Goal: Task Accomplishment & Management: Use online tool/utility

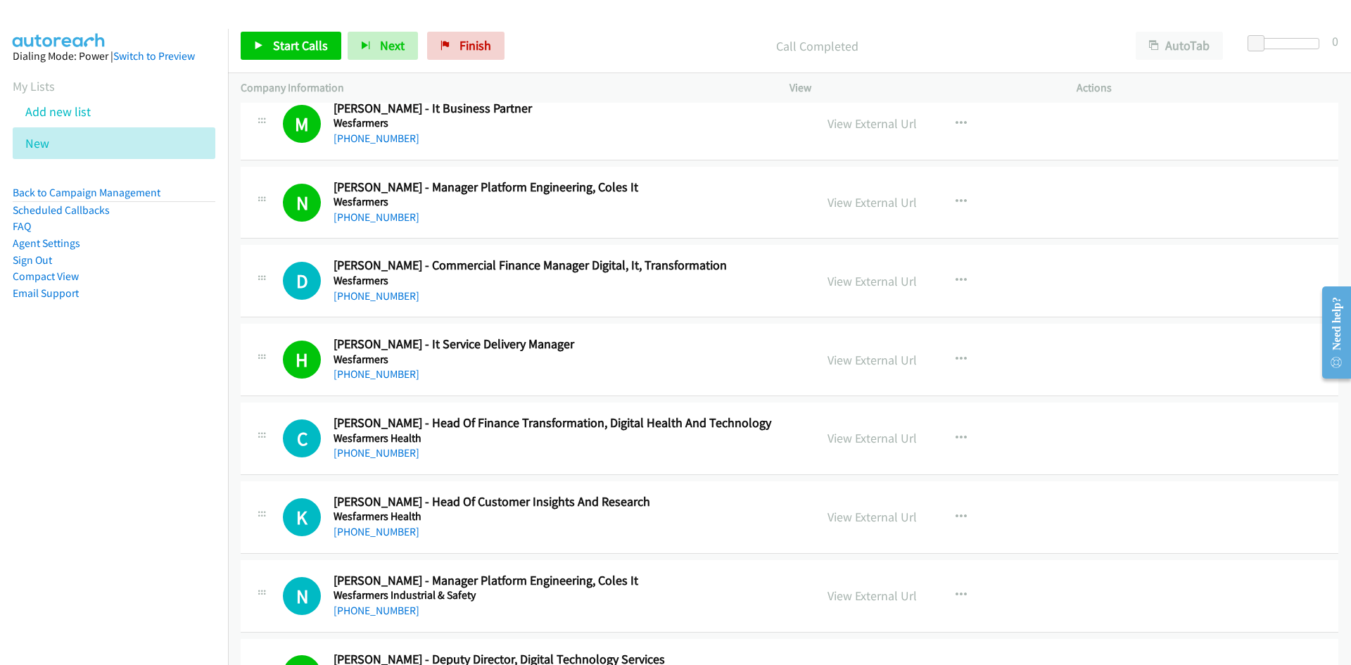
scroll to position [14167, 0]
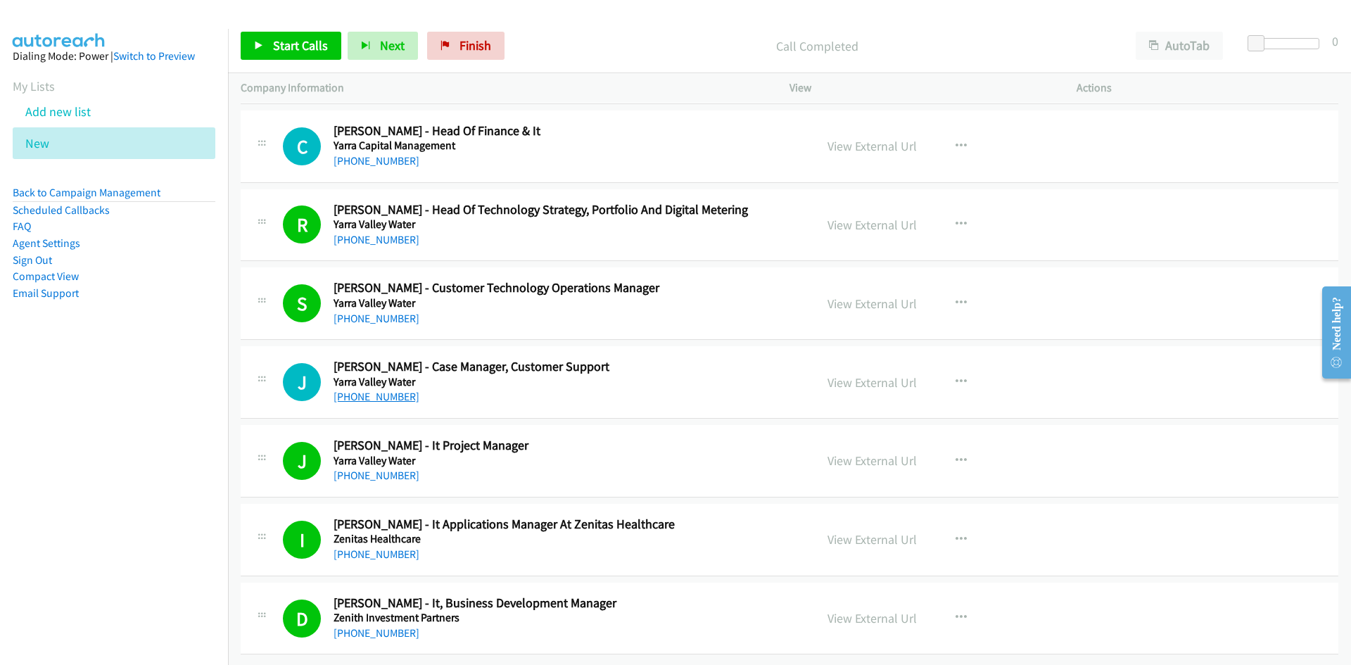
click at [392, 390] on link "+61 3 8691 4586" at bounding box center [377, 396] width 86 height 13
click at [688, 388] on div "+61 3 8691 4586" at bounding box center [566, 396] width 464 height 17
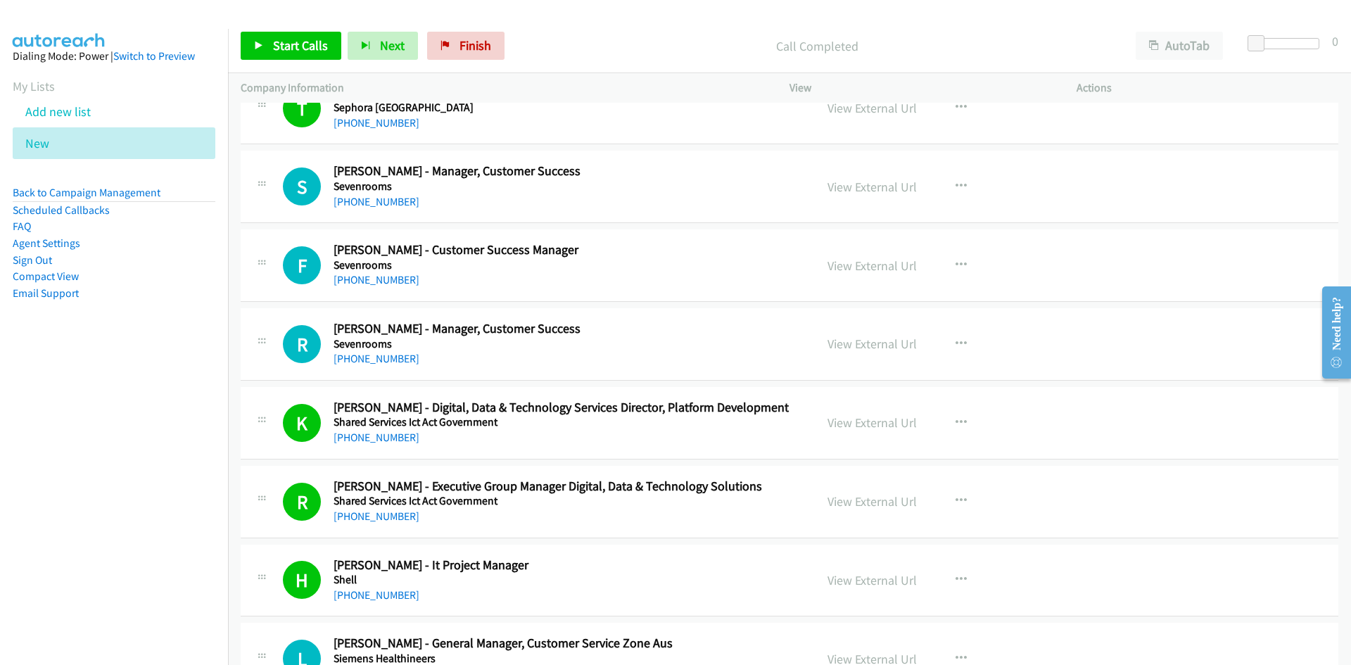
scroll to position [844, 0]
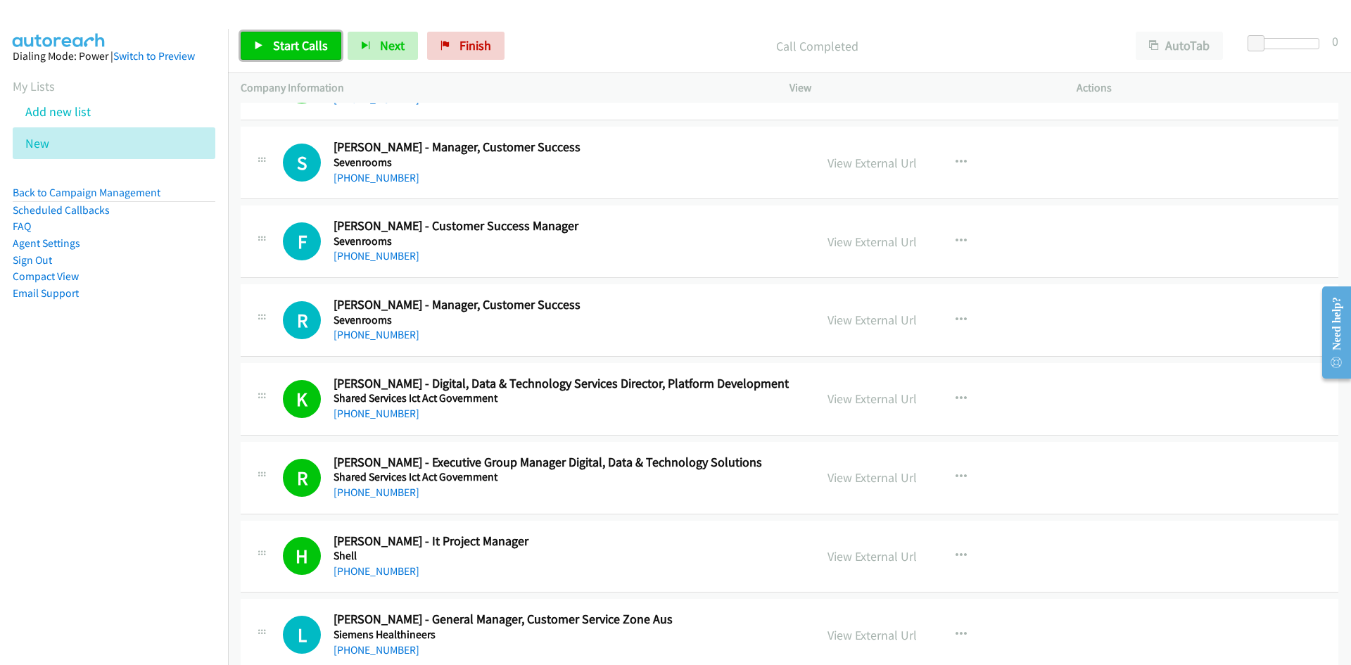
click at [302, 42] on span "Start Calls" at bounding box center [300, 45] width 55 height 16
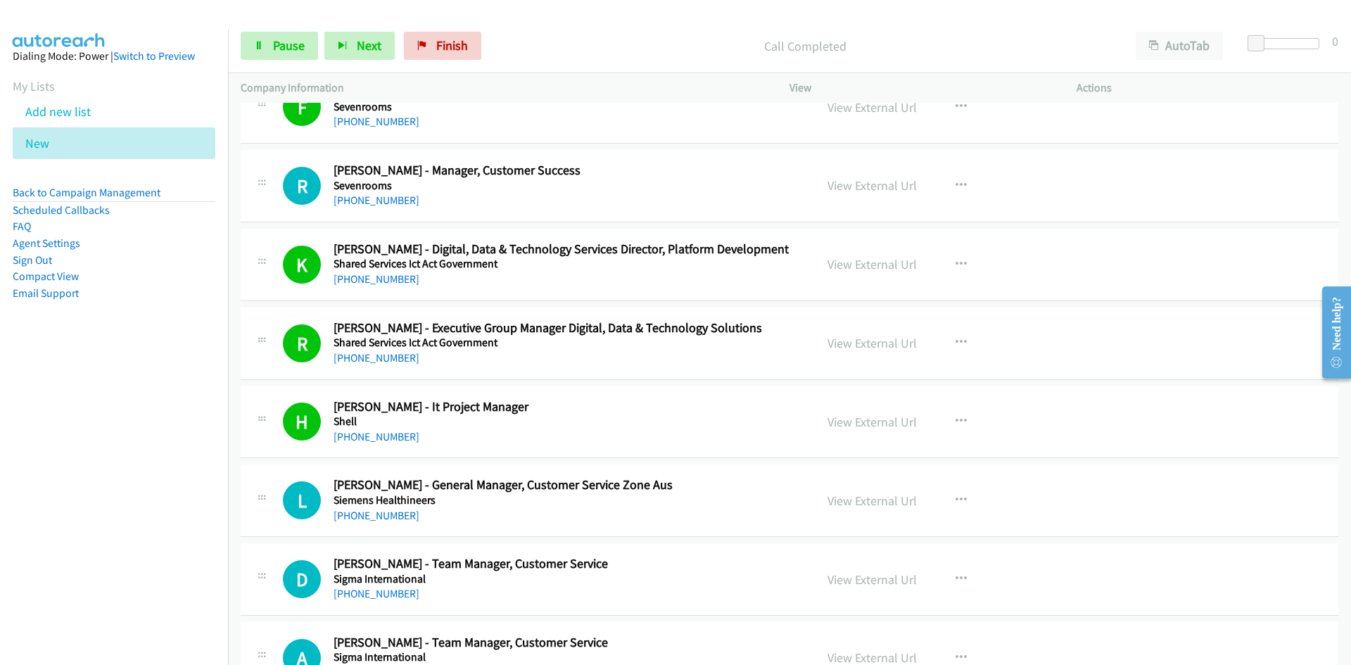
scroll to position [985, 0]
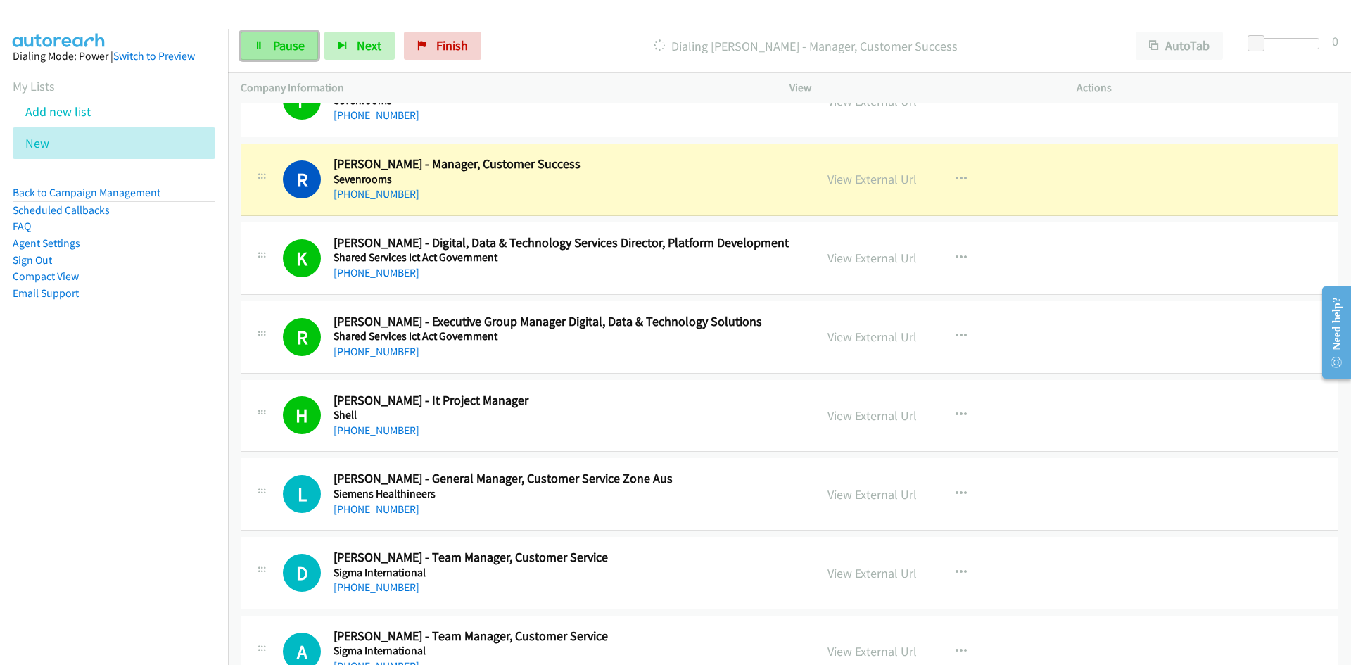
click at [292, 44] on span "Pause" at bounding box center [289, 45] width 32 height 16
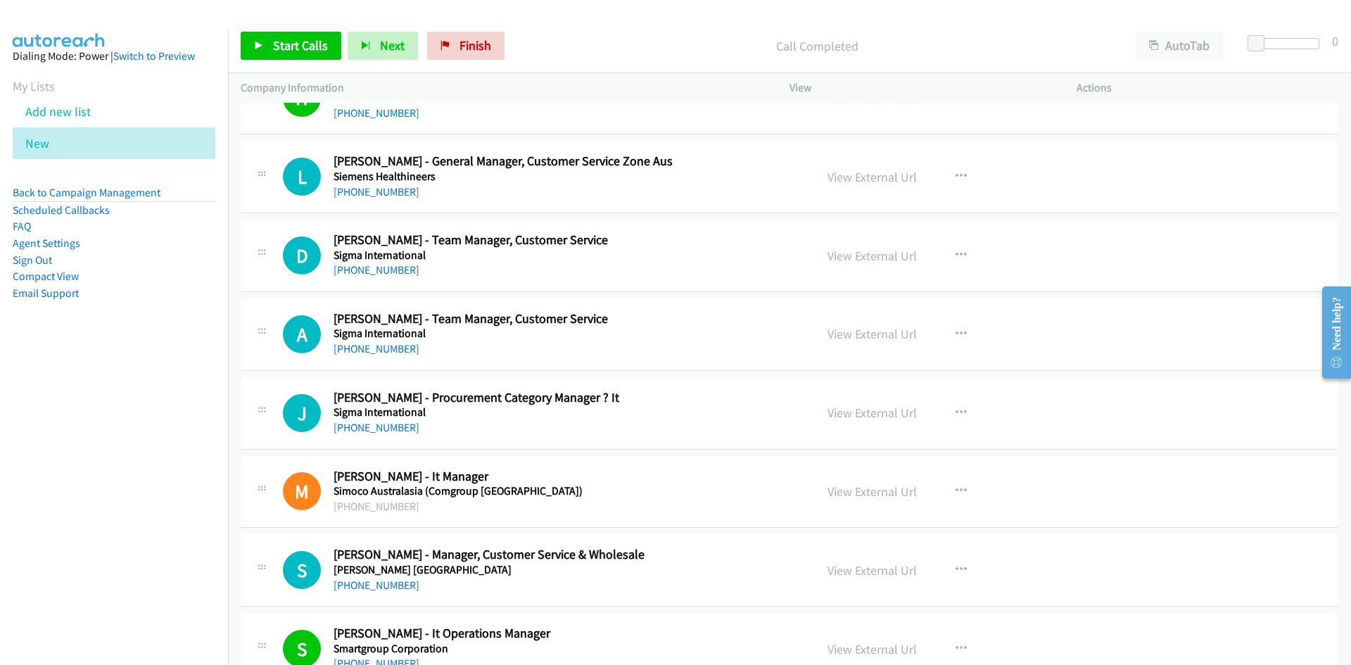
scroll to position [1337, 0]
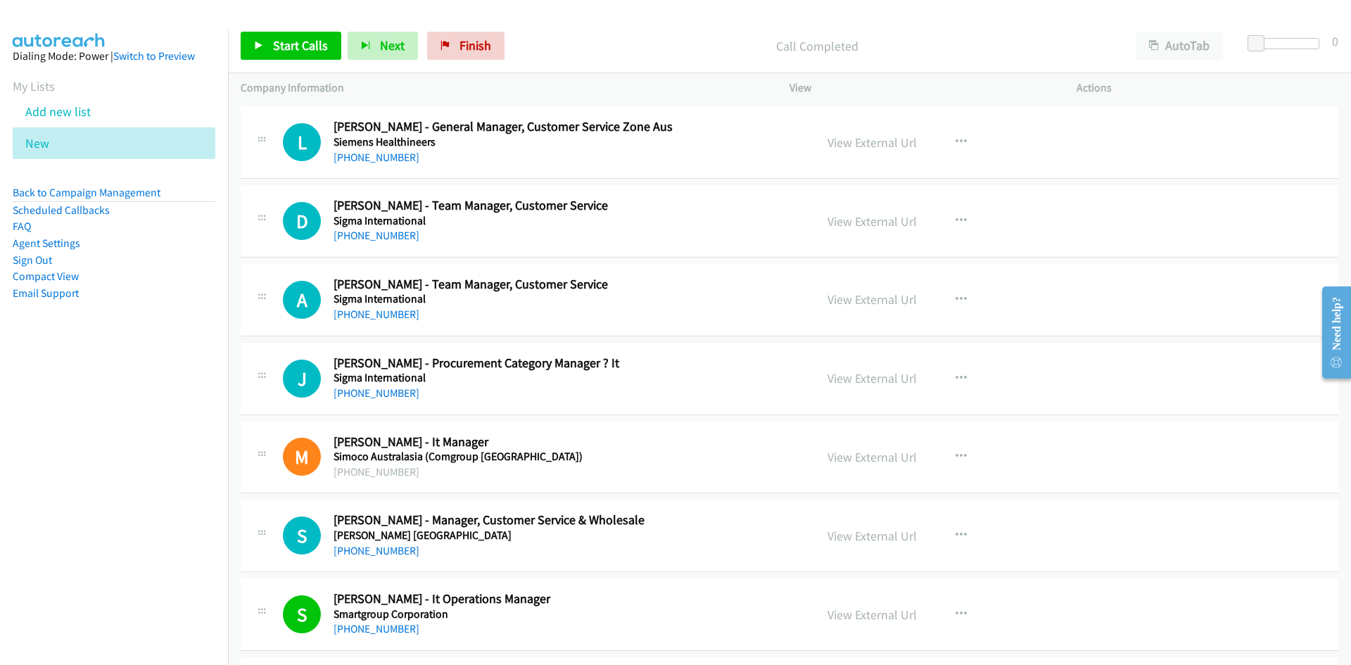
click at [721, 321] on div "+61 3 9215 9146" at bounding box center [566, 314] width 464 height 17
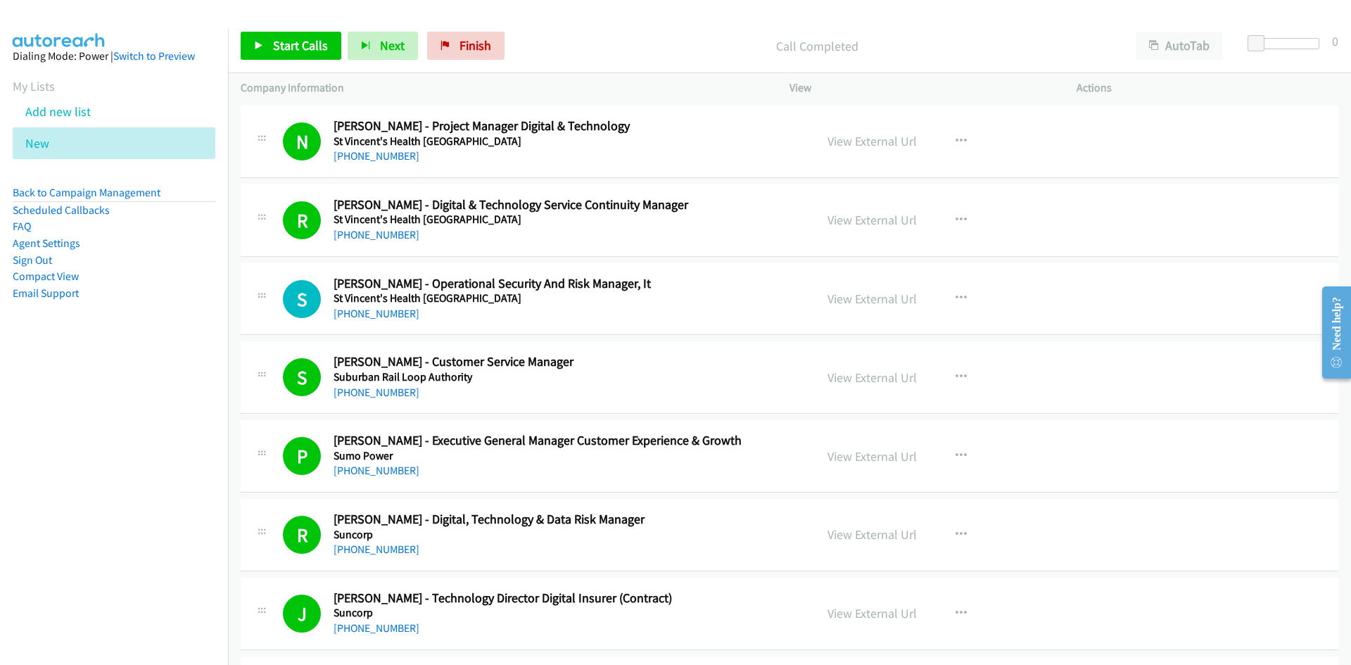
scroll to position [3166, 0]
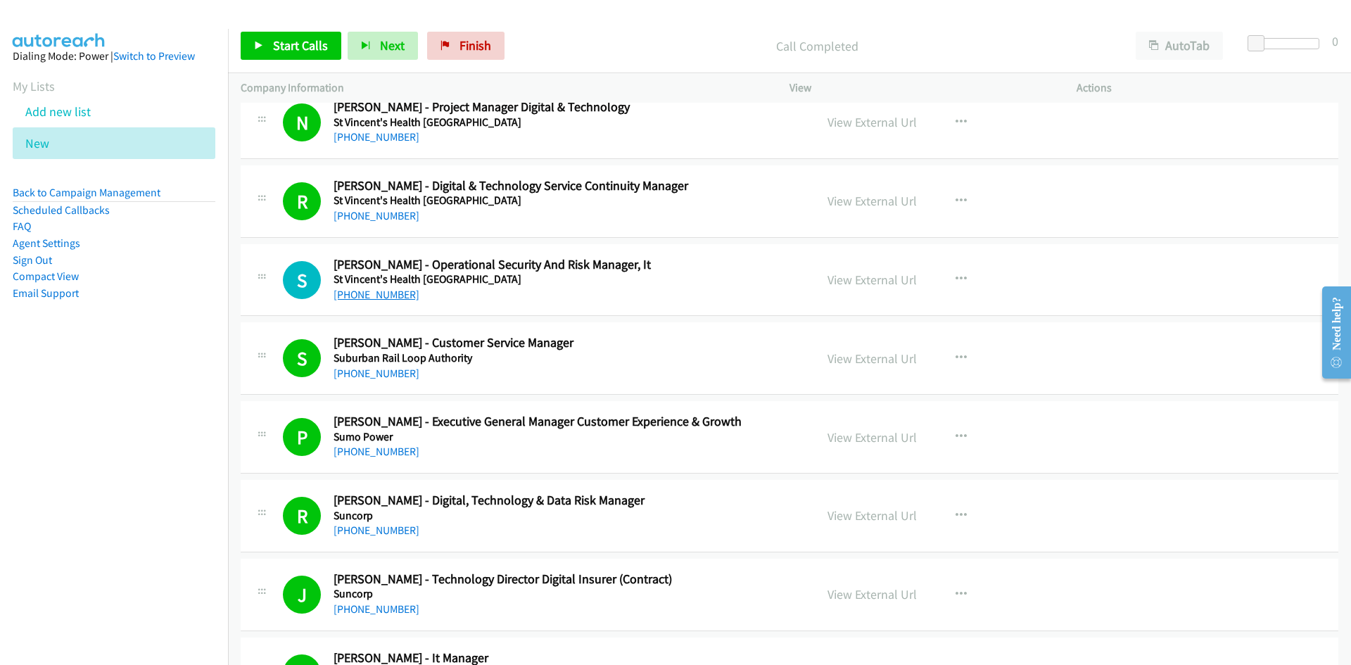
click at [379, 291] on link "+61 411 050 030" at bounding box center [377, 294] width 86 height 13
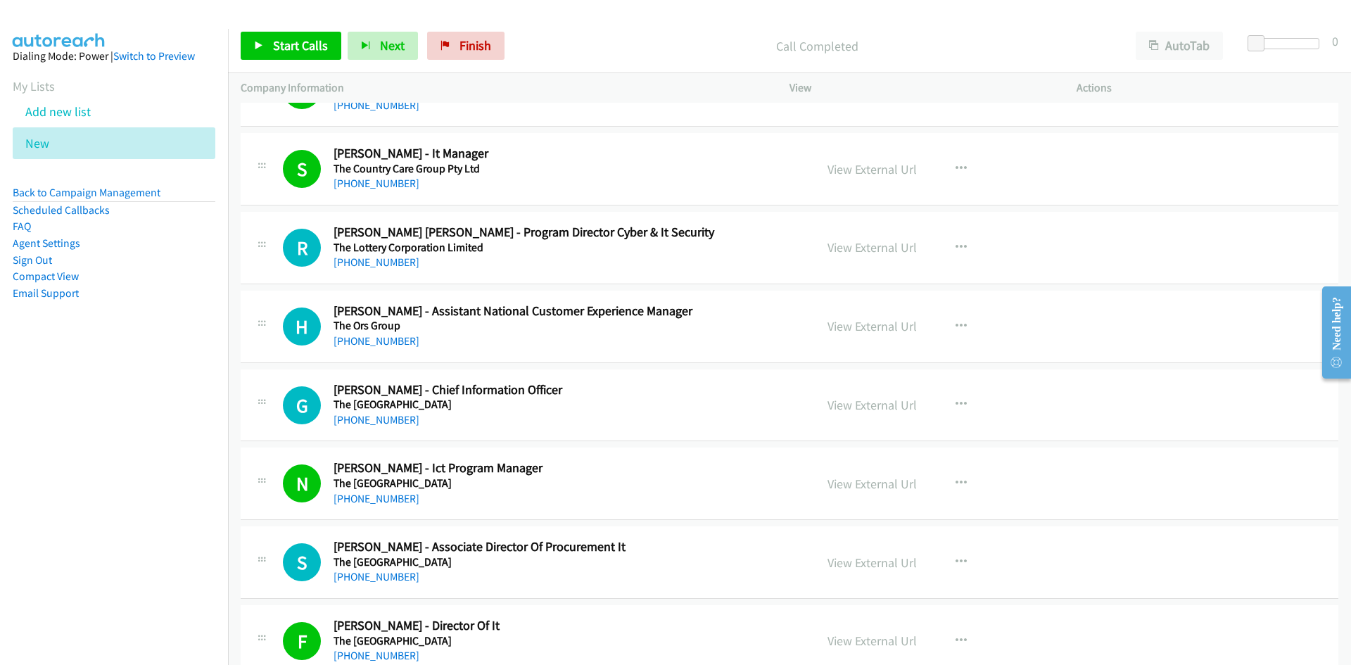
scroll to position [5629, 0]
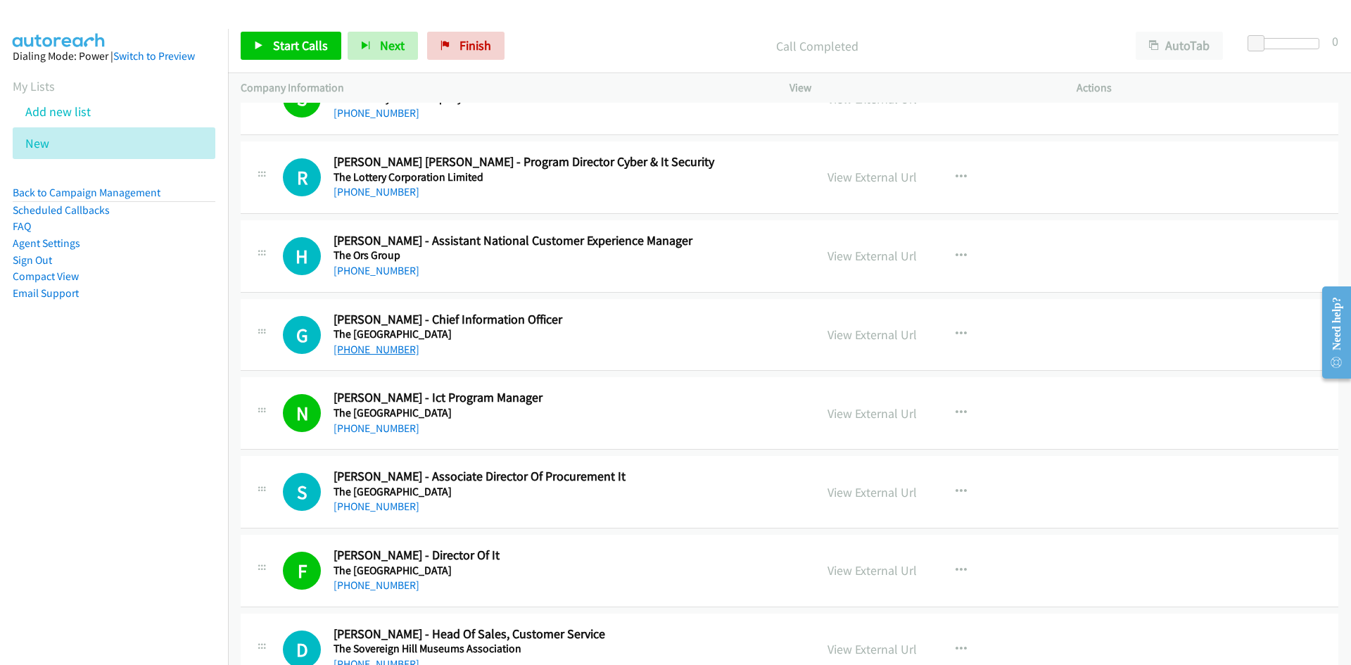
click at [371, 352] on link "+61 419 770 124" at bounding box center [377, 349] width 86 height 13
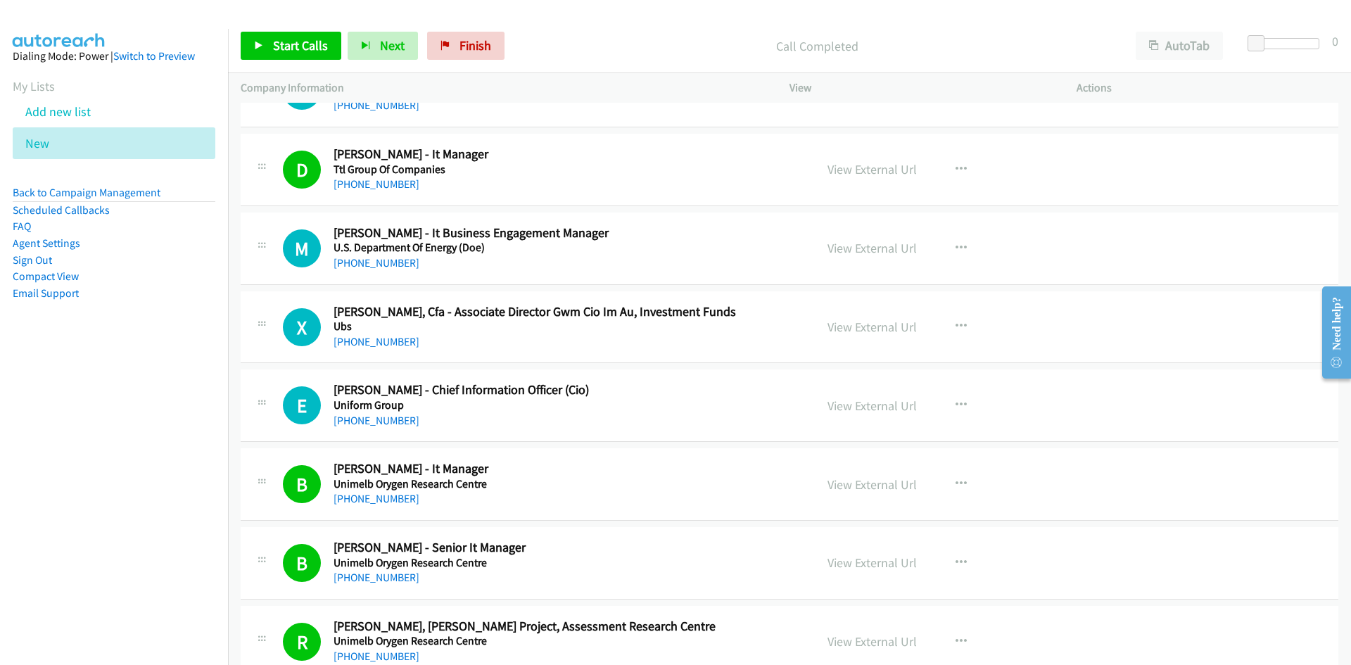
scroll to position [6825, 0]
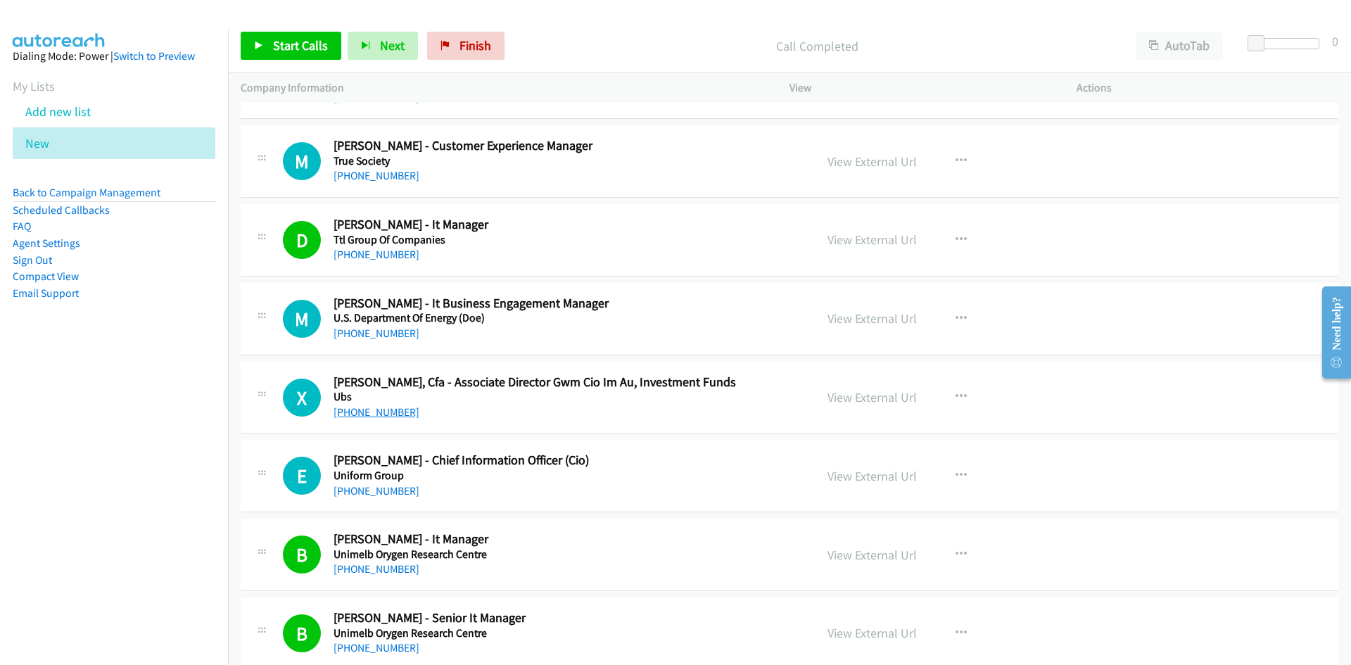
click at [366, 409] on link "+61 433 994 988" at bounding box center [377, 411] width 86 height 13
click at [371, 336] on link "+61 409 383 408" at bounding box center [377, 332] width 86 height 13
click at [702, 440] on div "E Callback Scheduled Eve Klaric - Chief Information Officer (Cio) Uniform Group…" at bounding box center [790, 476] width 1098 height 72
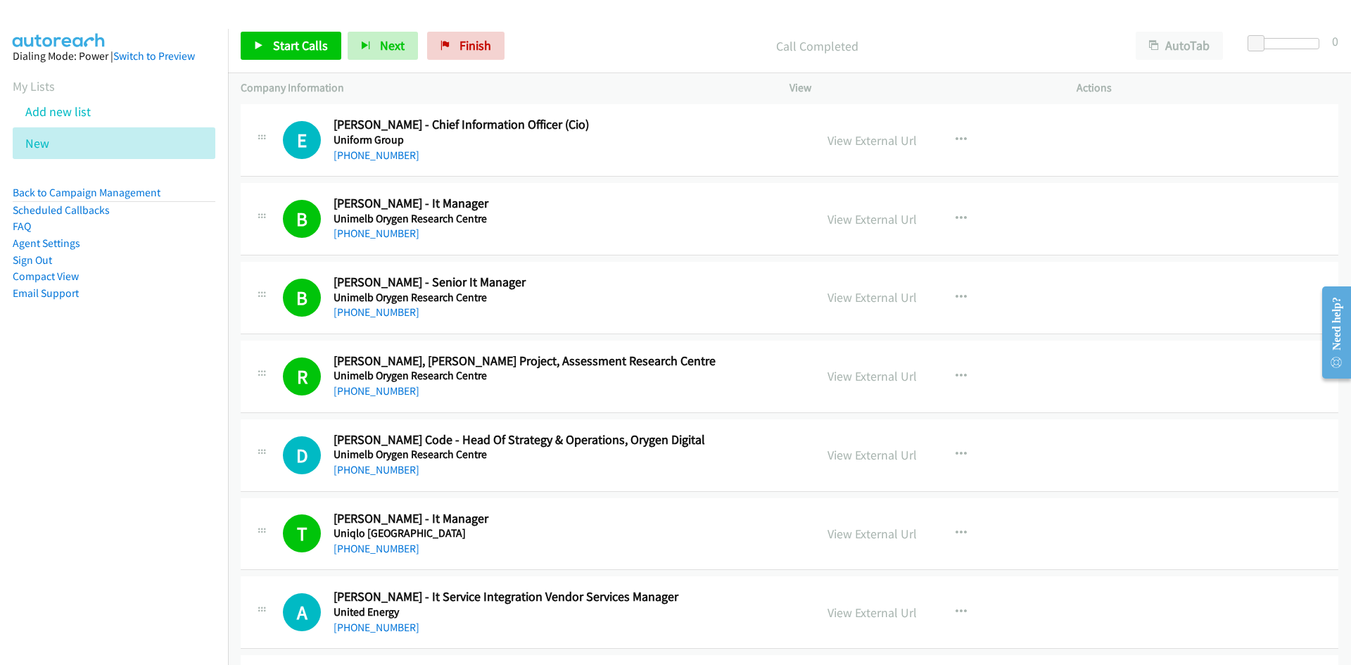
scroll to position [7177, 0]
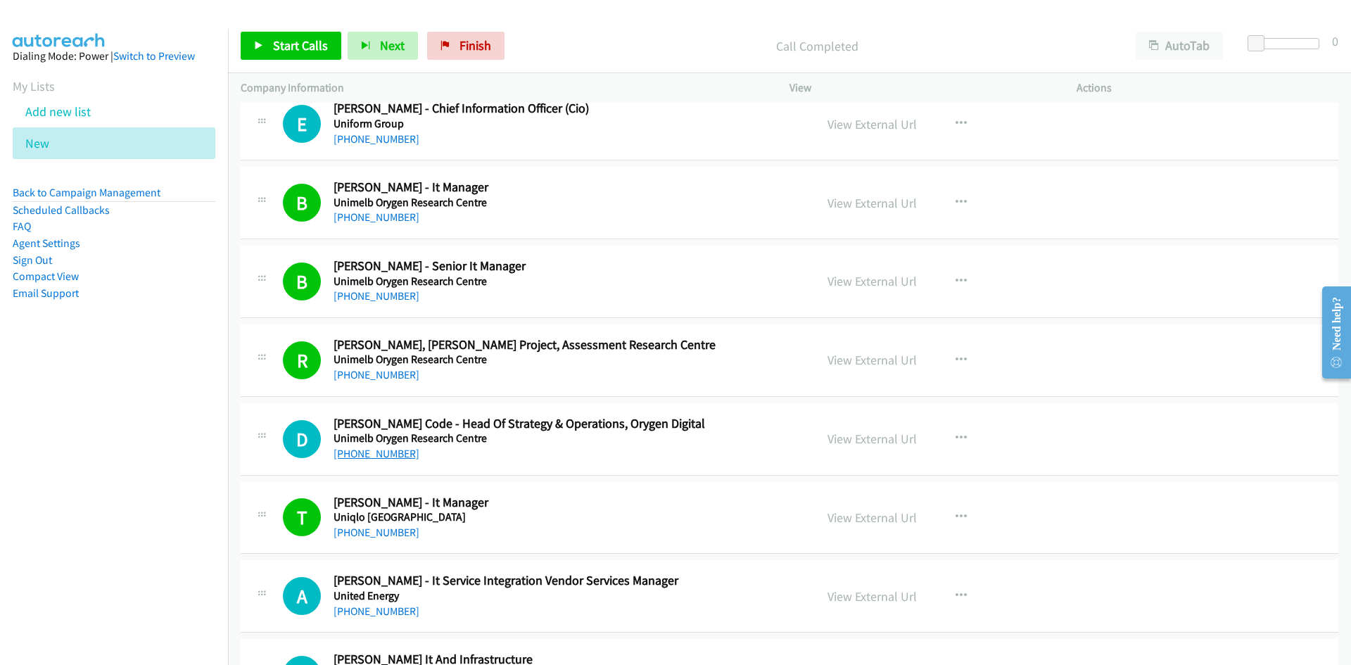
click at [367, 452] on link "+61 421 978 153" at bounding box center [377, 453] width 86 height 13
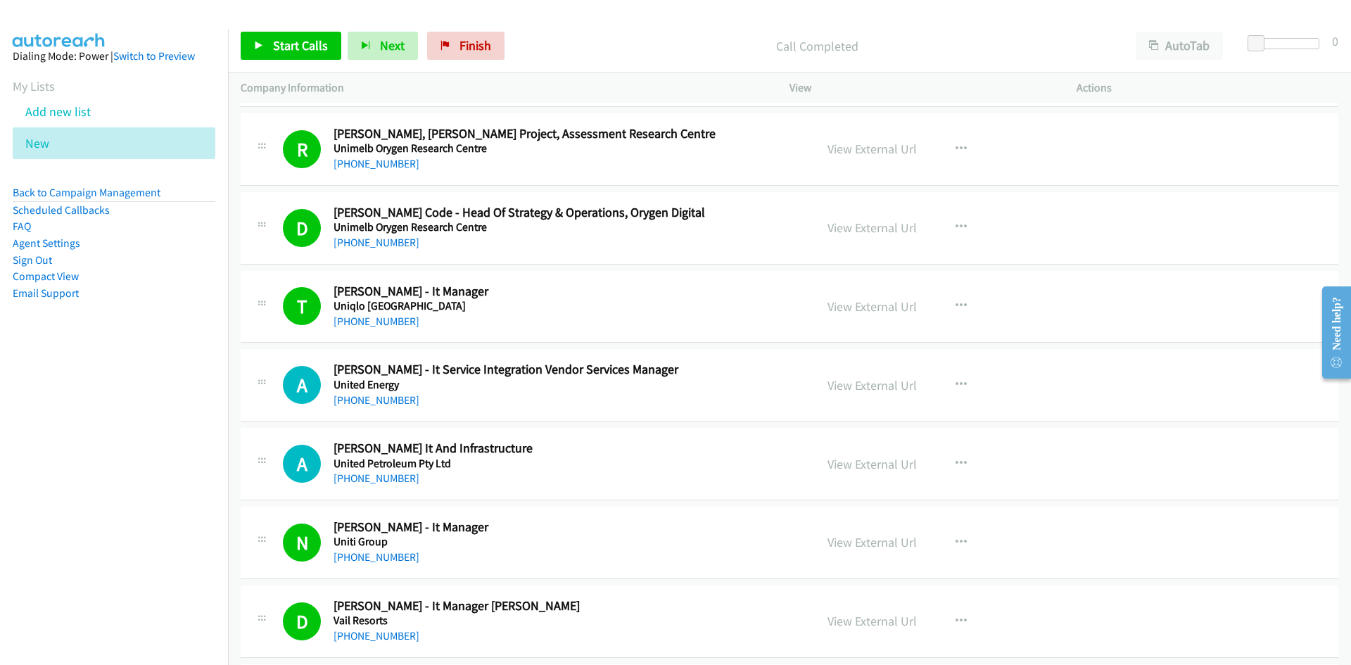
scroll to position [7458, 0]
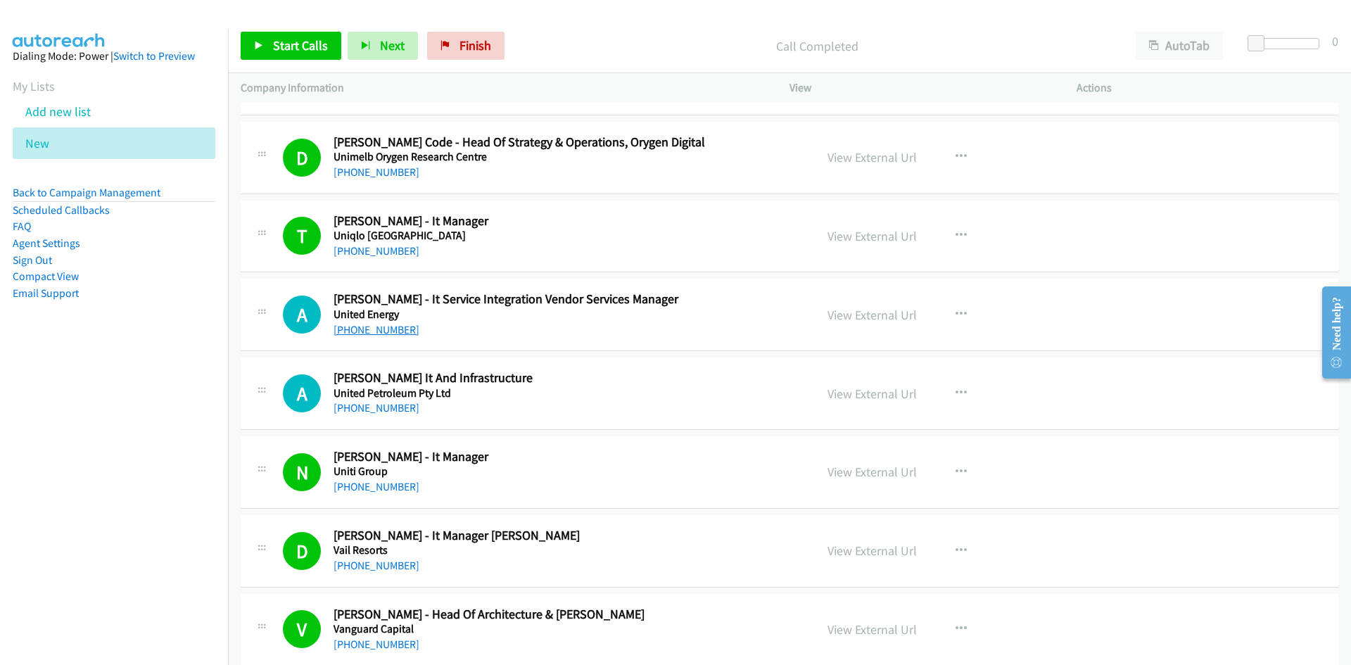
click at [388, 331] on link "+61 434 569 288" at bounding box center [377, 329] width 86 height 13
click at [381, 408] on link "+61 3 9413 1558" at bounding box center [377, 407] width 86 height 13
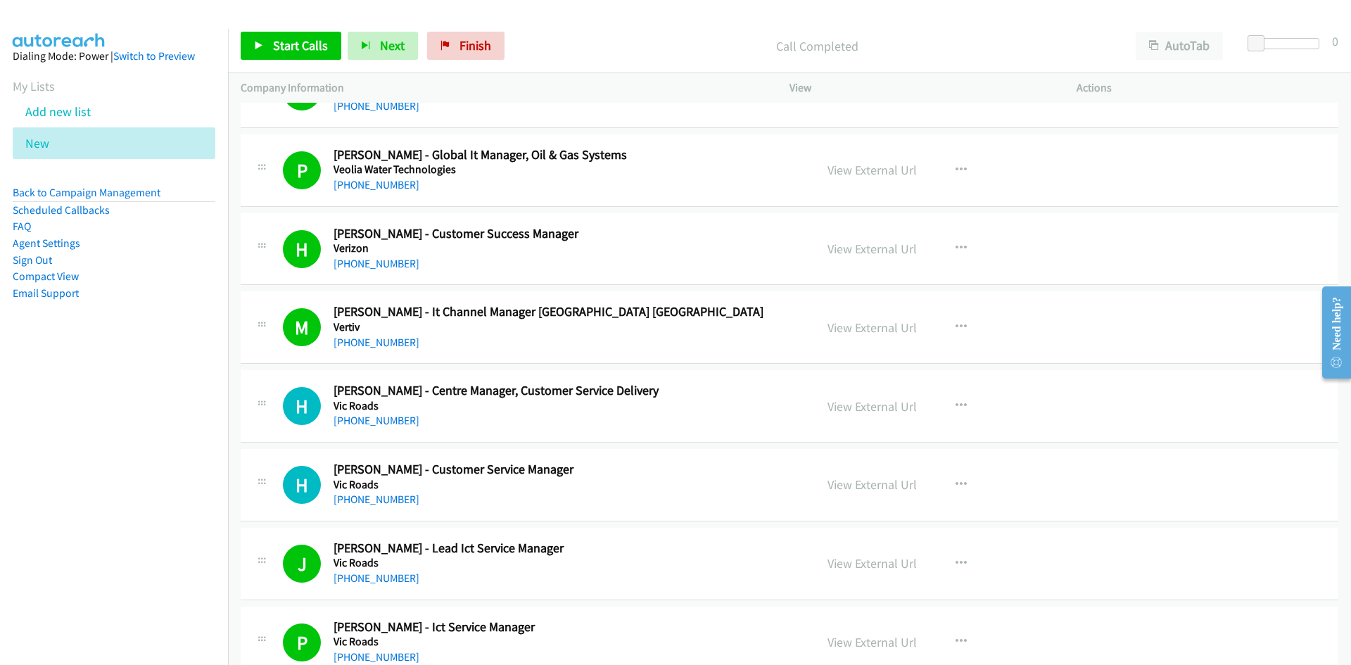
click at [741, 372] on div "H Callback Scheduled Holley Dowling - Centre Manager, Customer Service Delivery…" at bounding box center [790, 406] width 1098 height 72
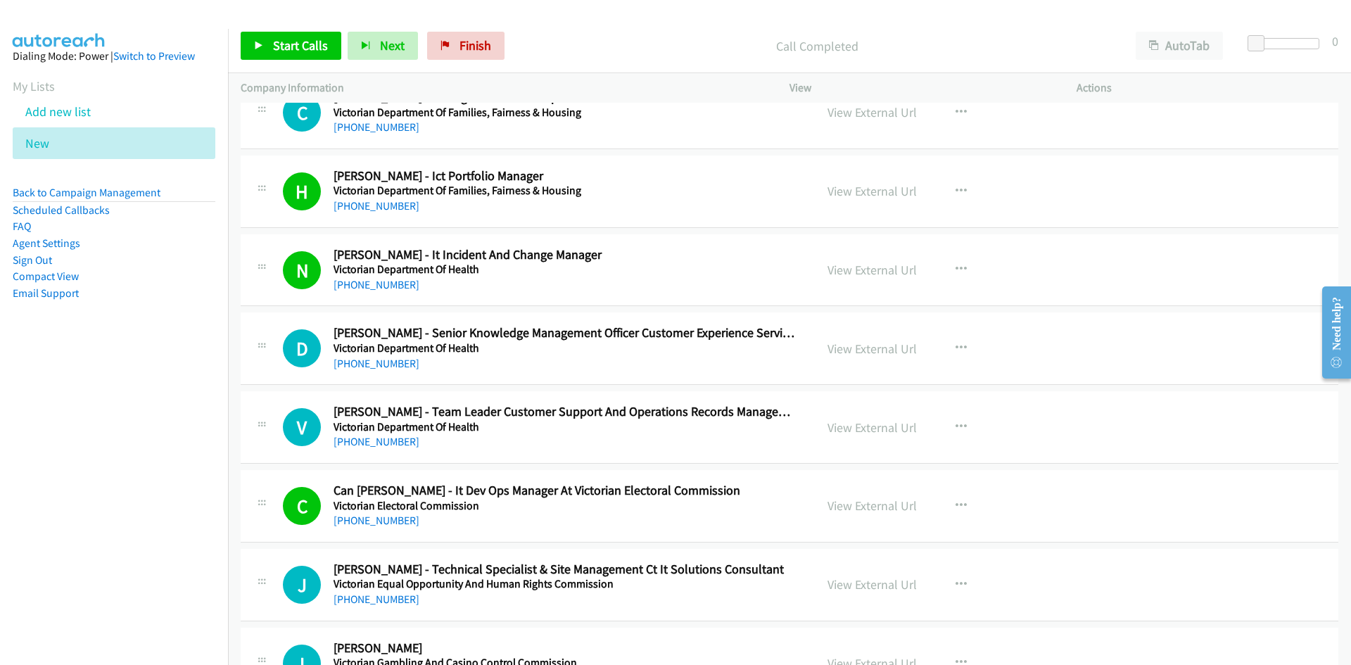
scroll to position [9499, 0]
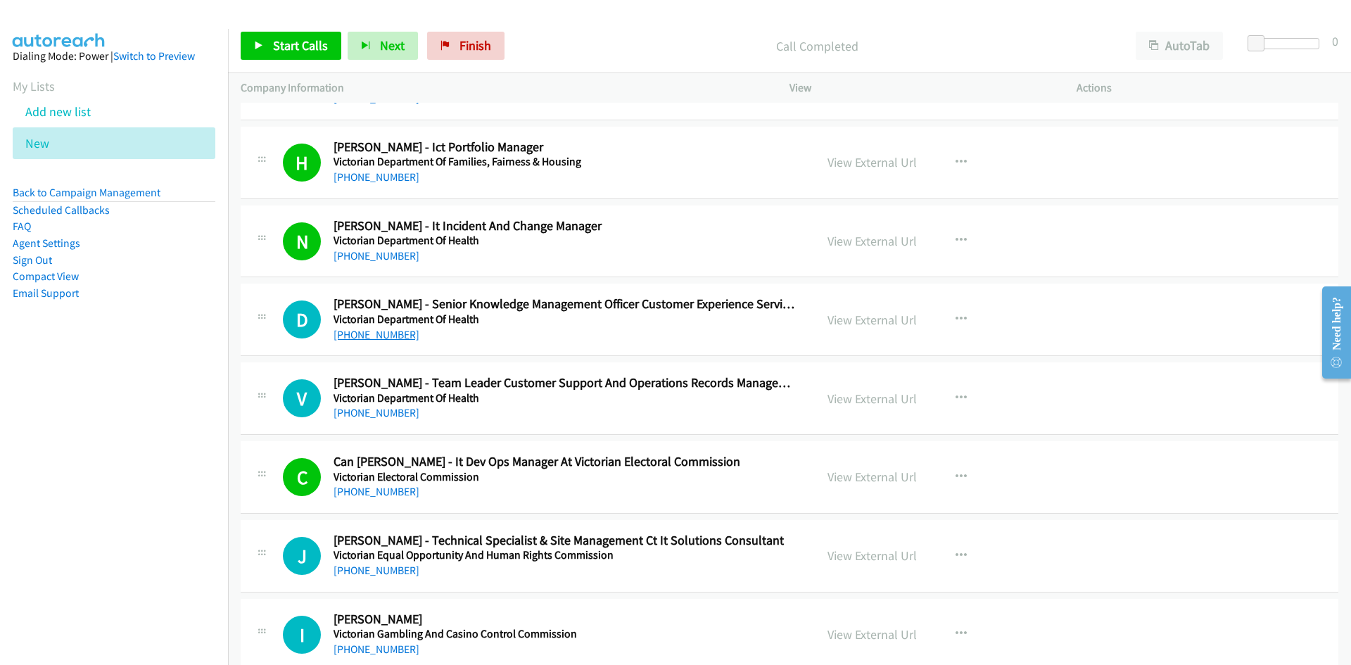
click at [378, 333] on link "+61 3 8647 5734" at bounding box center [377, 334] width 86 height 13
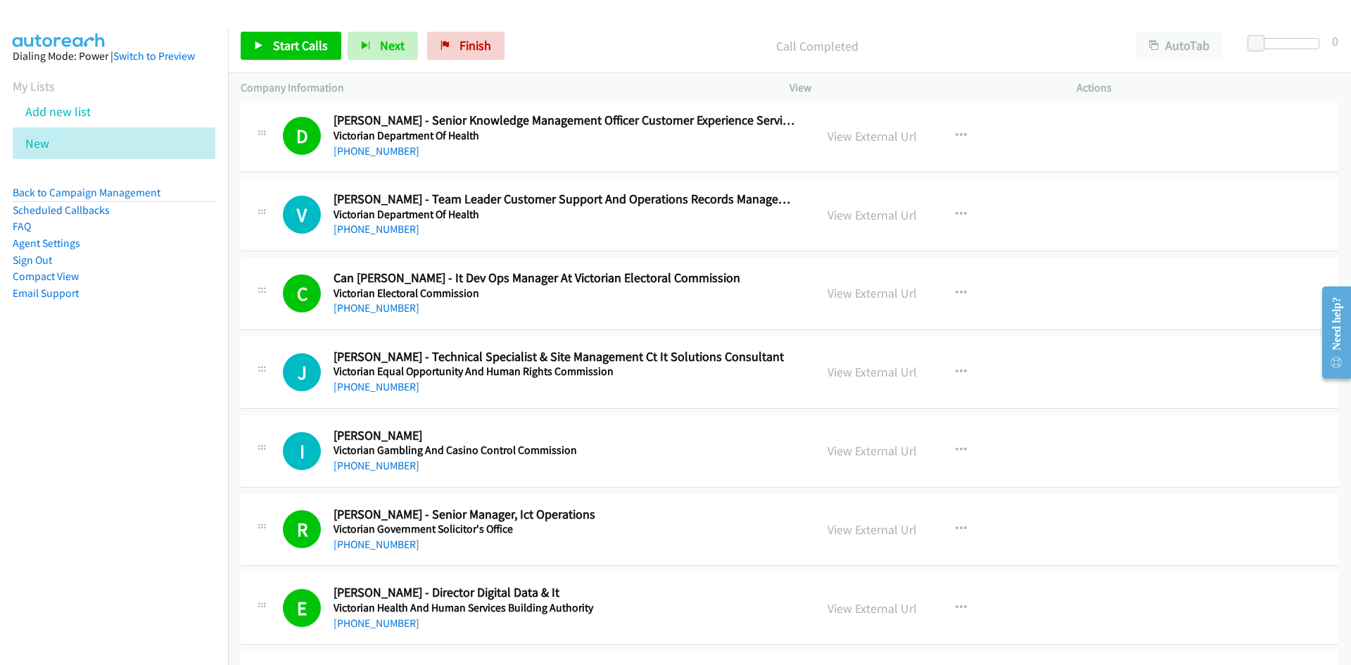
scroll to position [9710, 0]
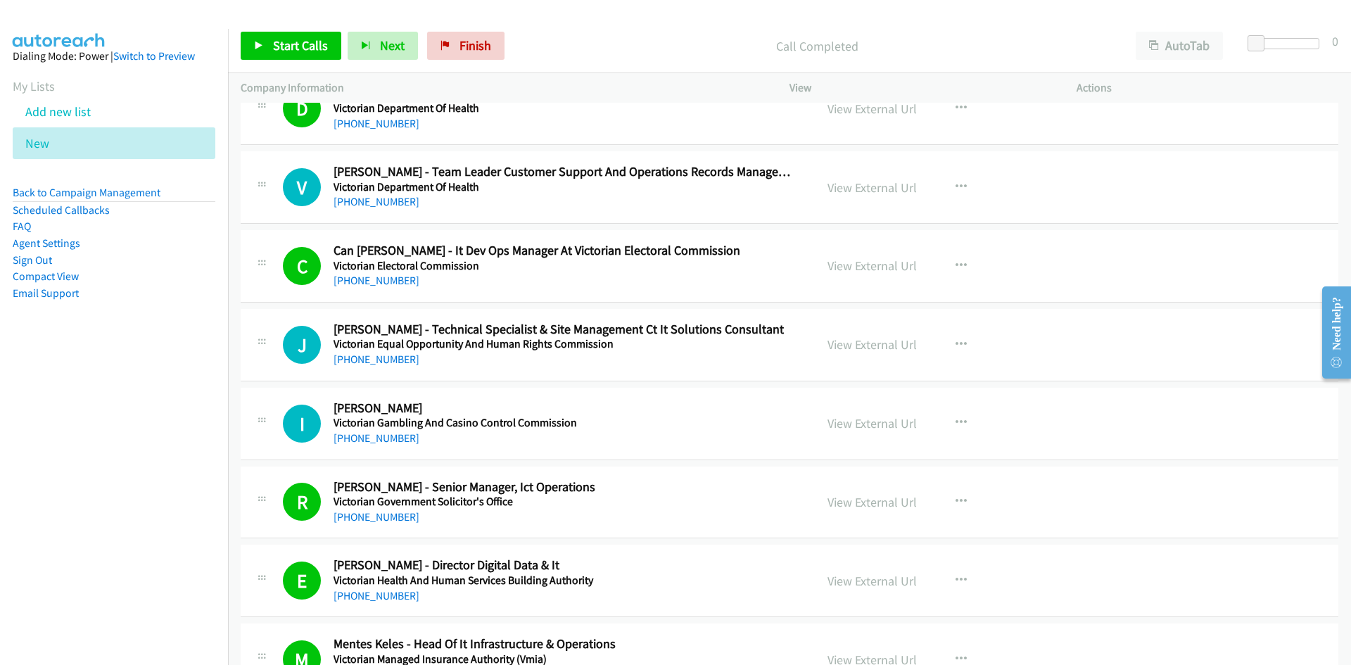
click at [703, 393] on div "I Callback Scheduled Ian Mc Leod - Cio Victorian Gambling And Casino Control Co…" at bounding box center [790, 424] width 1098 height 72
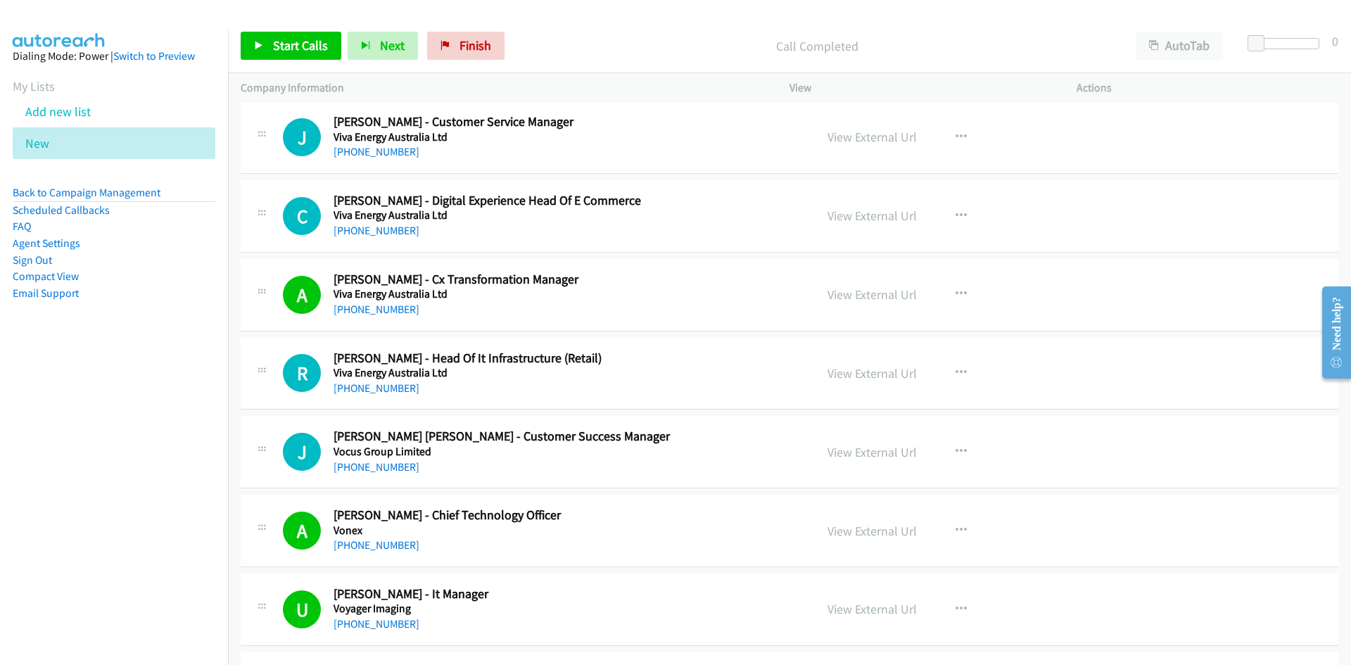
scroll to position [11117, 0]
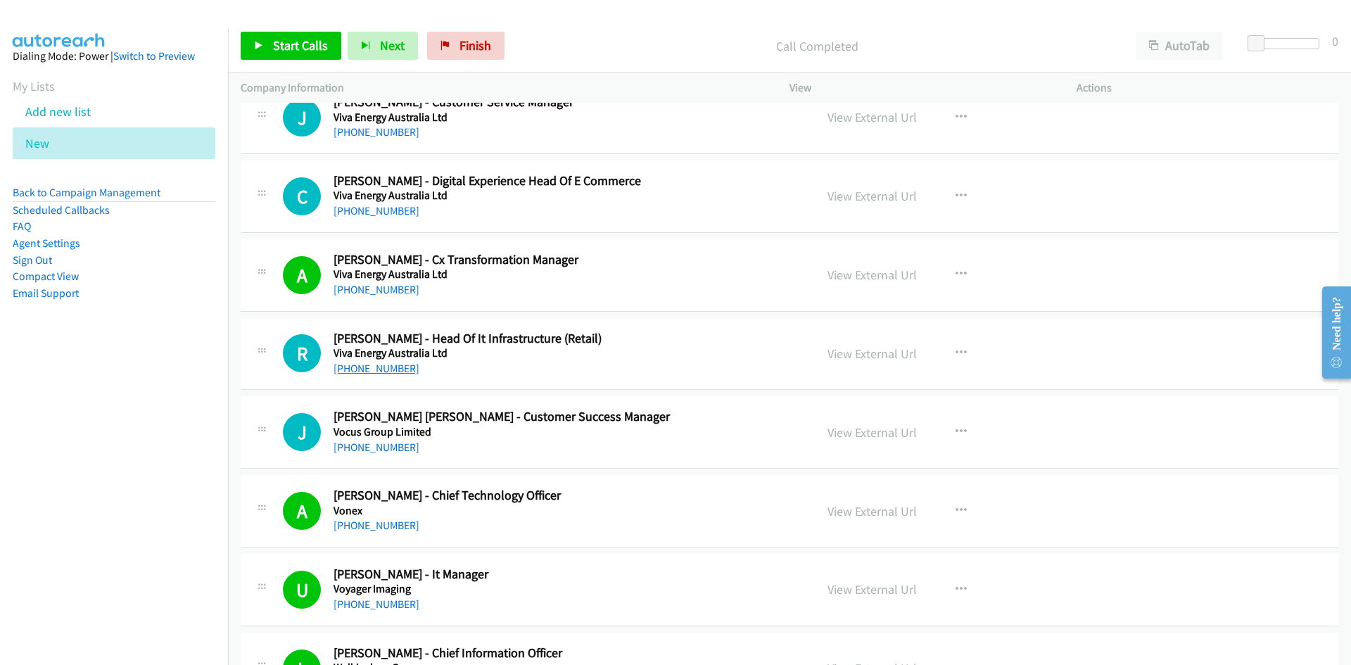
click at [381, 365] on link "+61 459 479 043" at bounding box center [377, 368] width 86 height 13
click at [386, 435] on h5 "Vocus Group Limited" at bounding box center [566, 432] width 464 height 14
click at [367, 439] on div "+61 432 988 775" at bounding box center [566, 447] width 464 height 17
click at [364, 445] on link "+61 432 988 775" at bounding box center [377, 446] width 86 height 13
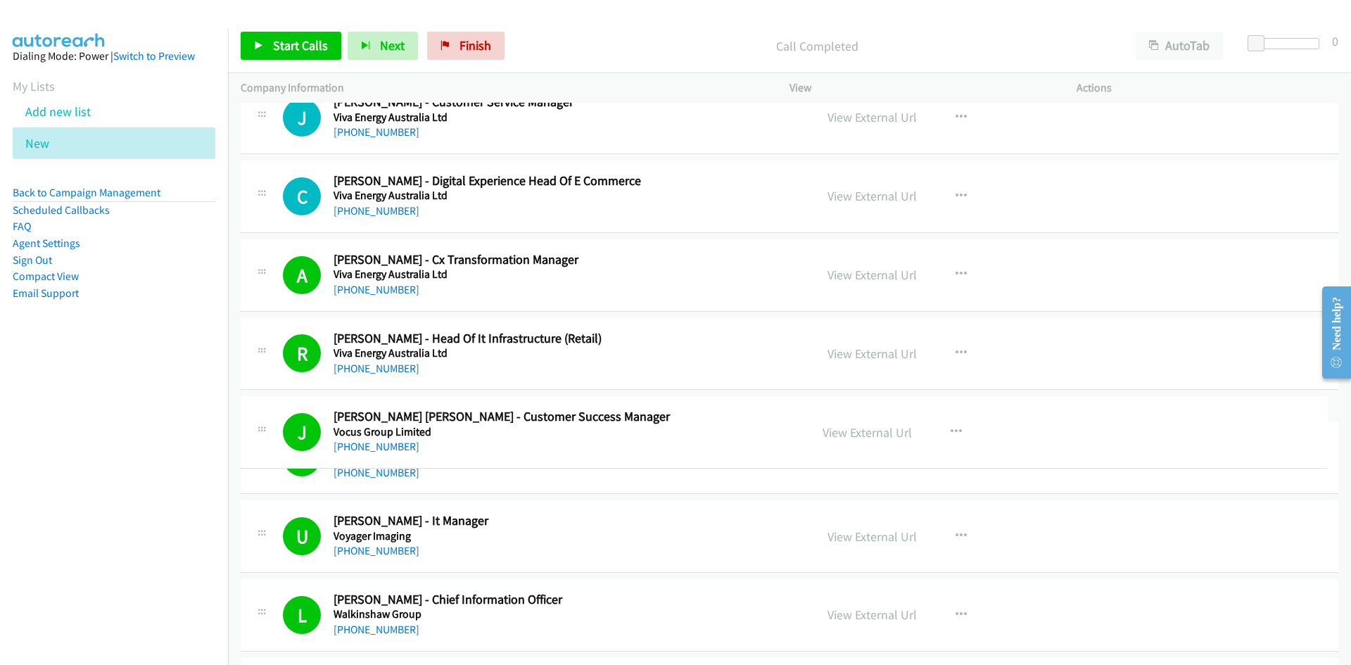
drag, startPoint x: 656, startPoint y: 412, endPoint x: 676, endPoint y: 410, distance: 19.9
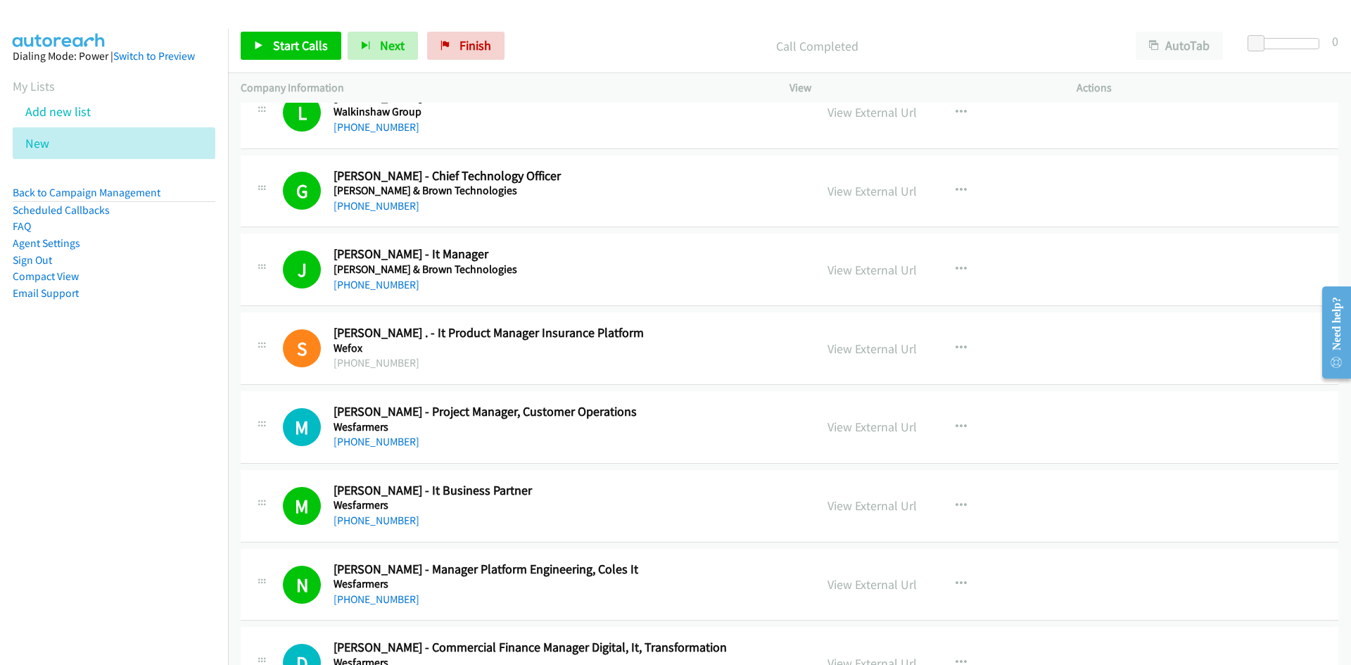
scroll to position [11751, 0]
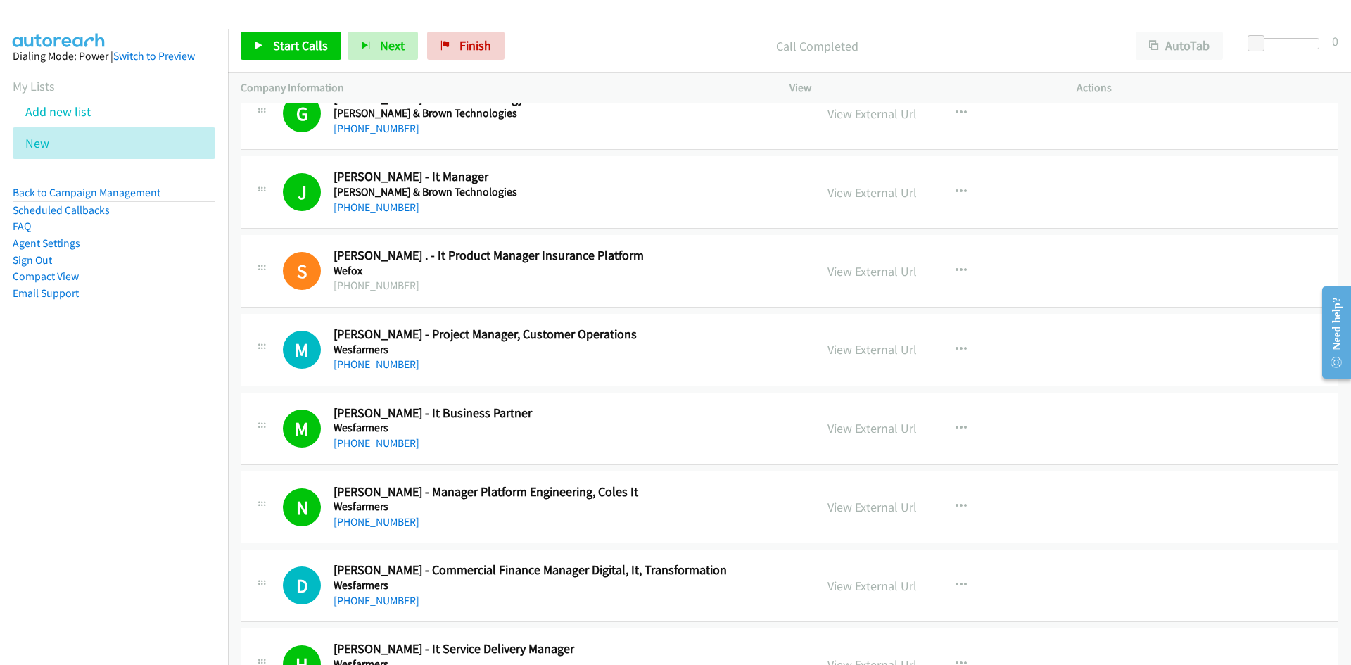
click at [380, 366] on link "+61 418 444 402" at bounding box center [377, 363] width 86 height 13
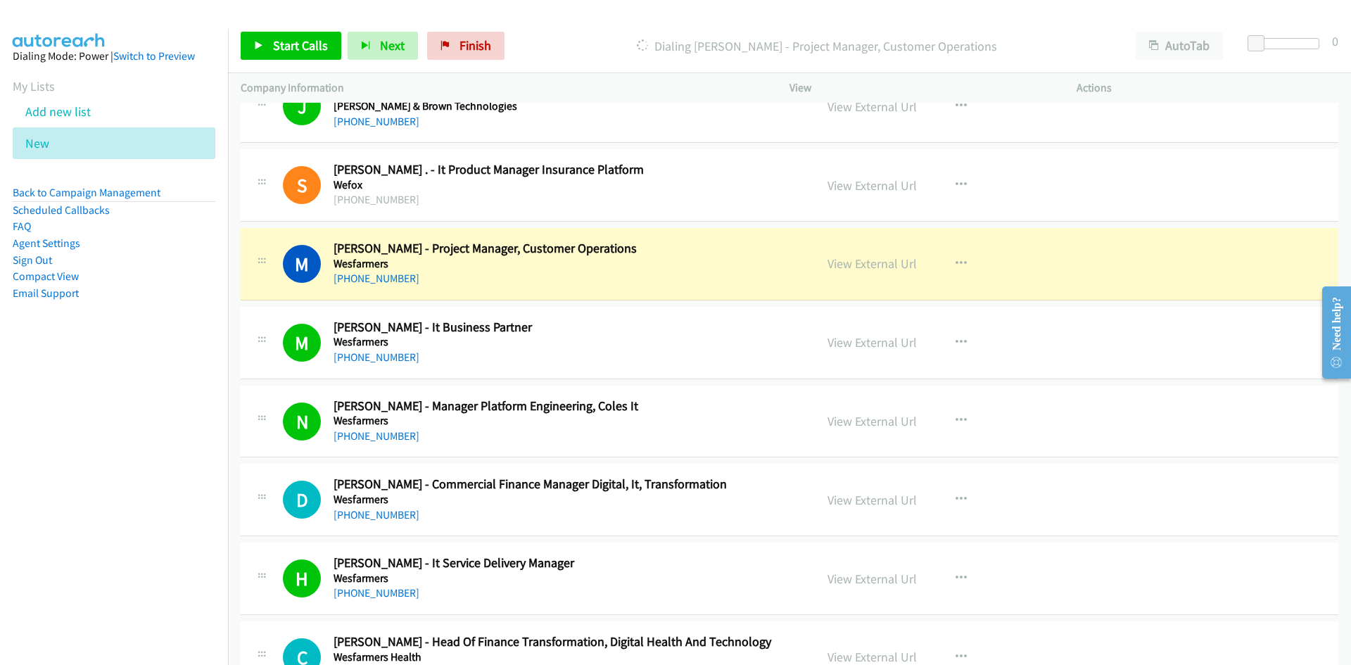
scroll to position [11962, 0]
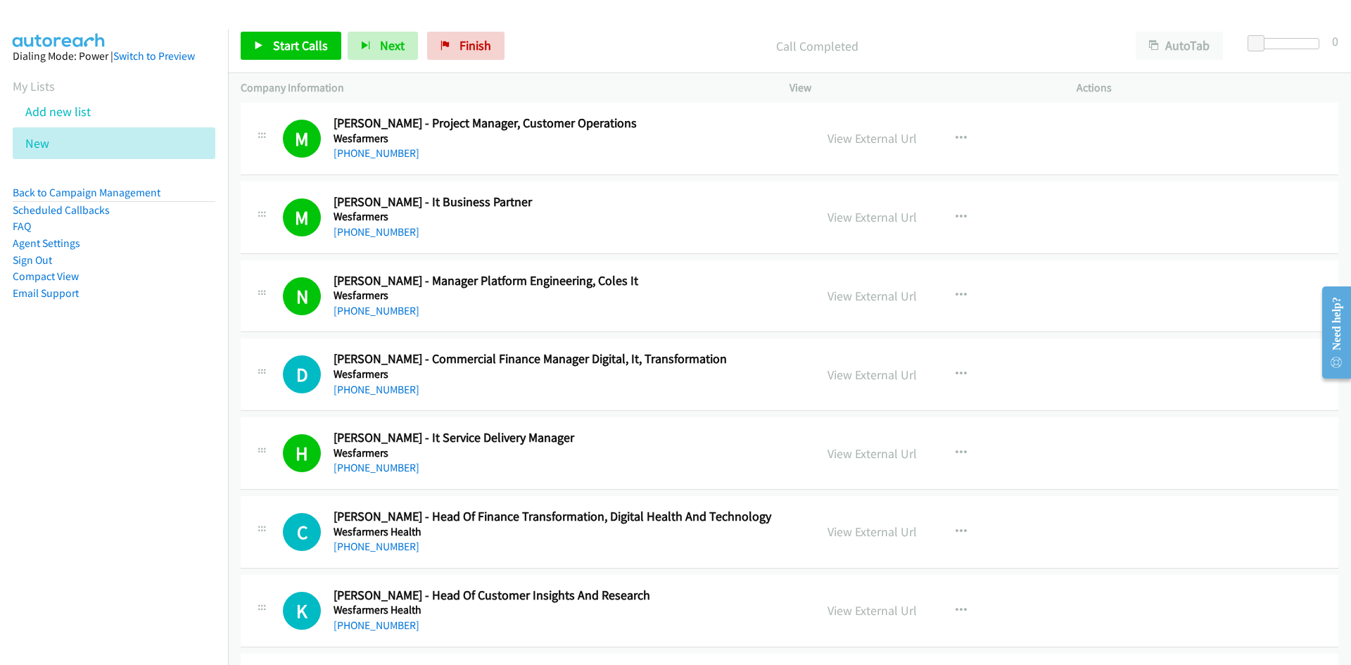
click at [566, 371] on h5 "Wesfarmers" at bounding box center [566, 374] width 464 height 14
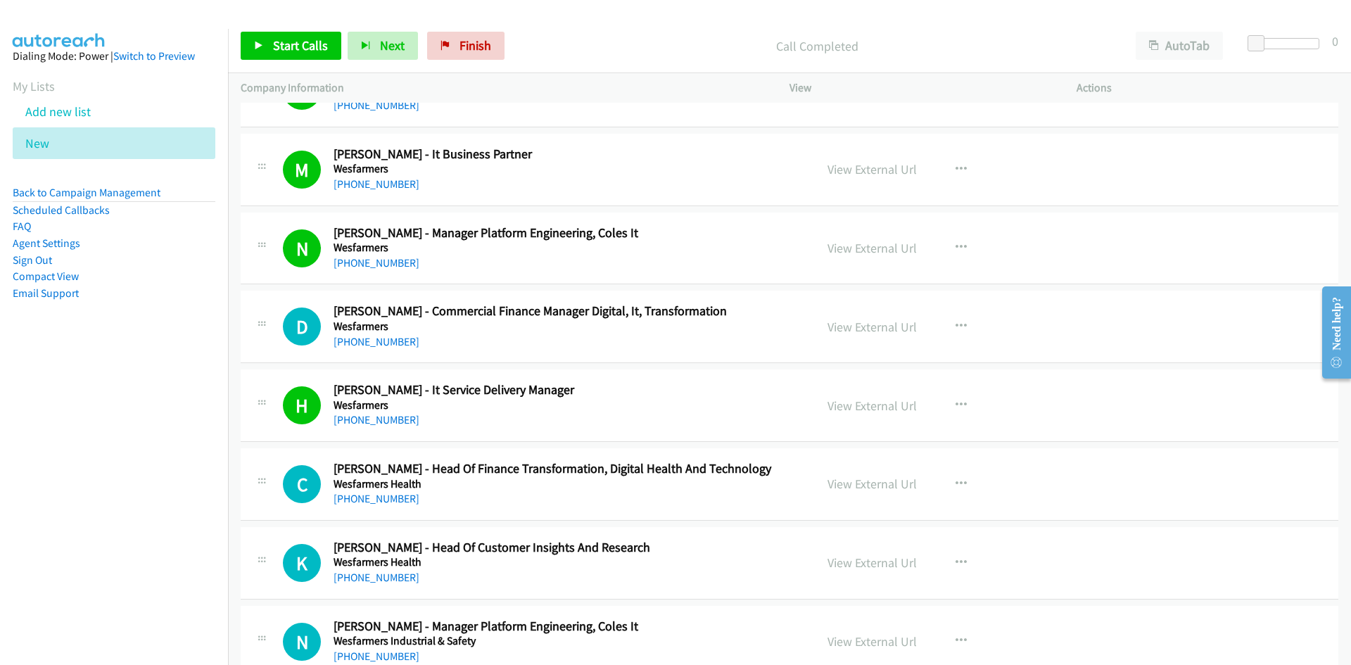
scroll to position [12032, 0]
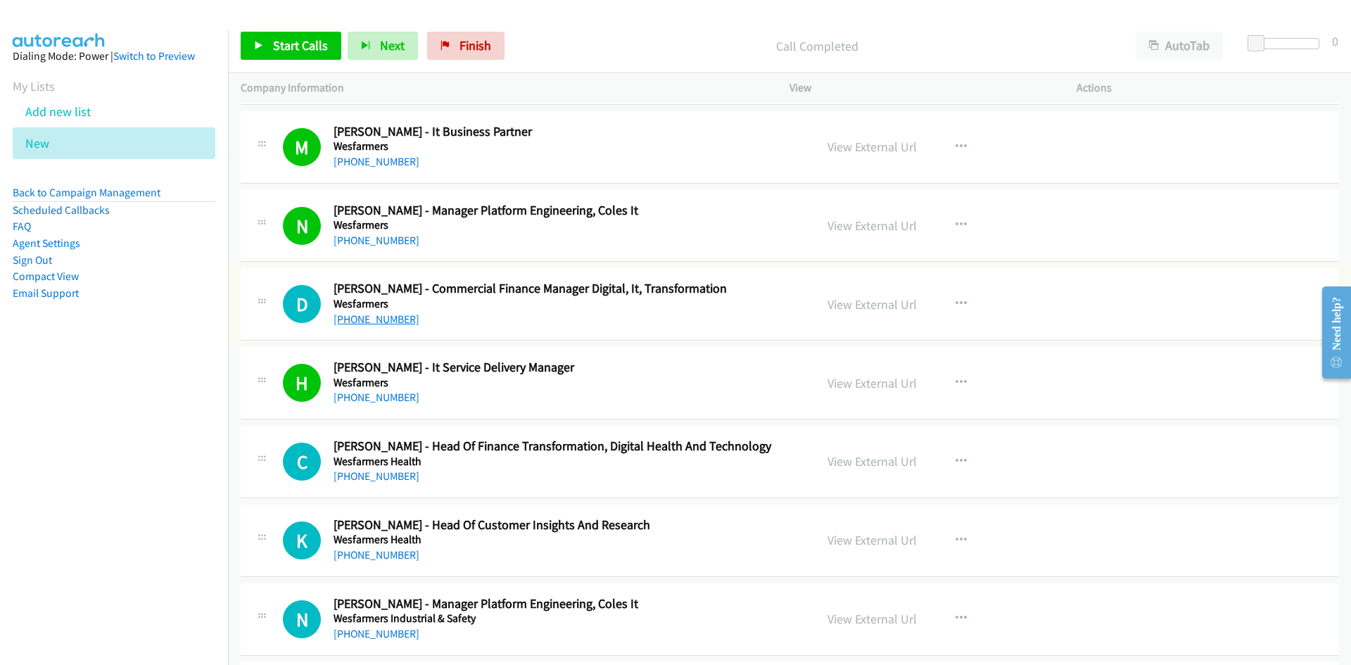
click at [368, 317] on link "+61 3 8855 3000" at bounding box center [377, 318] width 86 height 13
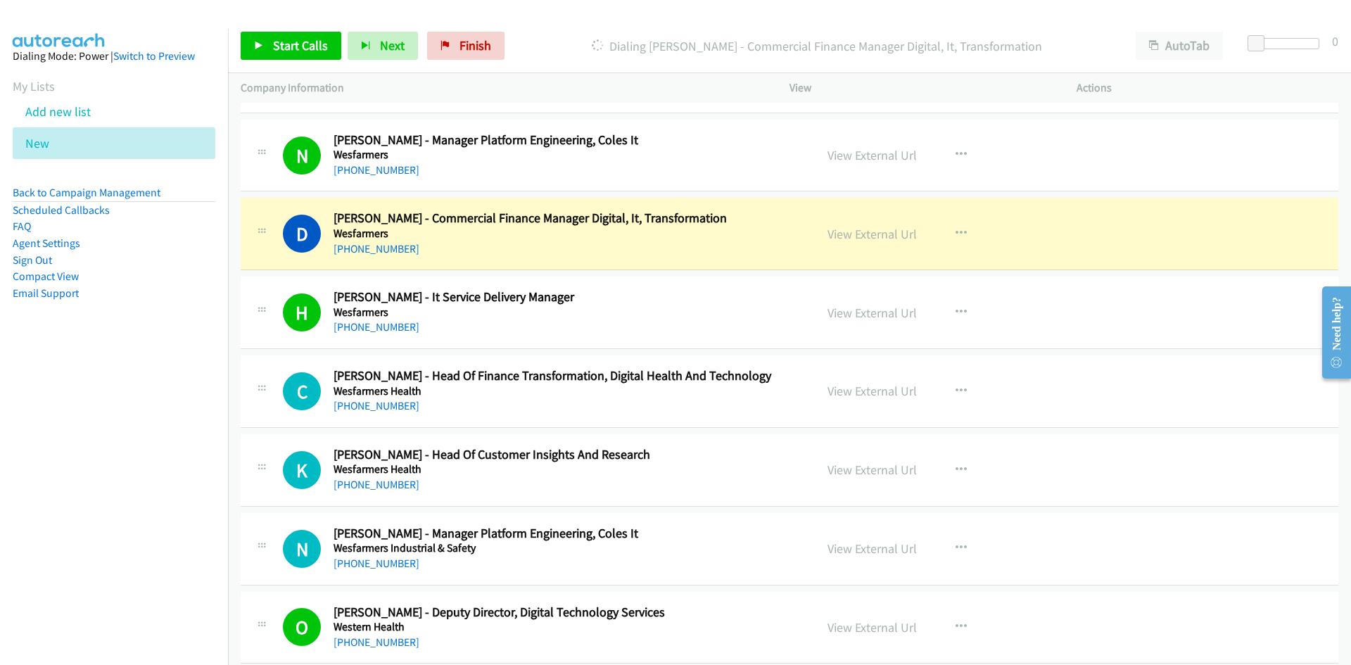
scroll to position [12243, 0]
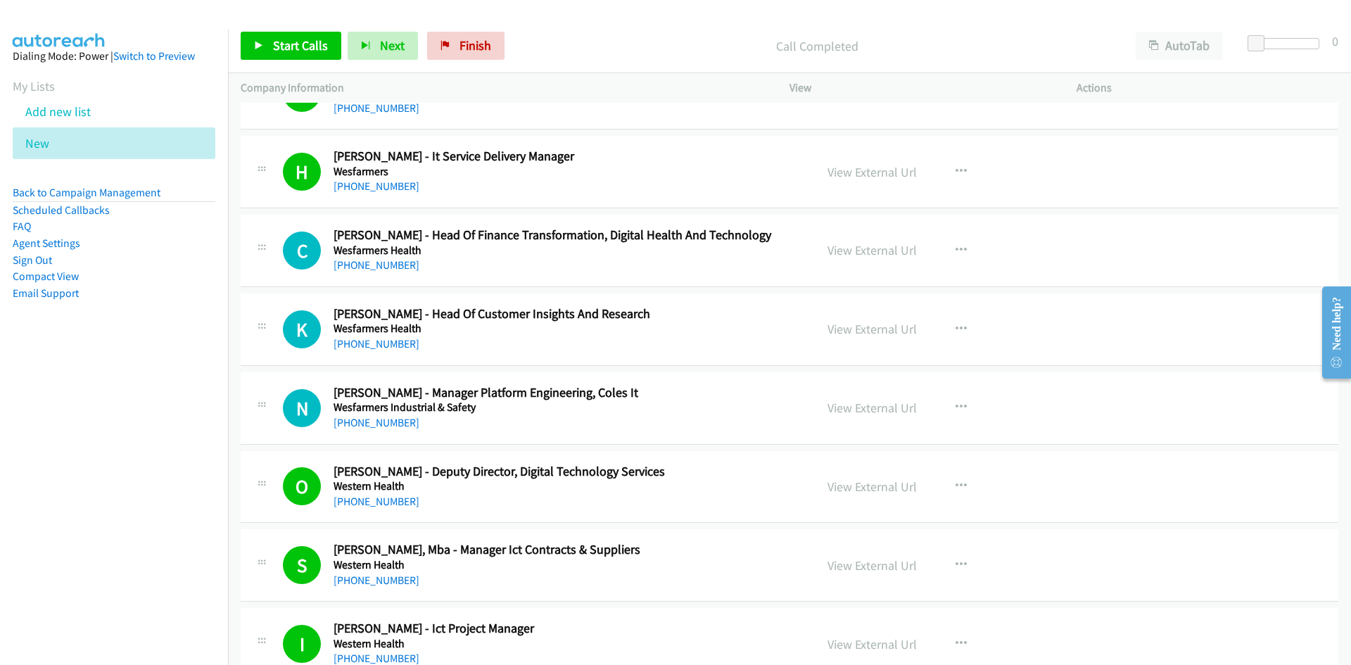
click at [690, 279] on div "C Callback Scheduled Christopher Paxton - Head Of Finance Transformation, Digit…" at bounding box center [790, 251] width 1098 height 72
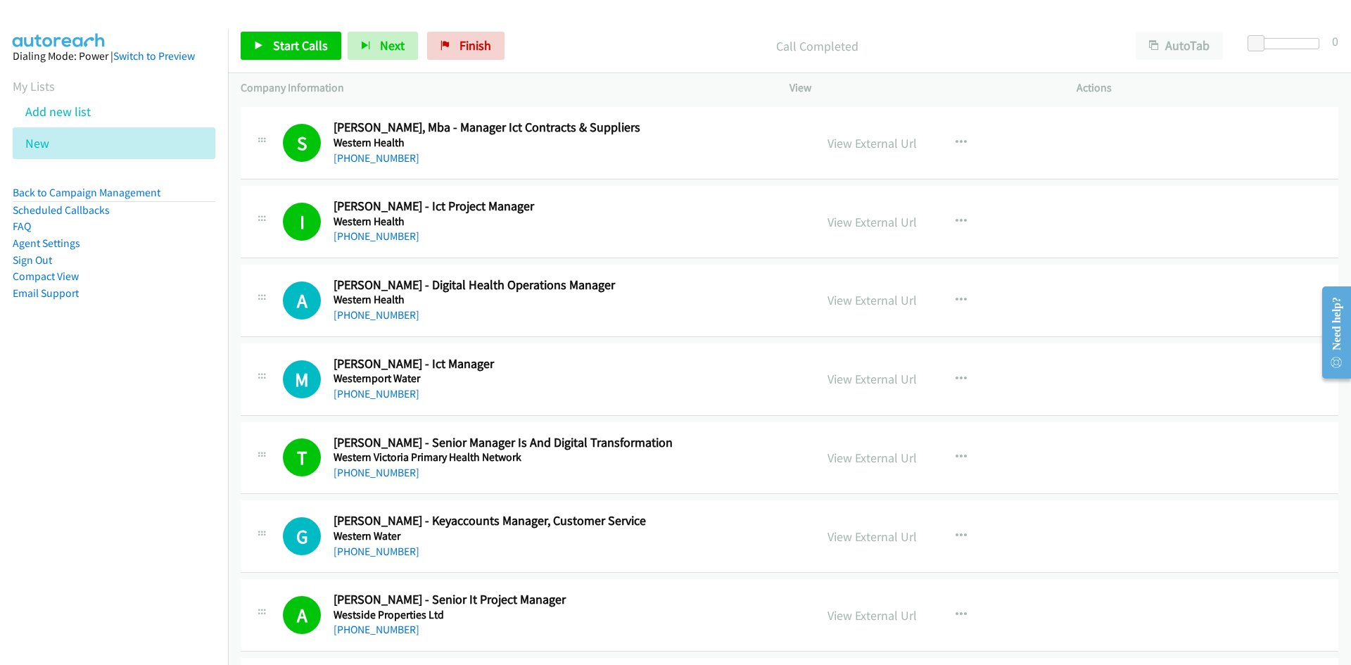
scroll to position [12736, 0]
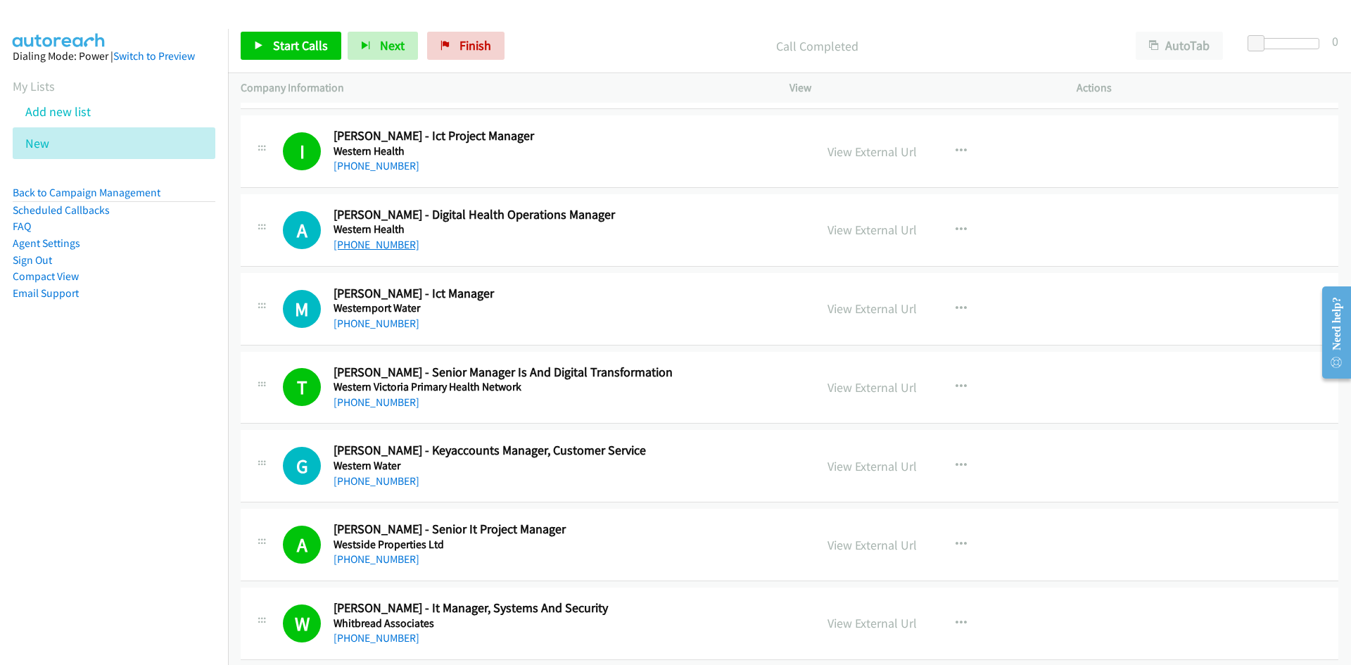
click at [390, 241] on link "+61 3 8345 7933" at bounding box center [377, 244] width 86 height 13
click at [665, 331] on div "+61 3 9261 6400" at bounding box center [566, 323] width 464 height 17
click at [391, 320] on link "+61 3 9261 6400" at bounding box center [377, 323] width 86 height 13
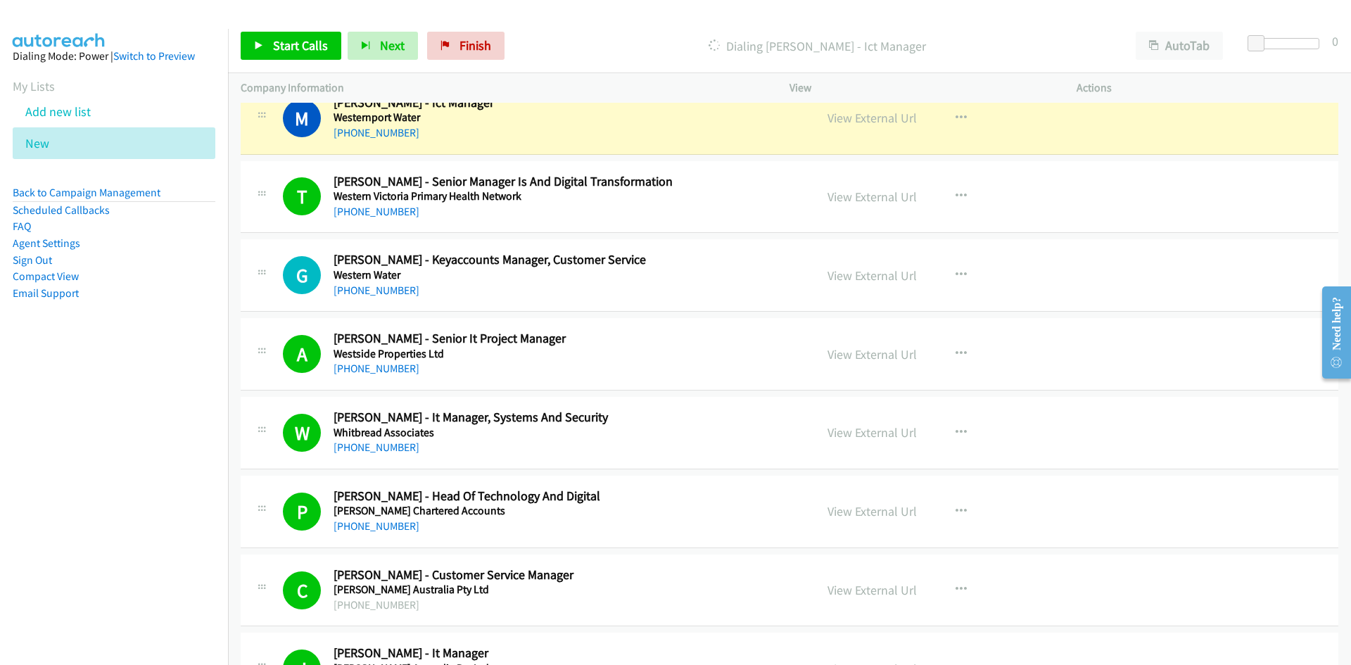
scroll to position [12947, 0]
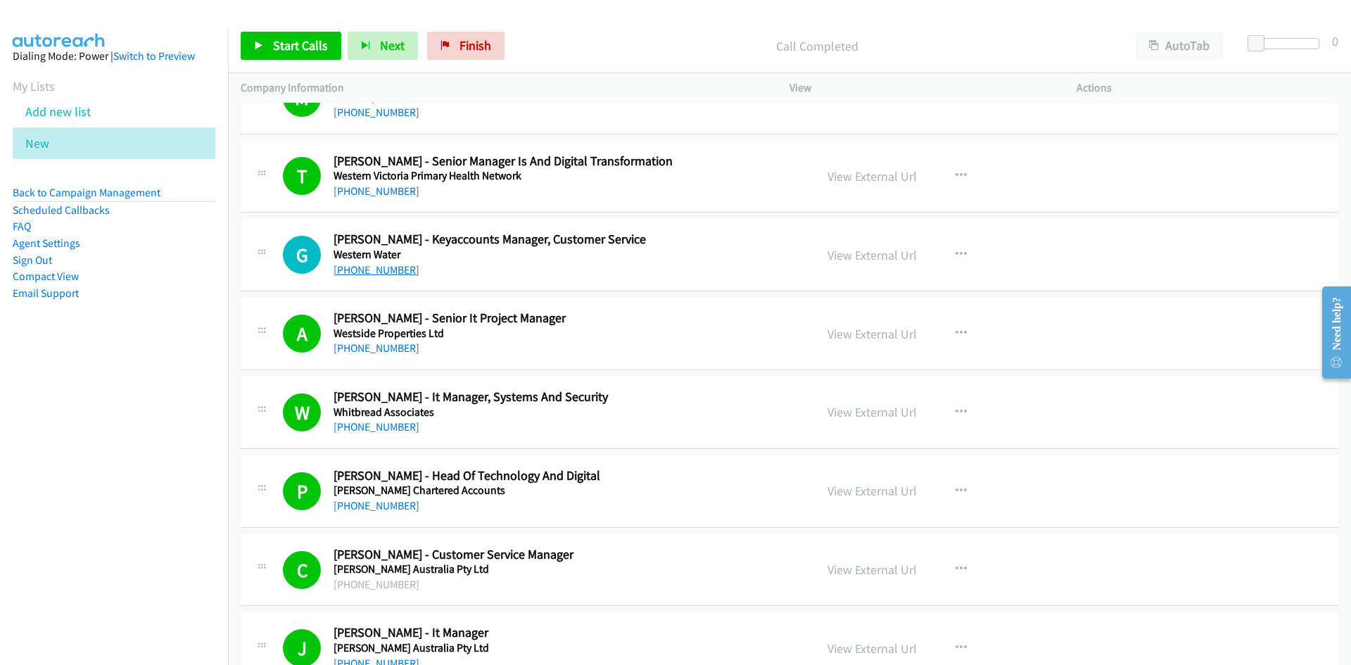
click at [360, 269] on link "+61 438 378 664" at bounding box center [377, 269] width 86 height 13
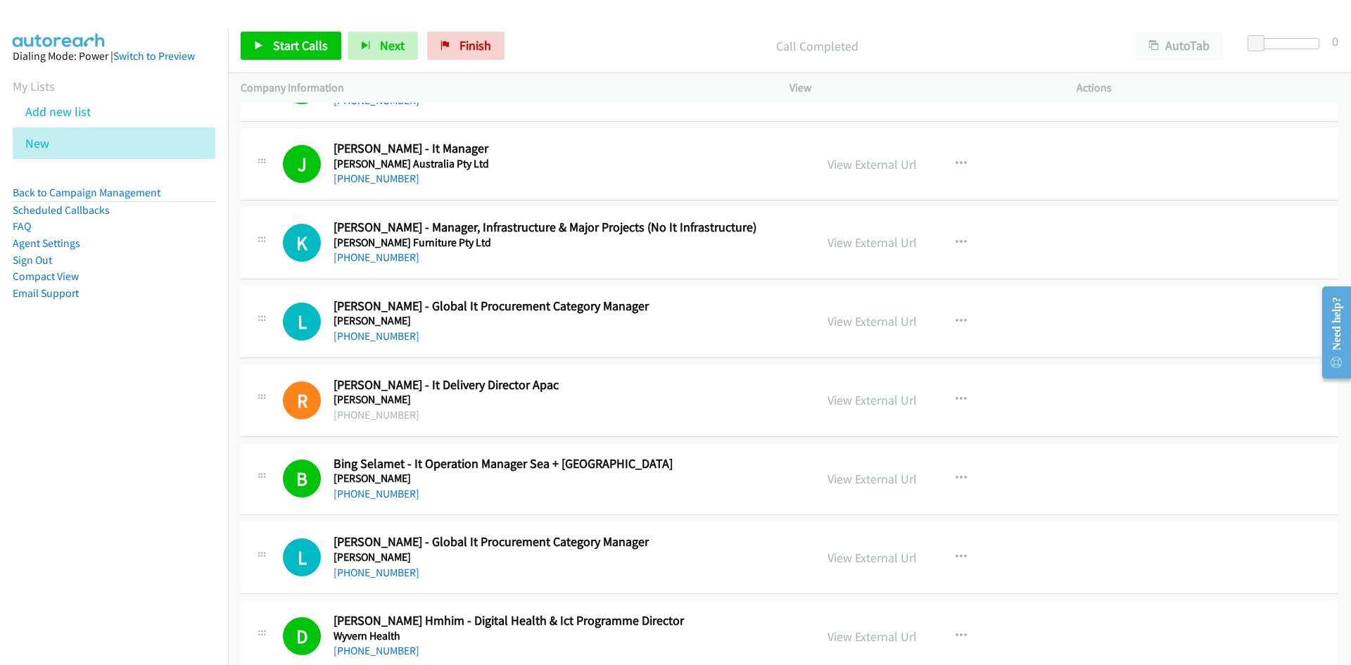
scroll to position [13439, 0]
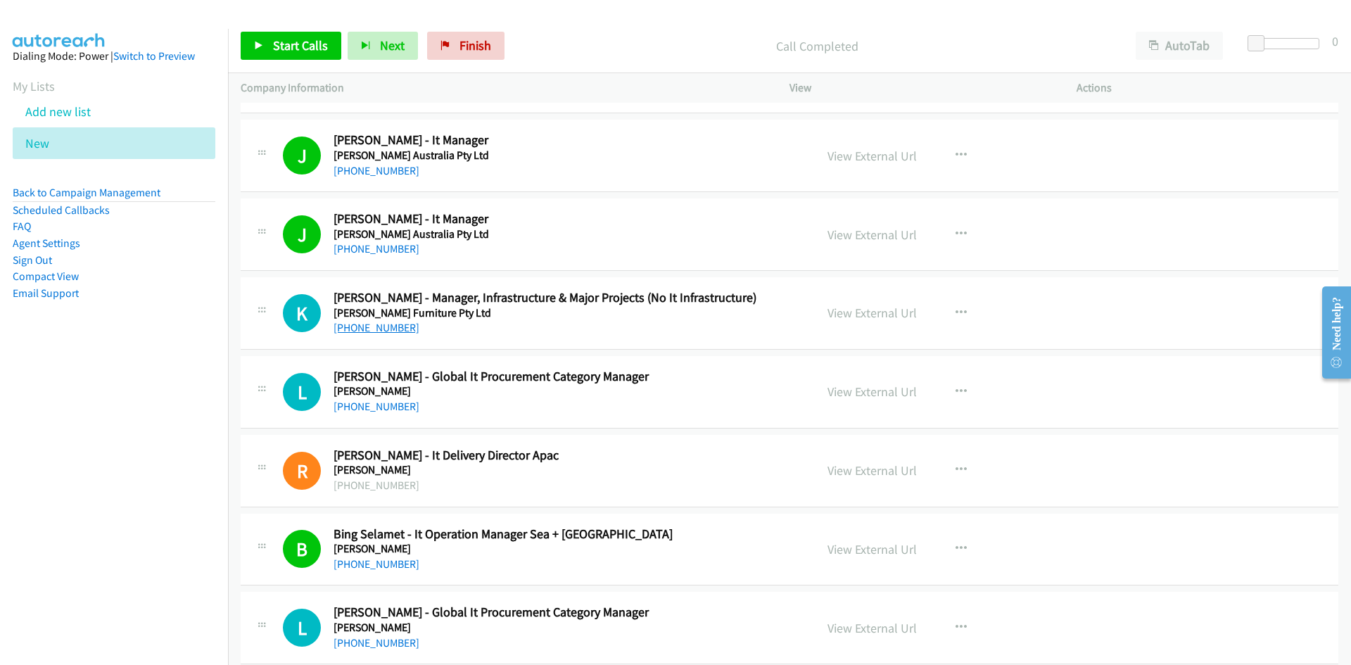
click at [392, 334] on link "+61 487 403 368" at bounding box center [377, 327] width 86 height 13
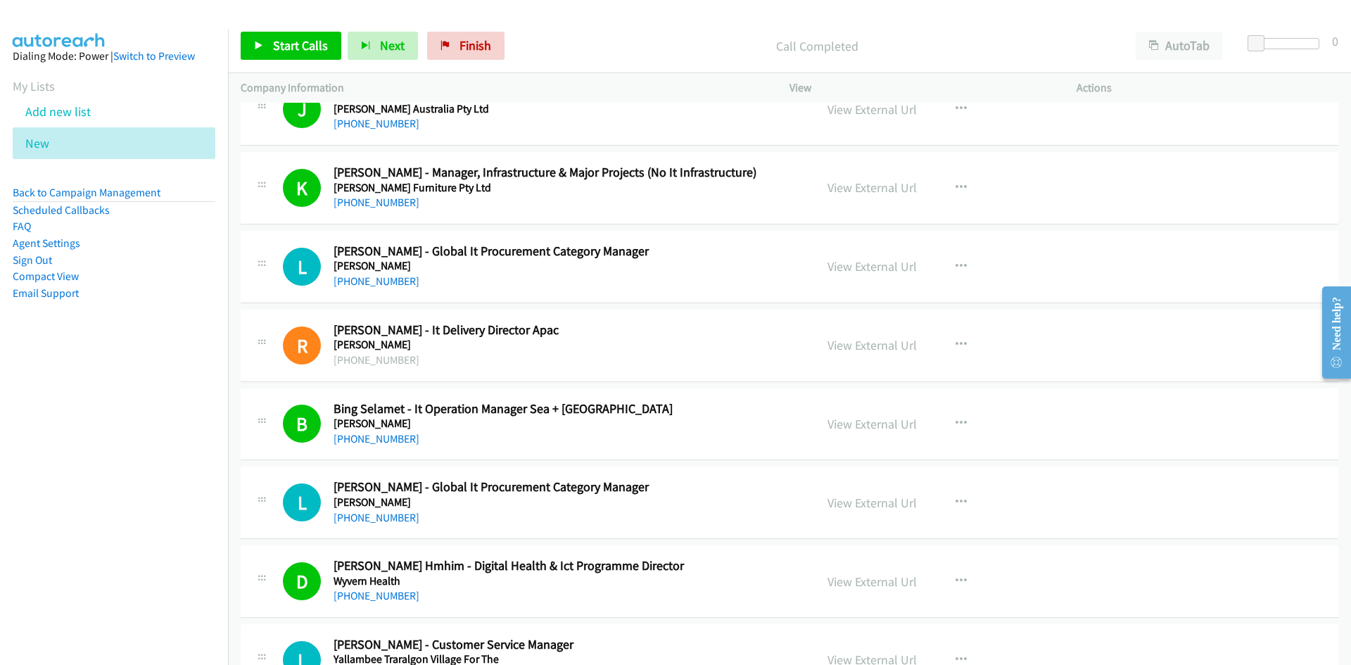
scroll to position [13580, 0]
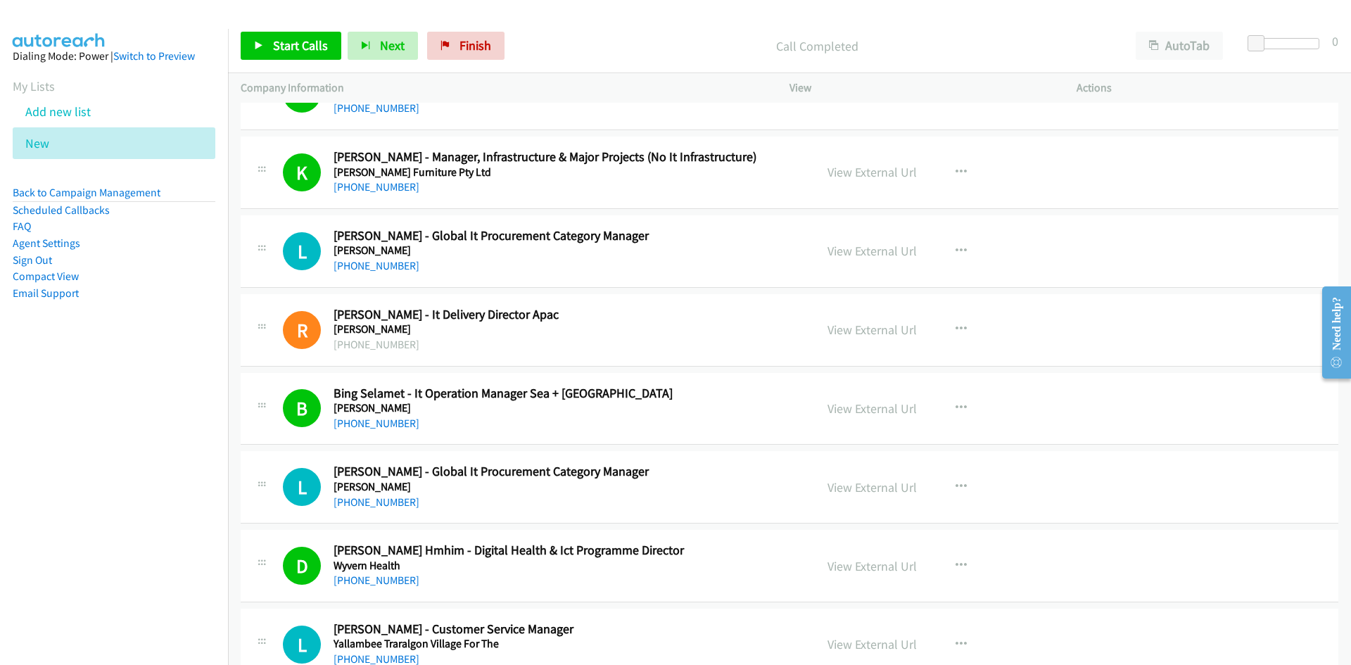
click at [700, 314] on h2 "Rohan Black - It Delivery Director Apac" at bounding box center [566, 315] width 464 height 16
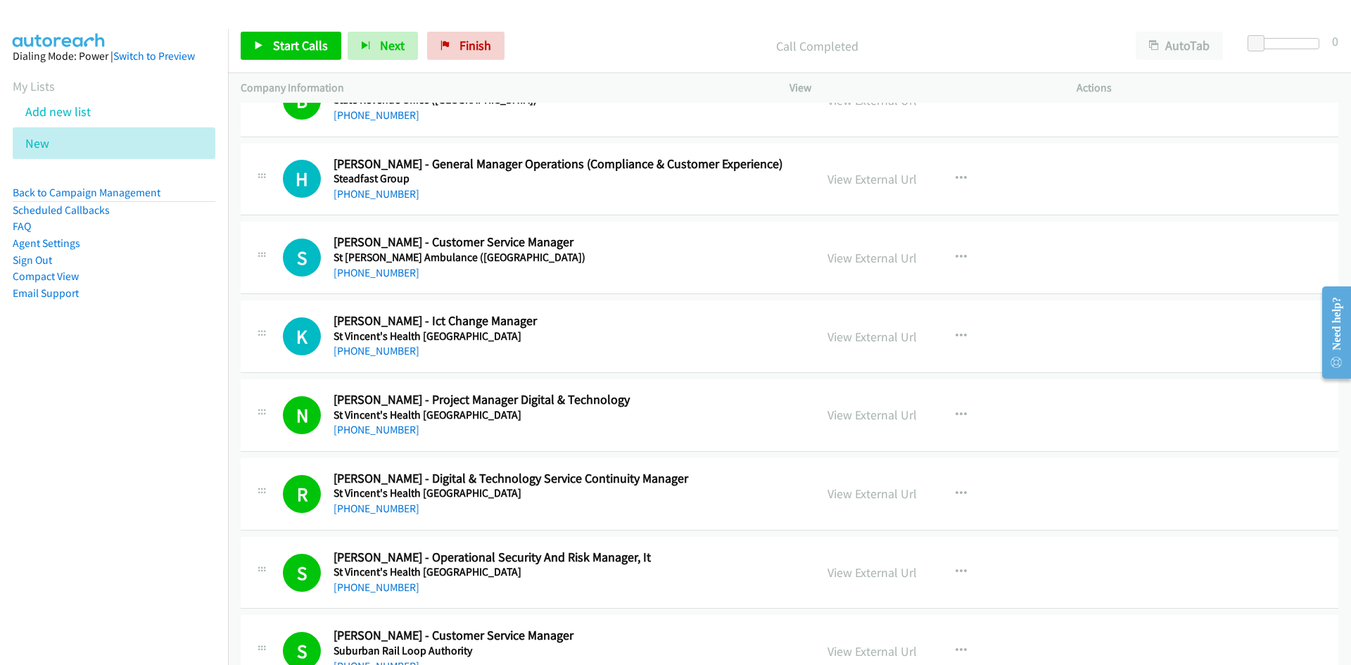
scroll to position [2850, 0]
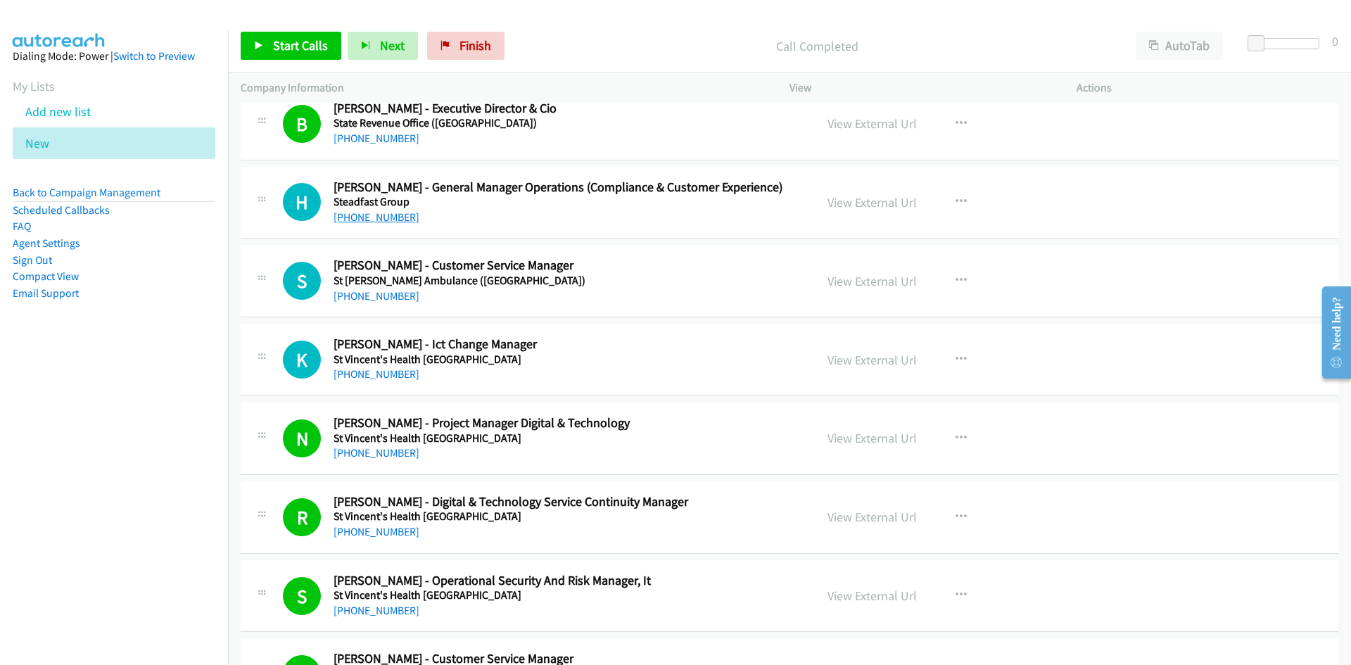
click at [391, 222] on link "+61 3 9510 5100" at bounding box center [377, 216] width 86 height 13
click at [725, 343] on h2 "Kathryn Harbinson - Ict Change Manager" at bounding box center [566, 344] width 464 height 16
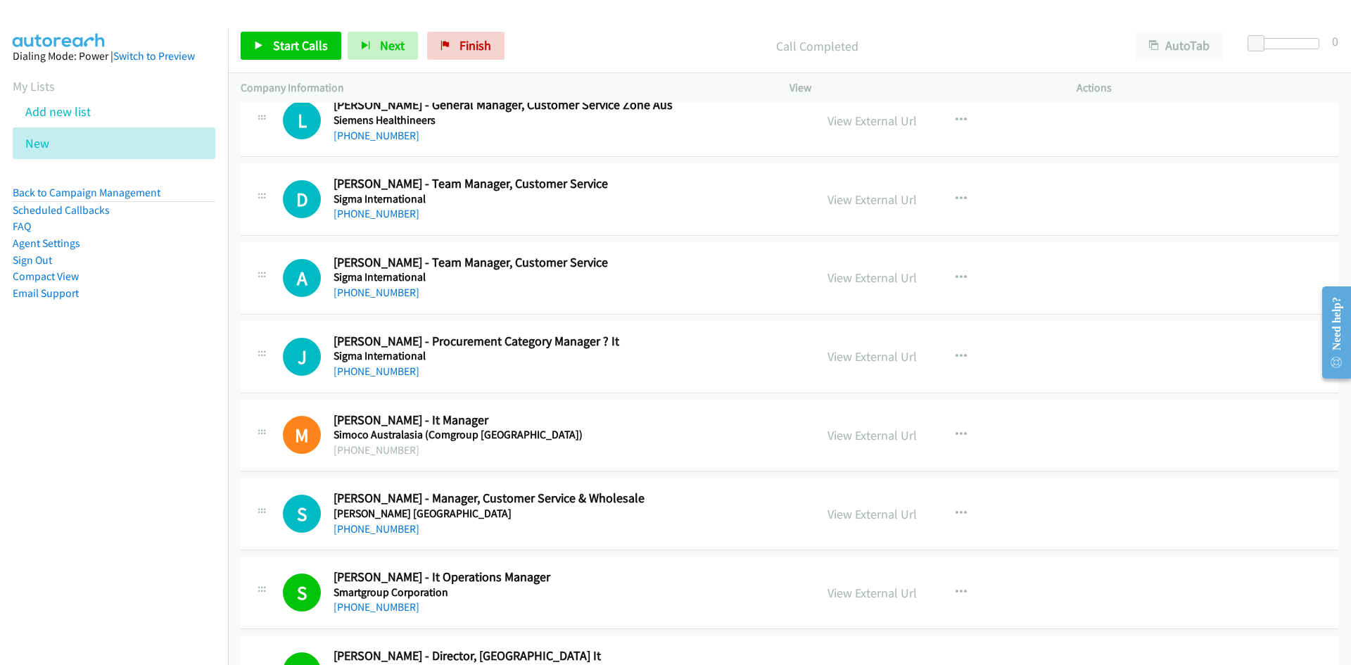
scroll to position [1267, 0]
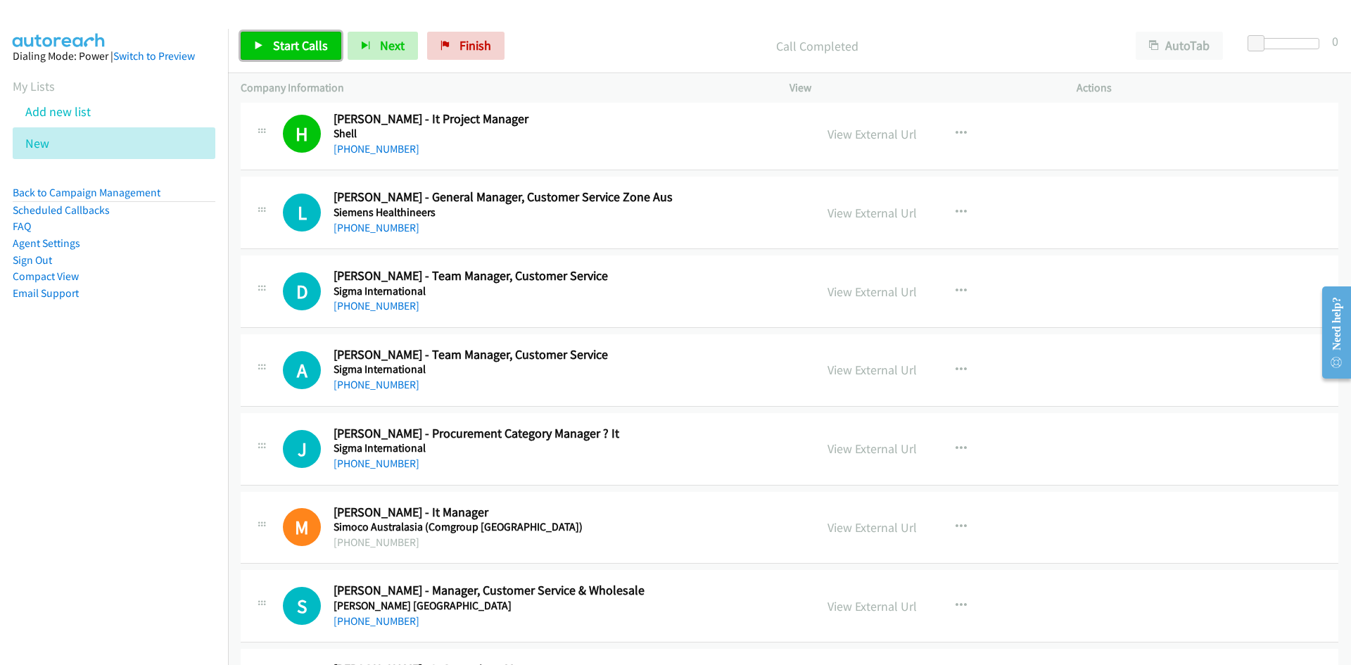
click at [305, 58] on link "Start Calls" at bounding box center [291, 46] width 101 height 28
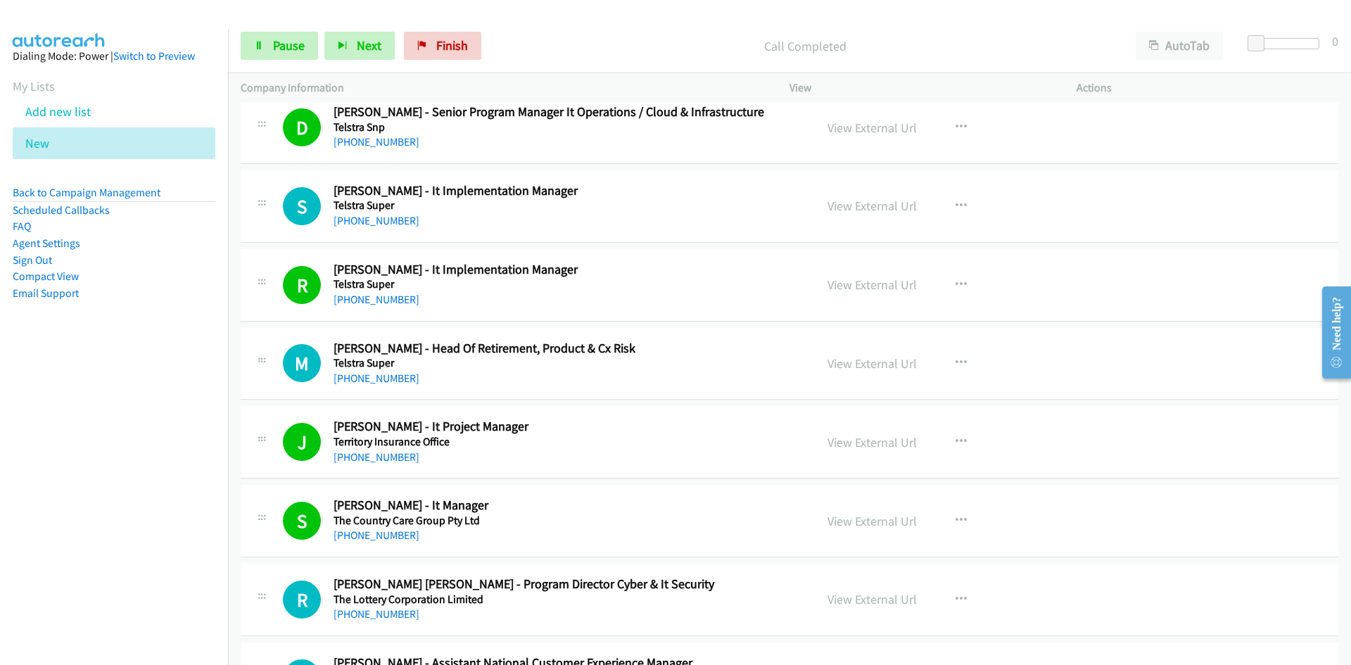
scroll to position [5277, 0]
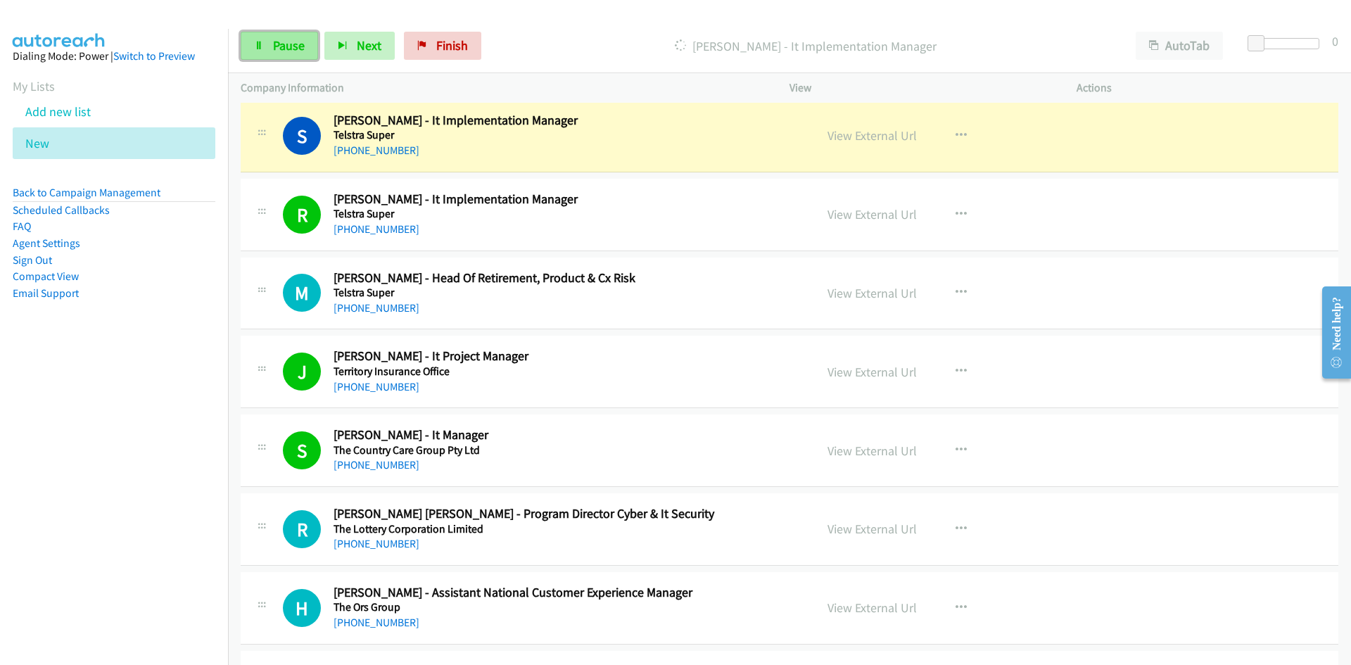
click at [268, 41] on link "Pause" at bounding box center [279, 46] width 77 height 28
click at [858, 134] on link "View External Url" at bounding box center [871, 135] width 89 height 16
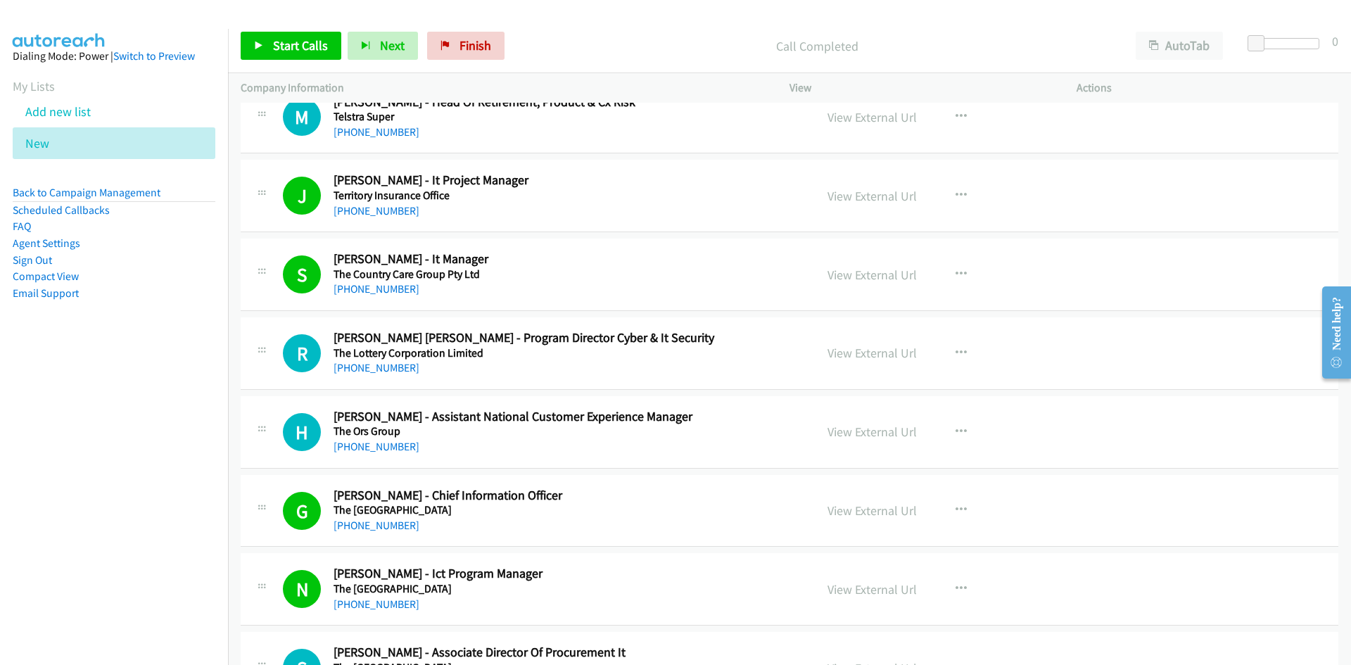
scroll to position [5464, 0]
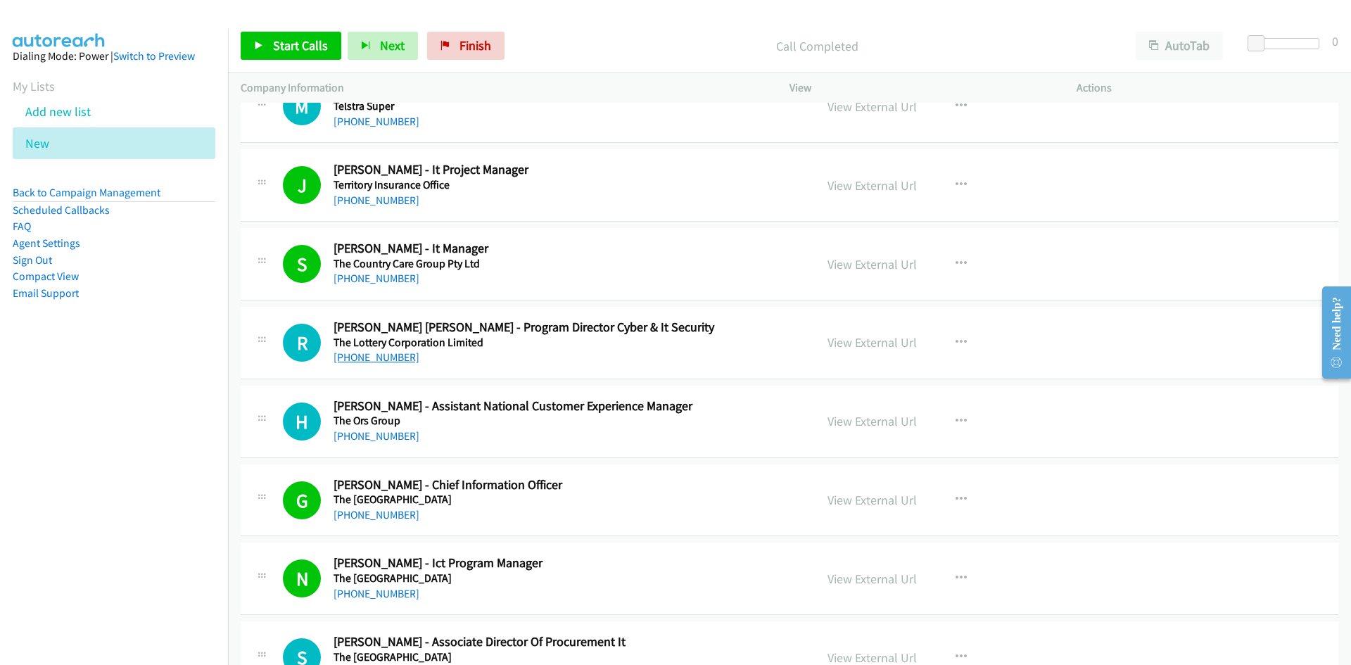
click at [385, 360] on link "+61 490 525 011" at bounding box center [377, 356] width 86 height 13
click at [381, 431] on link "+61 404 909 014" at bounding box center [377, 435] width 86 height 13
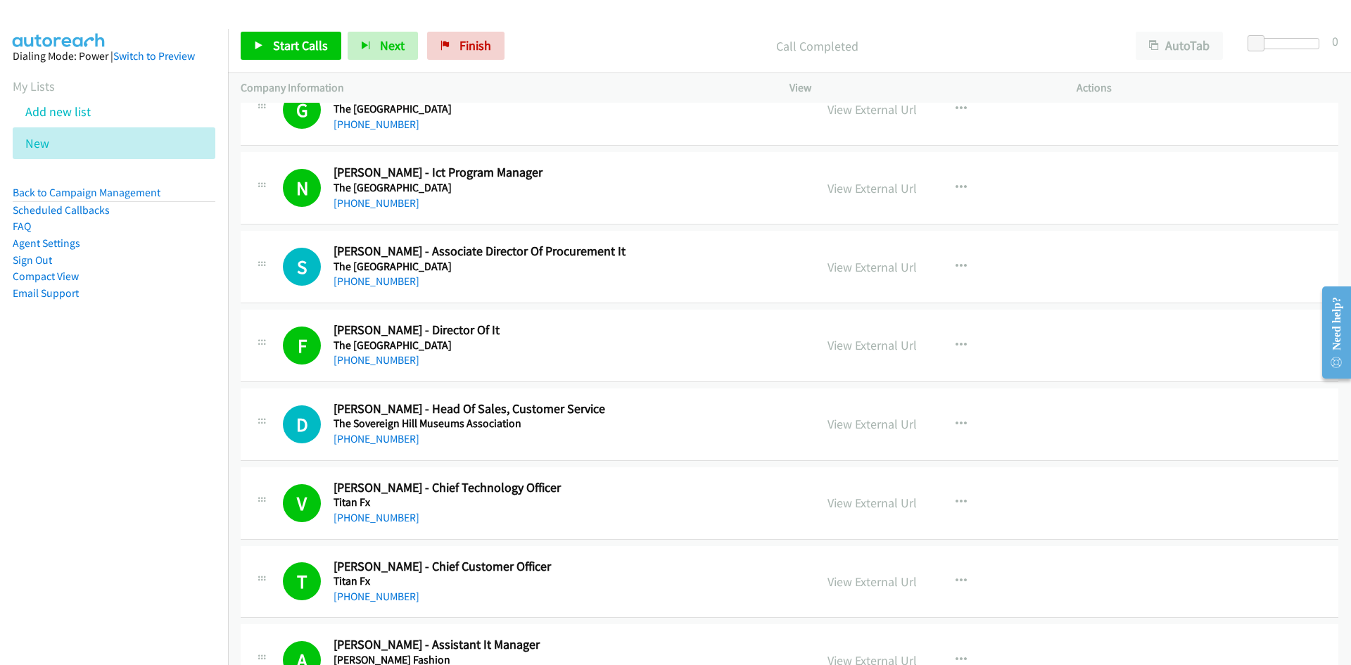
scroll to position [5886, 0]
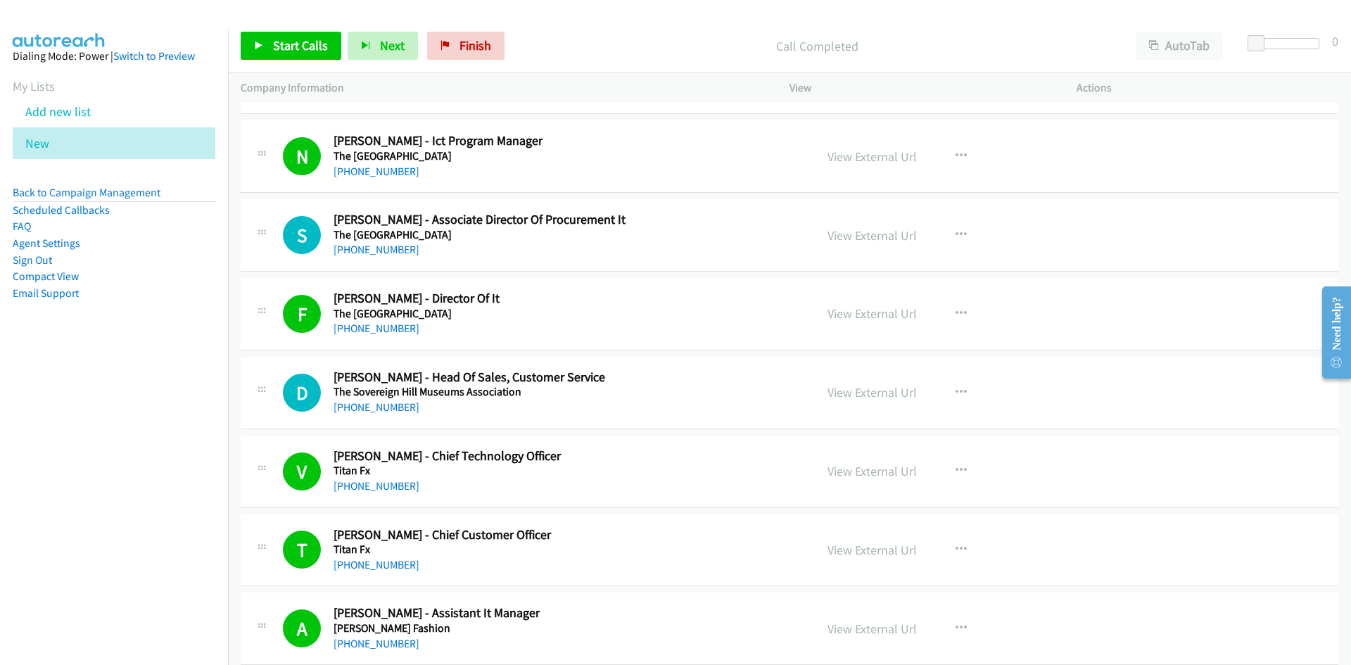
click at [683, 262] on div "S Callback Scheduled Suzy Mc Donald - Associate Director Of Procurement It The …" at bounding box center [790, 235] width 1098 height 72
click at [388, 250] on link "+61 3 9342 3947" at bounding box center [377, 249] width 86 height 13
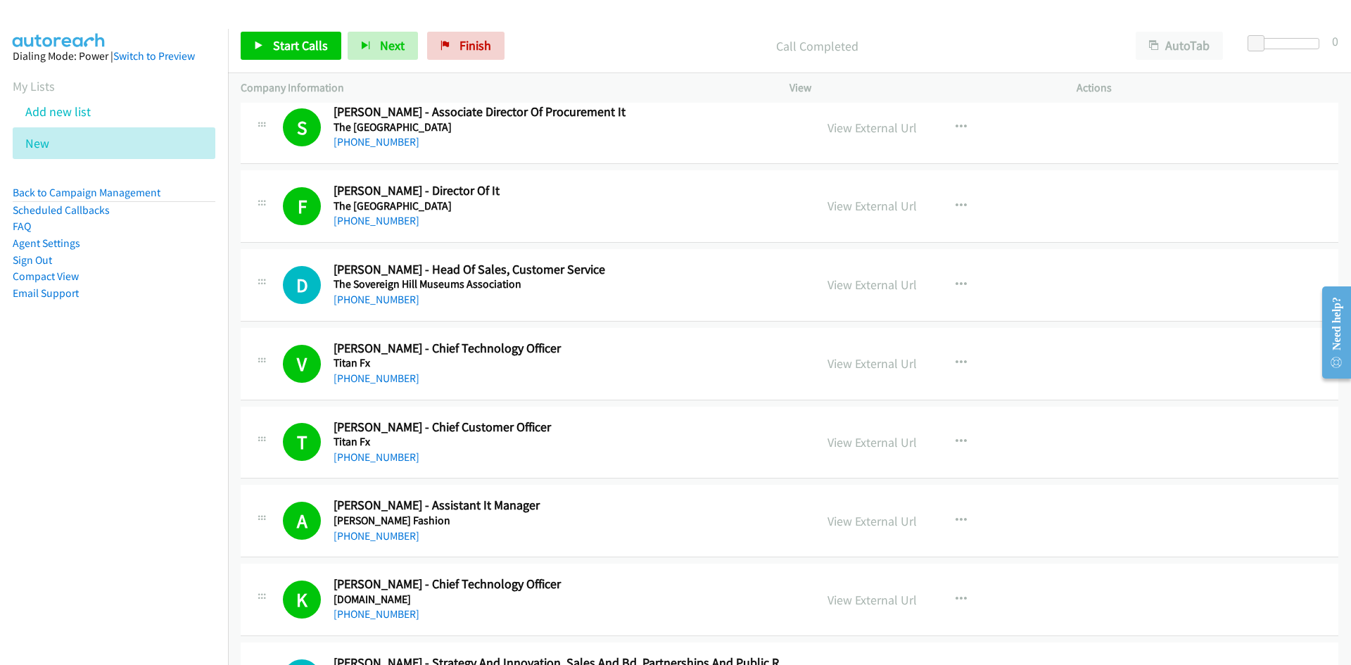
scroll to position [6027, 0]
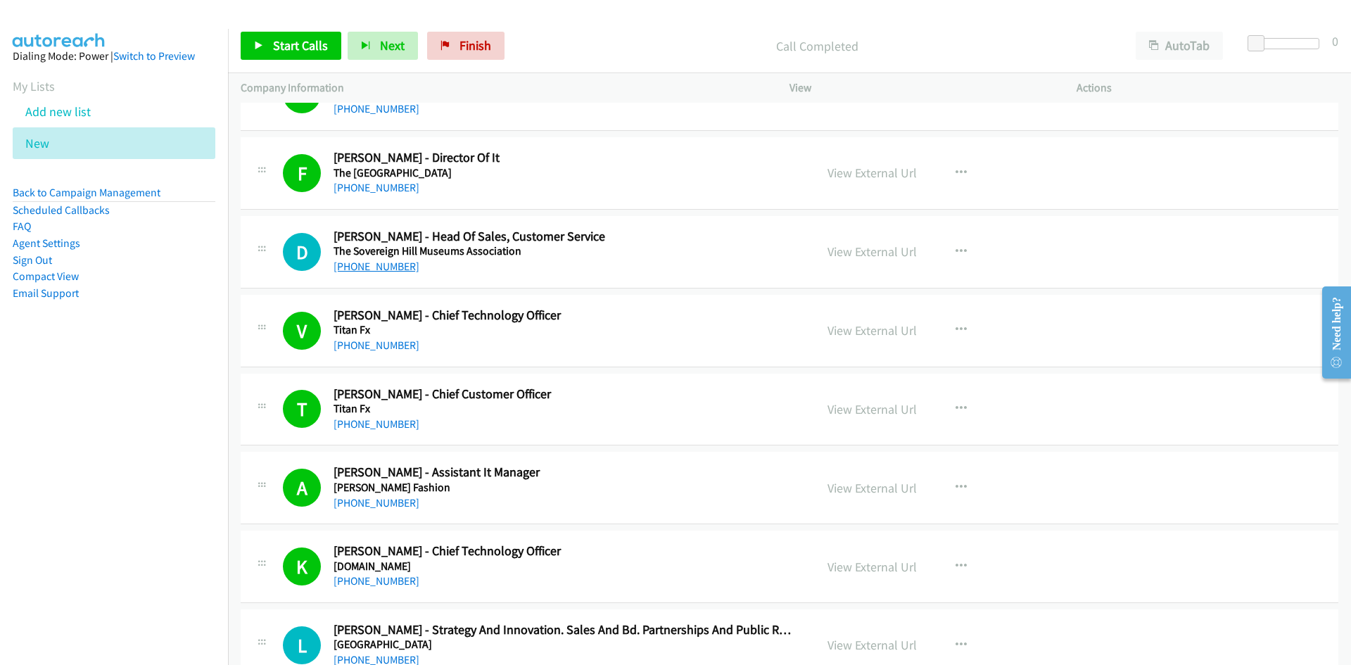
click at [370, 265] on link "+61 437 480 601" at bounding box center [377, 266] width 86 height 13
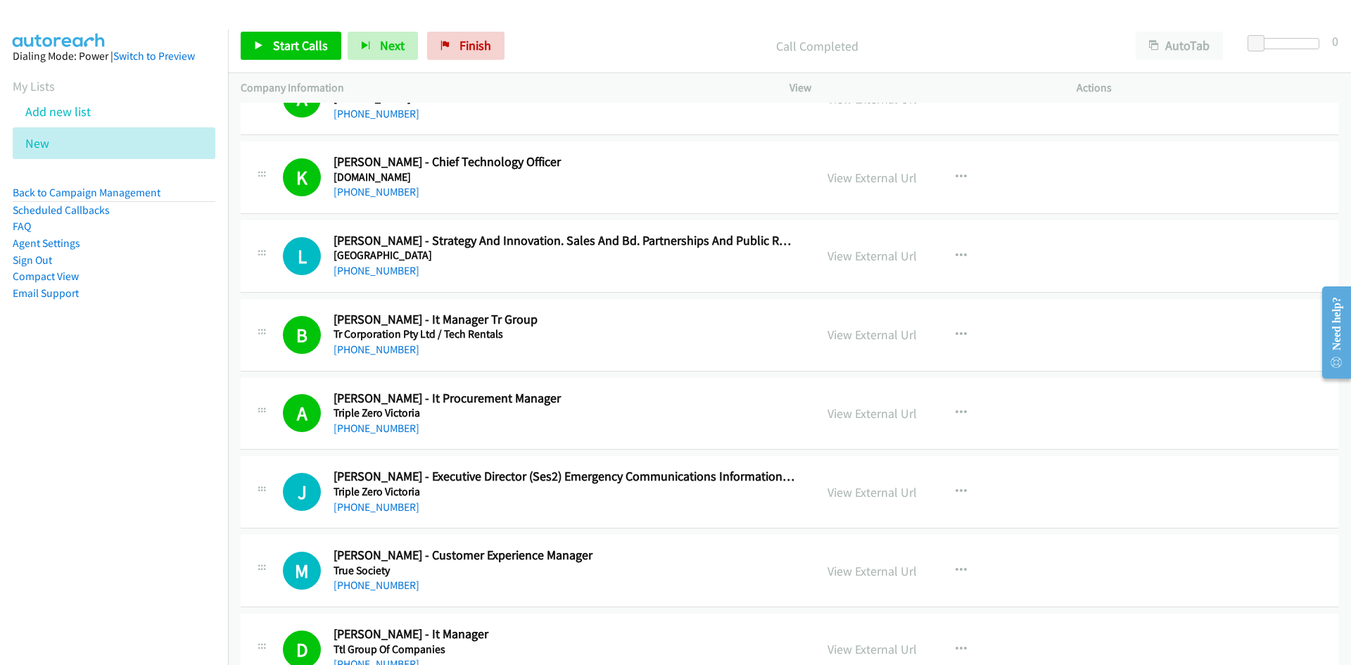
scroll to position [6449, 0]
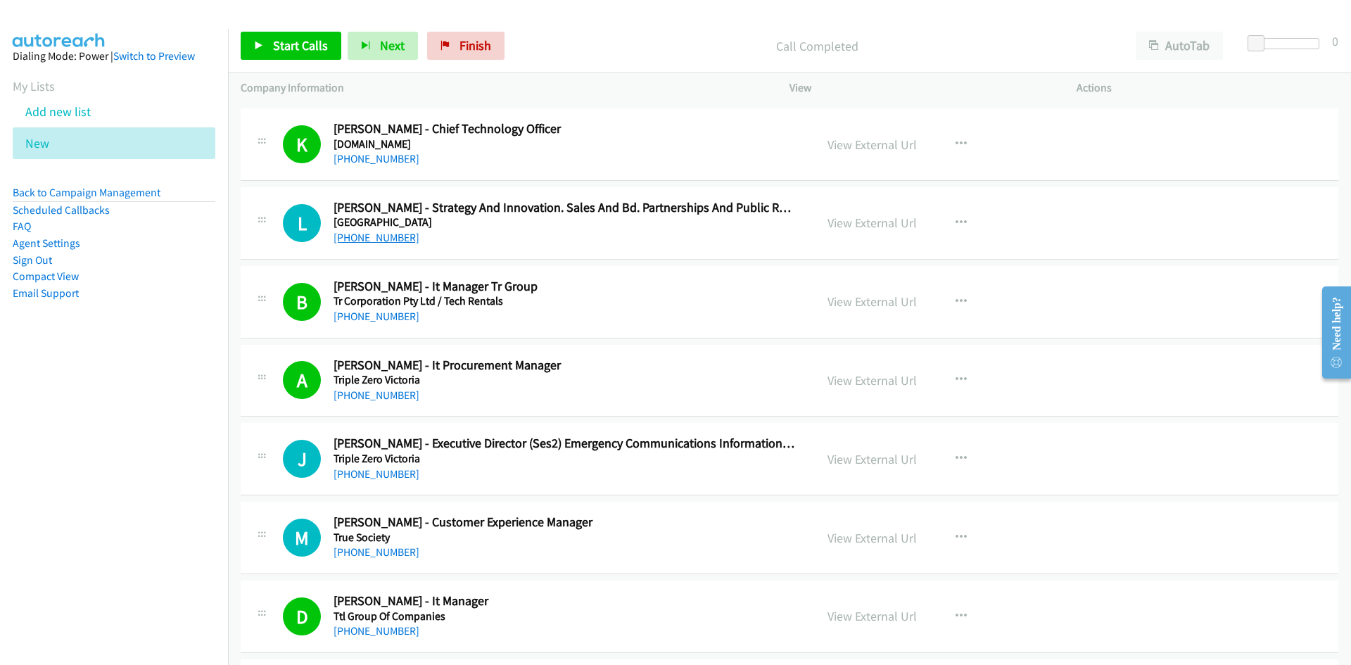
click at [395, 234] on link "+61 425 955 997" at bounding box center [377, 237] width 86 height 13
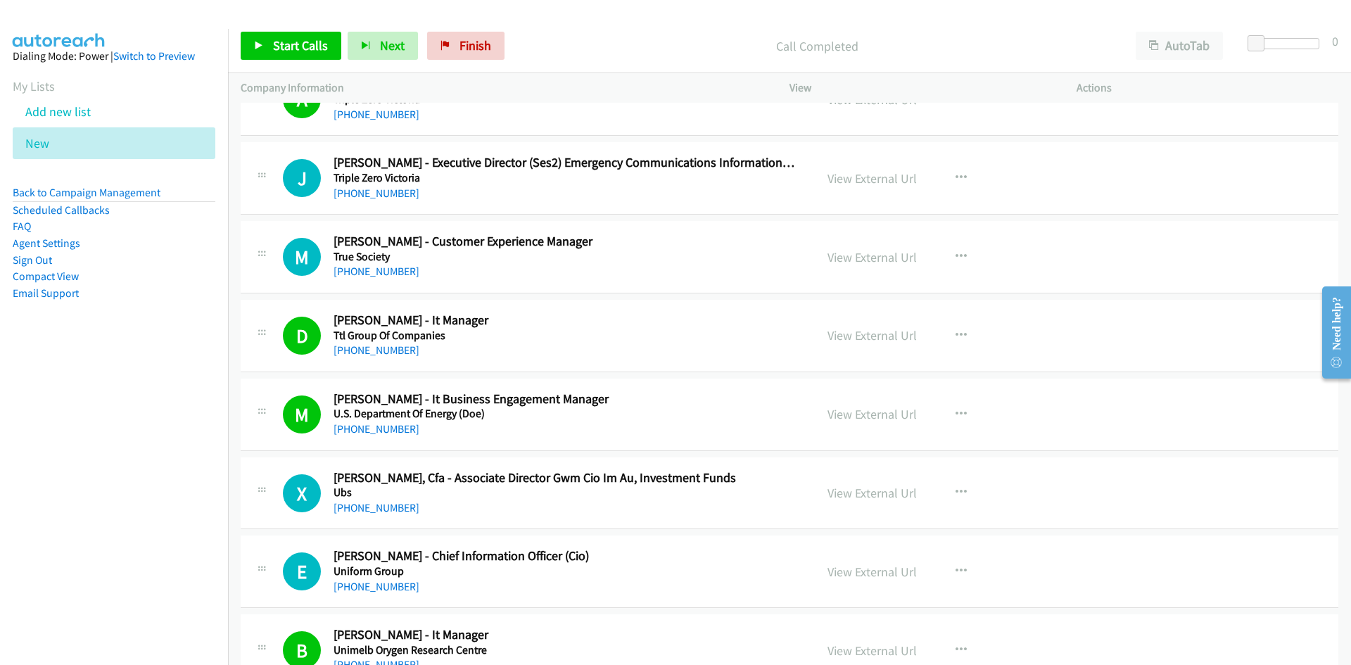
scroll to position [6730, 0]
click at [293, 43] on span "Start Calls" at bounding box center [300, 45] width 55 height 16
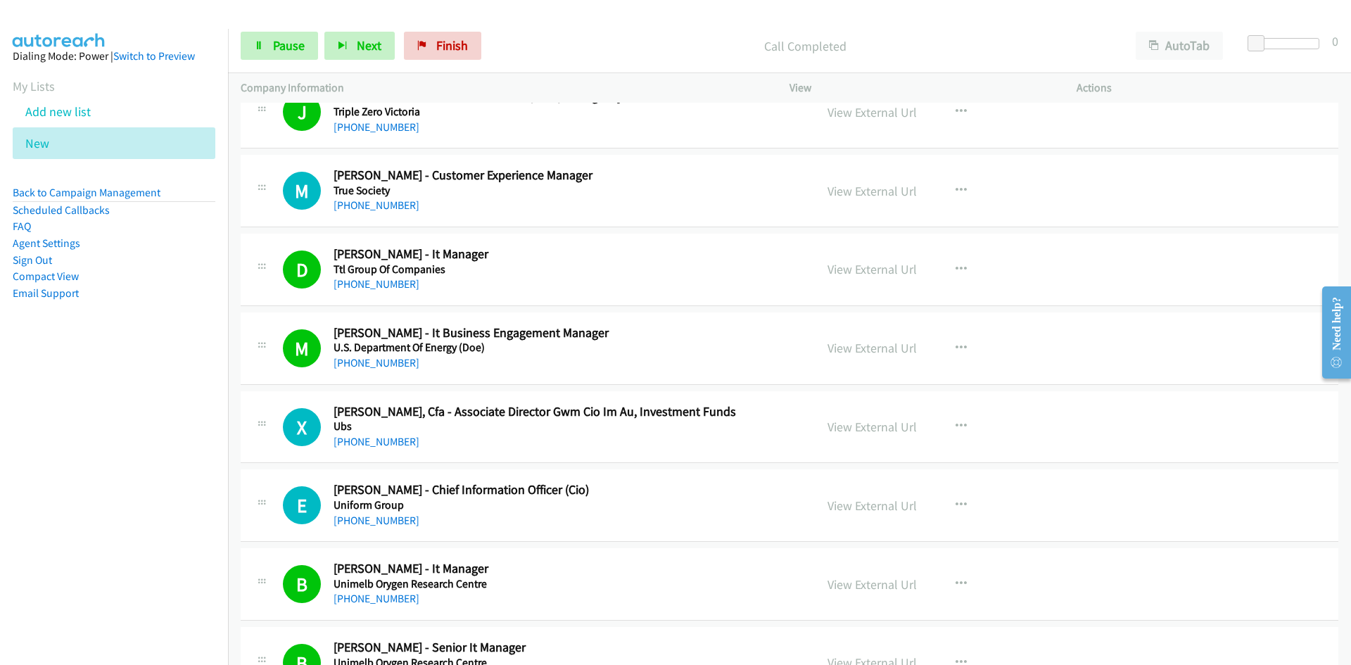
scroll to position [6801, 0]
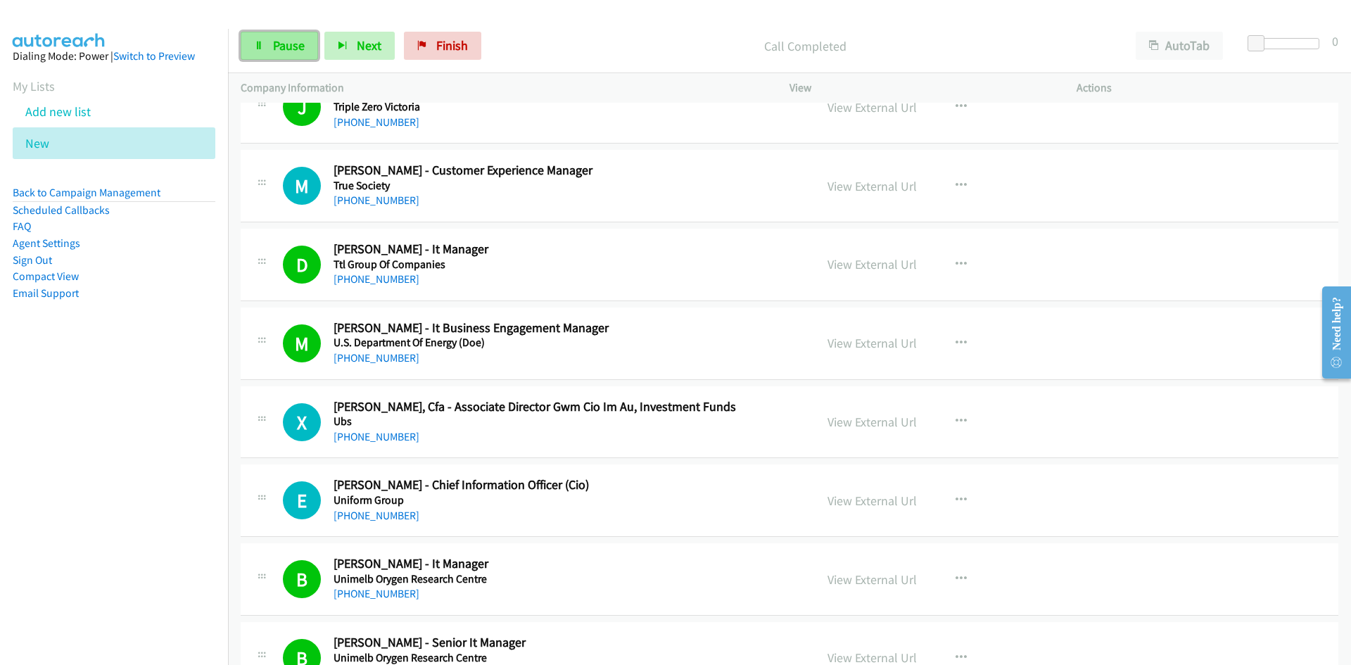
drag, startPoint x: 285, startPoint y: 46, endPoint x: 278, endPoint y: 48, distance: 7.2
click at [284, 46] on span "Pause" at bounding box center [289, 45] width 32 height 16
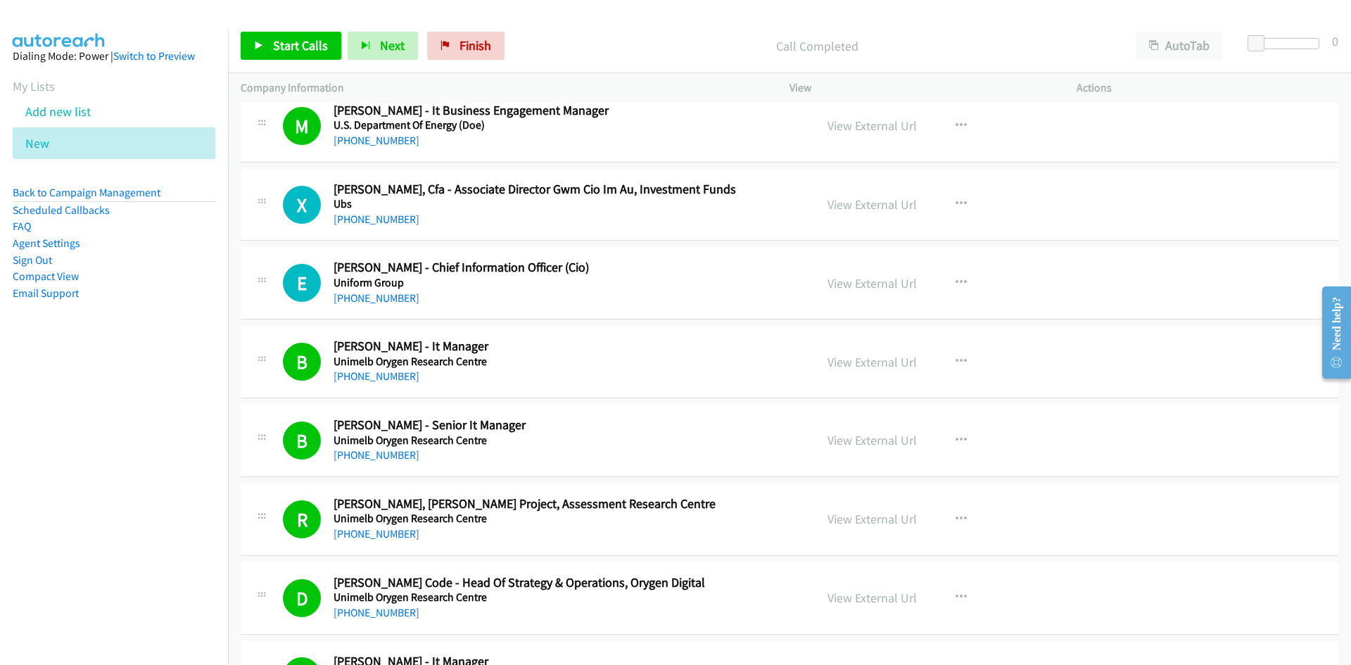
scroll to position [6941, 0]
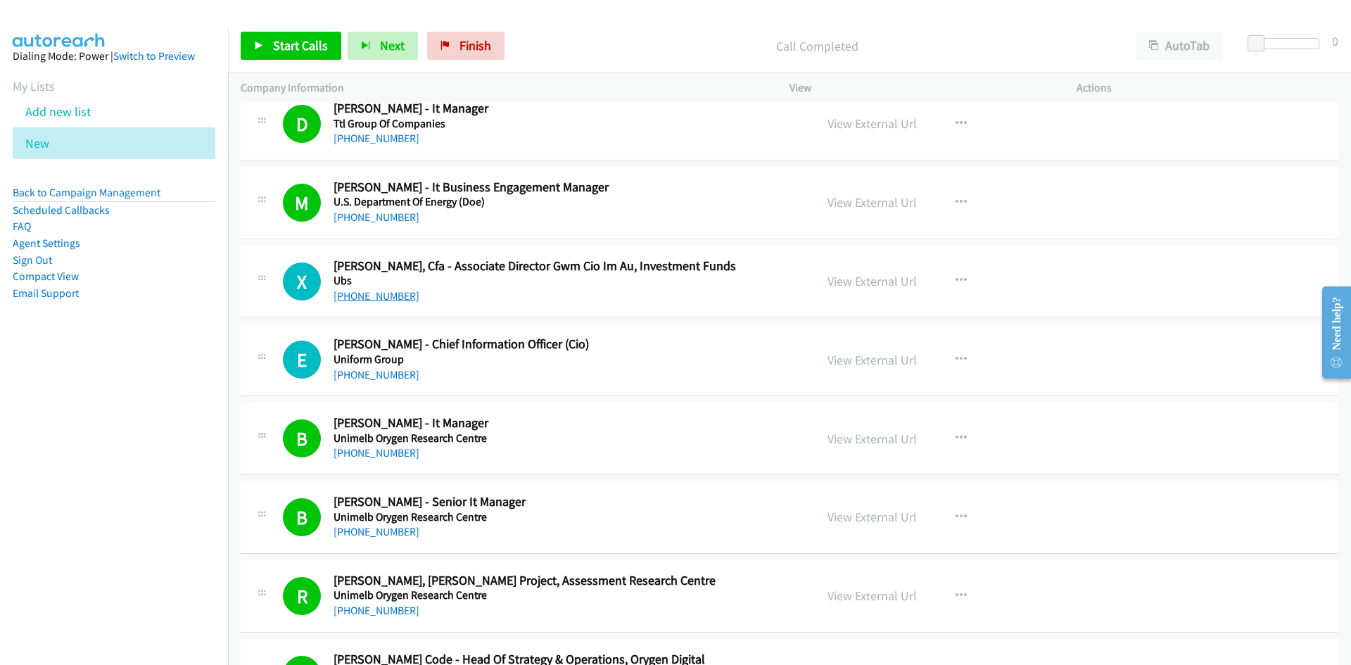
click at [375, 297] on link "+61 433 994 988" at bounding box center [377, 295] width 86 height 13
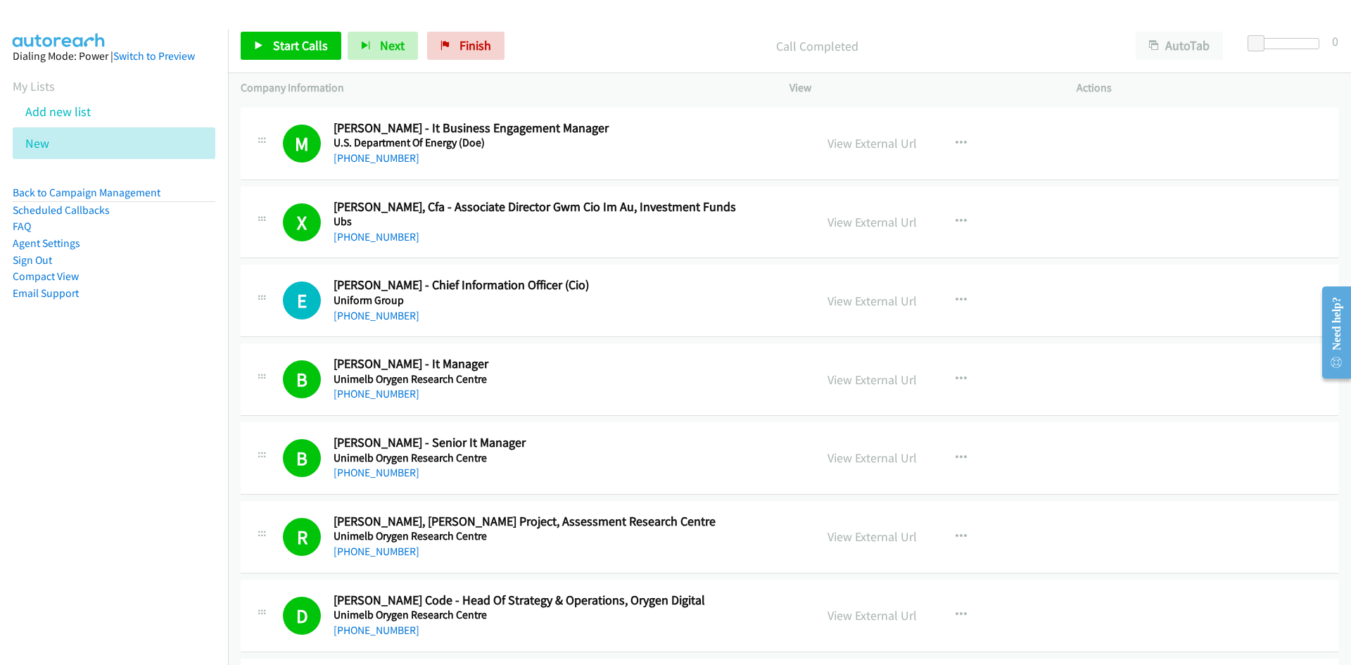
scroll to position [7082, 0]
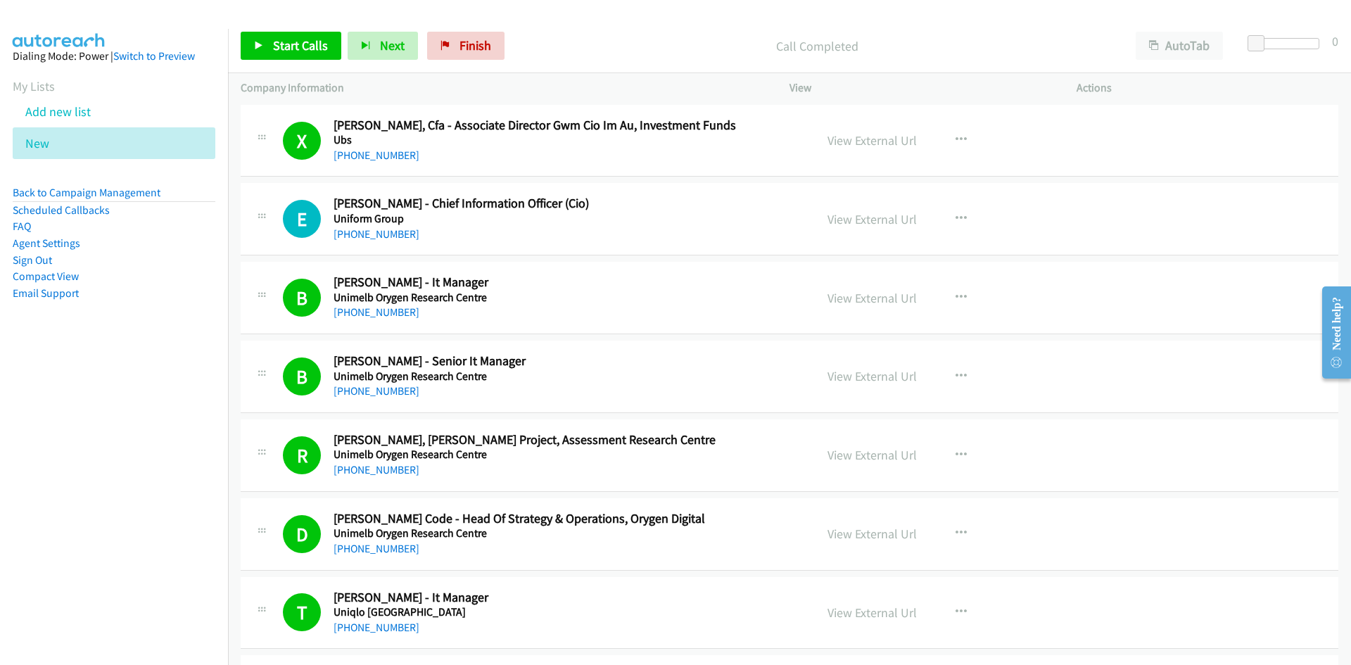
click at [381, 241] on div "+61 425 768 132" at bounding box center [566, 234] width 464 height 17
click at [381, 234] on link "+61 425 768 132" at bounding box center [377, 233] width 86 height 13
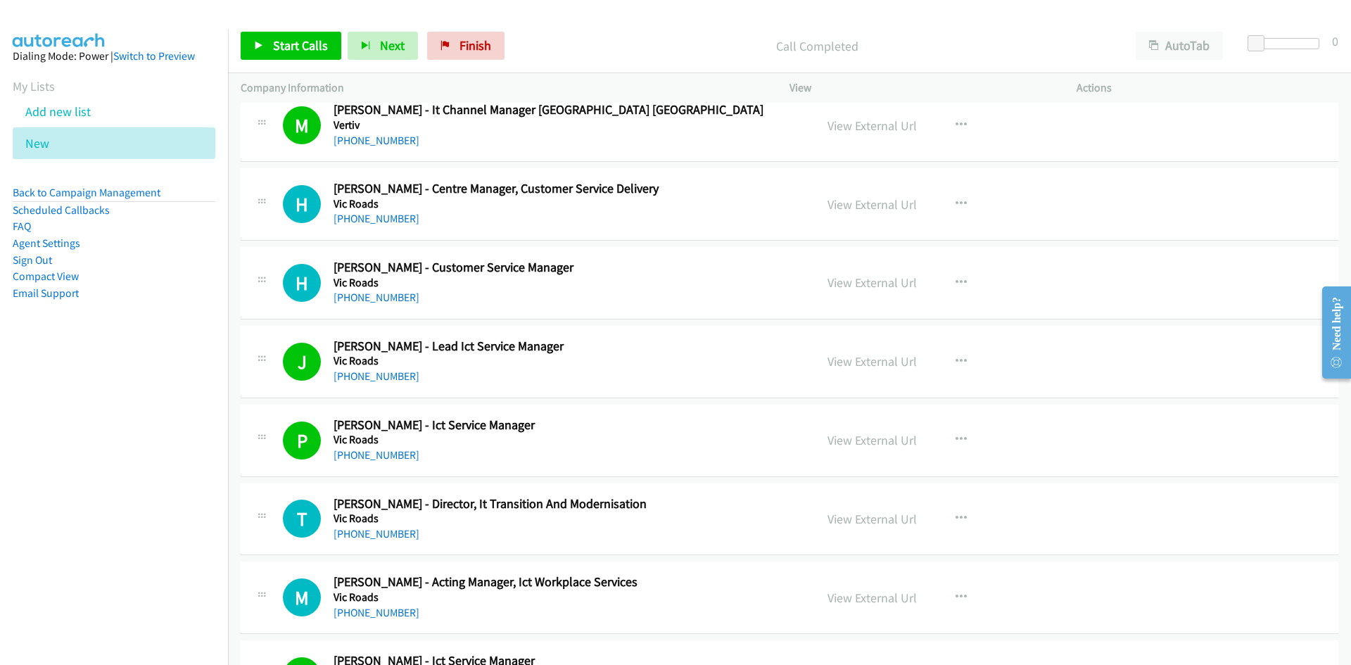
scroll to position [8348, 0]
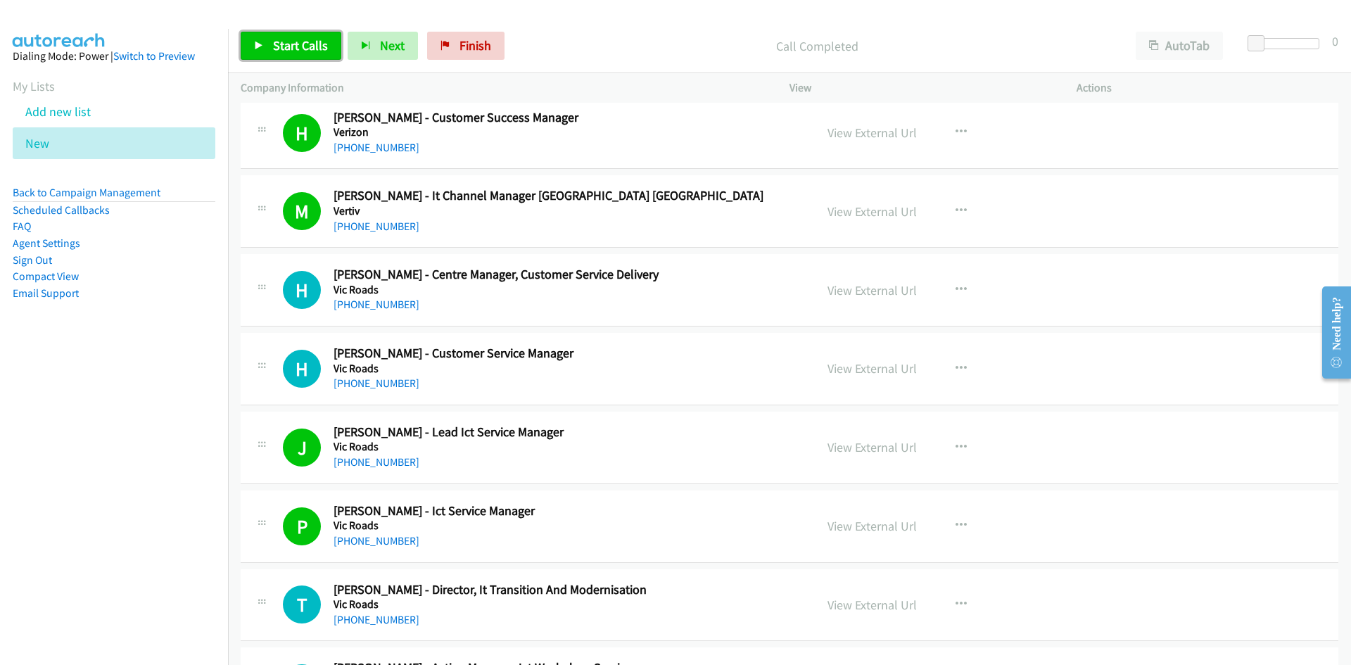
click at [294, 44] on span "Start Calls" at bounding box center [300, 45] width 55 height 16
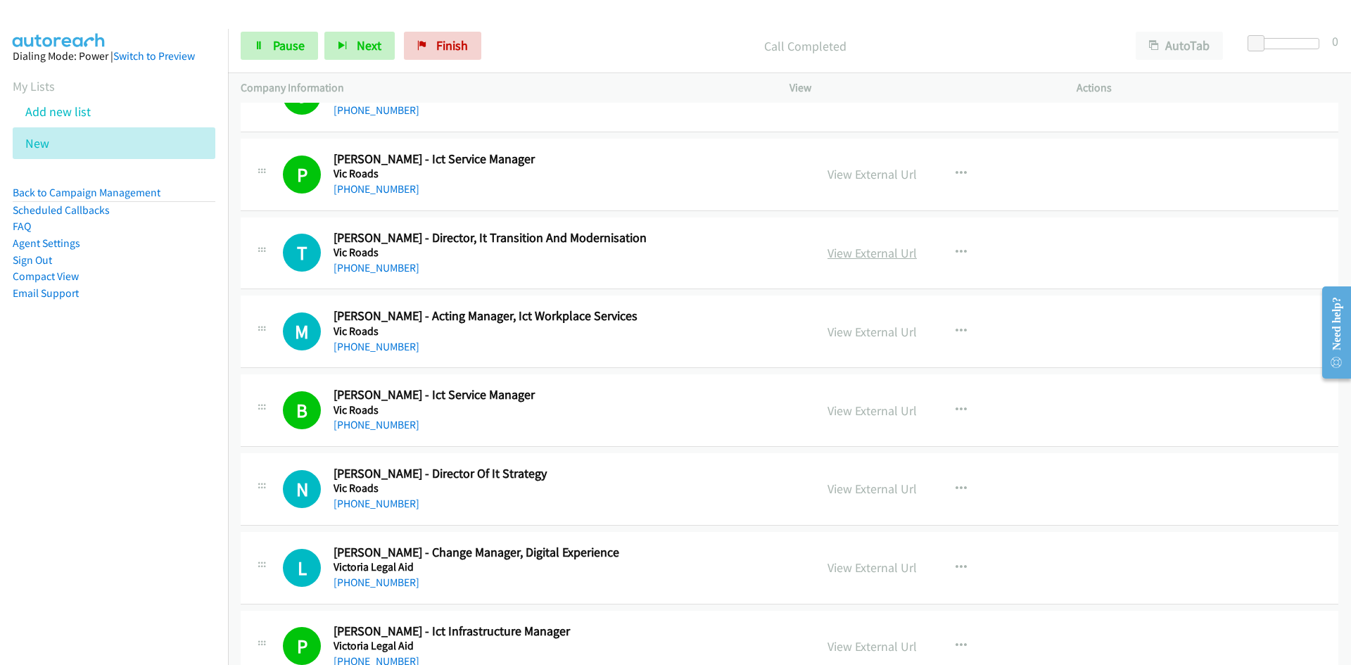
scroll to position [8771, 0]
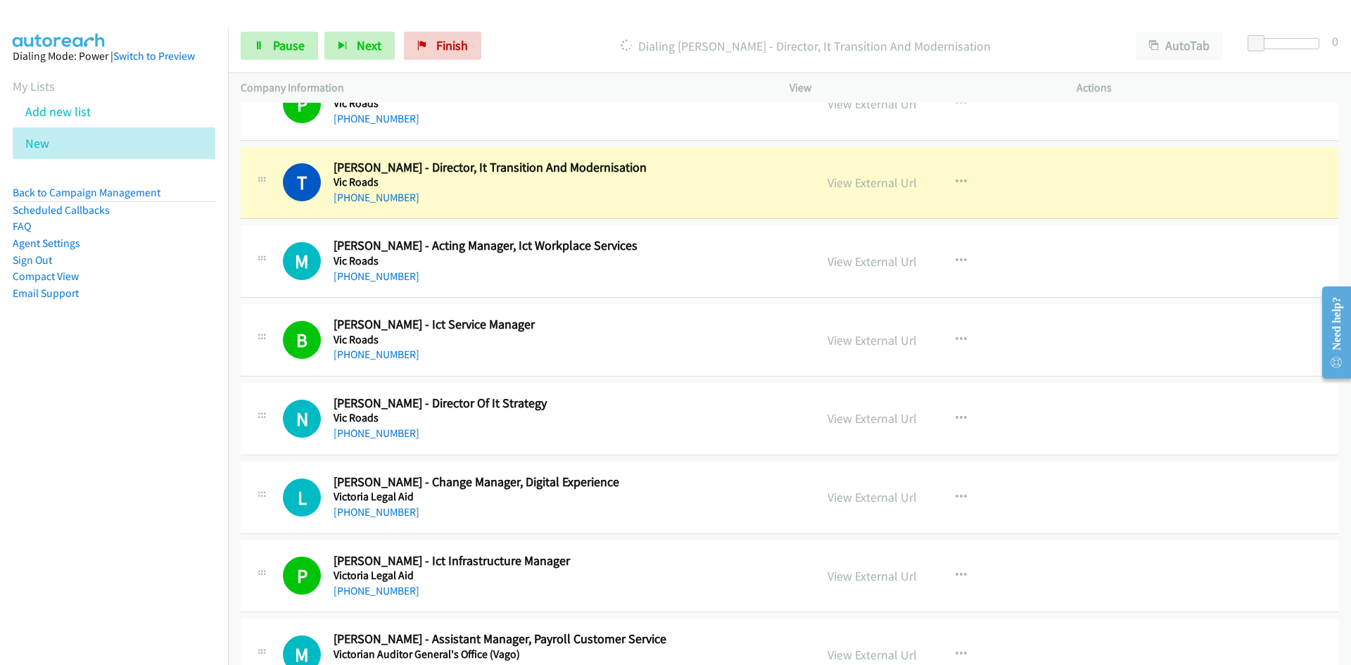
click at [697, 200] on div "+61 400 782 220" at bounding box center [566, 197] width 464 height 17
click at [865, 184] on link "View External Url" at bounding box center [871, 182] width 89 height 16
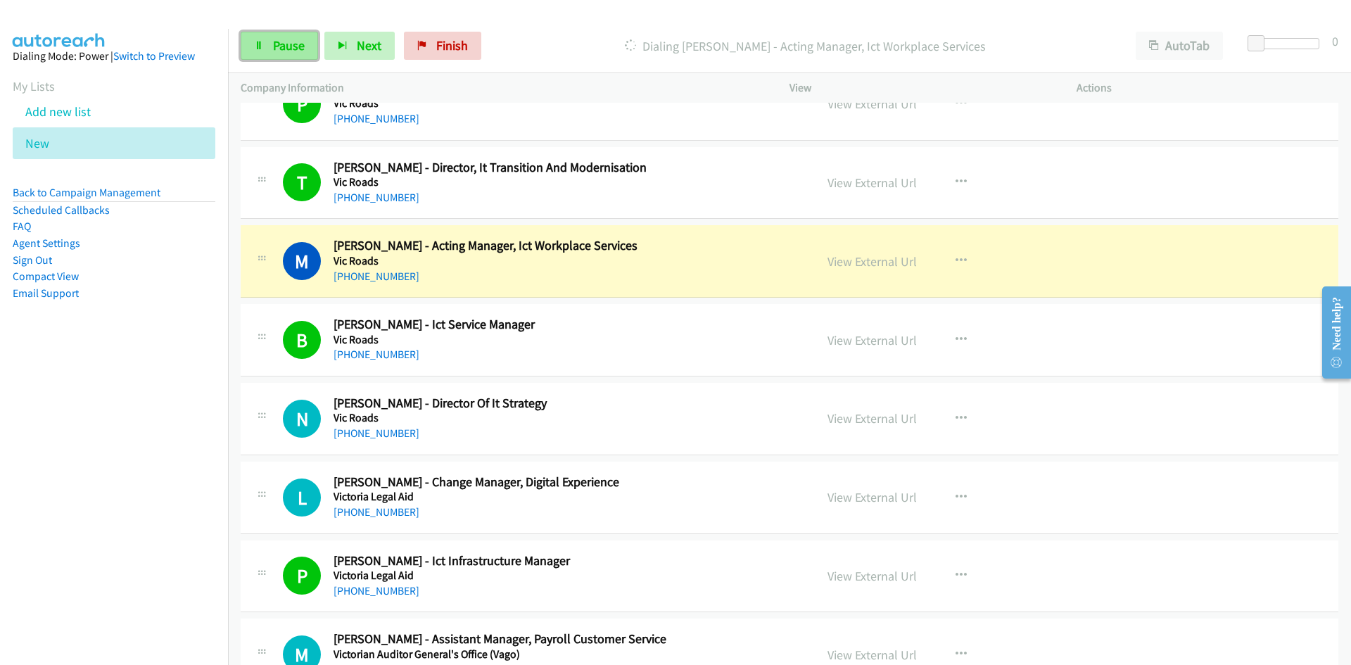
click at [281, 44] on span "Pause" at bounding box center [289, 45] width 32 height 16
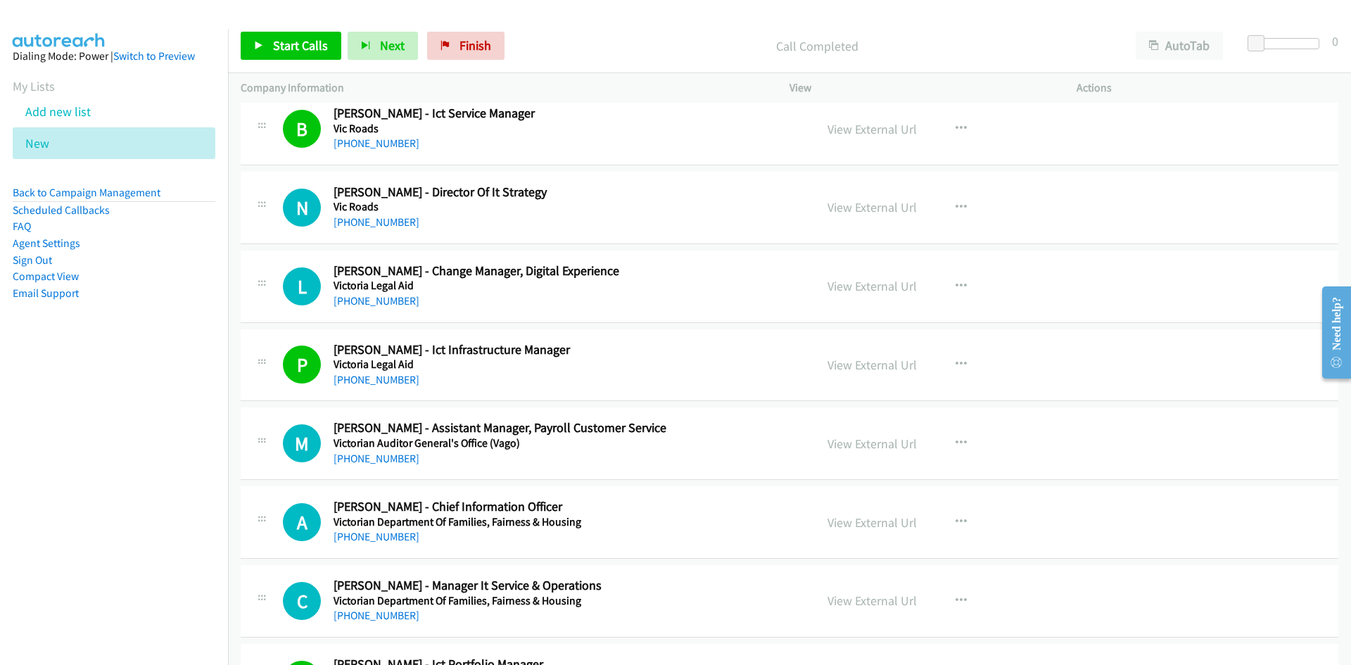
scroll to position [9052, 0]
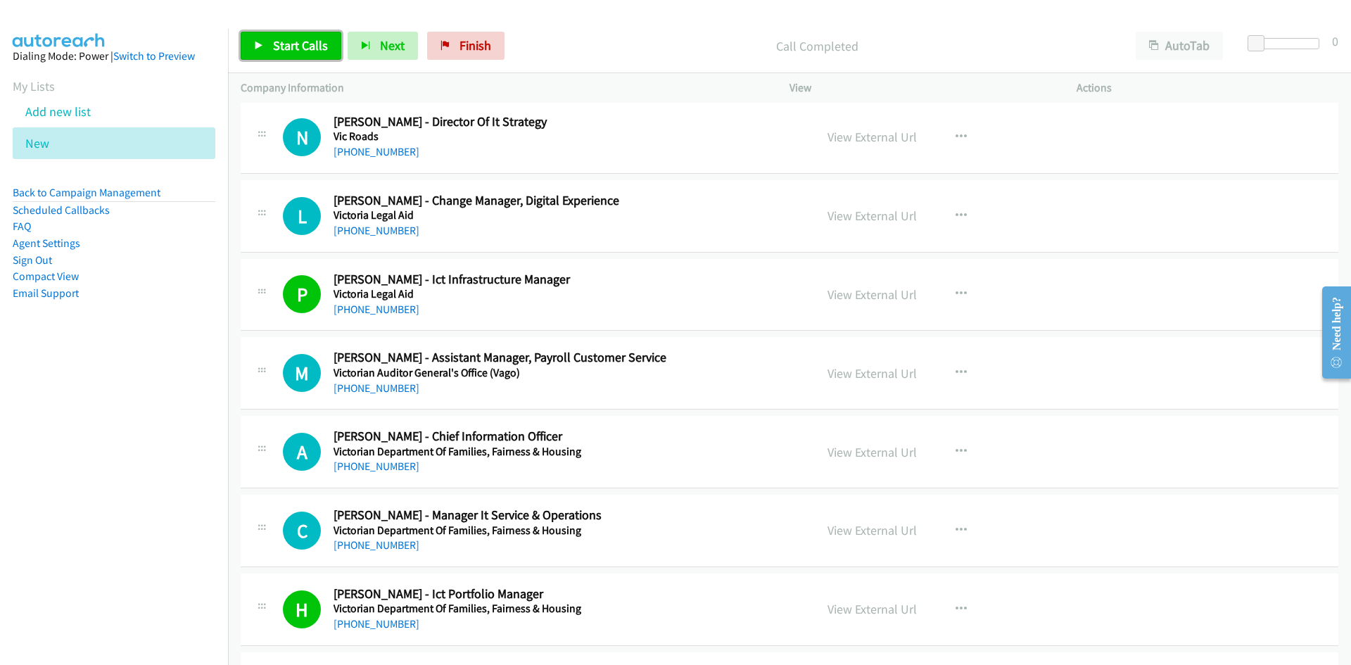
click at [301, 33] on link "Start Calls" at bounding box center [291, 46] width 101 height 28
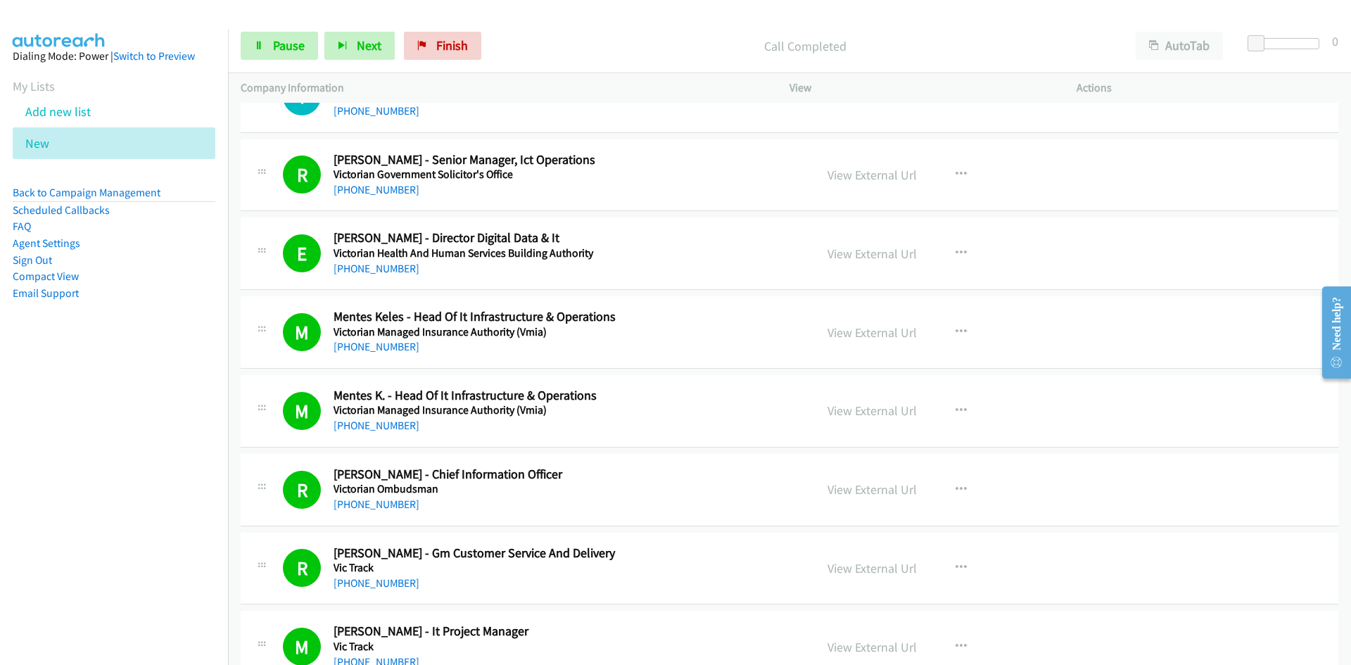
scroll to position [9967, 0]
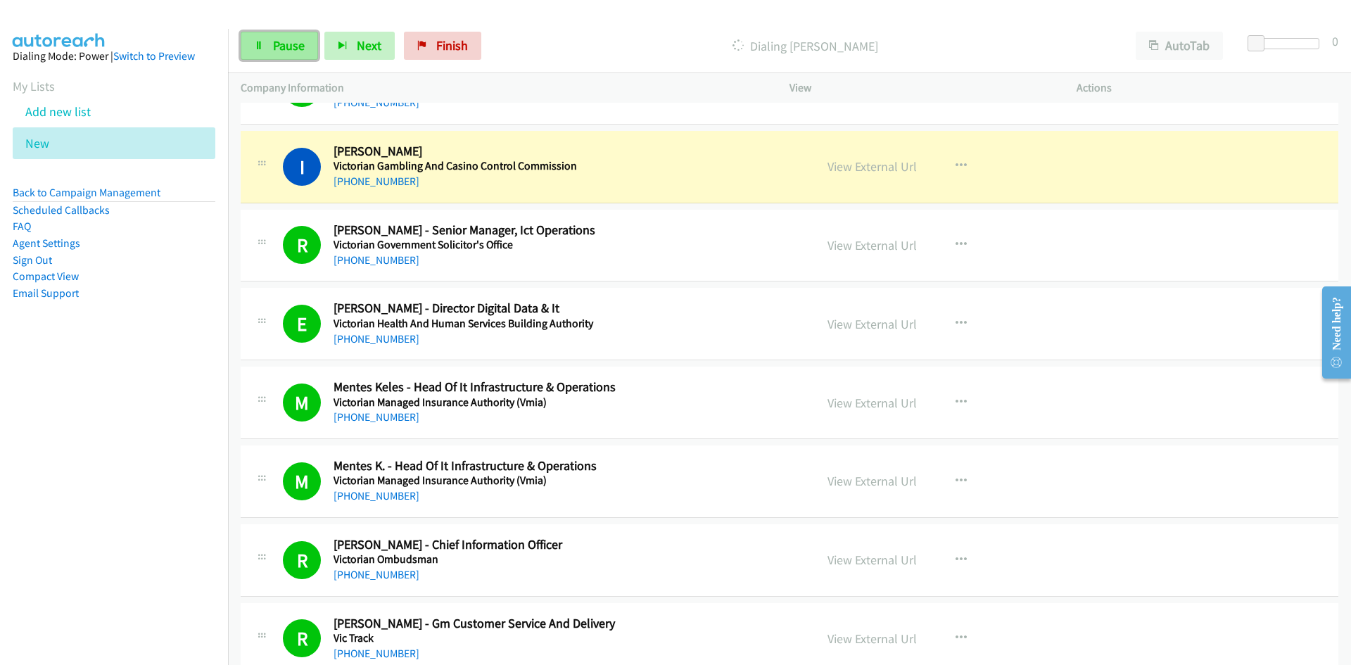
click at [281, 39] on span "Pause" at bounding box center [289, 45] width 32 height 16
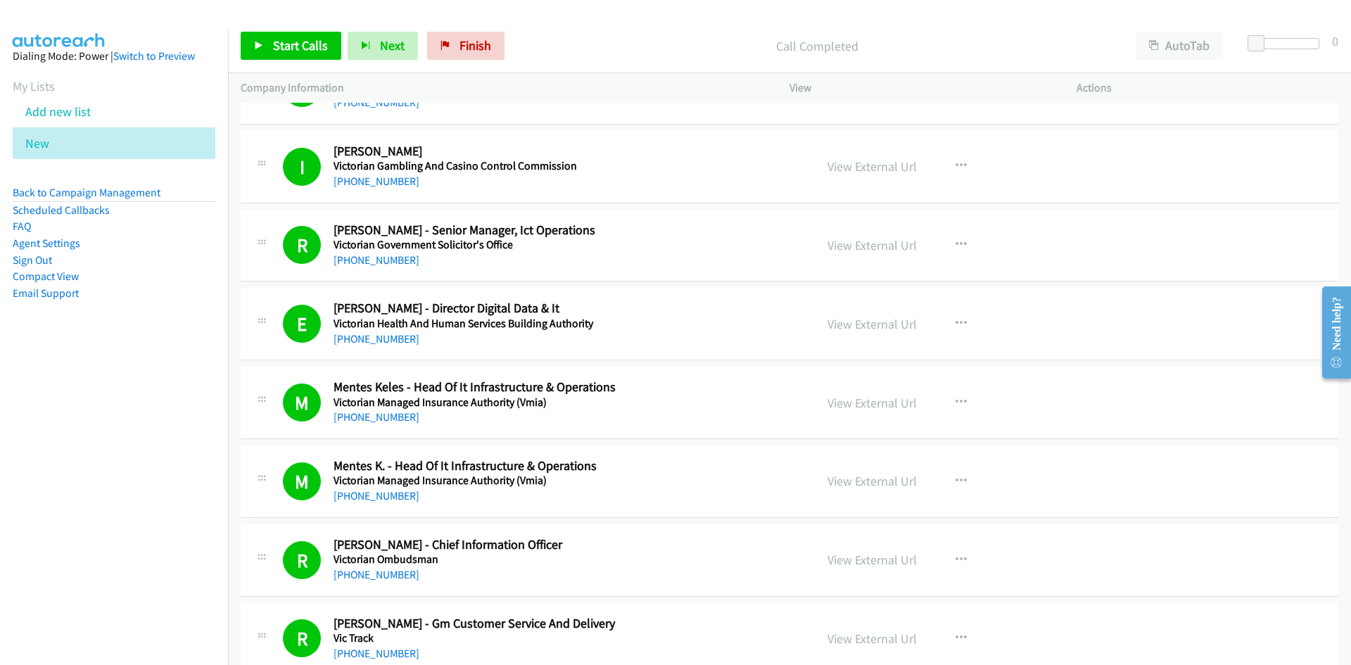
click at [628, 166] on h5 "Victorian Gambling And Casino Control Commission" at bounding box center [566, 166] width 464 height 14
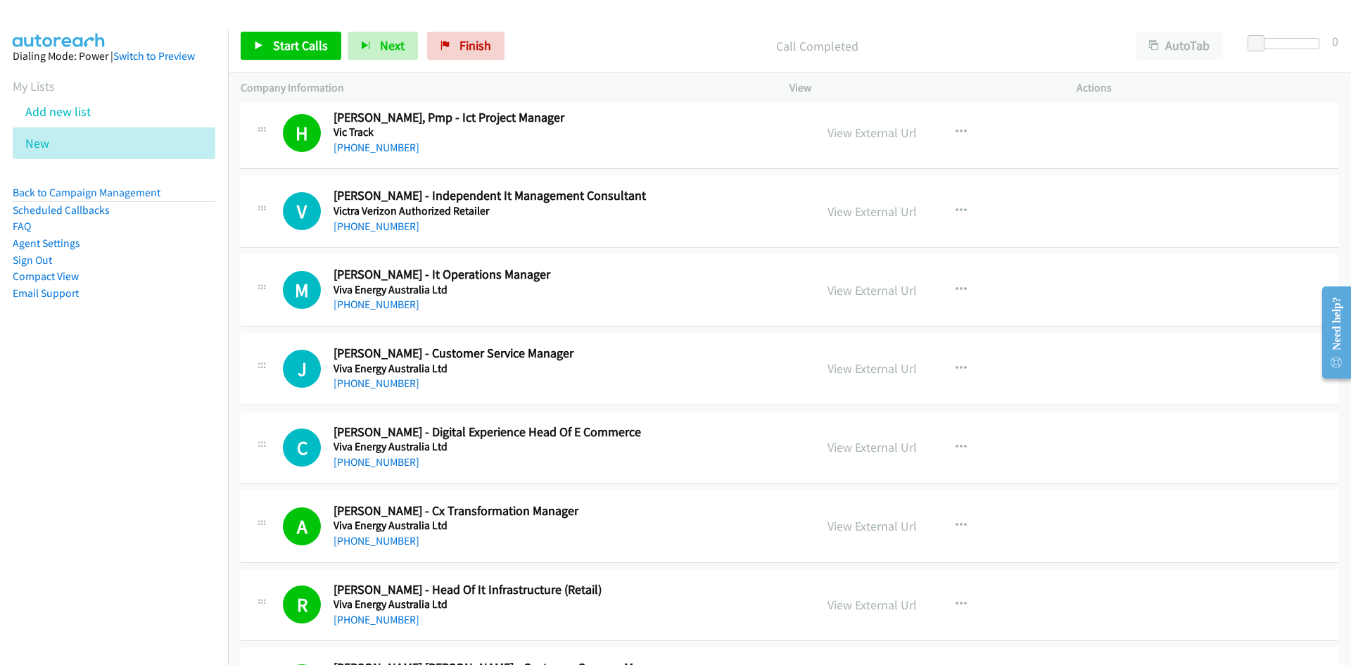
scroll to position [10882, 0]
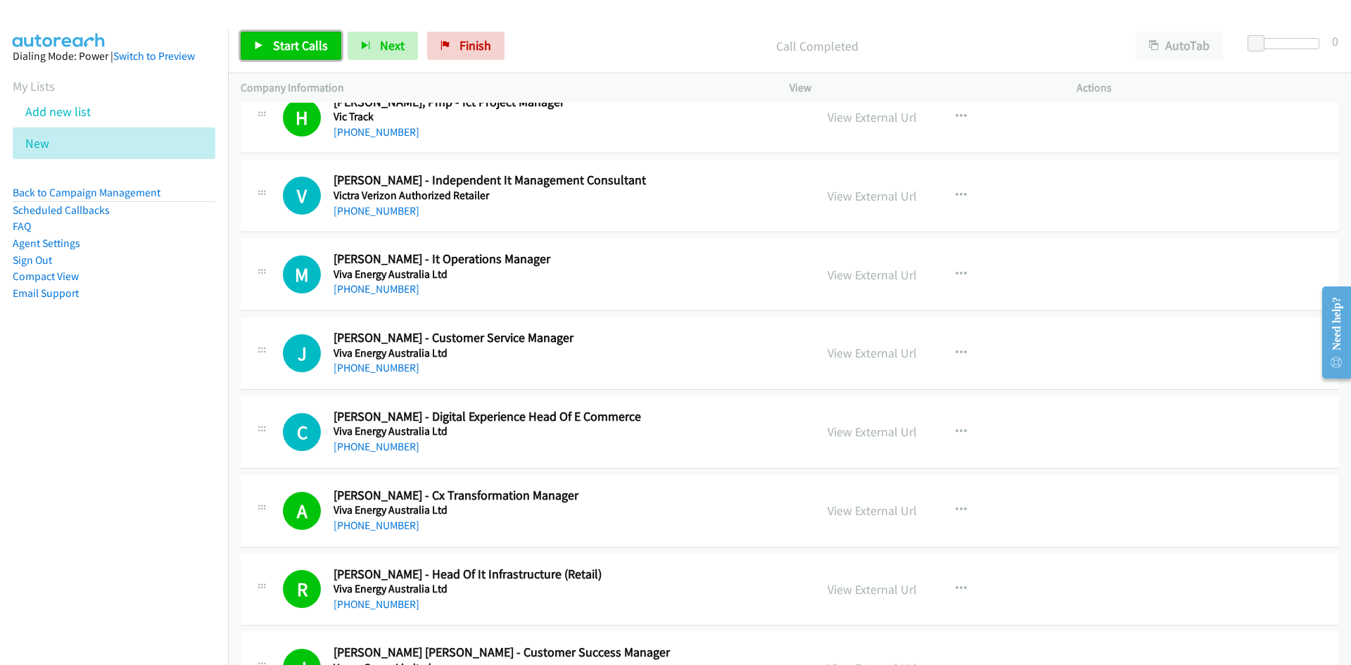
click at [303, 42] on span "Start Calls" at bounding box center [300, 45] width 55 height 16
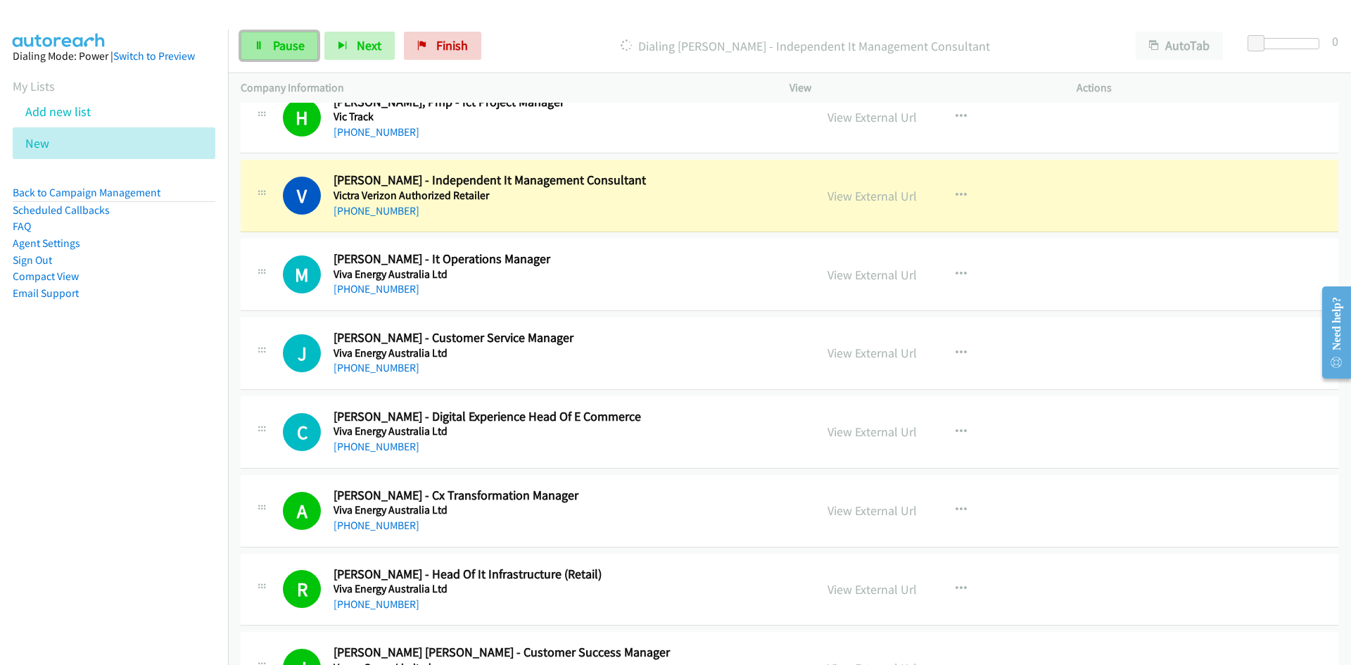
click at [282, 51] on span "Pause" at bounding box center [289, 45] width 32 height 16
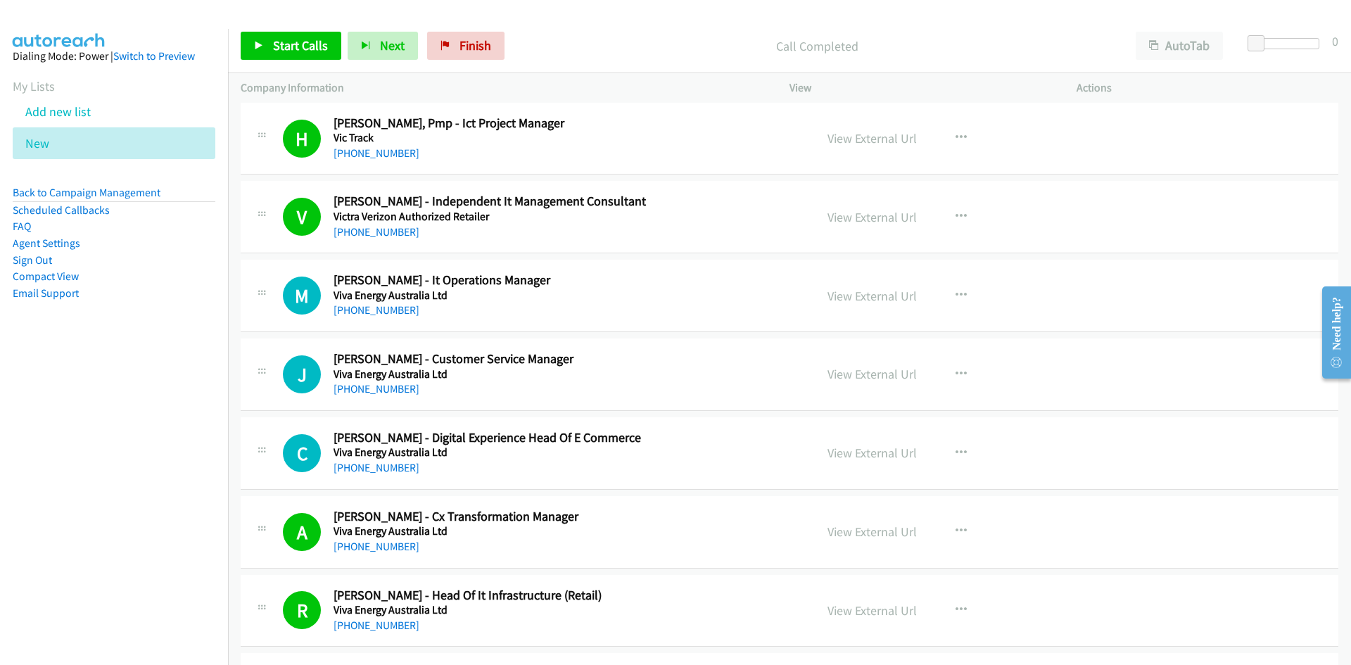
scroll to position [10741, 0]
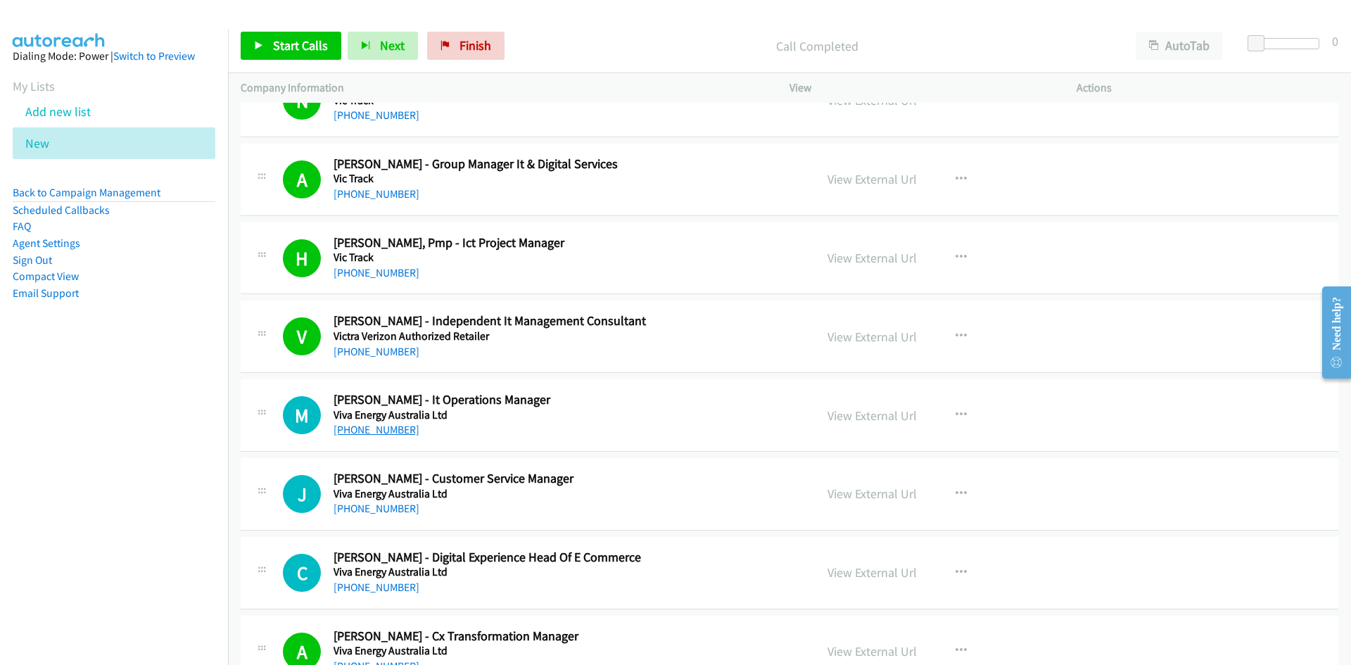
click at [375, 434] on link "+61 3 8823 4492" at bounding box center [377, 429] width 86 height 13
click at [364, 510] on link "+61 3 9829 3064" at bounding box center [377, 508] width 86 height 13
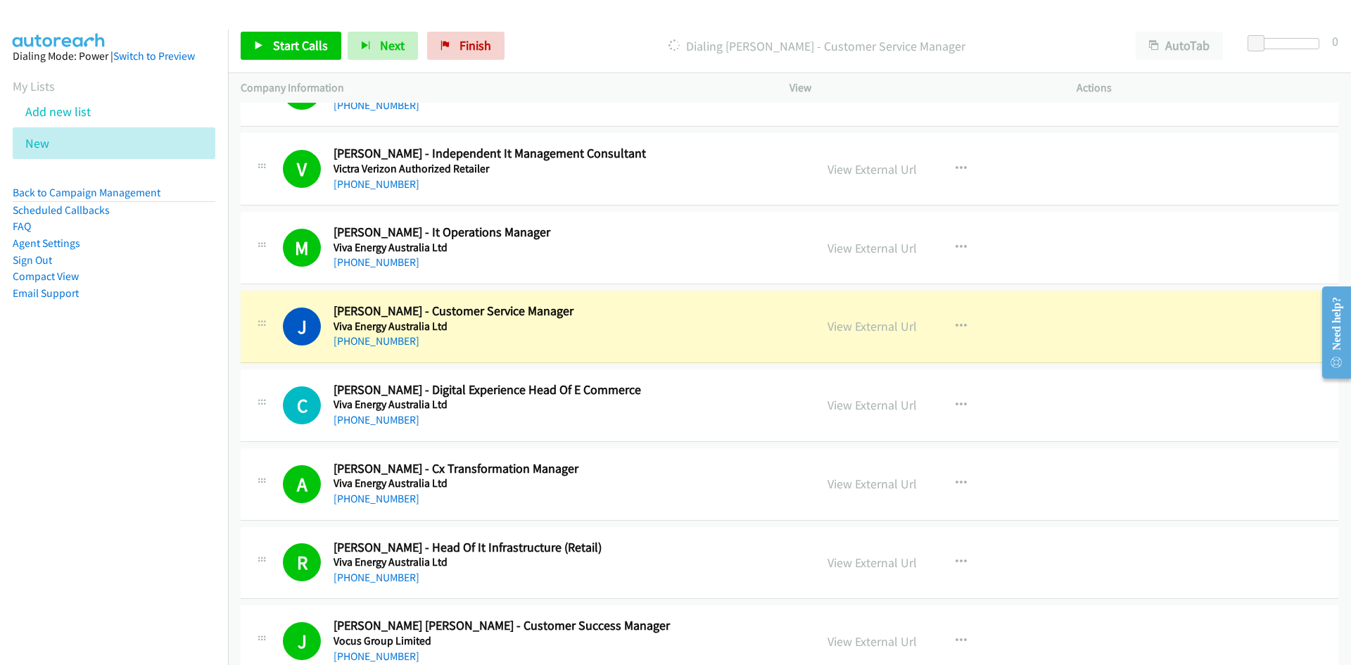
scroll to position [10952, 0]
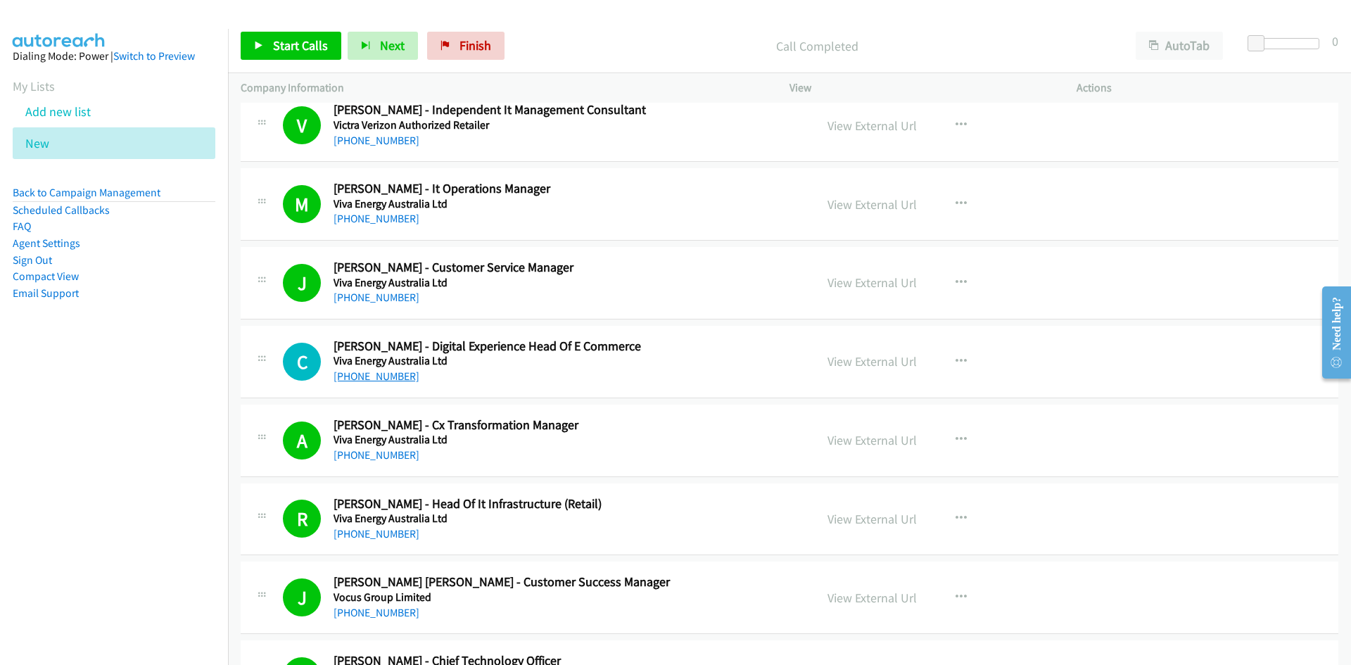
click at [373, 372] on link "+61 419 572 300" at bounding box center [377, 375] width 86 height 13
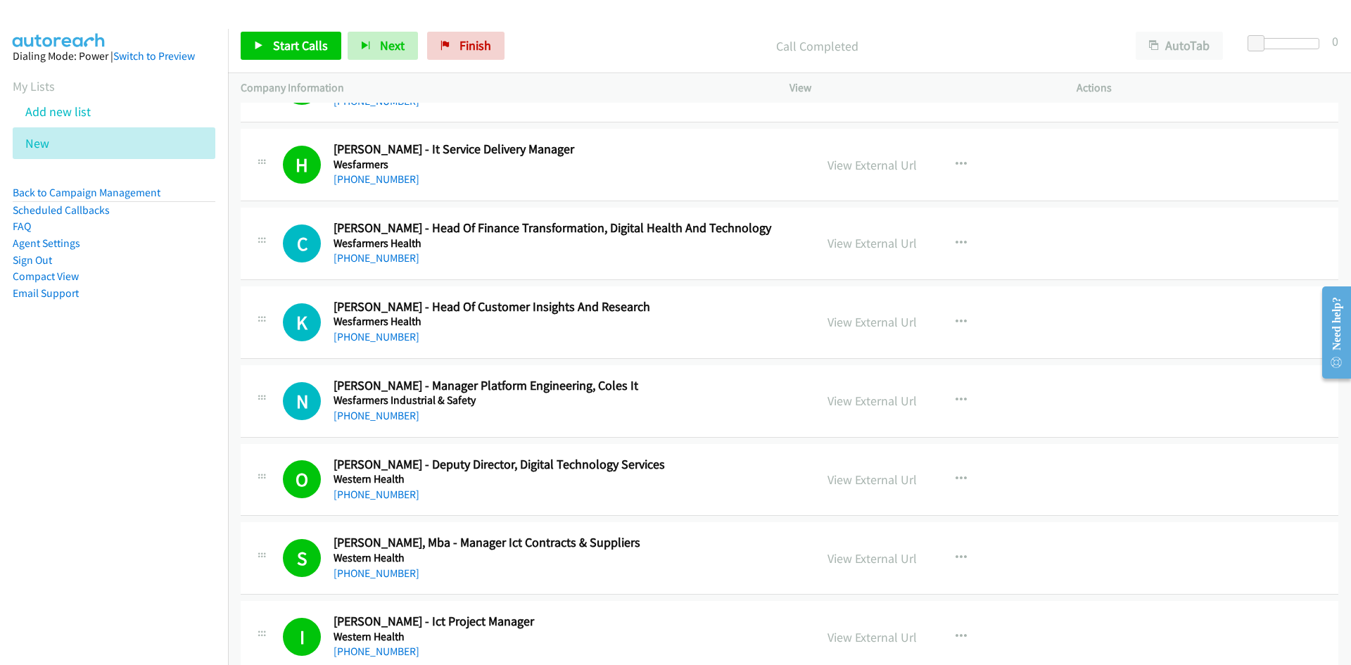
scroll to position [12289, 0]
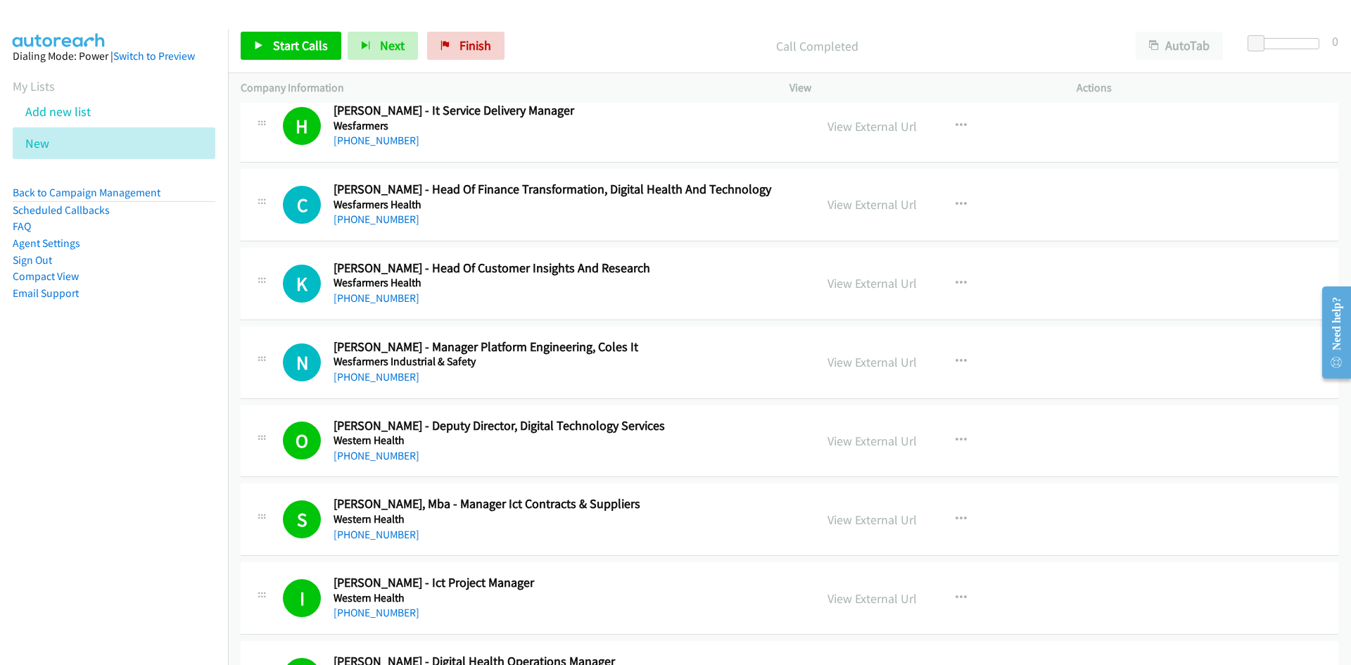
click at [384, 227] on div "+61 428 834 947" at bounding box center [566, 219] width 464 height 17
click at [383, 220] on link "+61 428 834 947" at bounding box center [377, 218] width 86 height 13
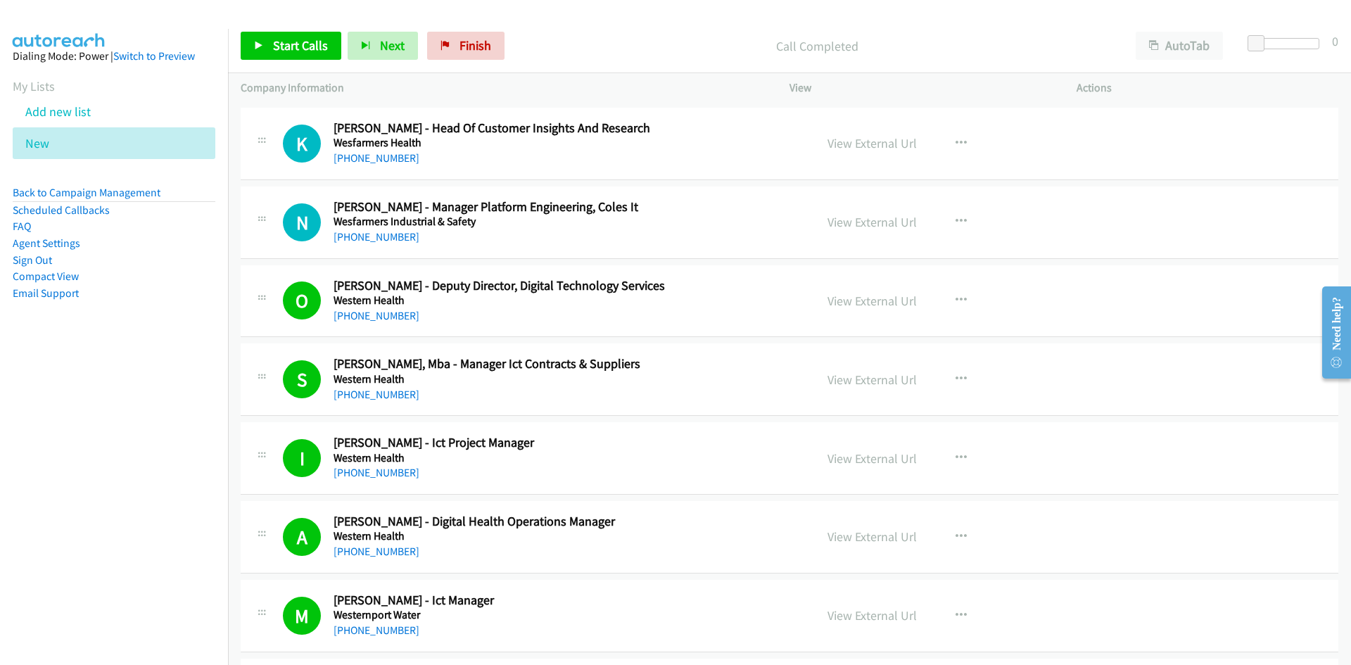
scroll to position [12430, 0]
click at [379, 160] on link "+61 3 8807 1154" at bounding box center [377, 157] width 86 height 13
click at [591, 255] on div "N Callback Scheduled Neil Duddy - Manager Platform Engineering, Coles It Wesfar…" at bounding box center [790, 222] width 1098 height 72
click at [380, 236] on link "+61 2 8873 4800" at bounding box center [377, 235] width 86 height 13
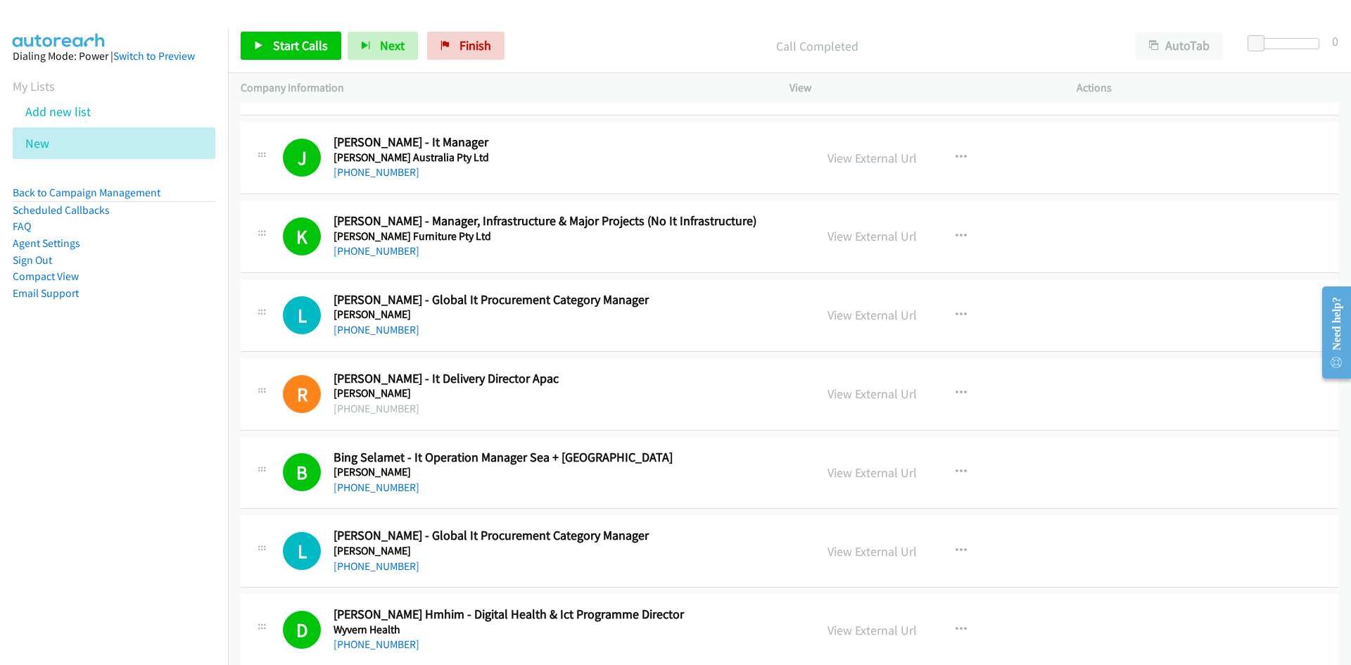
scroll to position [13485, 0]
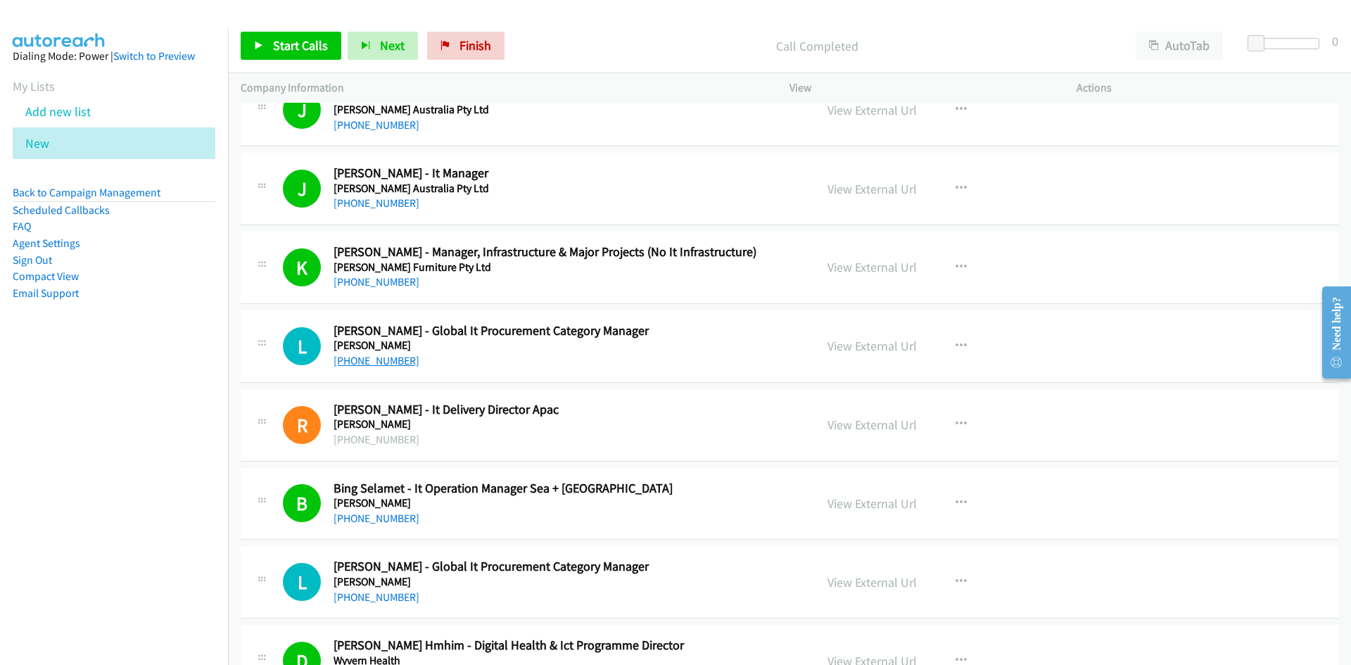
click at [375, 359] on link "+61 3 8676 3482" at bounding box center [377, 360] width 86 height 13
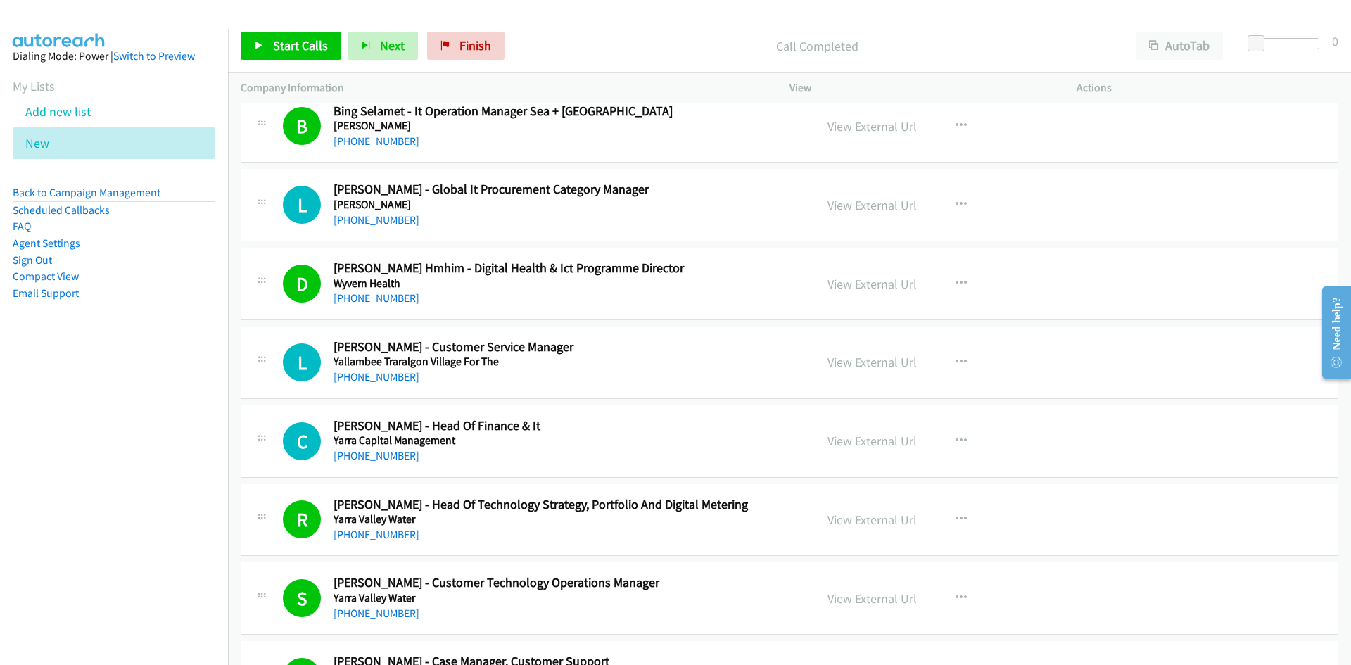
scroll to position [13907, 0]
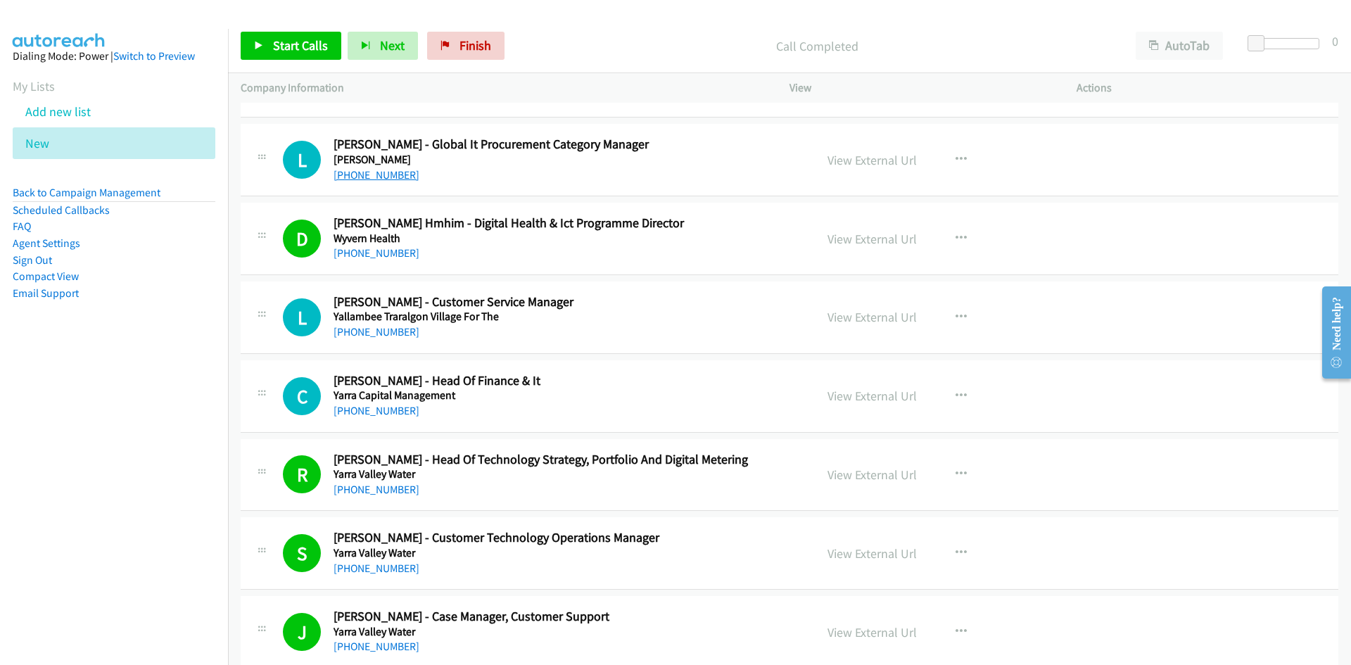
click at [367, 174] on link "+61 3 5249 6900" at bounding box center [377, 174] width 86 height 13
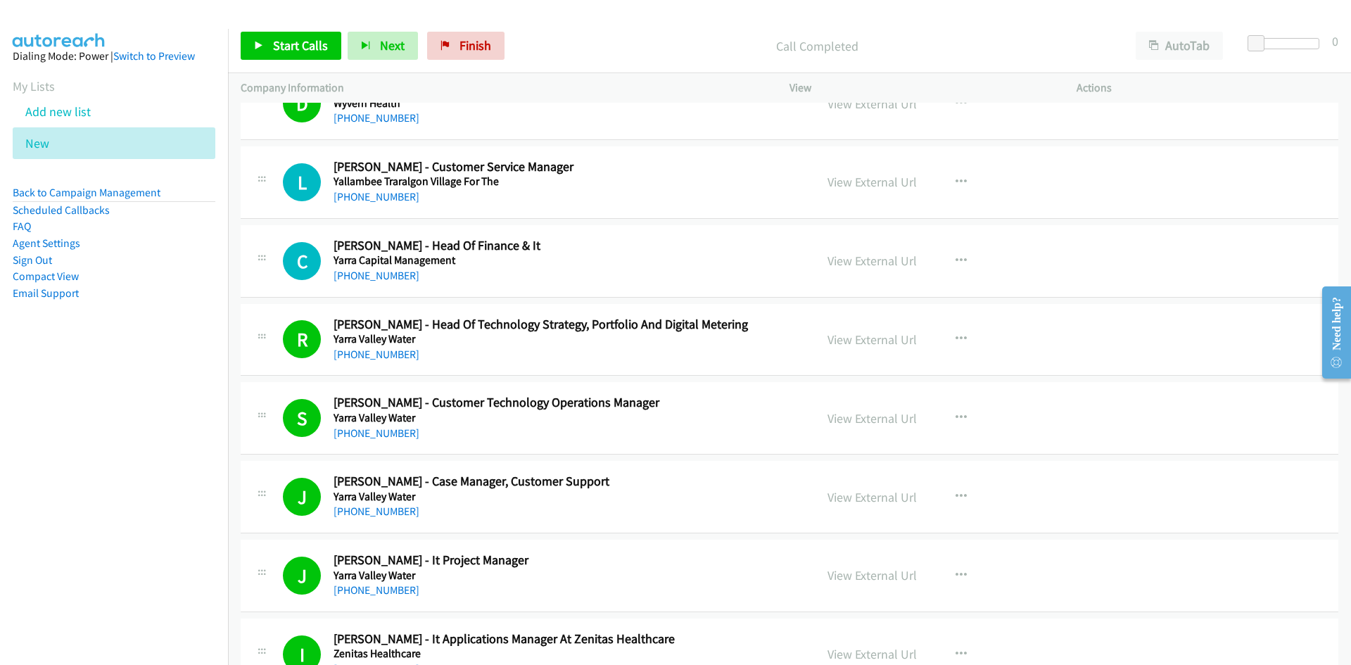
scroll to position [14048, 0]
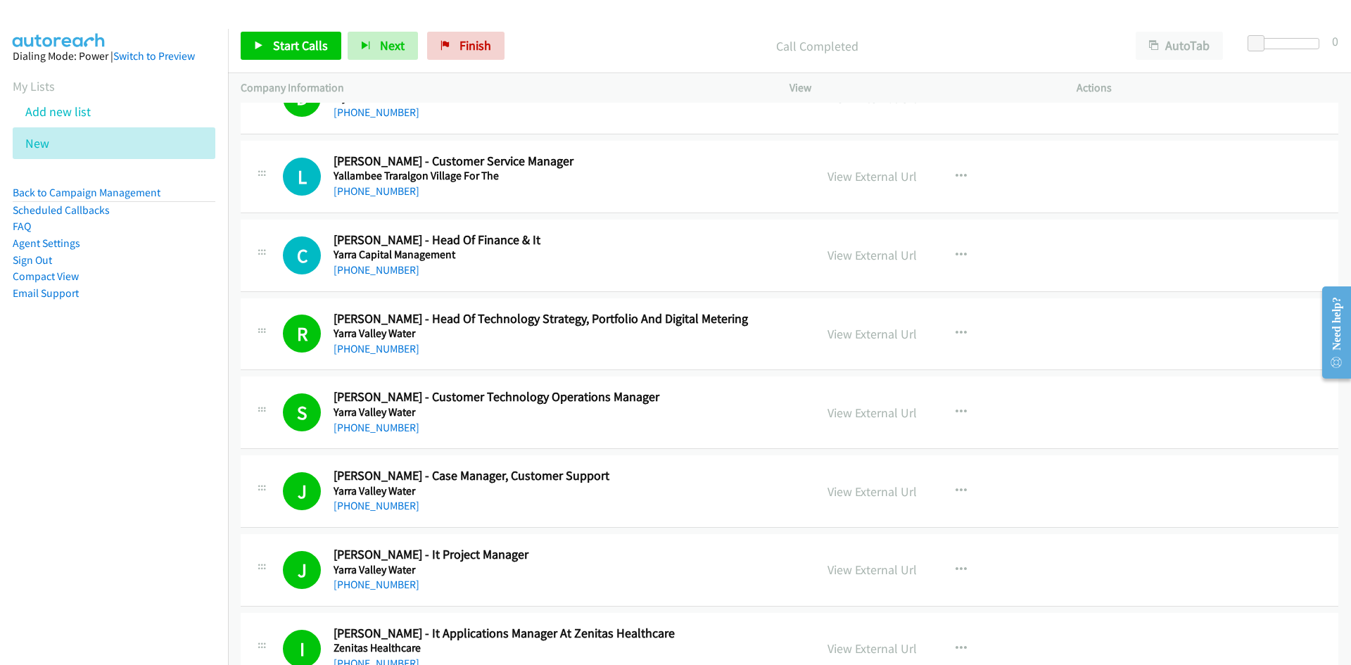
click at [711, 234] on h2 "Carmen Barrett - Head Of Finance & It" at bounding box center [566, 240] width 464 height 16
click at [391, 196] on link "+61 407 587 630" at bounding box center [377, 190] width 86 height 13
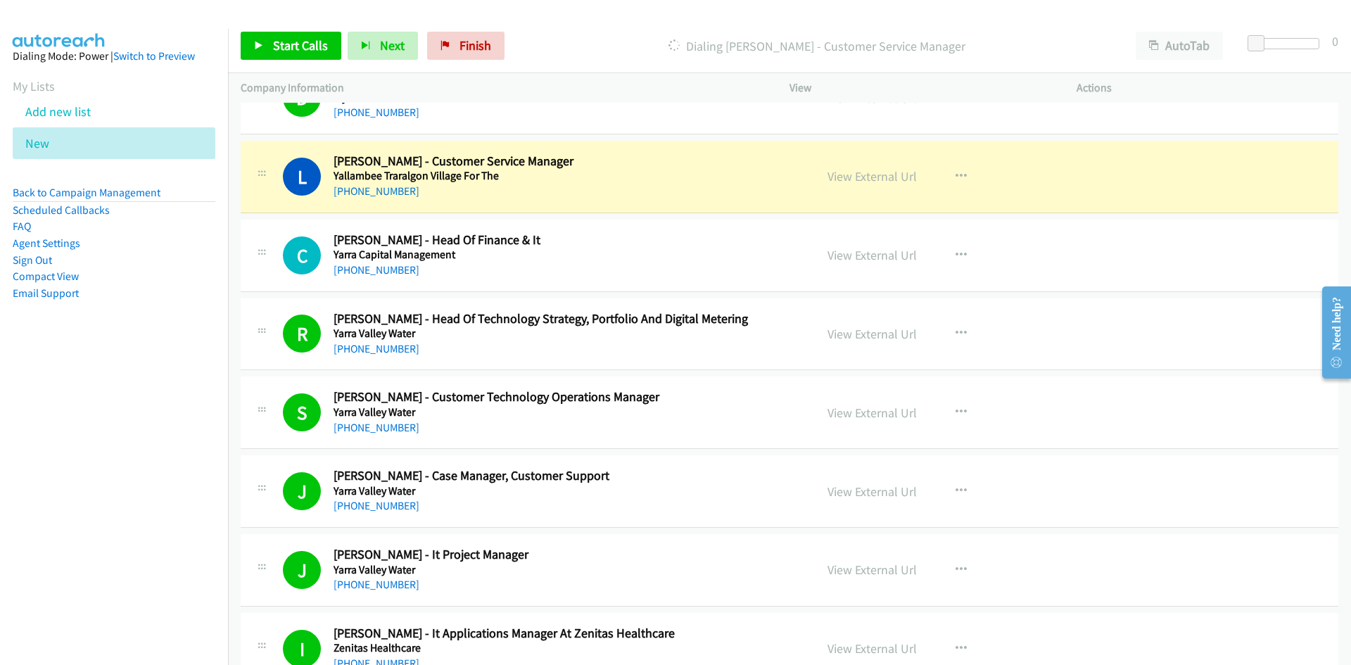
click at [654, 254] on h5 "Yarra Capital Management" at bounding box center [566, 255] width 464 height 14
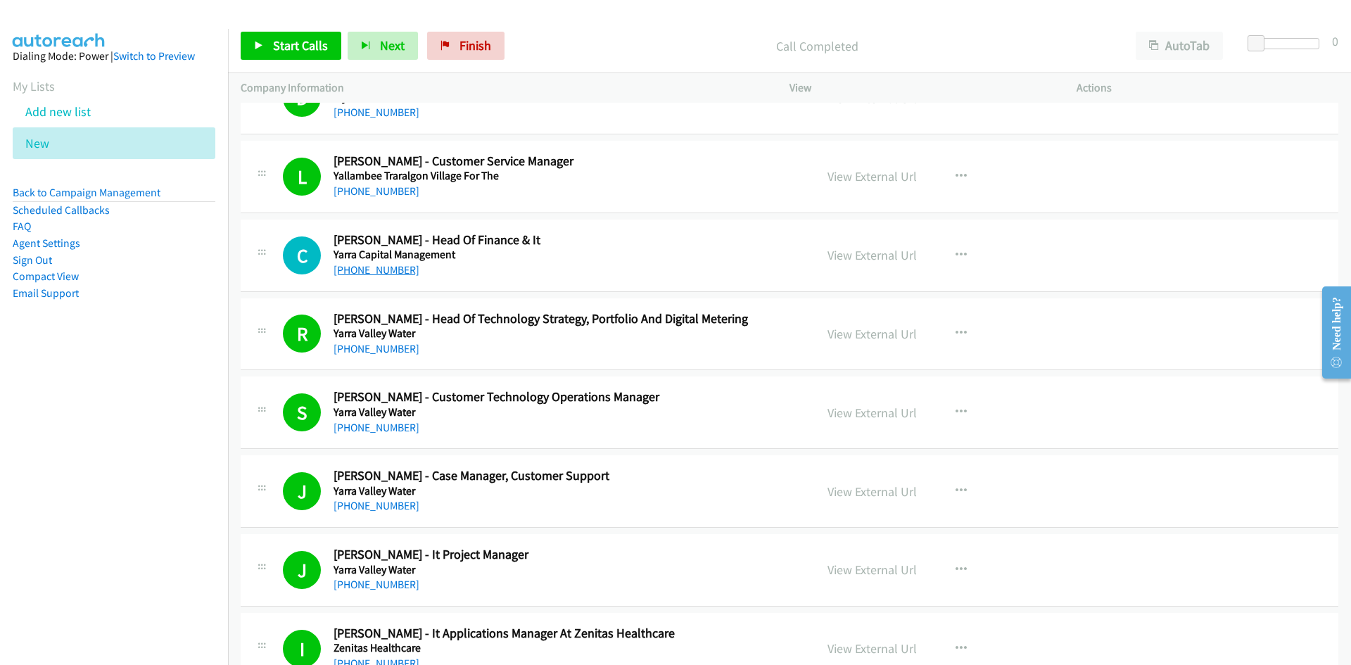
click at [376, 263] on link "+61 459 533 888" at bounding box center [377, 269] width 86 height 13
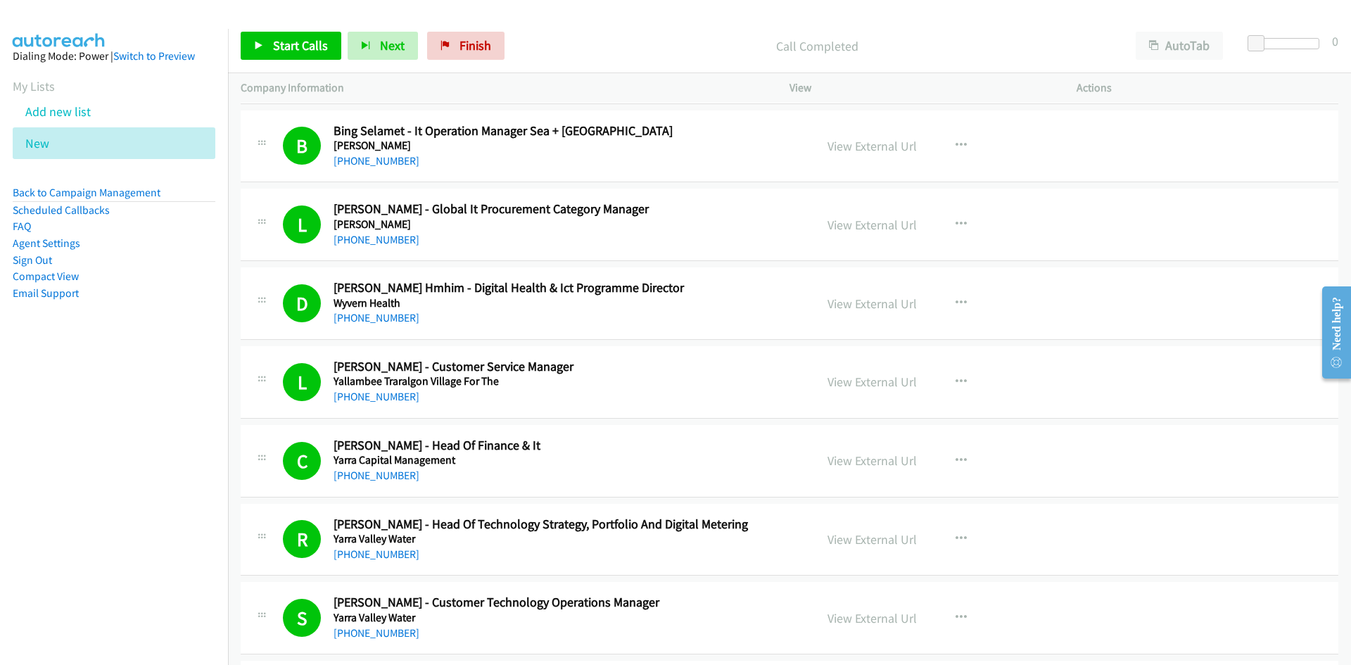
scroll to position [13675, 0]
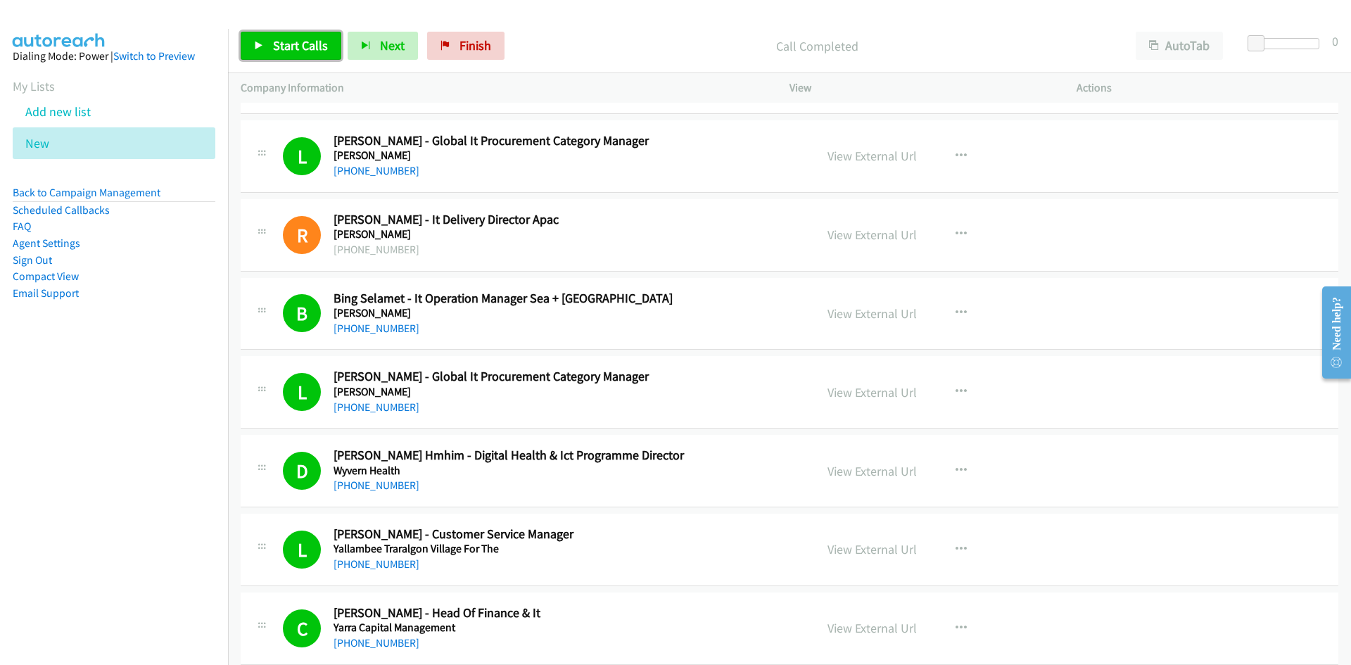
click at [292, 44] on span "Start Calls" at bounding box center [300, 45] width 55 height 16
drag, startPoint x: 439, startPoint y: 49, endPoint x: 725, endPoint y: 75, distance: 286.9
click at [439, 49] on span "Finish" at bounding box center [452, 45] width 32 height 16
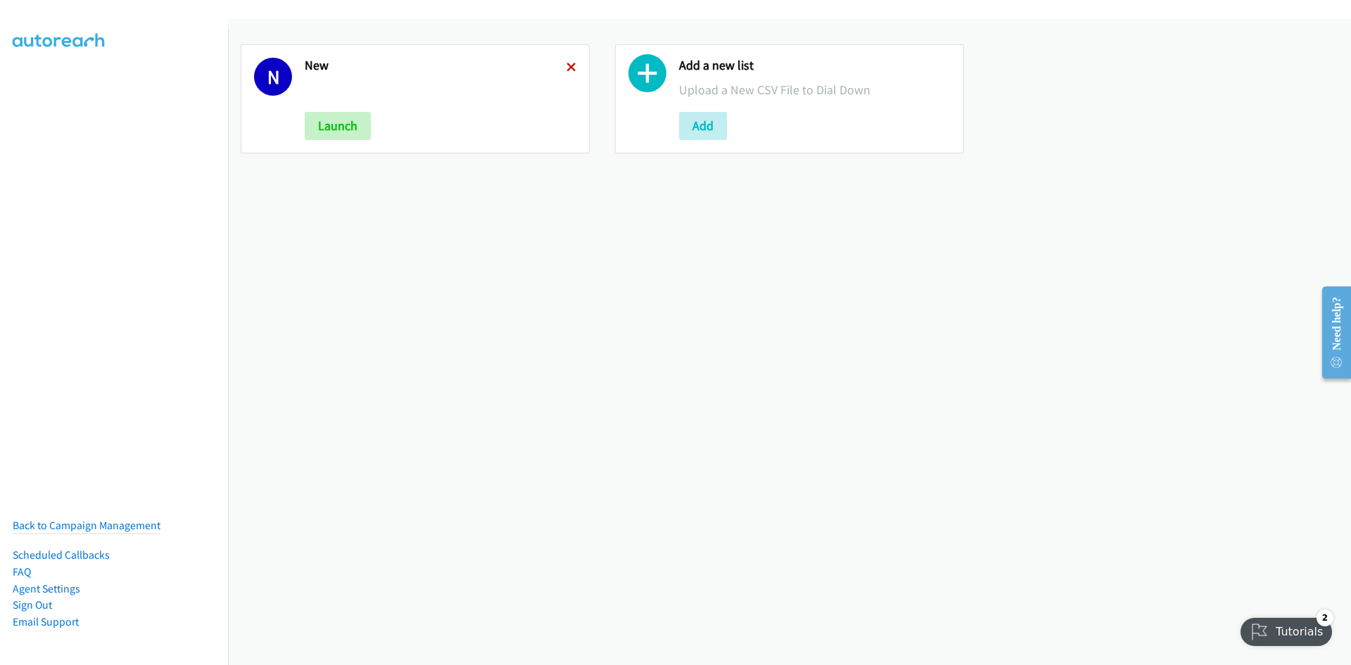
click at [567, 65] on icon at bounding box center [571, 68] width 10 height 10
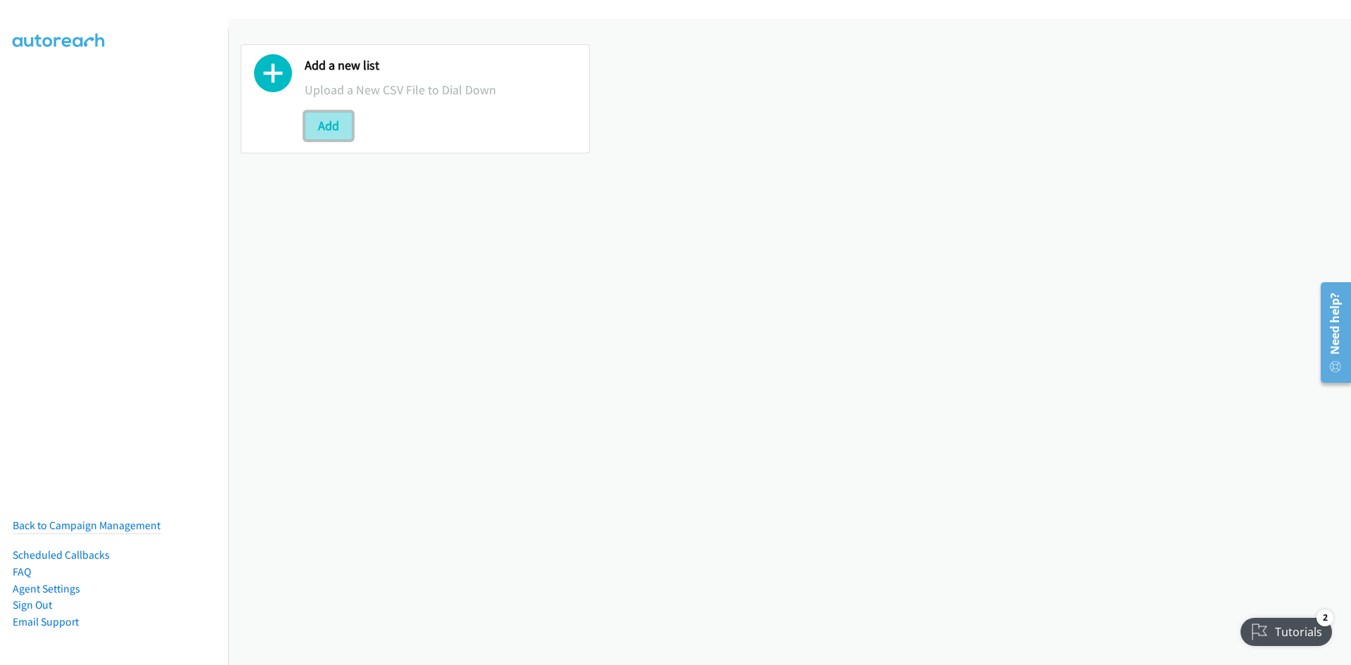
click at [335, 128] on button "Add" at bounding box center [329, 126] width 48 height 28
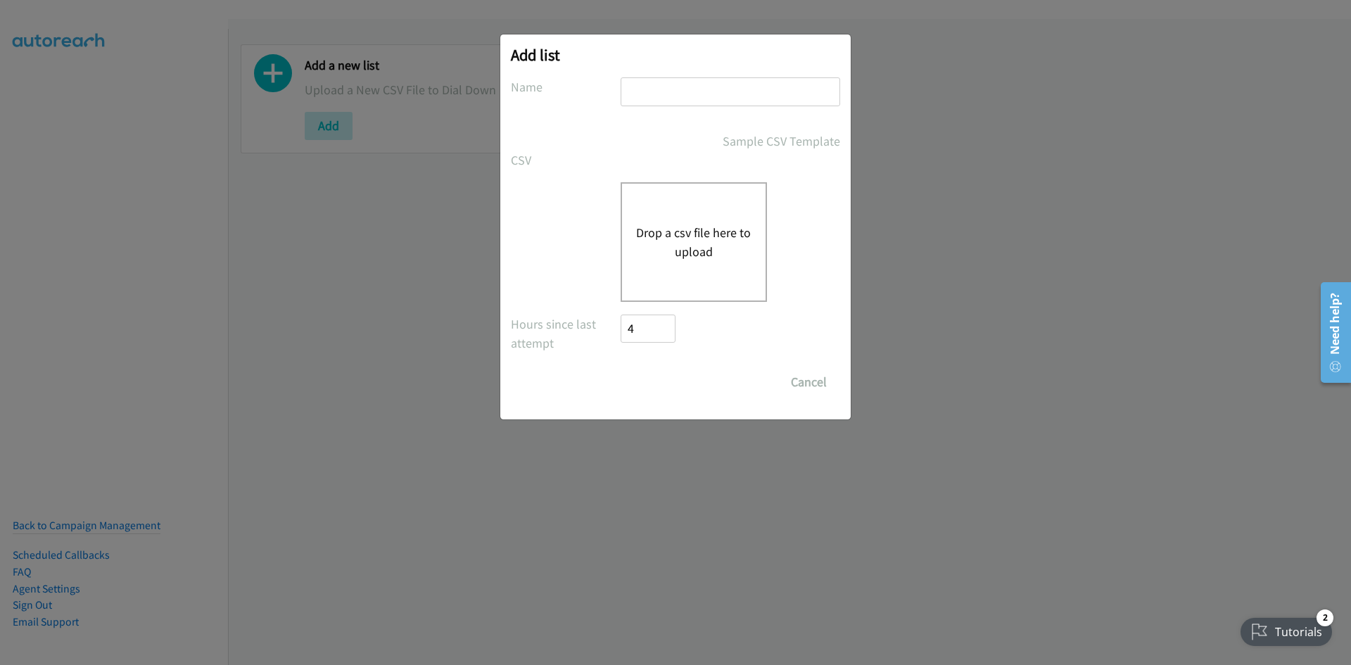
click at [693, 227] on button "Drop a csv file here to upload" at bounding box center [693, 242] width 115 height 38
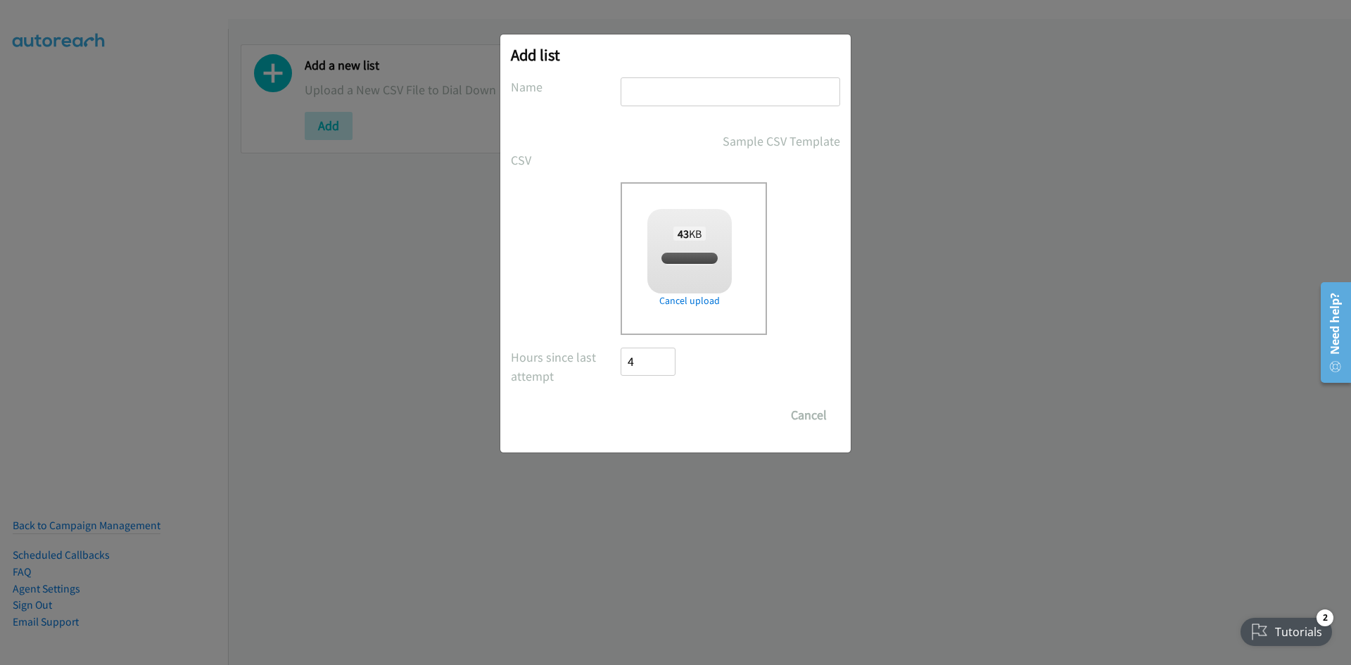
checkbox input "true"
click at [656, 85] on input "text" at bounding box center [731, 91] width 220 height 29
type input "pk"
drag, startPoint x: 638, startPoint y: 412, endPoint x: 748, endPoint y: 410, distance: 109.8
click at [638, 412] on input "Save List" at bounding box center [658, 415] width 74 height 28
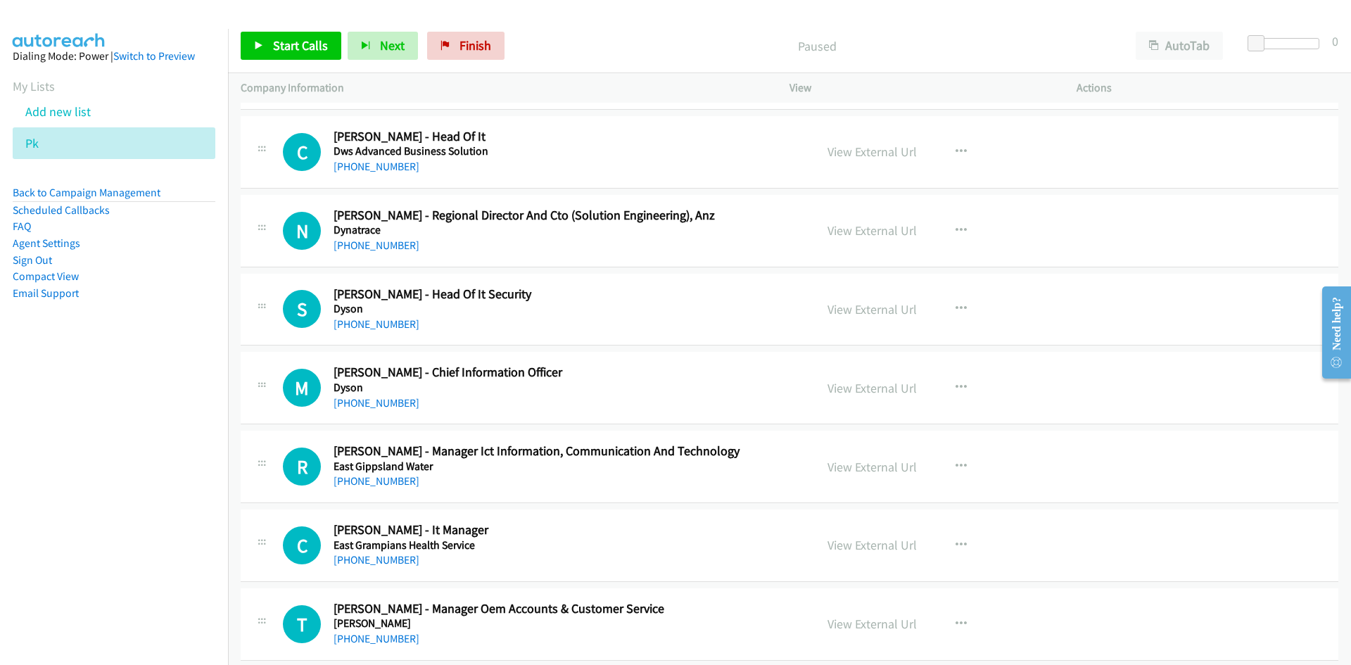
scroll to position [16921, 0]
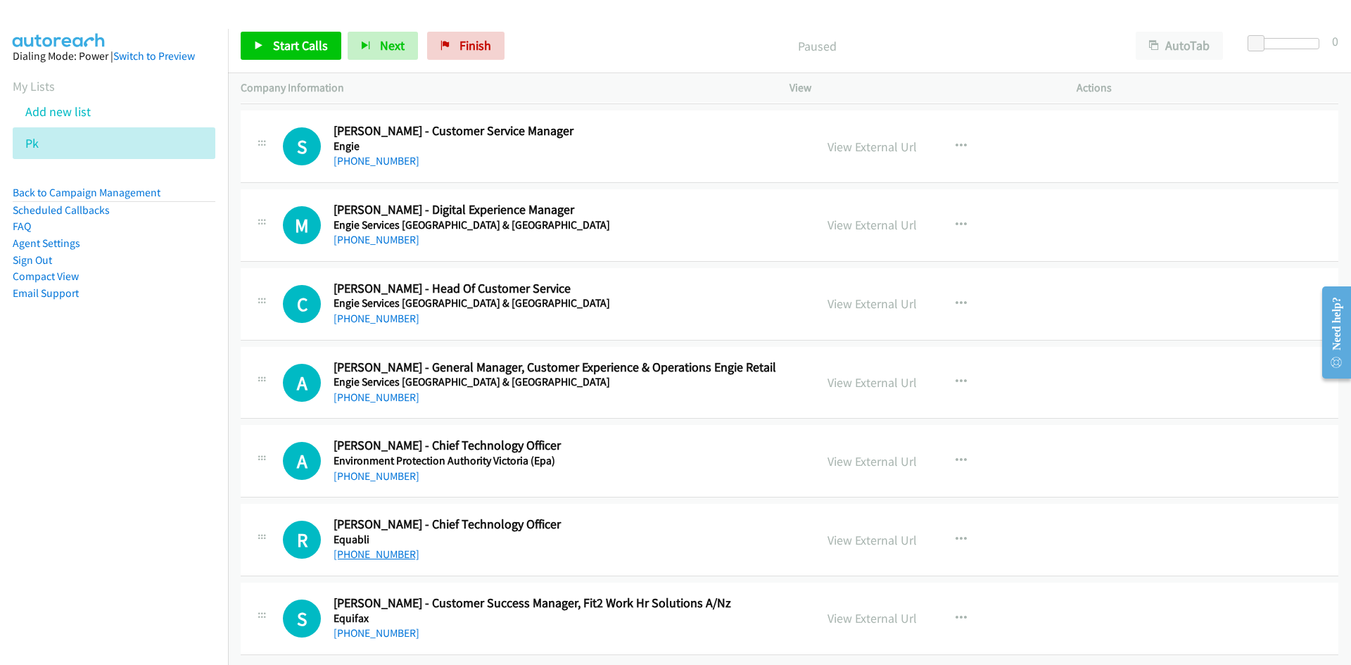
click at [399, 549] on link "+61 403 522 608" at bounding box center [377, 553] width 86 height 13
click at [618, 555] on div "R Callback Scheduled Rishi Malhotra - Chief Technology Officer Equabli Australi…" at bounding box center [790, 540] width 1098 height 72
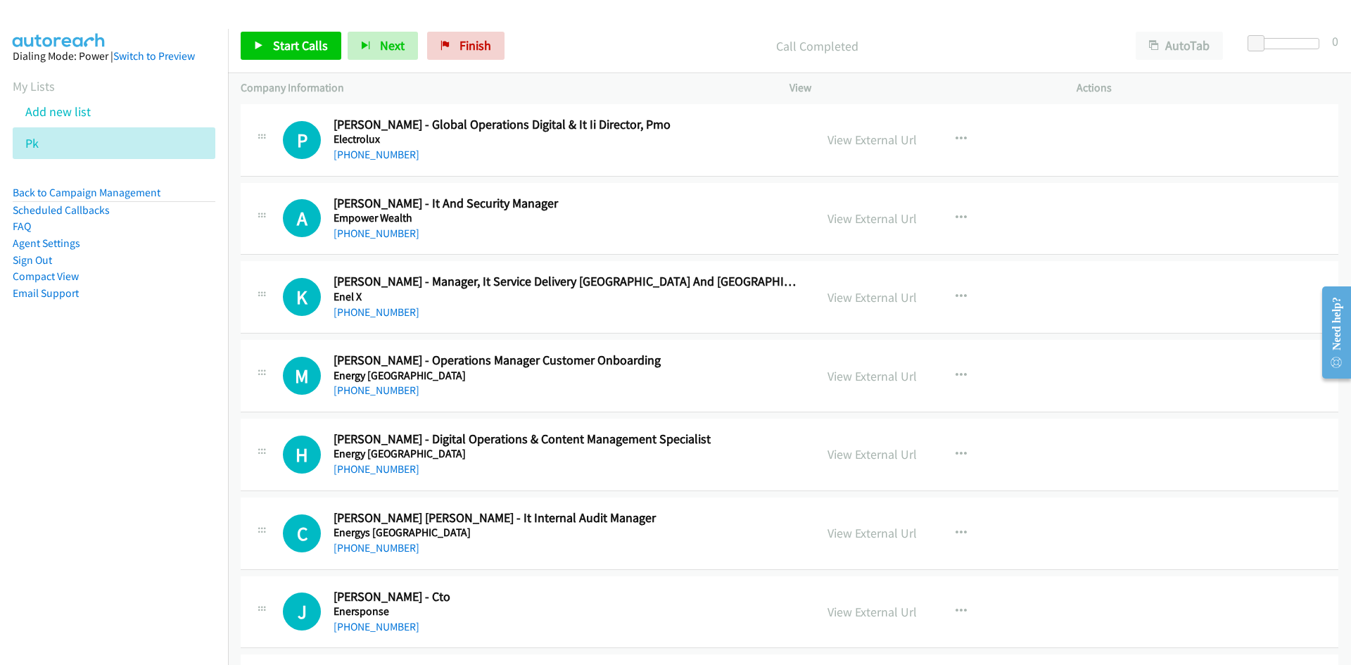
scroll to position [16147, 0]
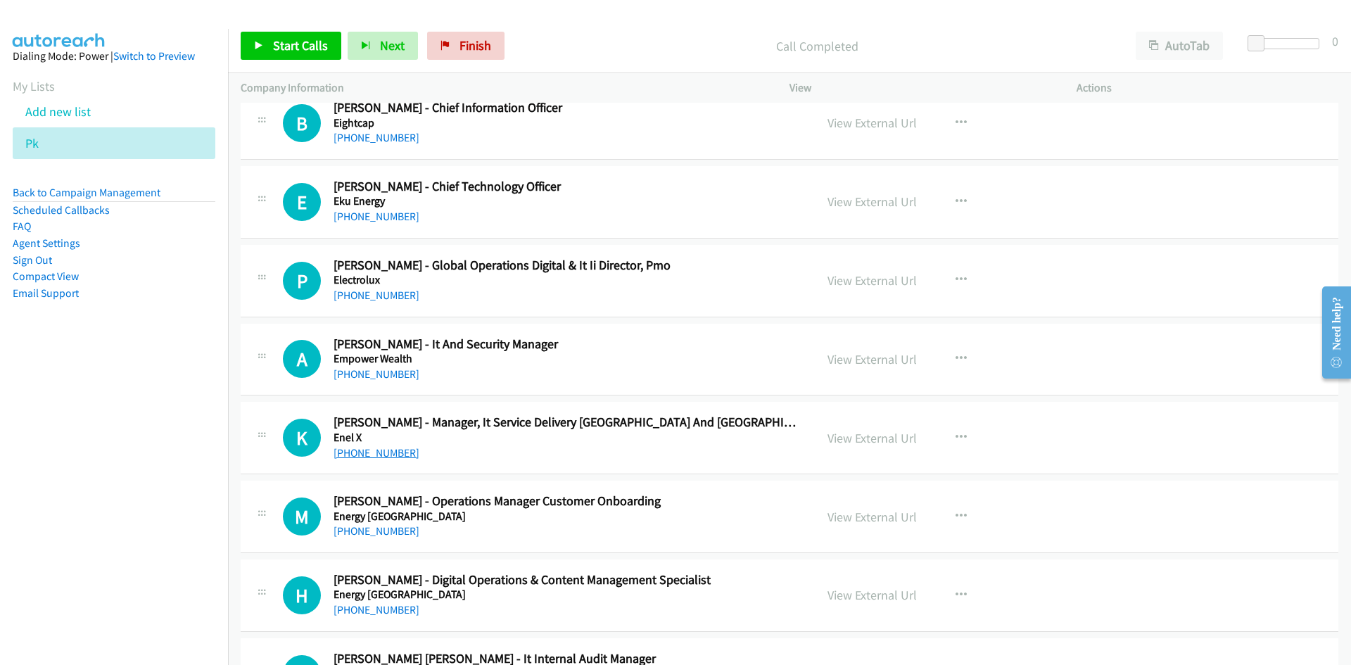
click at [370, 454] on link "[PHONE_NUMBER]" at bounding box center [377, 452] width 86 height 13
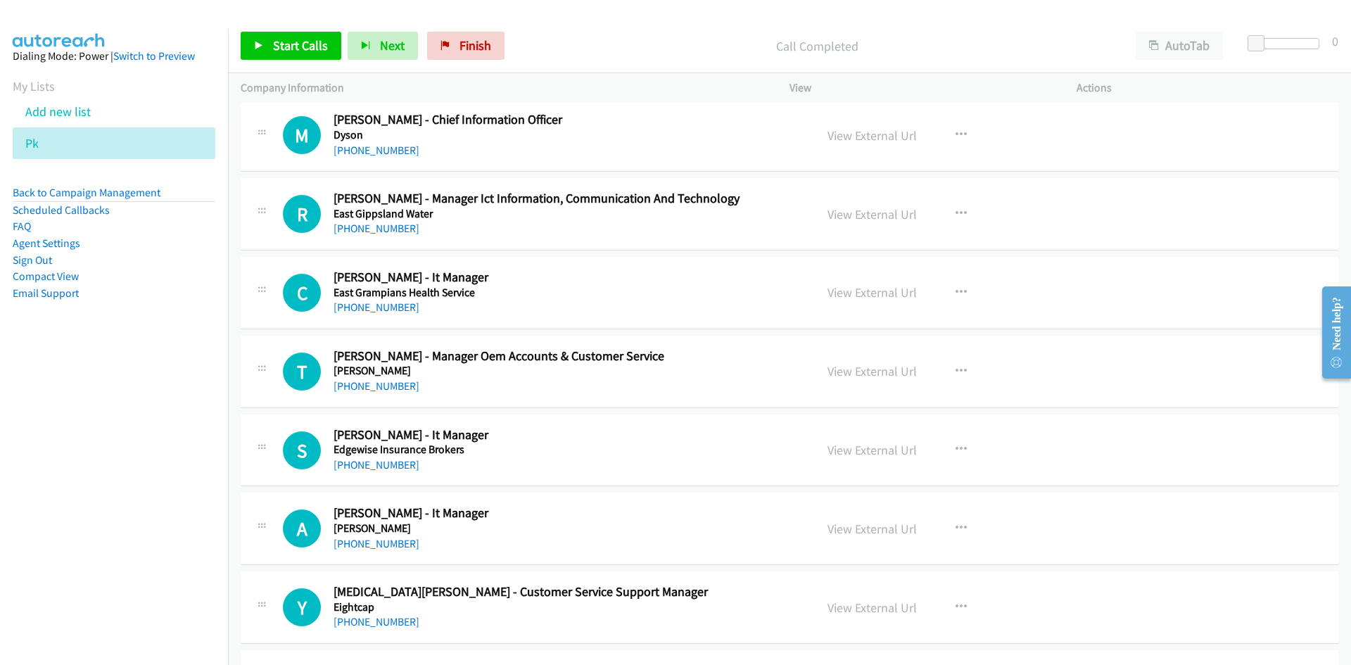
scroll to position [15443, 0]
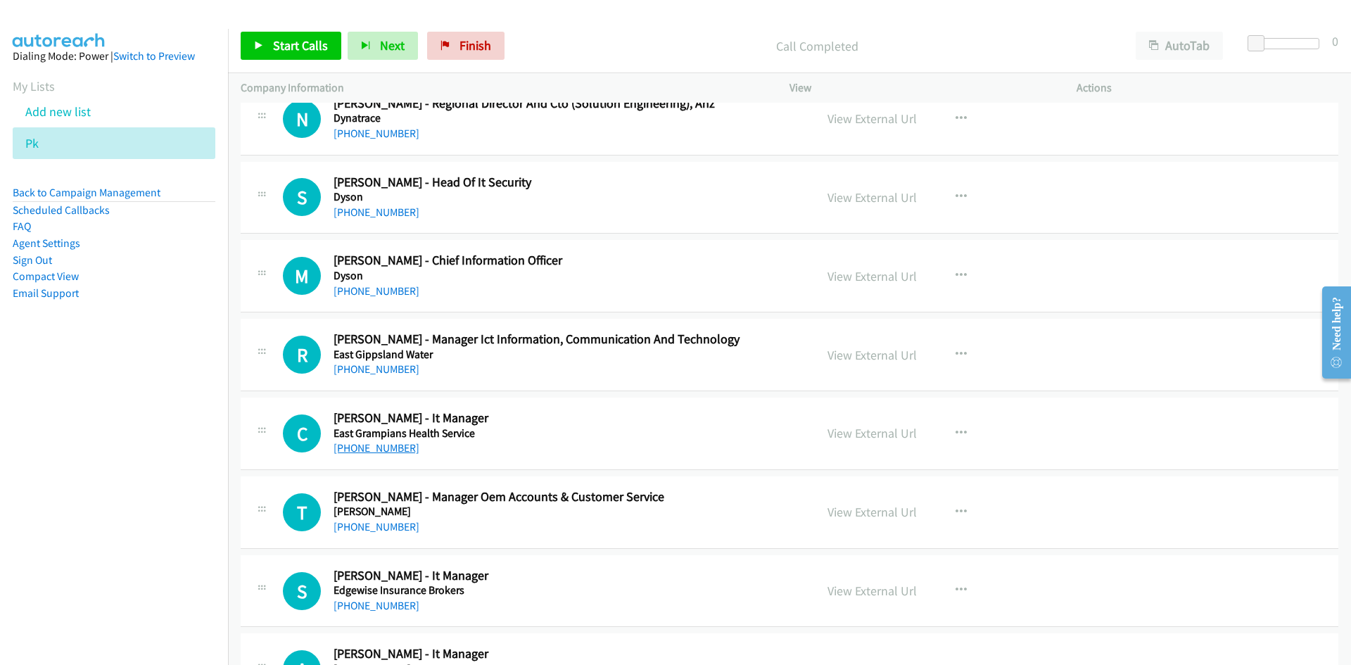
click at [364, 449] on link "[PHONE_NUMBER]" at bounding box center [377, 447] width 86 height 13
click at [694, 445] on div "[PHONE_NUMBER]" at bounding box center [566, 448] width 464 height 17
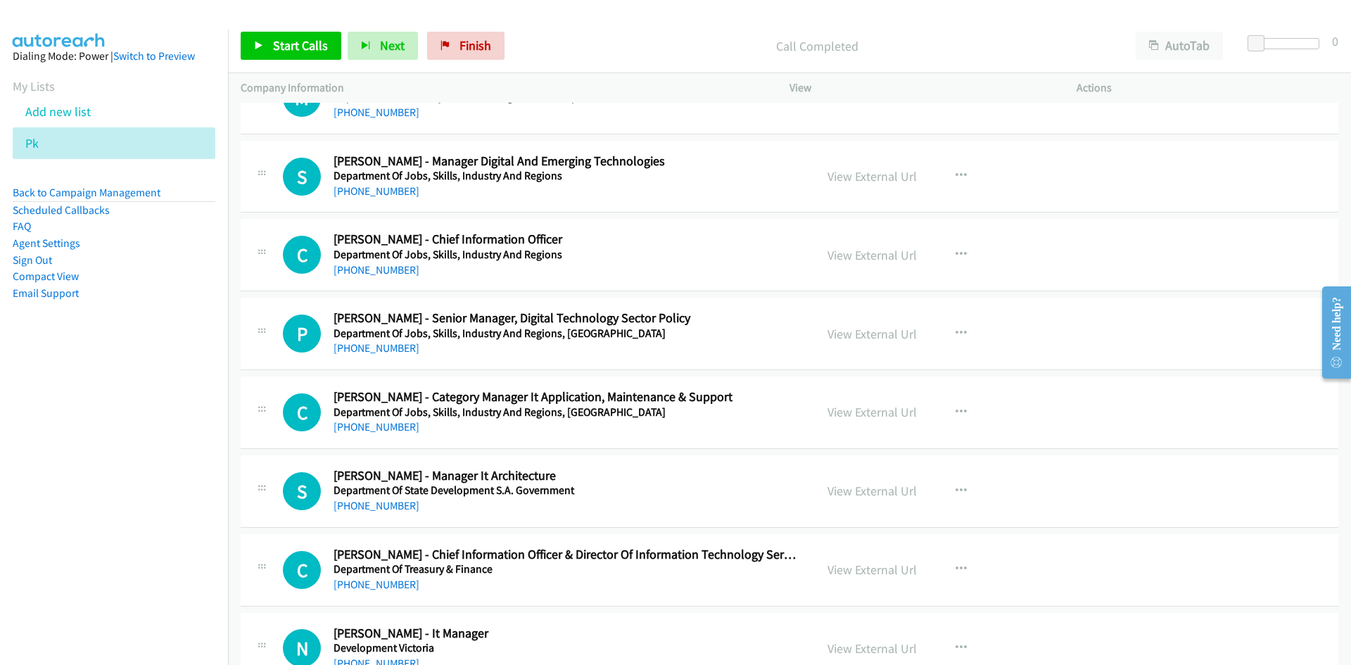
scroll to position [14528, 0]
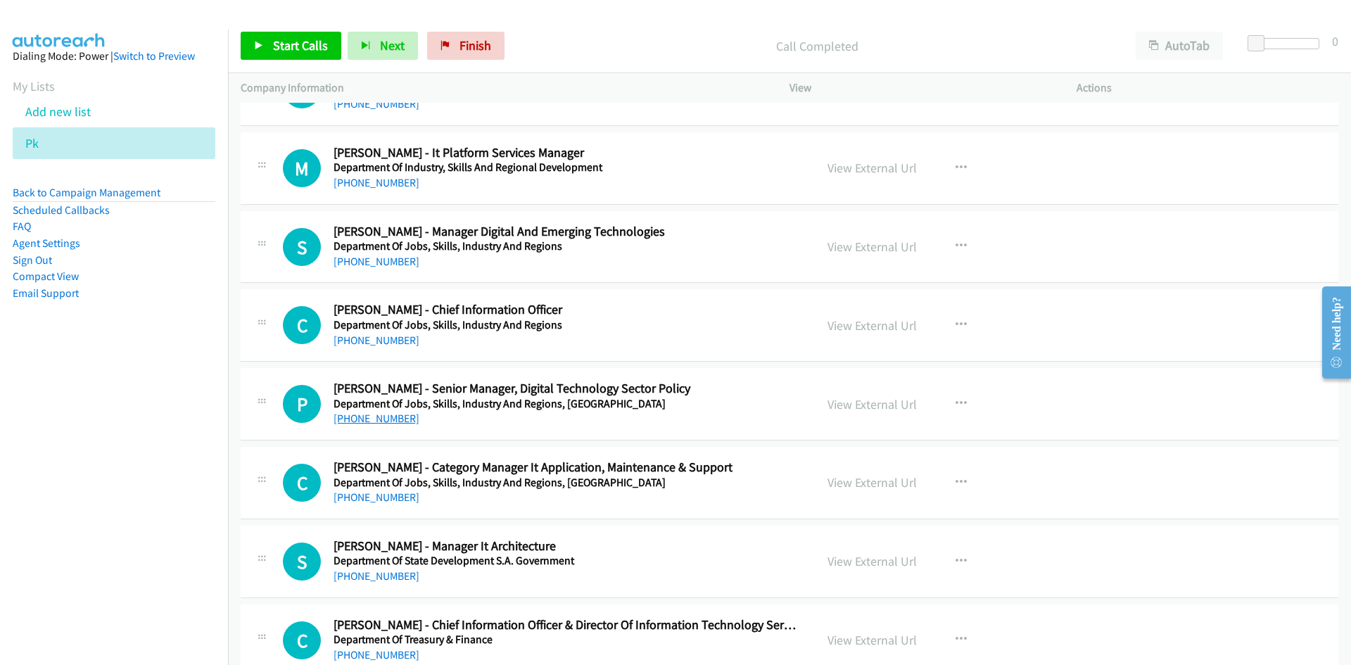
click at [377, 417] on link "[PHONE_NUMBER]" at bounding box center [377, 418] width 86 height 13
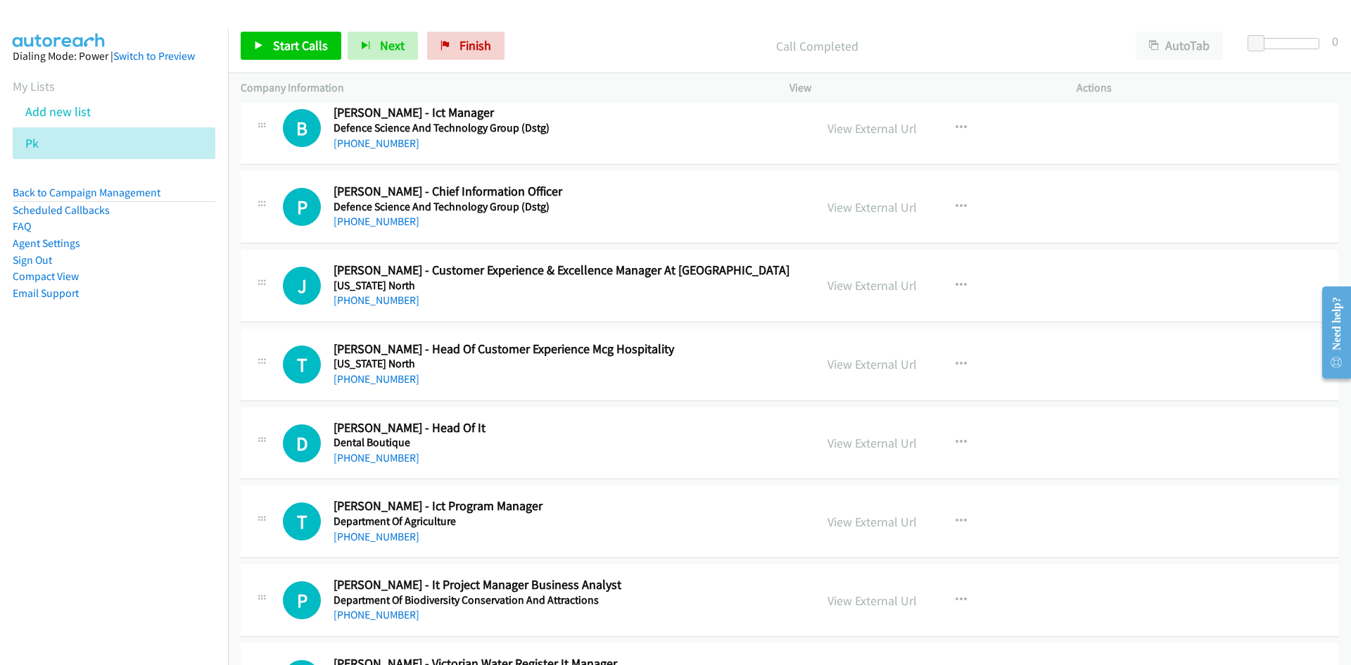
scroll to position [13051, 0]
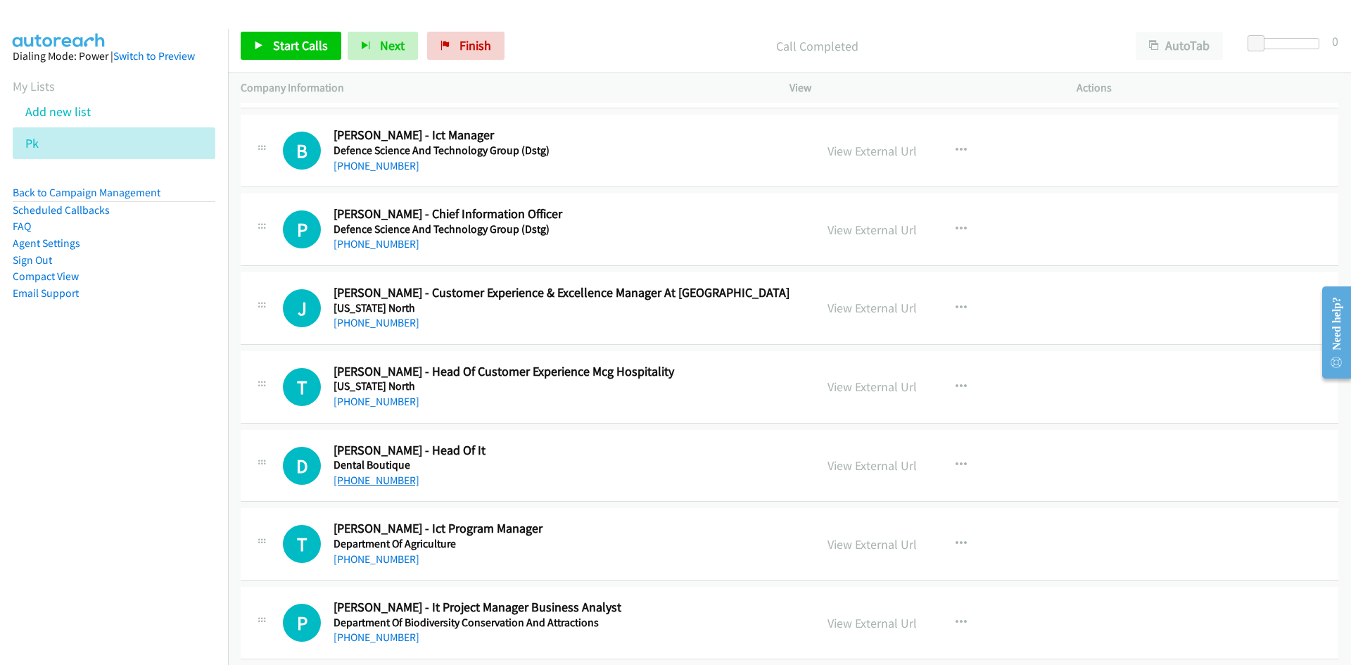
click at [386, 474] on link "[PHONE_NUMBER]" at bounding box center [377, 480] width 86 height 13
click at [641, 486] on div "[PHONE_NUMBER]" at bounding box center [566, 480] width 464 height 17
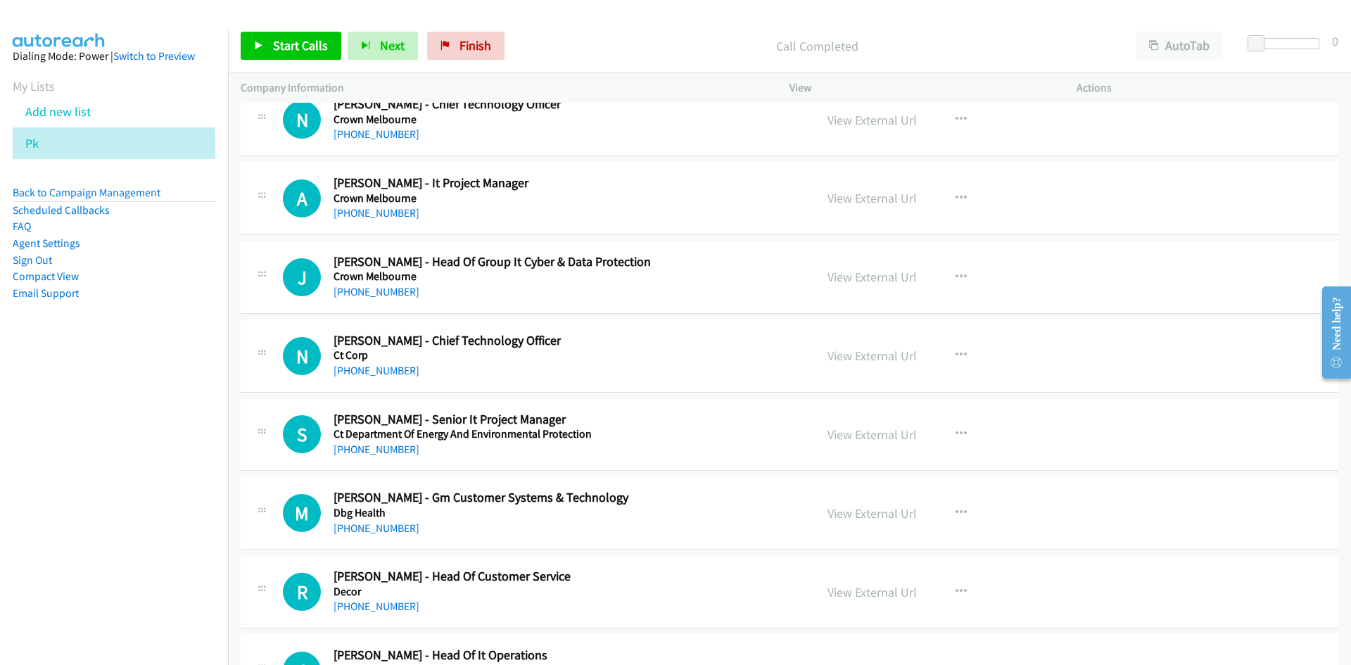
scroll to position [12277, 0]
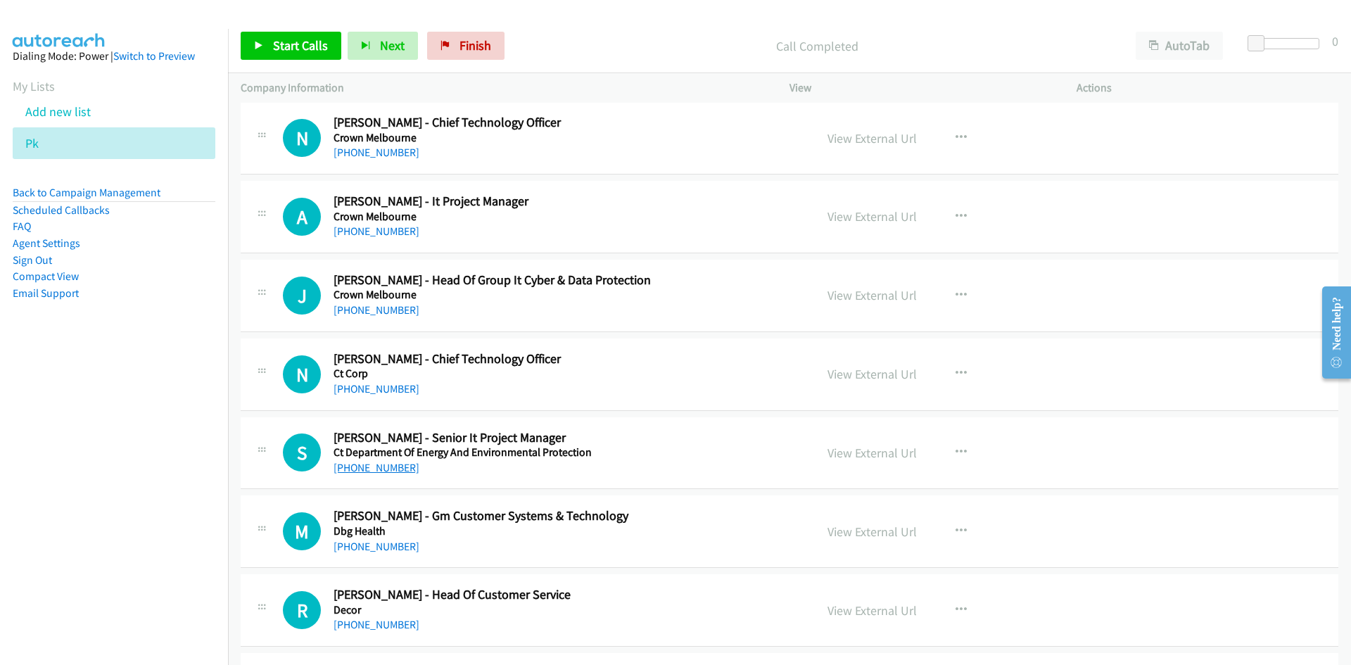
click at [381, 462] on link "[PHONE_NUMBER]" at bounding box center [377, 467] width 86 height 13
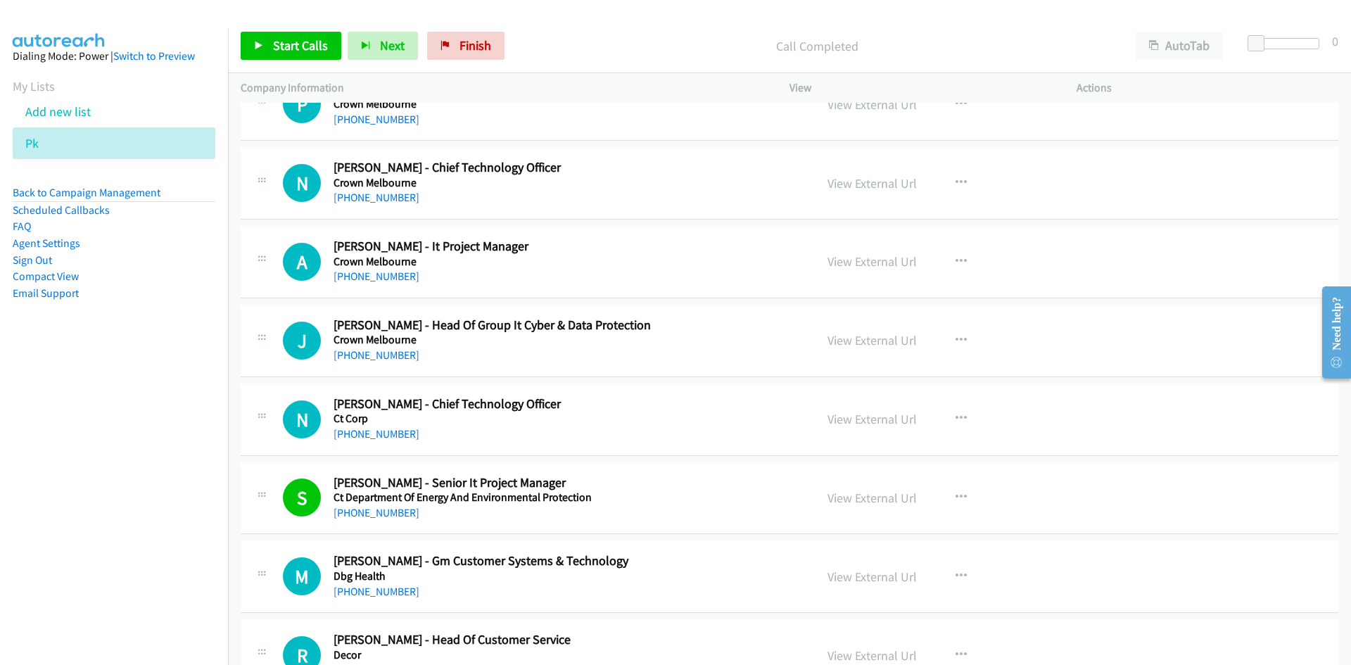
scroll to position [12206, 0]
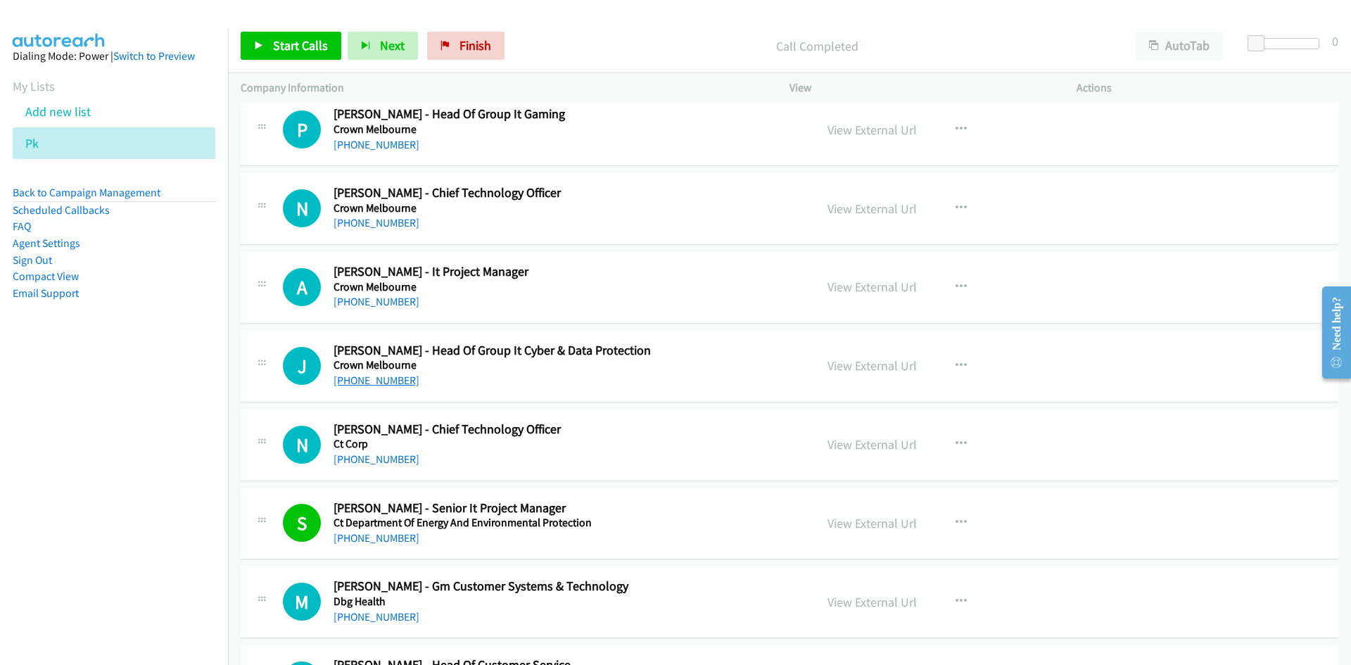
click at [392, 375] on link "[PHONE_NUMBER]" at bounding box center [377, 380] width 86 height 13
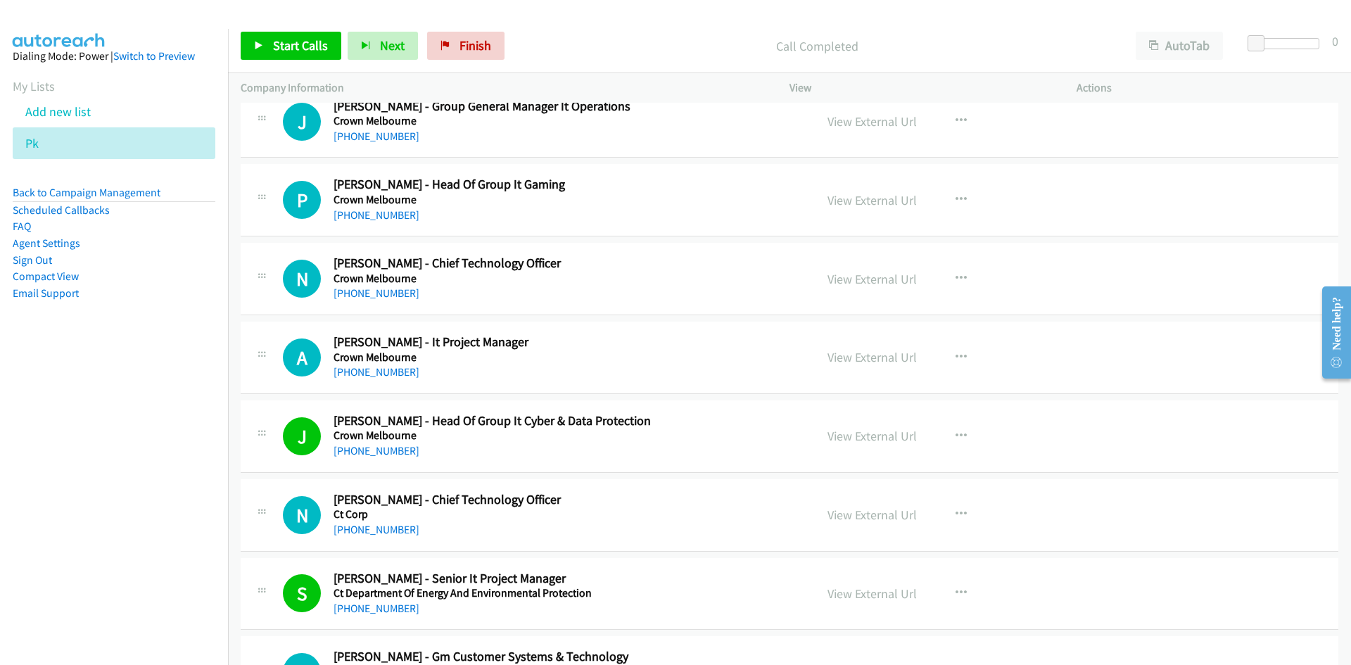
scroll to position [12066, 0]
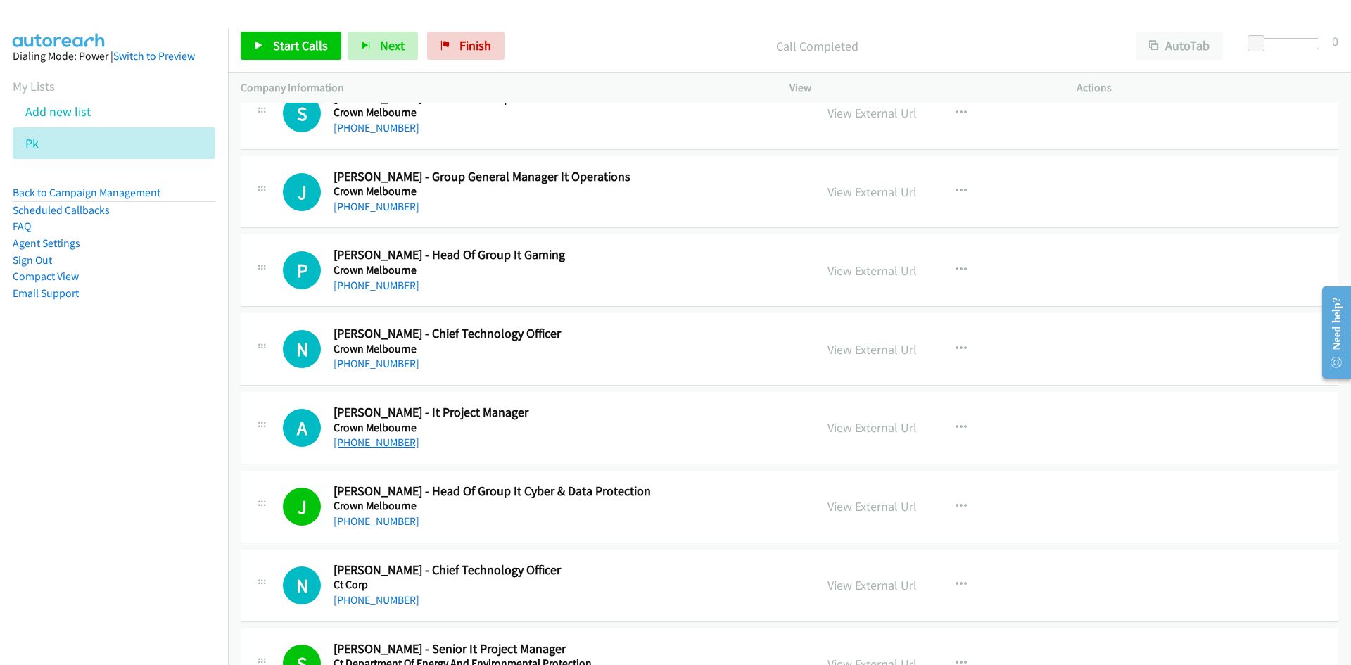
click at [377, 439] on link "[PHONE_NUMBER]" at bounding box center [377, 442] width 86 height 13
click at [706, 432] on h5 "Crown Melbourne" at bounding box center [566, 428] width 464 height 14
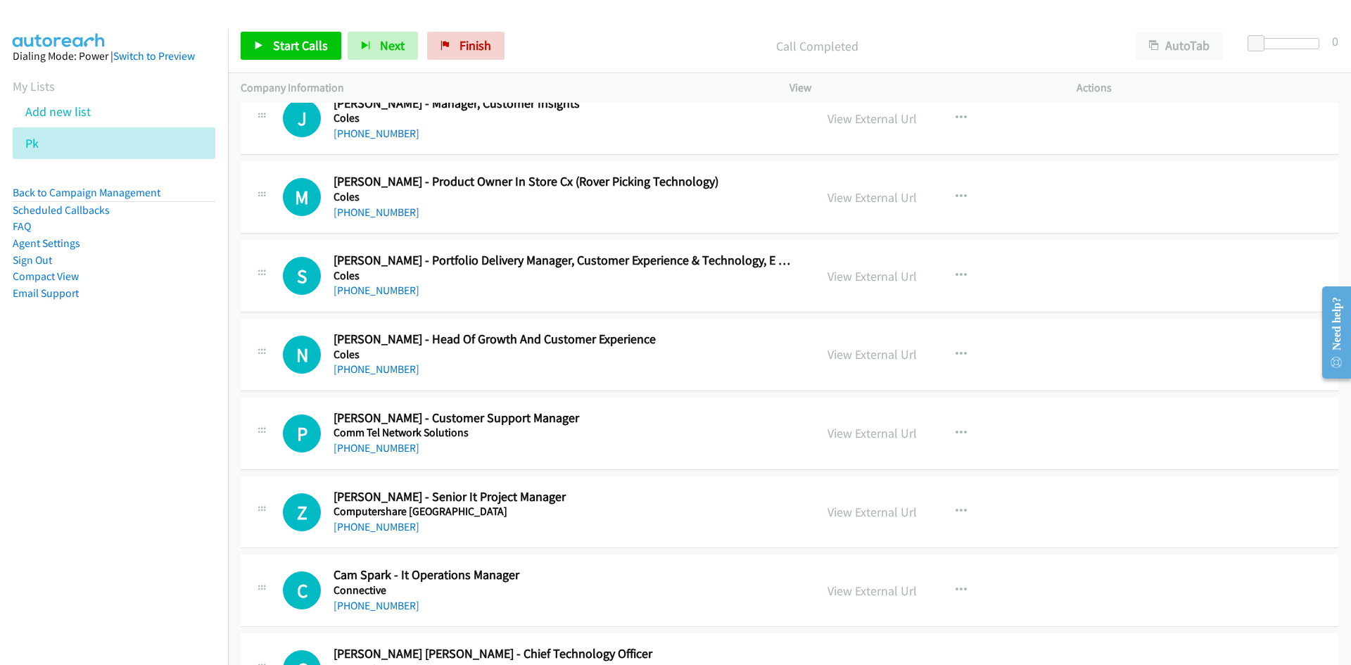
scroll to position [10447, 0]
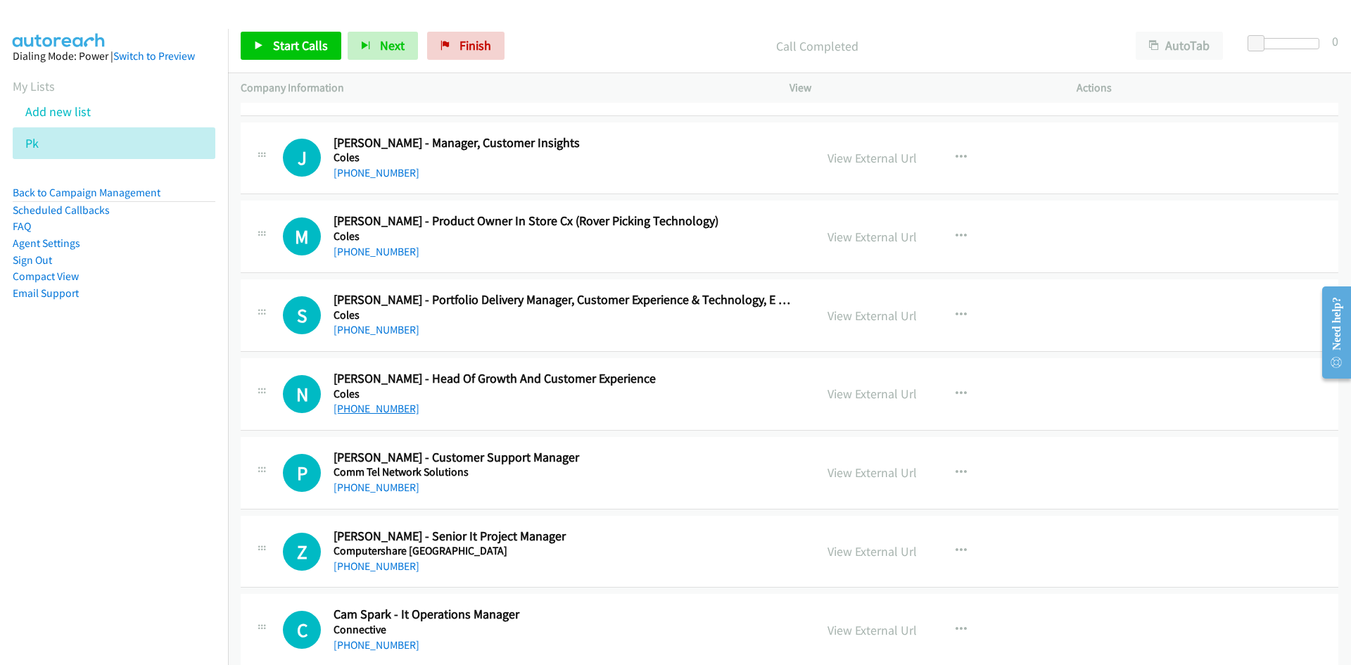
click at [385, 412] on link "[PHONE_NUMBER]" at bounding box center [377, 408] width 86 height 13
click at [476, 398] on h5 "Coles" at bounding box center [566, 394] width 464 height 14
click at [374, 326] on link "[PHONE_NUMBER]" at bounding box center [377, 329] width 86 height 13
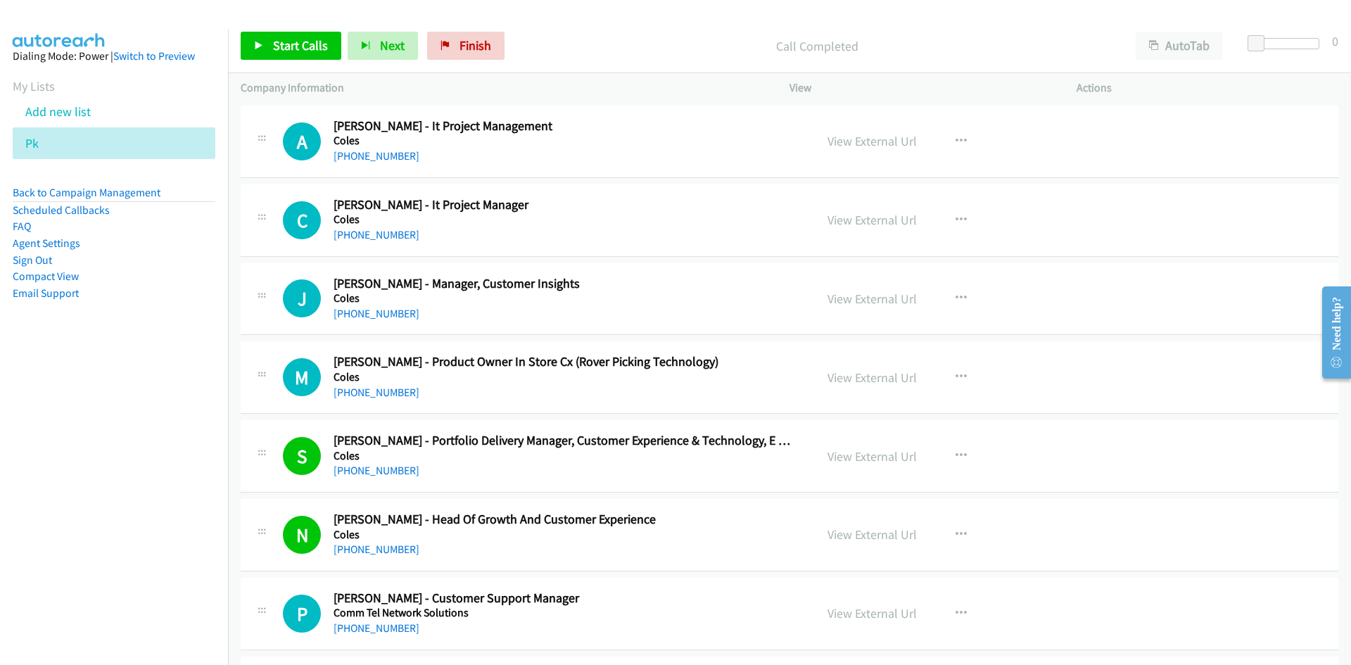
scroll to position [10096, 0]
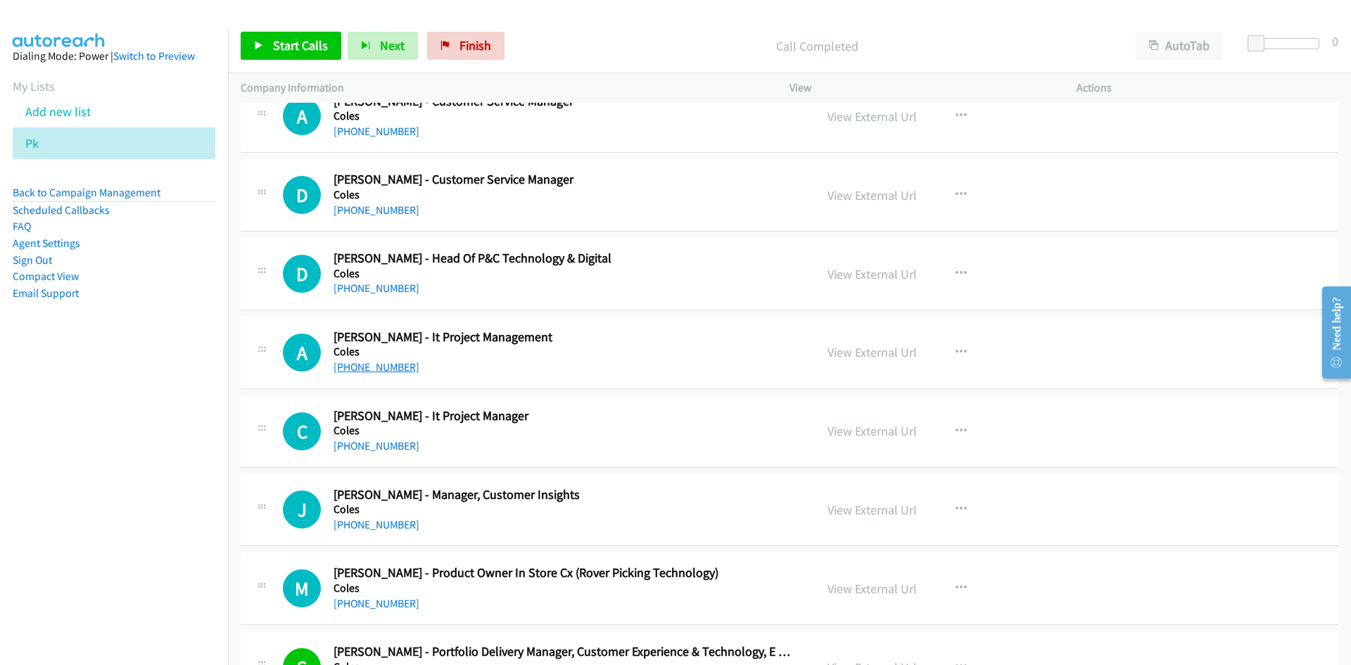
click at [384, 373] on link "[PHONE_NUMBER]" at bounding box center [377, 366] width 86 height 13
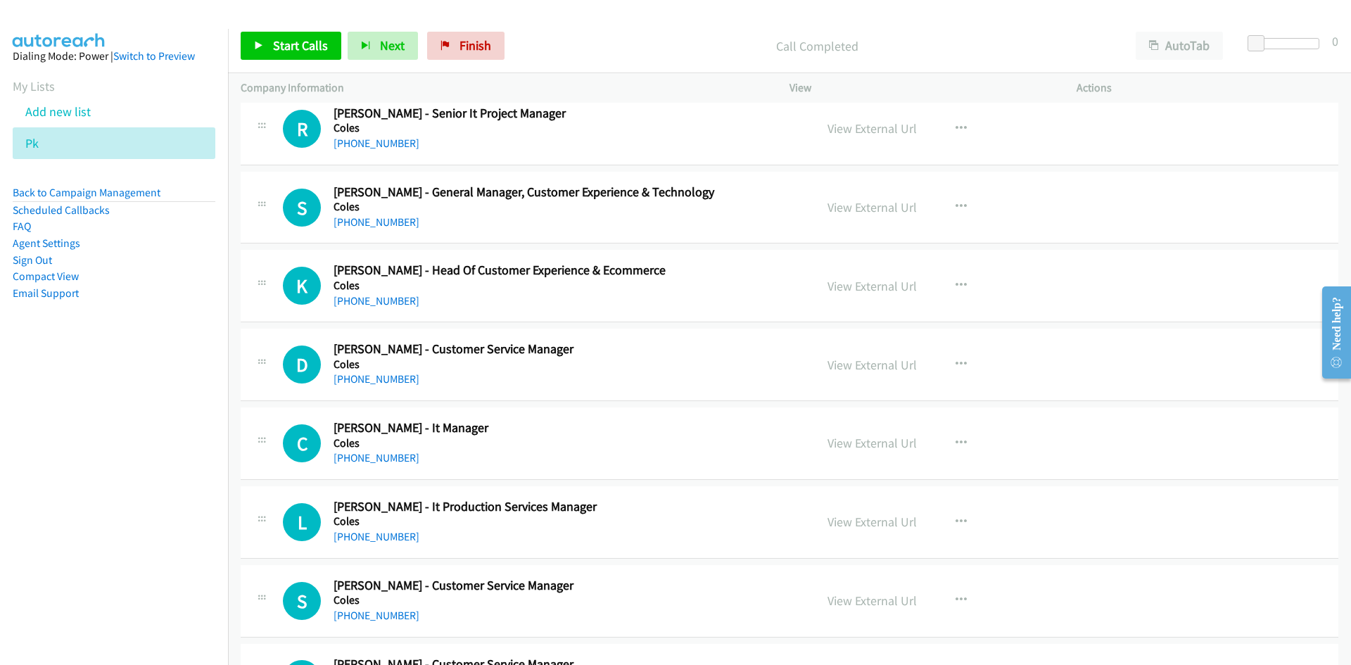
scroll to position [9322, 0]
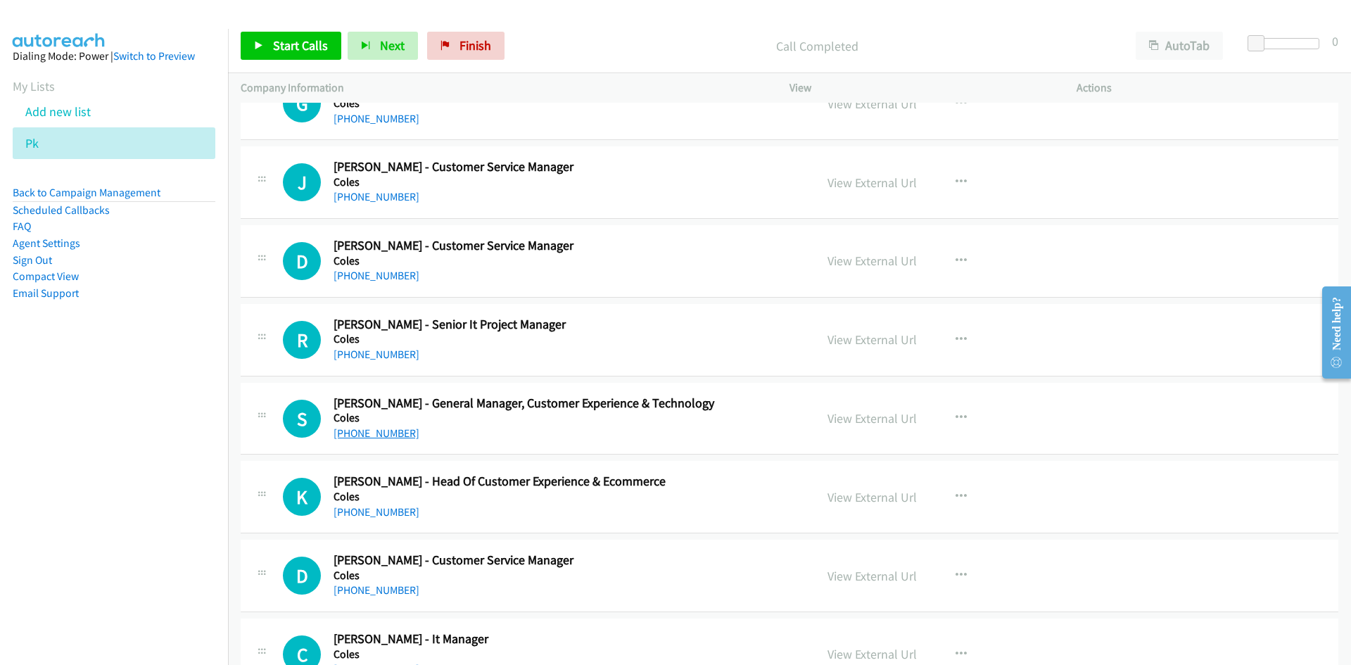
click at [373, 429] on link "[PHONE_NUMBER]" at bounding box center [377, 432] width 86 height 13
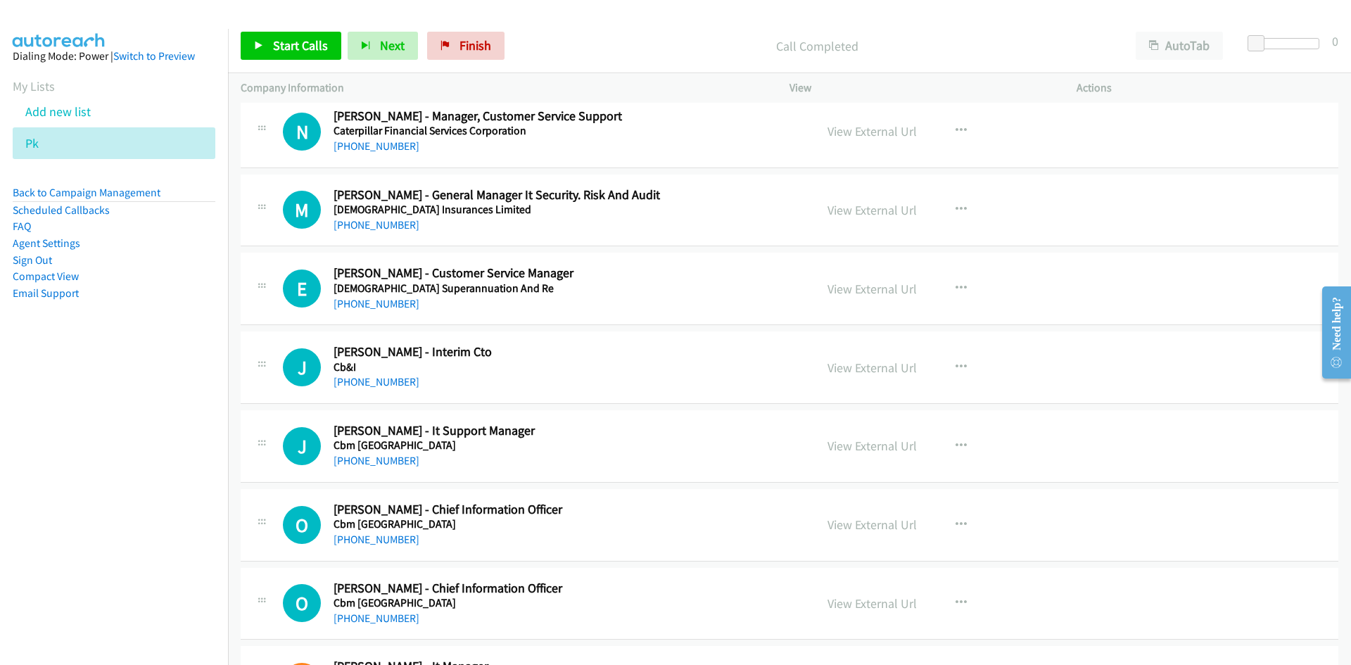
scroll to position [6015, 0]
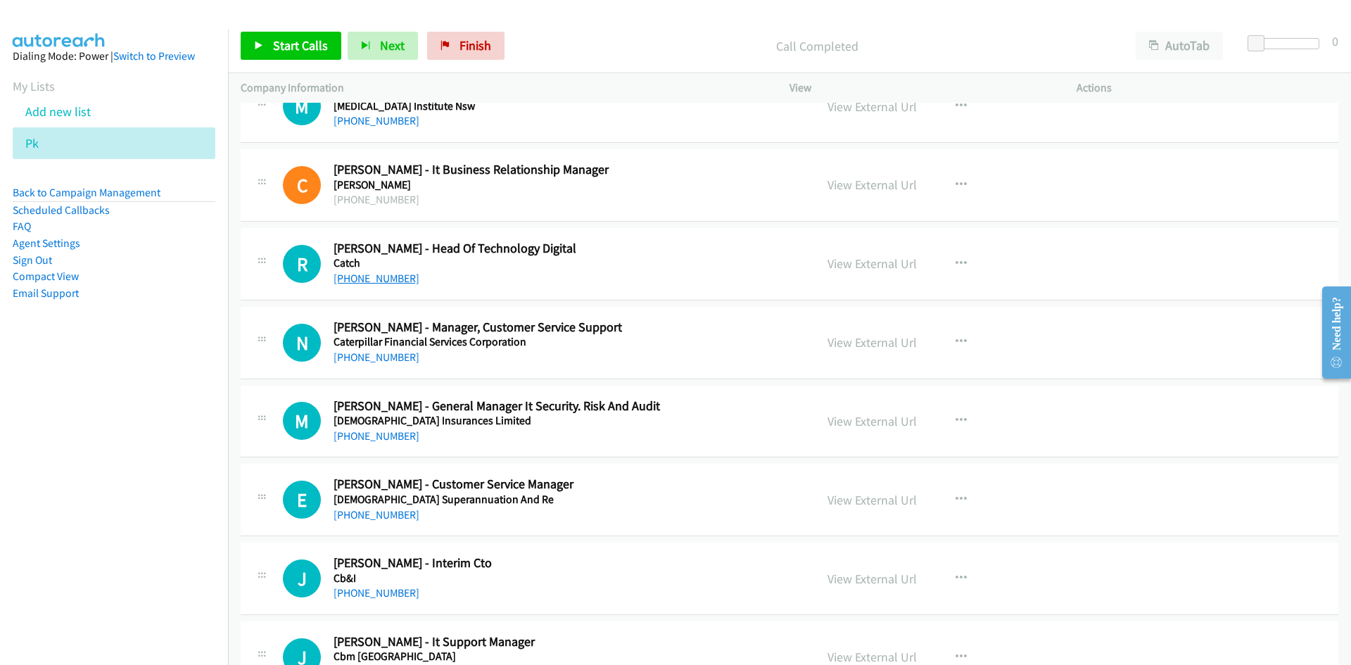
click at [380, 274] on link "[PHONE_NUMBER]" at bounding box center [377, 278] width 86 height 13
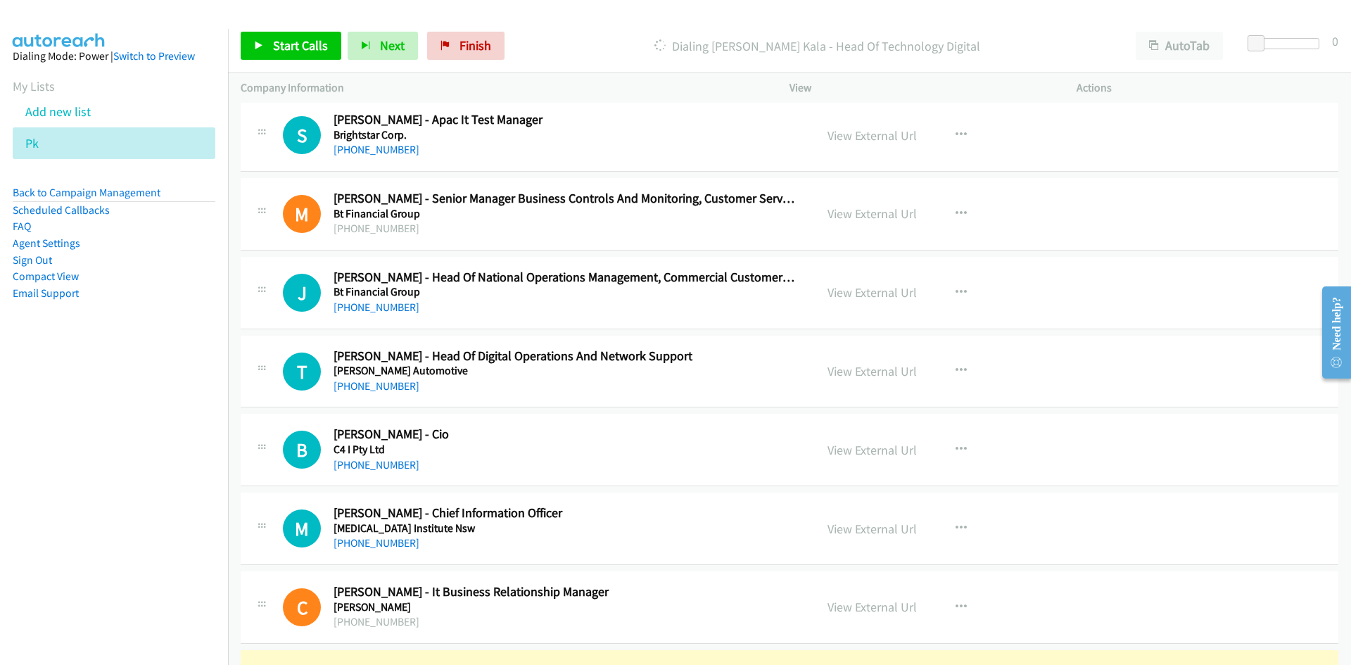
scroll to position [5381, 0]
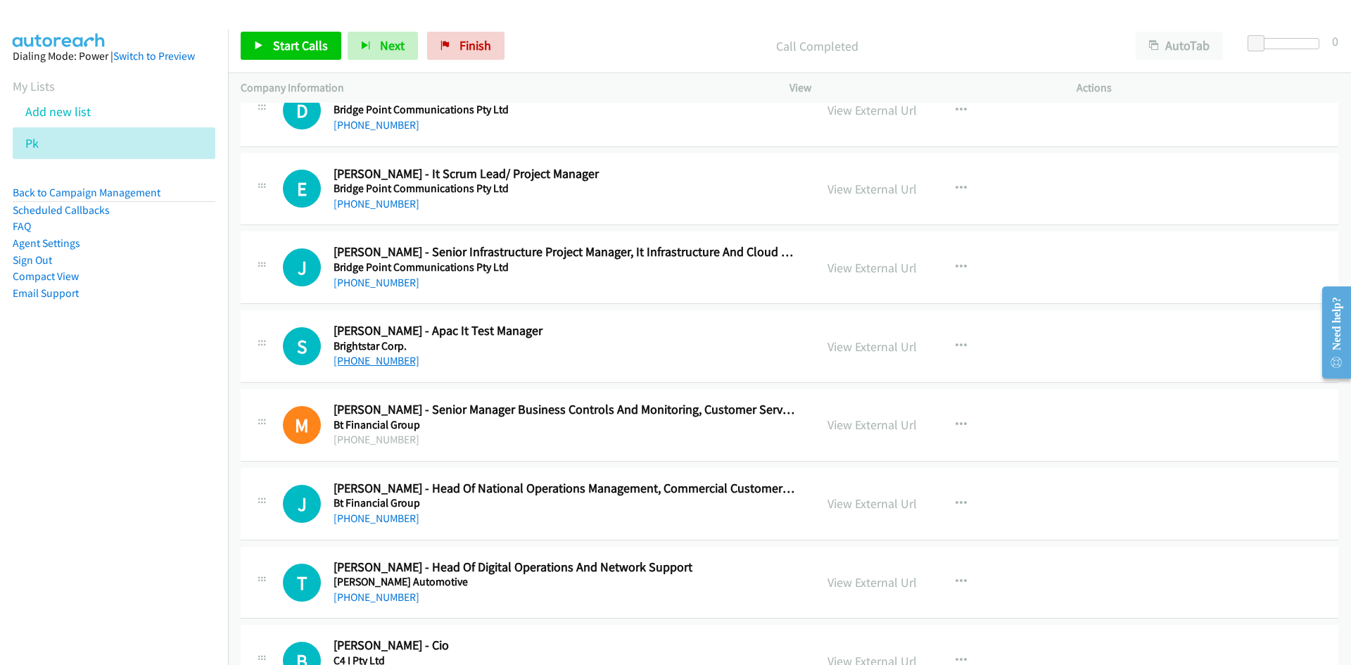
click at [385, 361] on link "[PHONE_NUMBER]" at bounding box center [377, 360] width 86 height 13
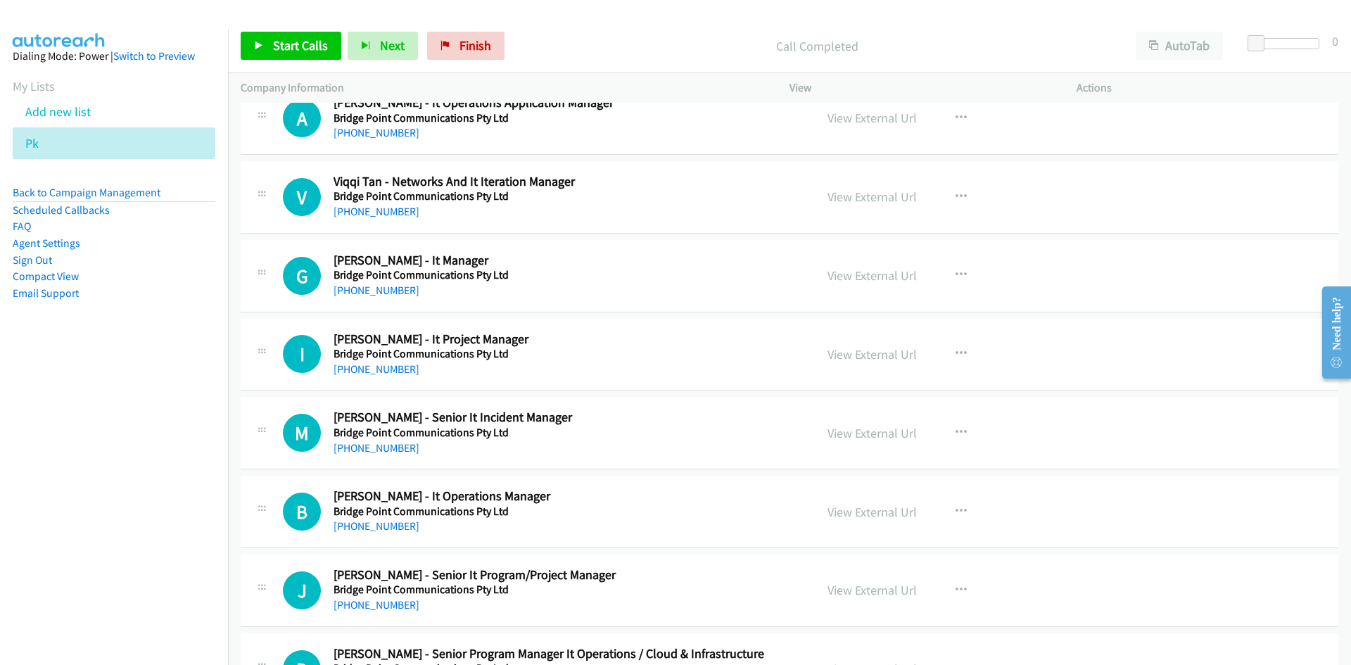
scroll to position [4818, 0]
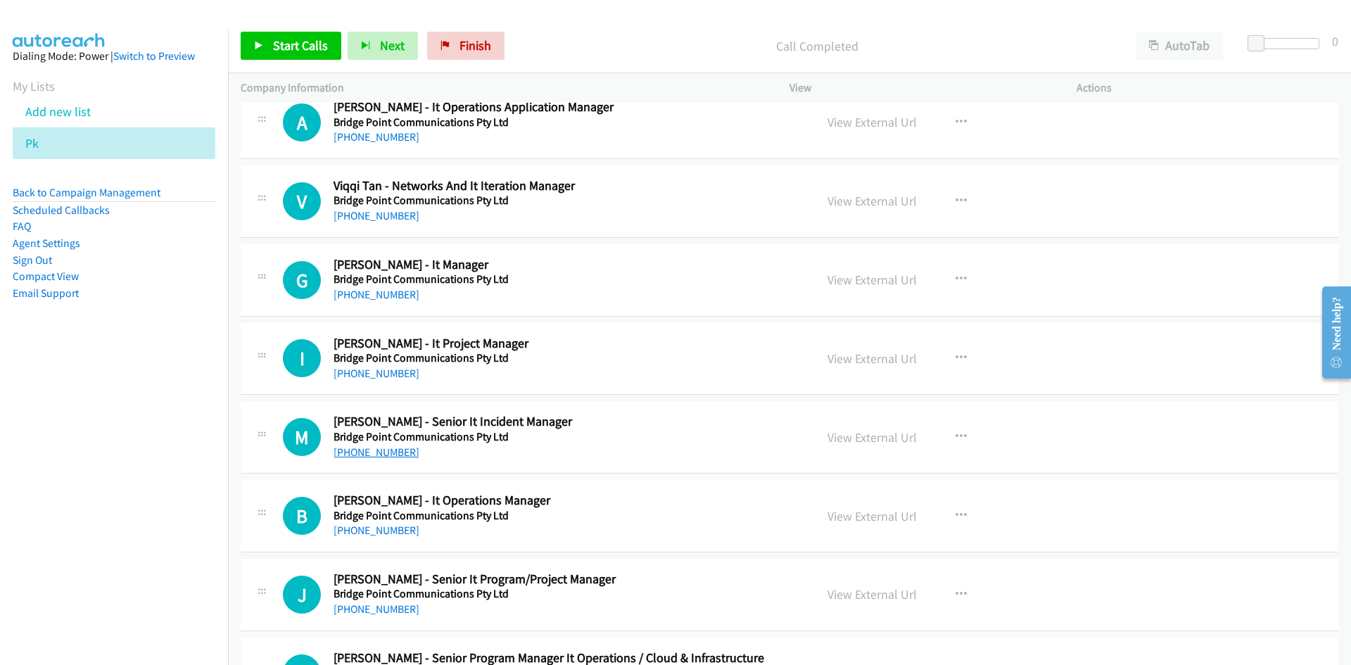
click at [375, 455] on link "[PHONE_NUMBER]" at bounding box center [377, 451] width 86 height 13
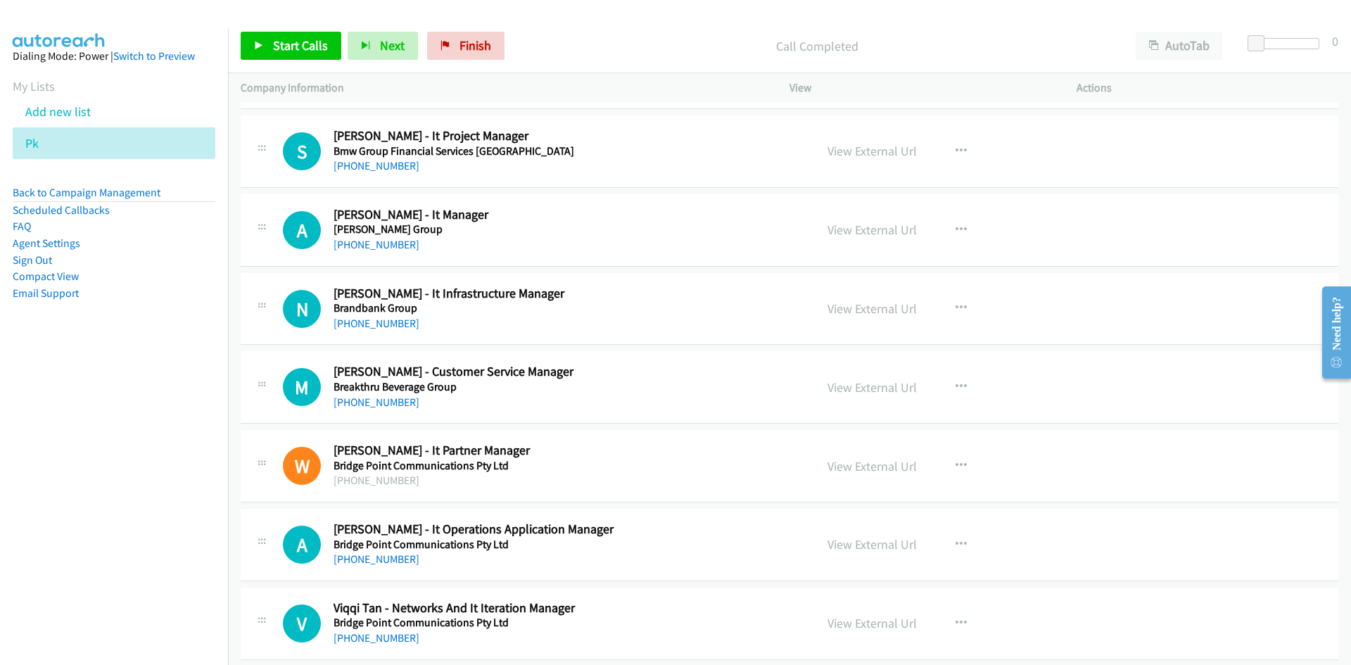
scroll to position [4326, 0]
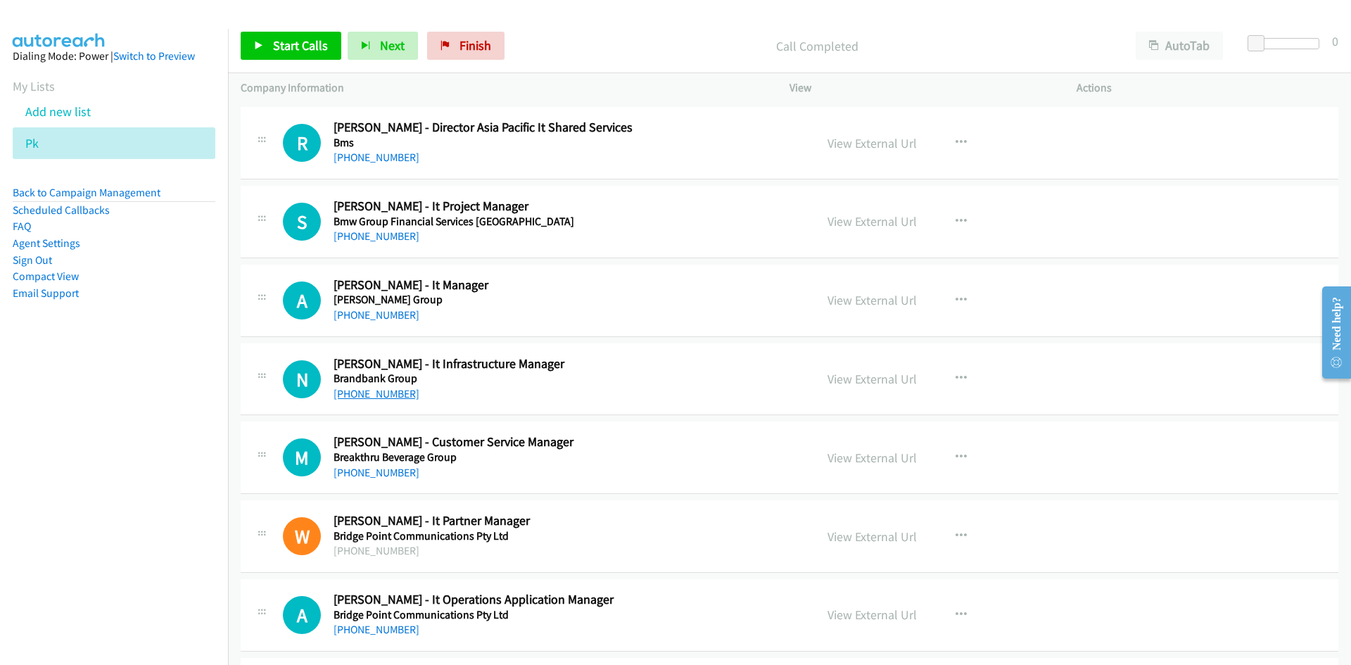
click at [386, 393] on link "[PHONE_NUMBER]" at bounding box center [377, 393] width 86 height 13
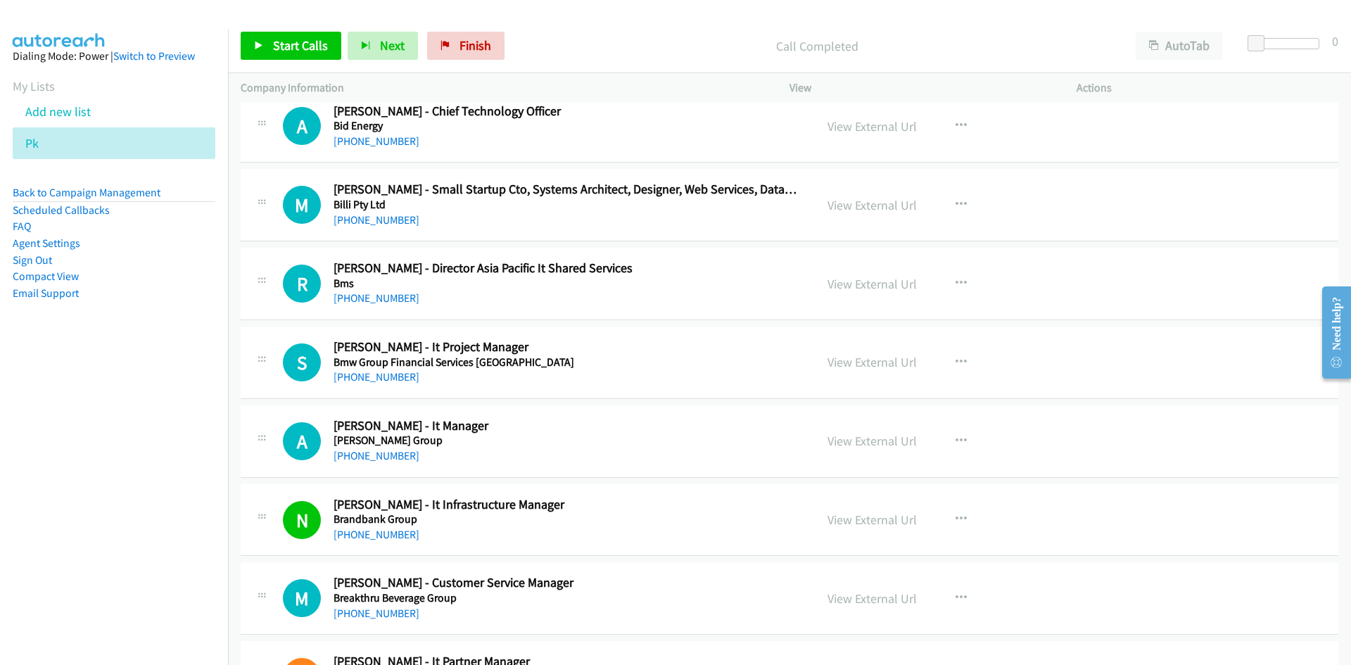
scroll to position [4115, 0]
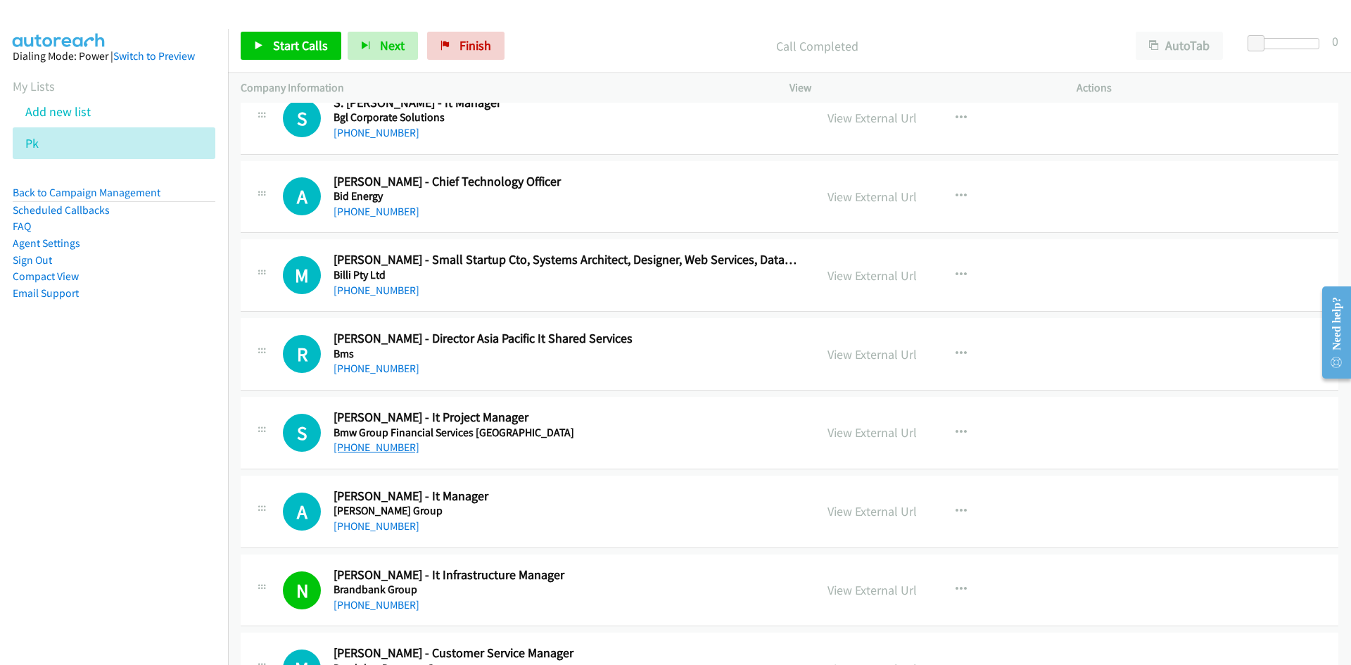
click at [358, 448] on link "[PHONE_NUMBER]" at bounding box center [377, 446] width 86 height 13
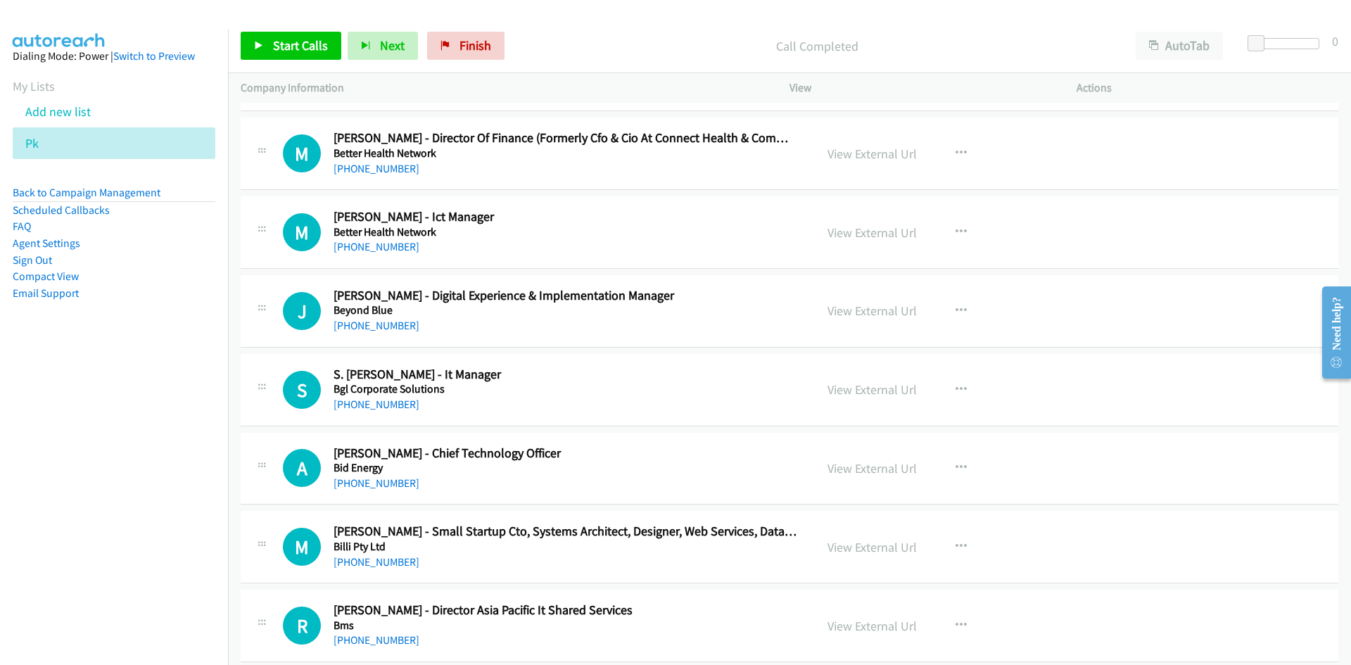
scroll to position [3833, 0]
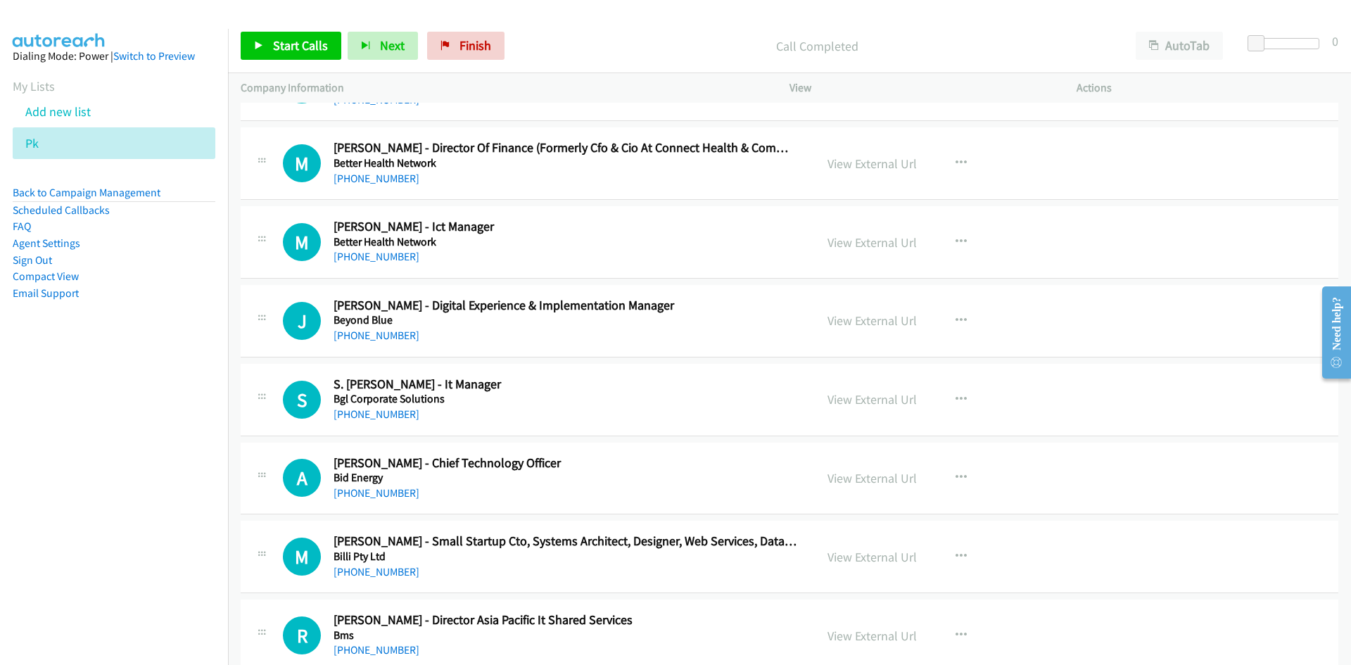
click at [755, 416] on div "[PHONE_NUMBER]" at bounding box center [566, 414] width 464 height 17
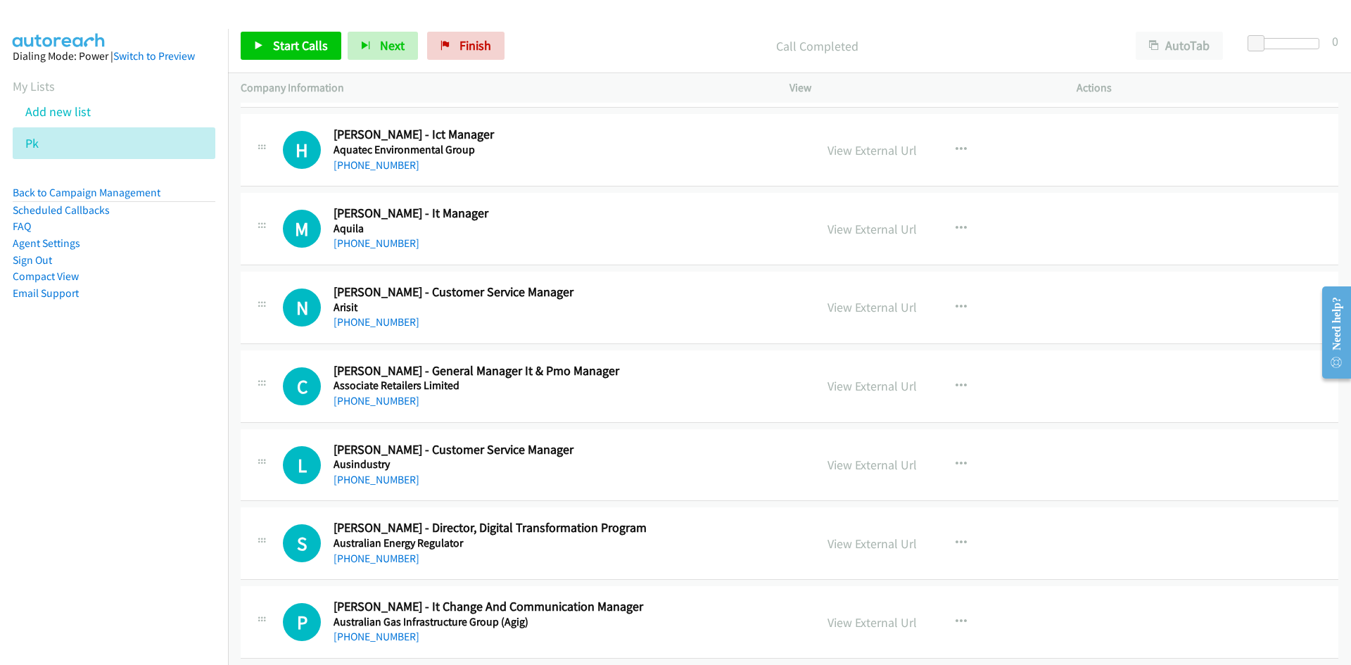
scroll to position [1652, 0]
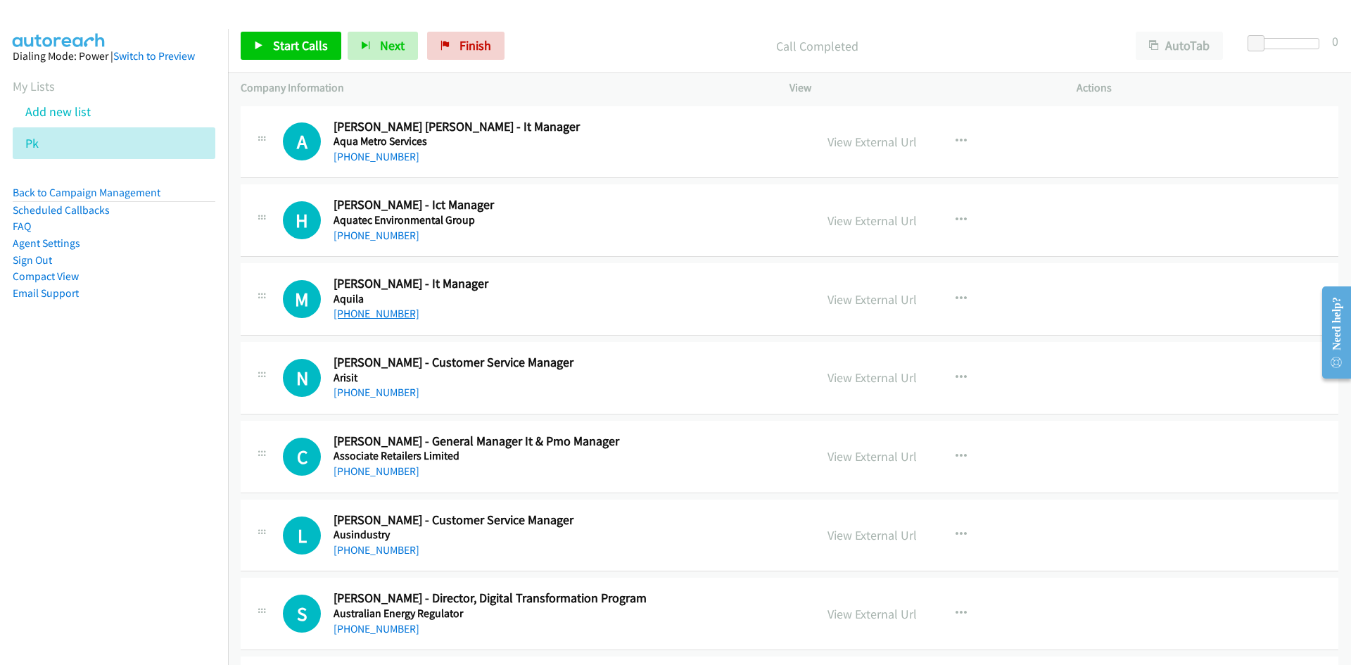
click at [360, 314] on link "[PHONE_NUMBER]" at bounding box center [377, 313] width 86 height 13
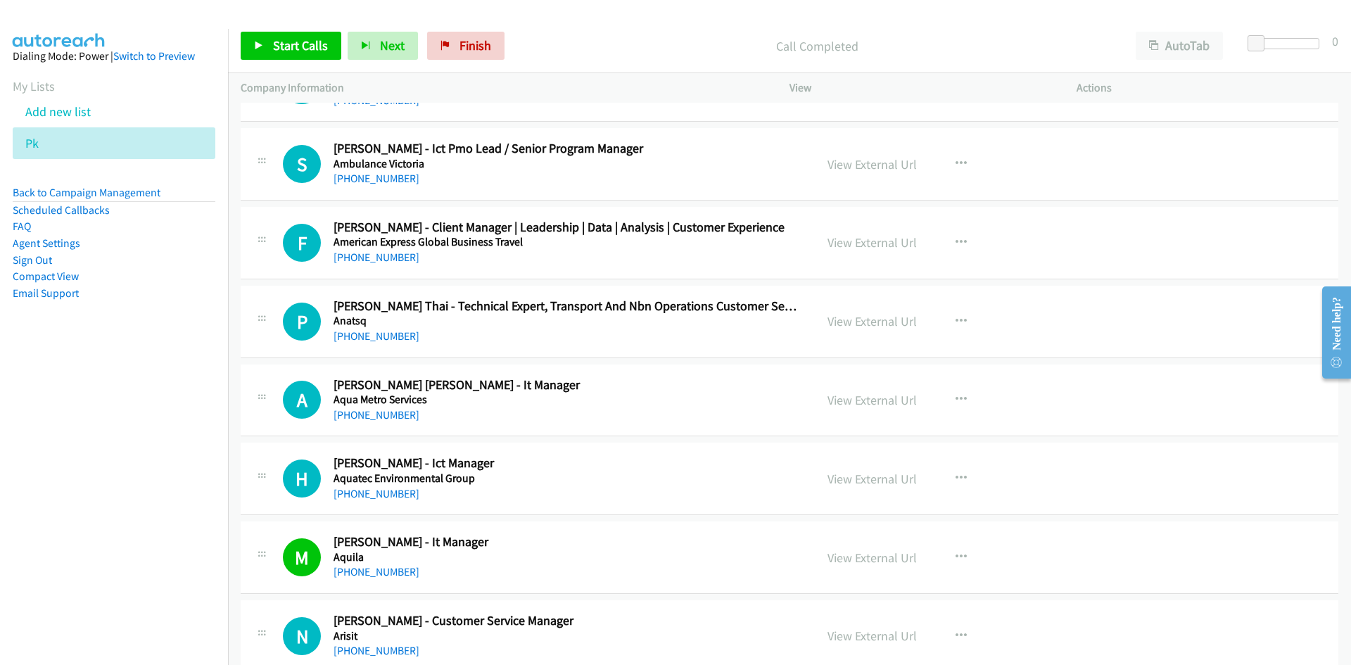
scroll to position [1371, 0]
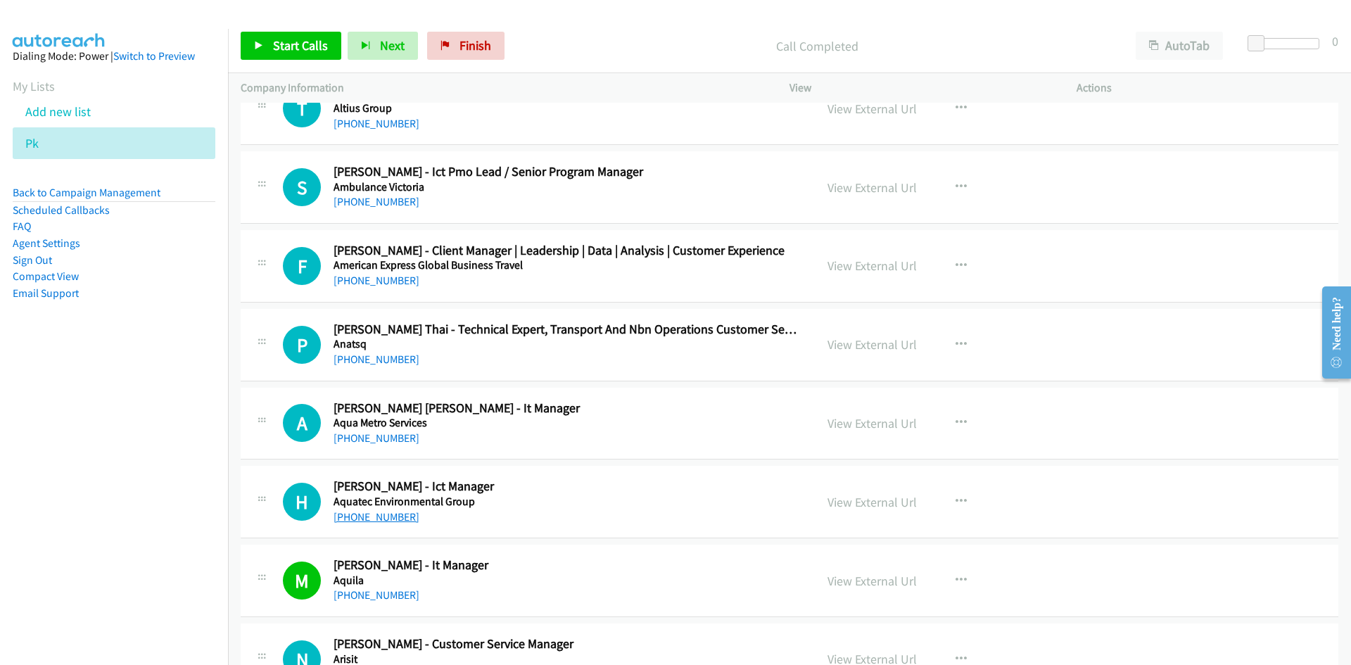
click at [370, 516] on link "[PHONE_NUMBER]" at bounding box center [377, 516] width 86 height 13
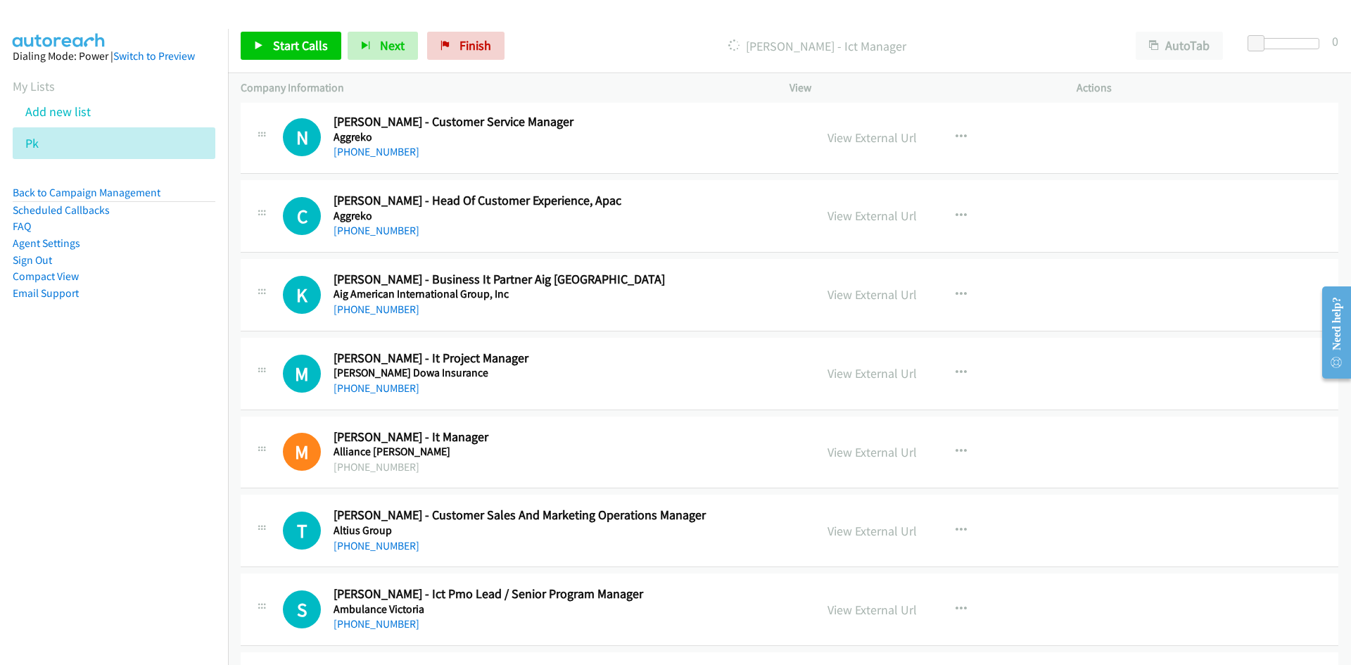
scroll to position [878, 0]
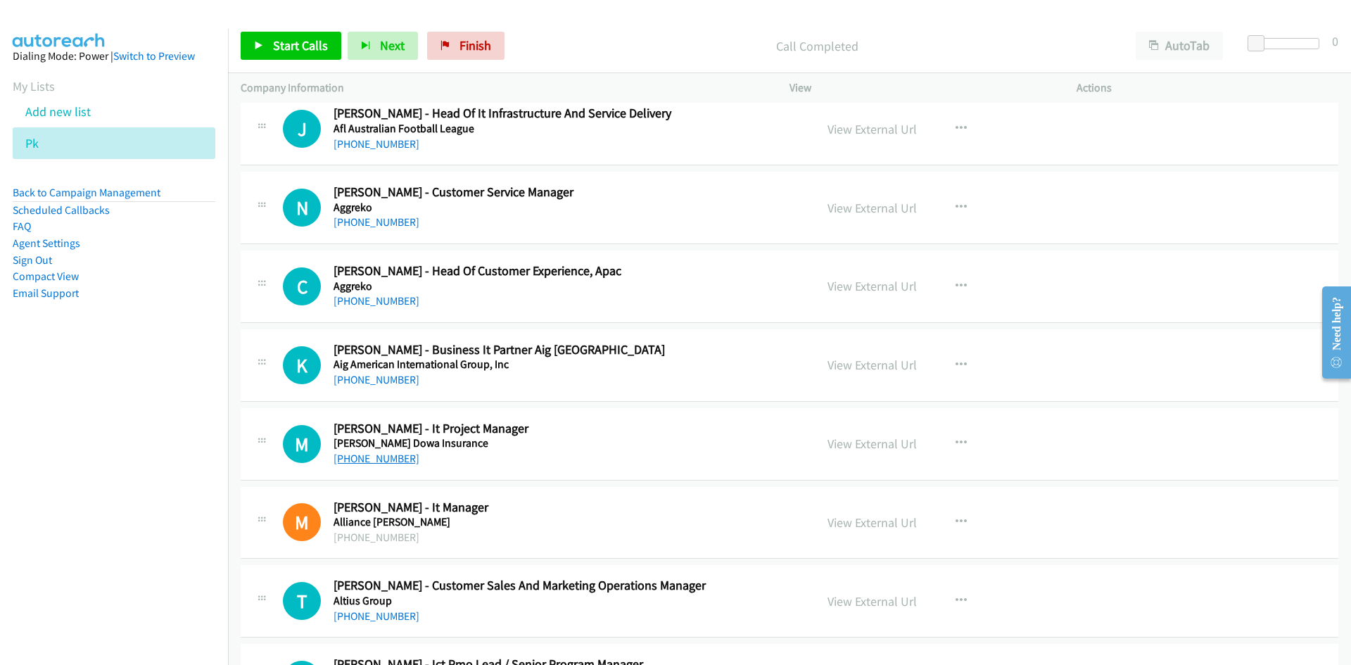
click at [385, 458] on link "[PHONE_NUMBER]" at bounding box center [377, 458] width 86 height 13
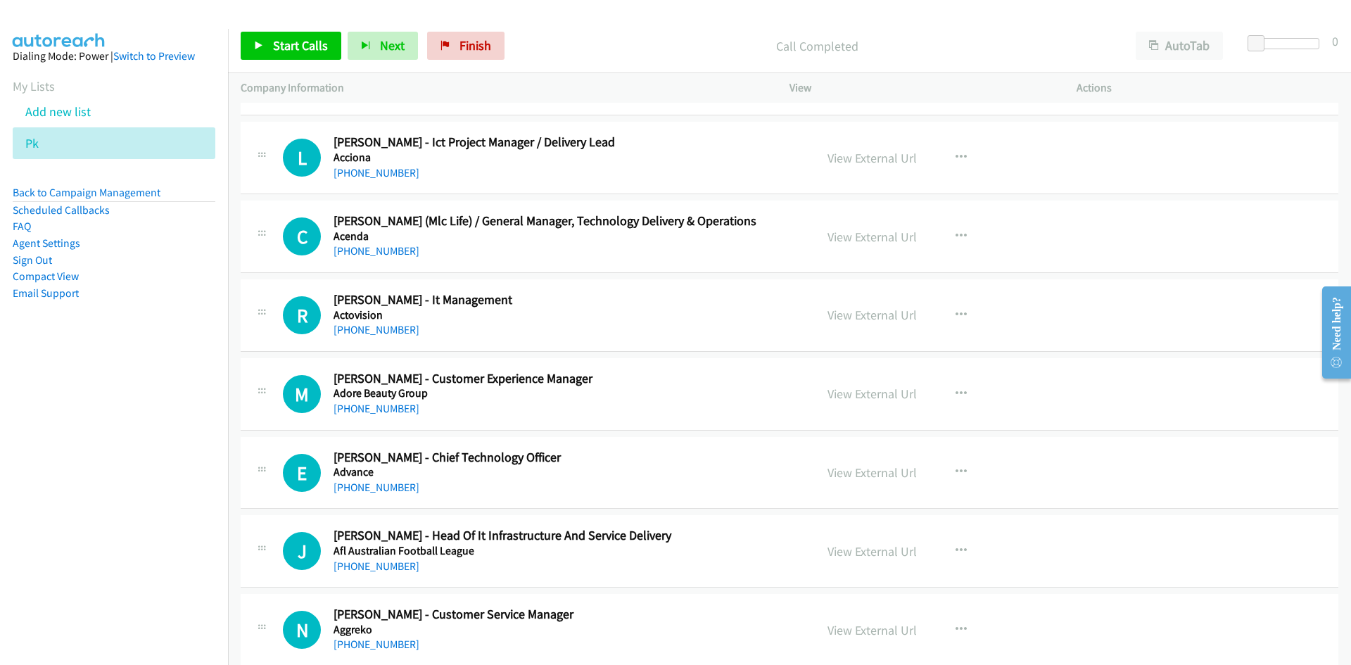
scroll to position [386, 0]
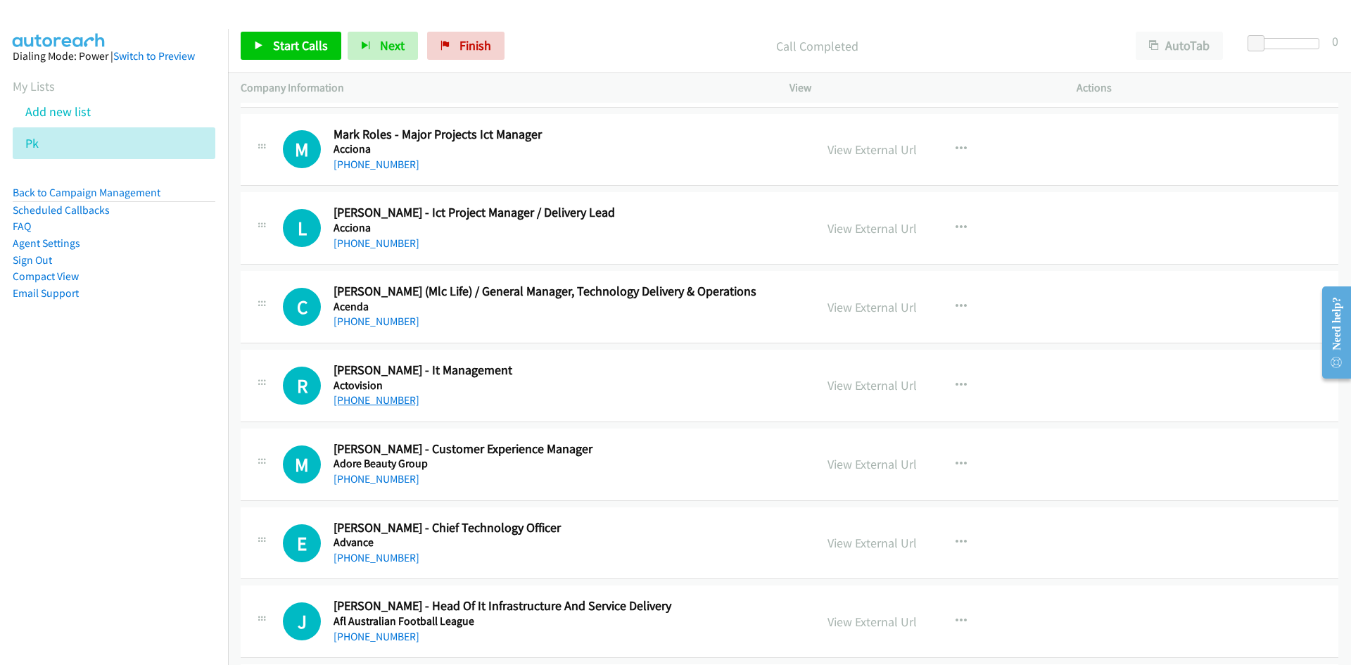
click at [385, 400] on link "[PHONE_NUMBER]" at bounding box center [377, 399] width 86 height 13
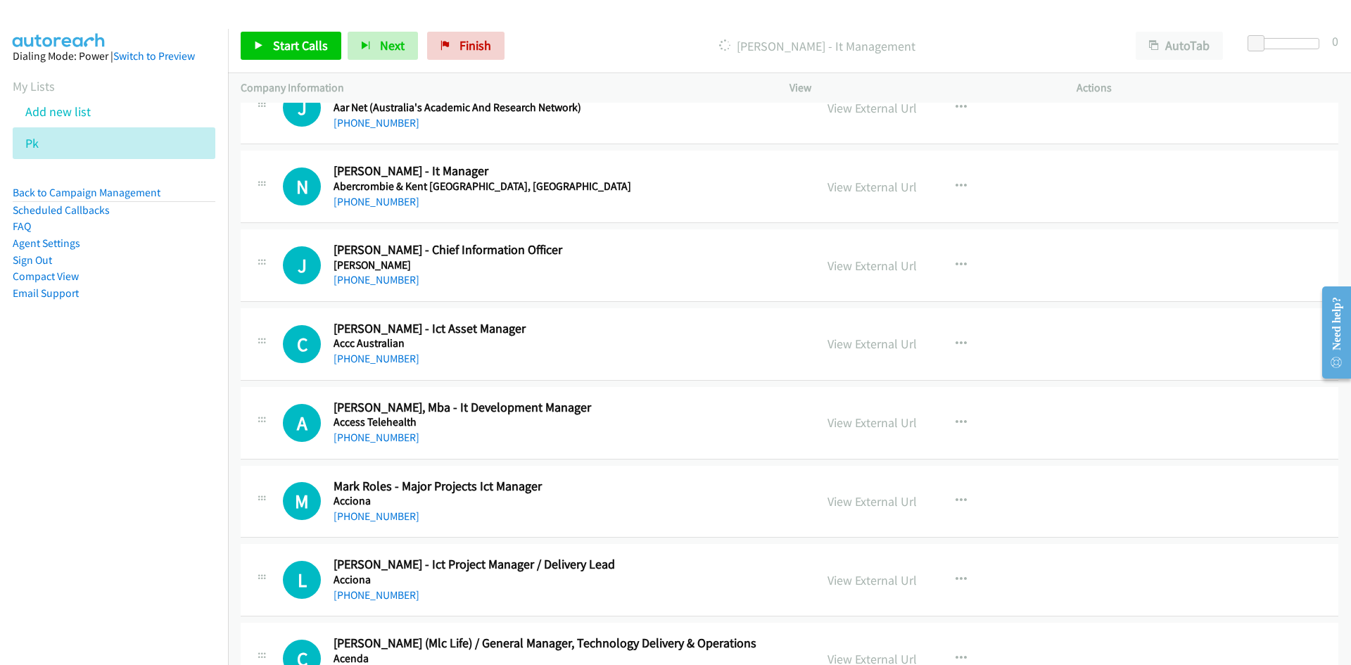
scroll to position [0, 0]
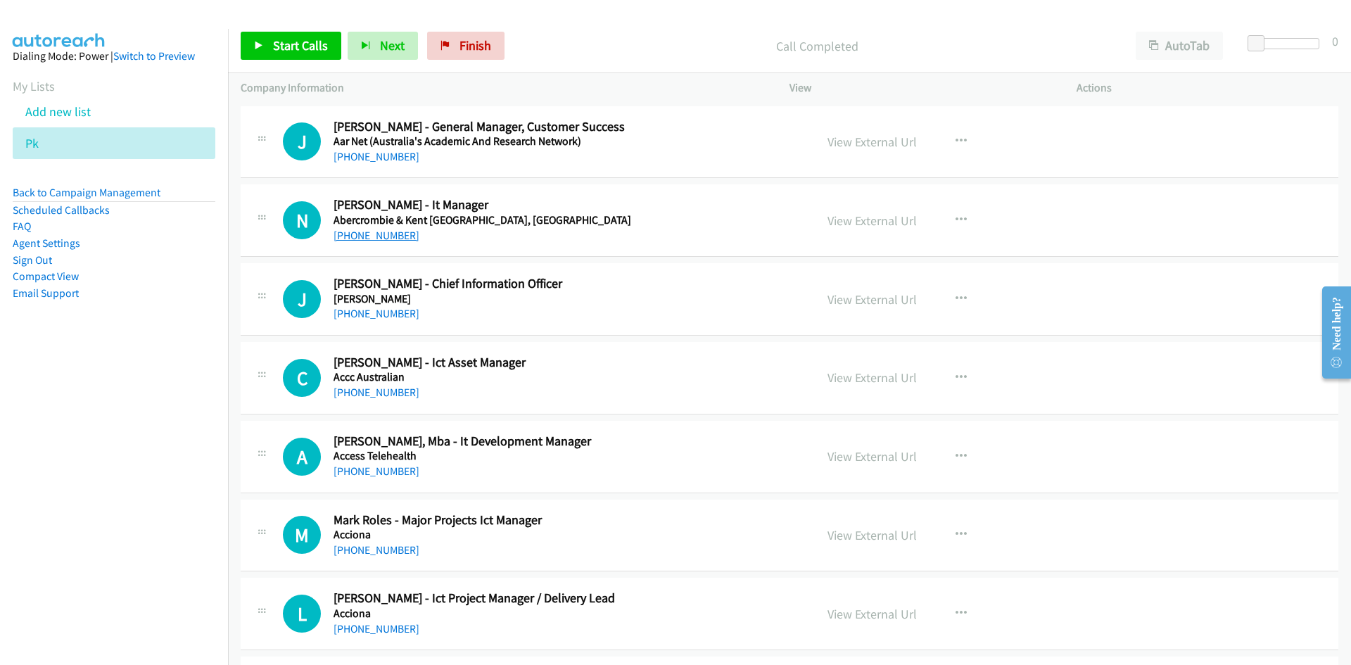
click at [352, 231] on link "[PHONE_NUMBER]" at bounding box center [377, 235] width 86 height 13
click at [641, 250] on div "N Callback Scheduled Nusara Kooharatanachai - It Manager Abercrombie & Kent Usa…" at bounding box center [790, 220] width 1098 height 72
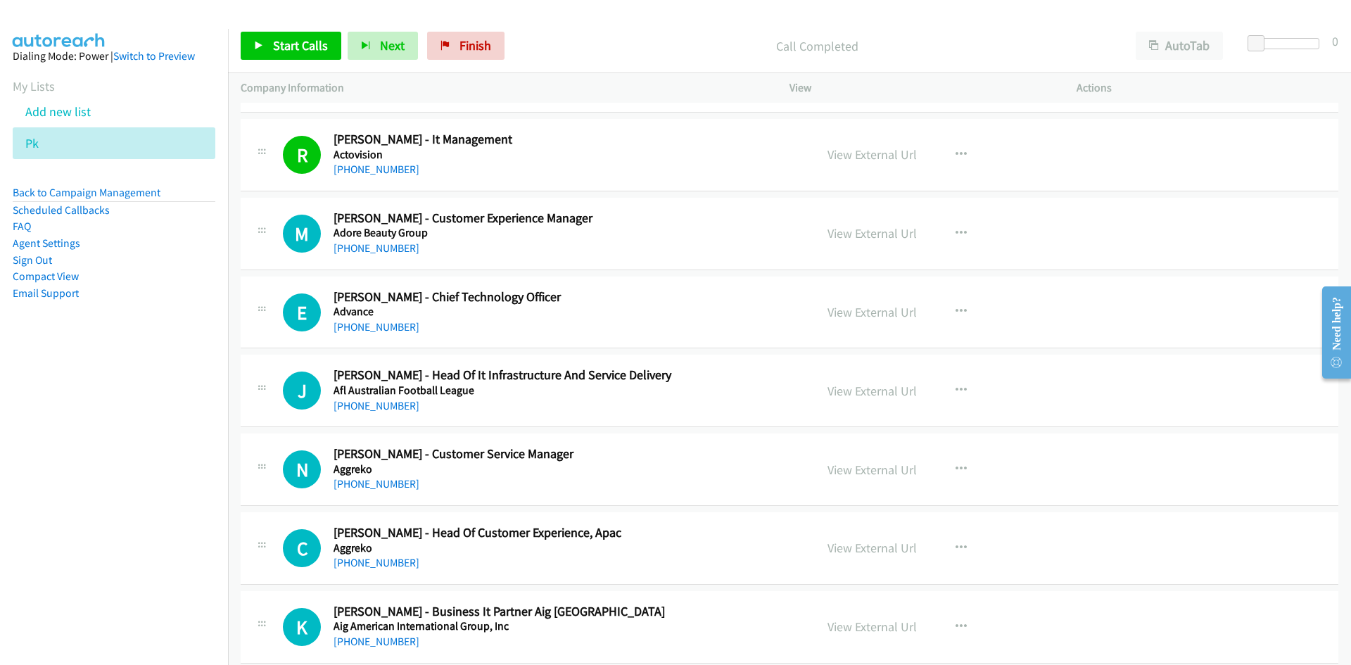
scroll to position [633, 0]
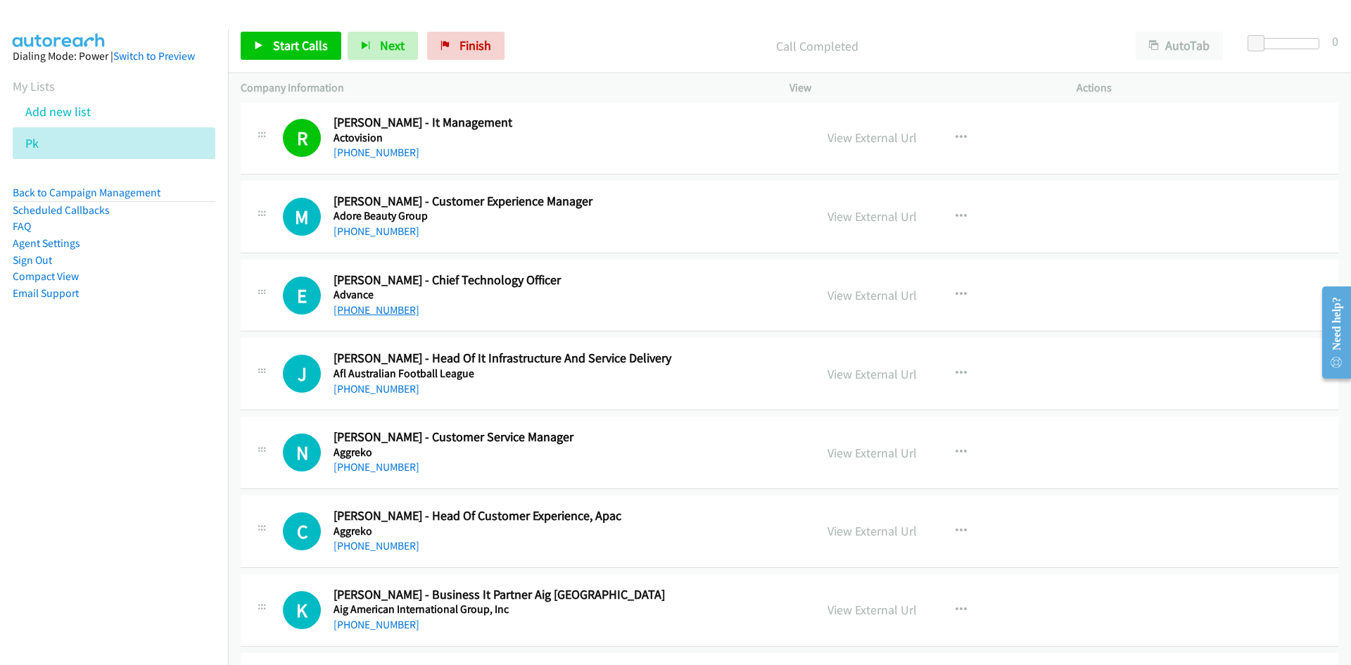
click at [360, 314] on link "[PHONE_NUMBER]" at bounding box center [377, 309] width 86 height 13
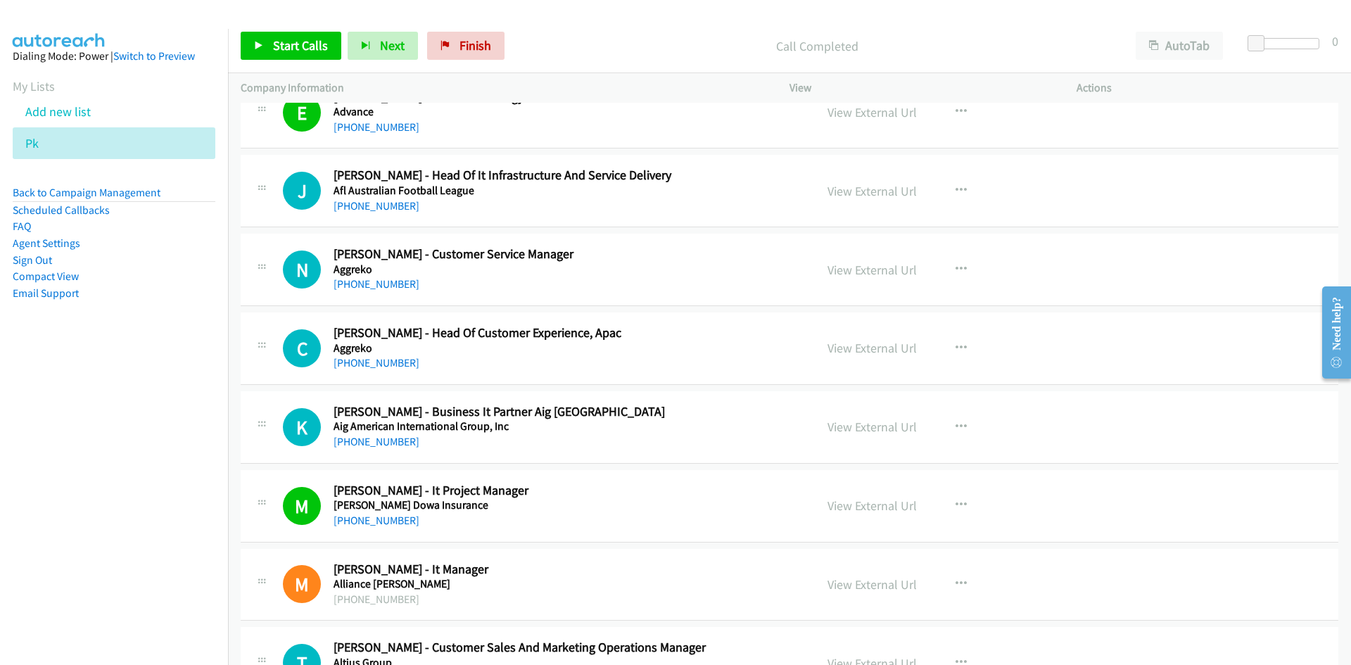
scroll to position [844, 0]
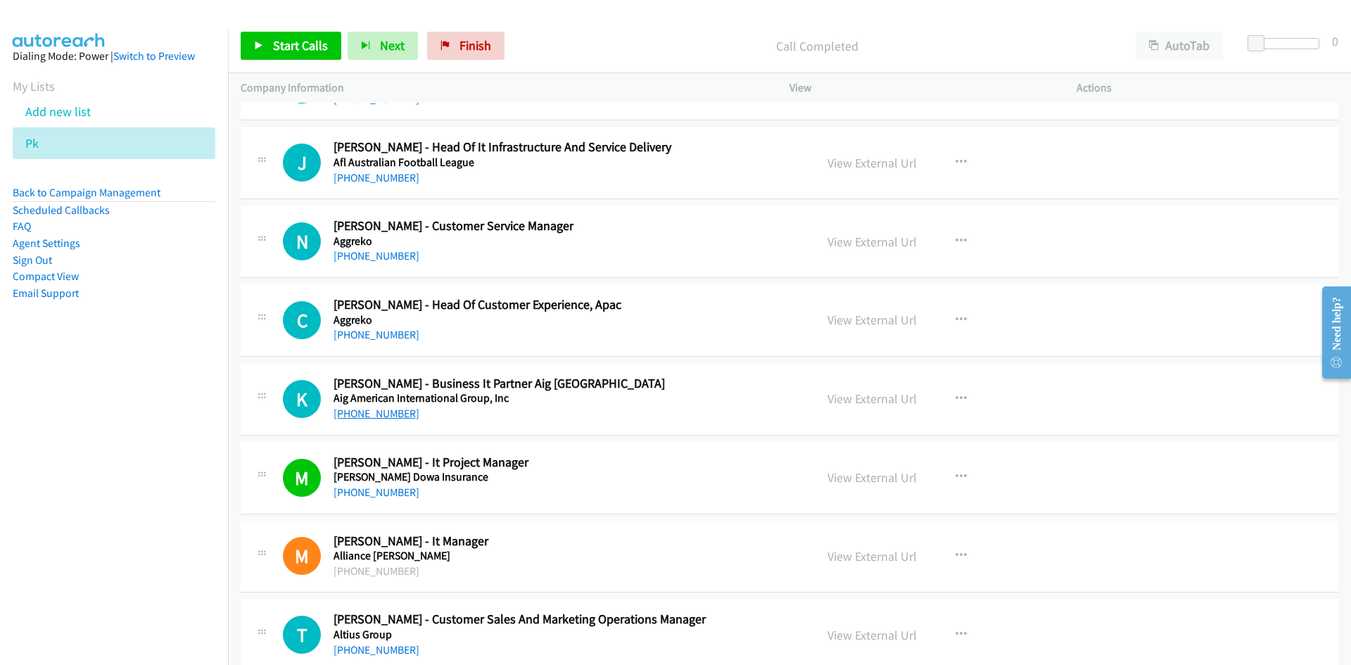
click at [369, 411] on link "[PHONE_NUMBER]" at bounding box center [377, 413] width 86 height 13
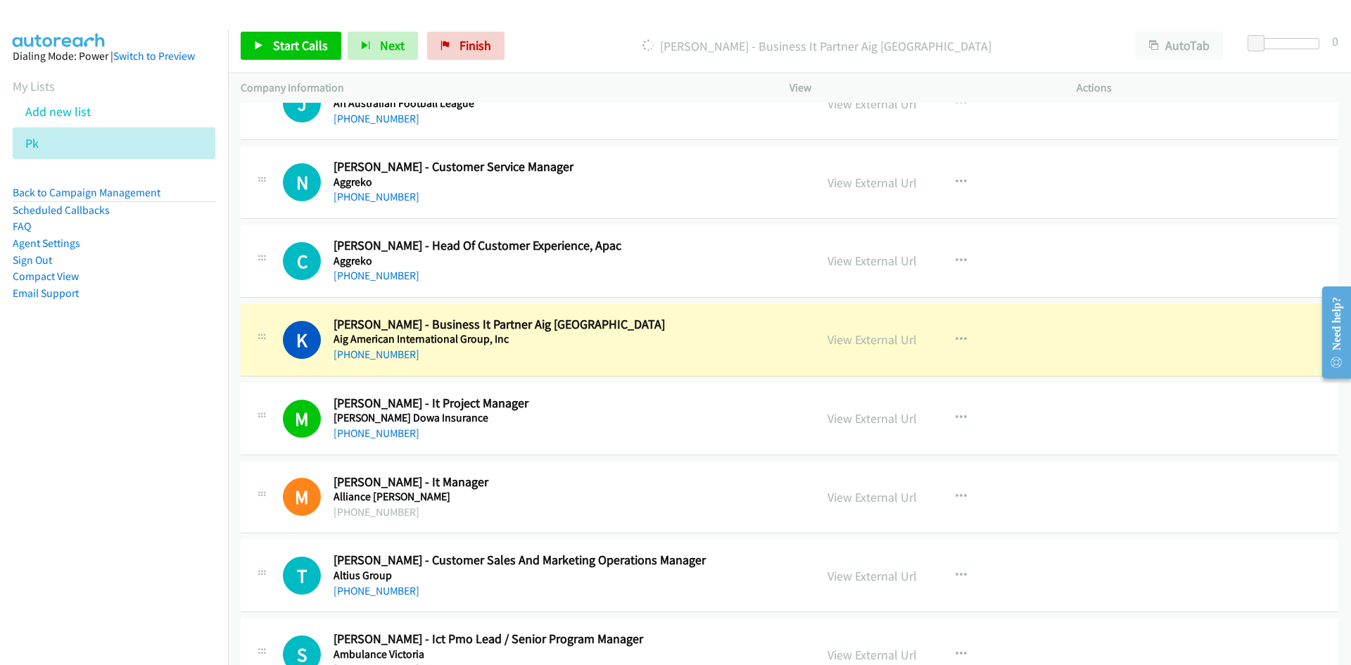
scroll to position [1055, 0]
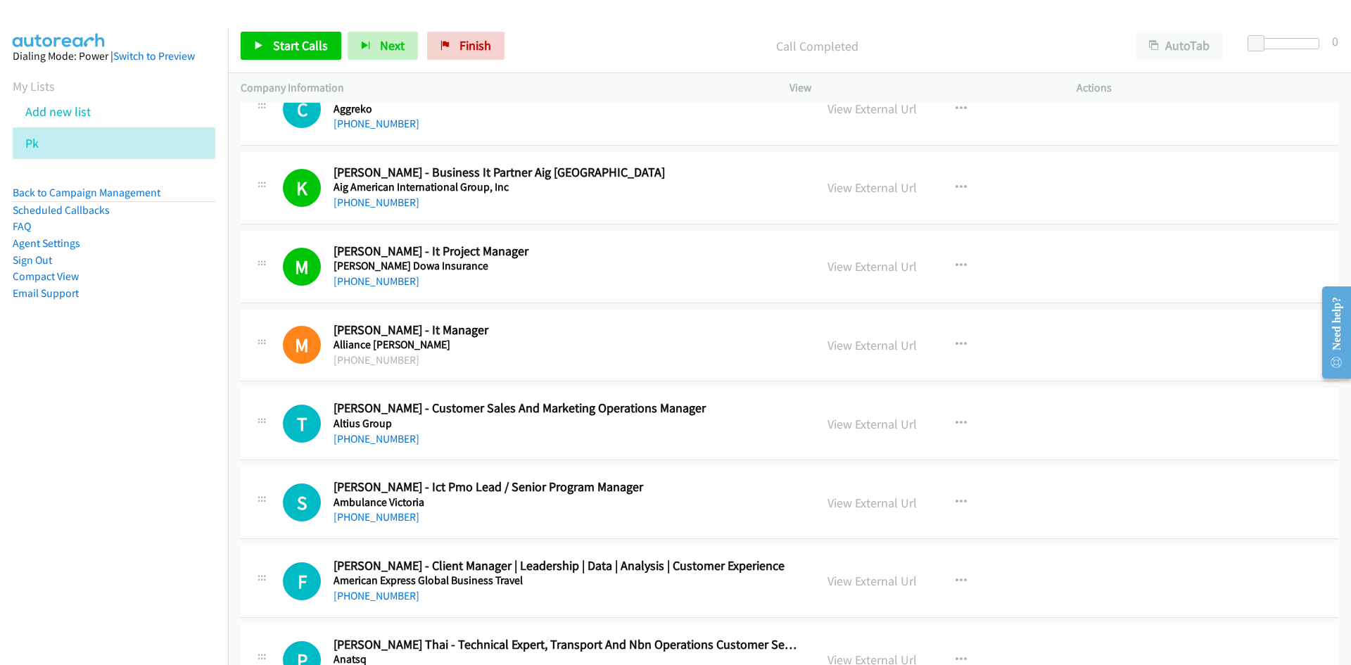
click at [758, 391] on div "T Callback Scheduled Tanay Bhatia - Customer Sales And Marketing Operations Man…" at bounding box center [790, 424] width 1098 height 72
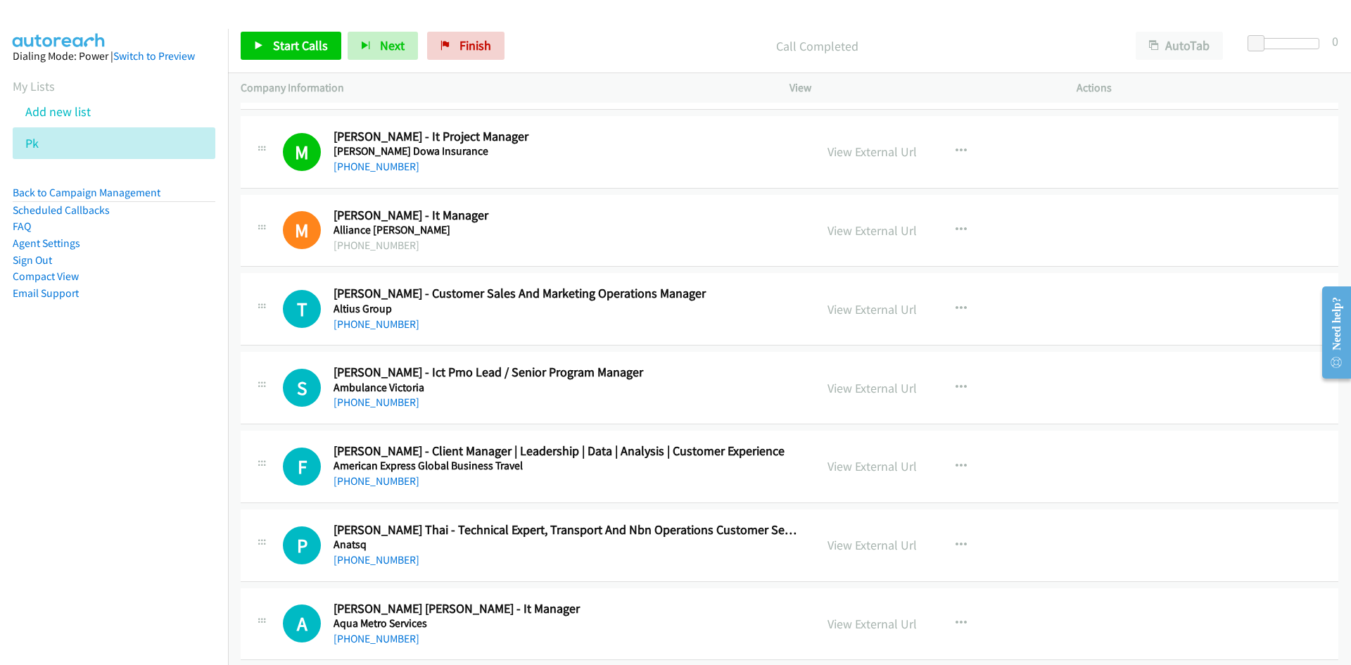
scroll to position [1196, 0]
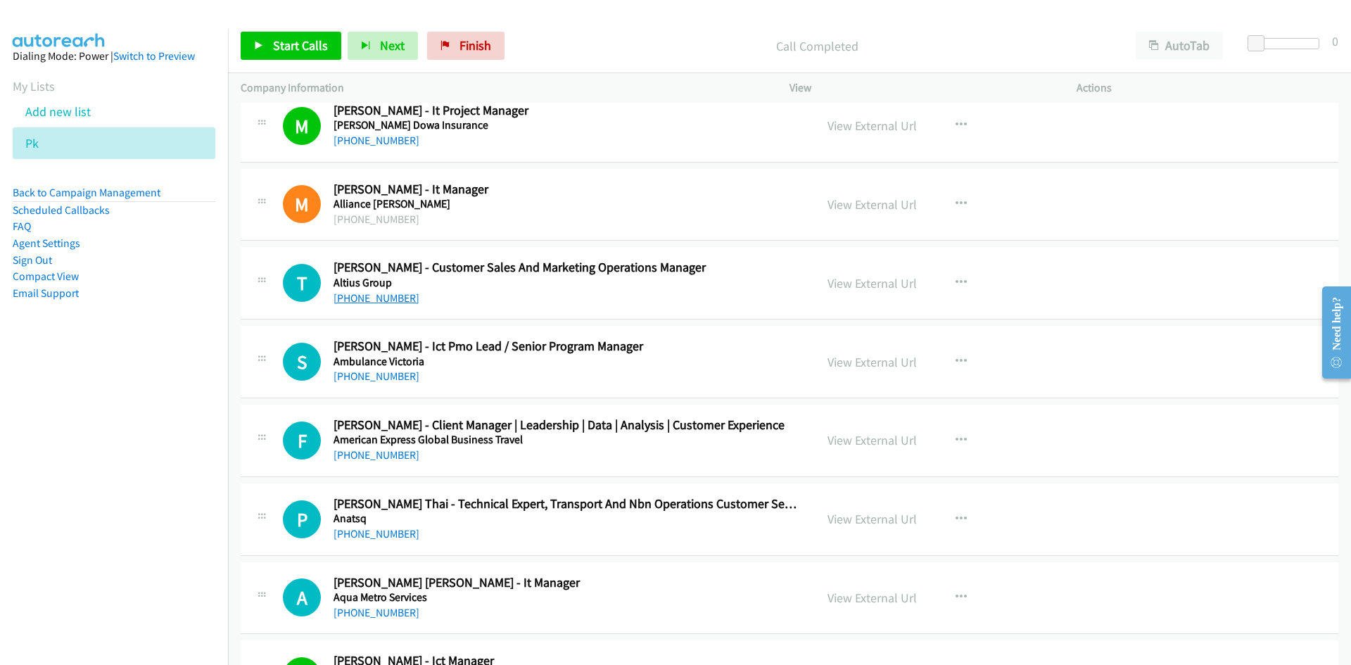
click at [381, 303] on link "[PHONE_NUMBER]" at bounding box center [377, 297] width 86 height 13
click at [697, 315] on div "T Callback Scheduled Tanay Bhatia - Customer Sales And Marketing Operations Man…" at bounding box center [790, 283] width 1098 height 72
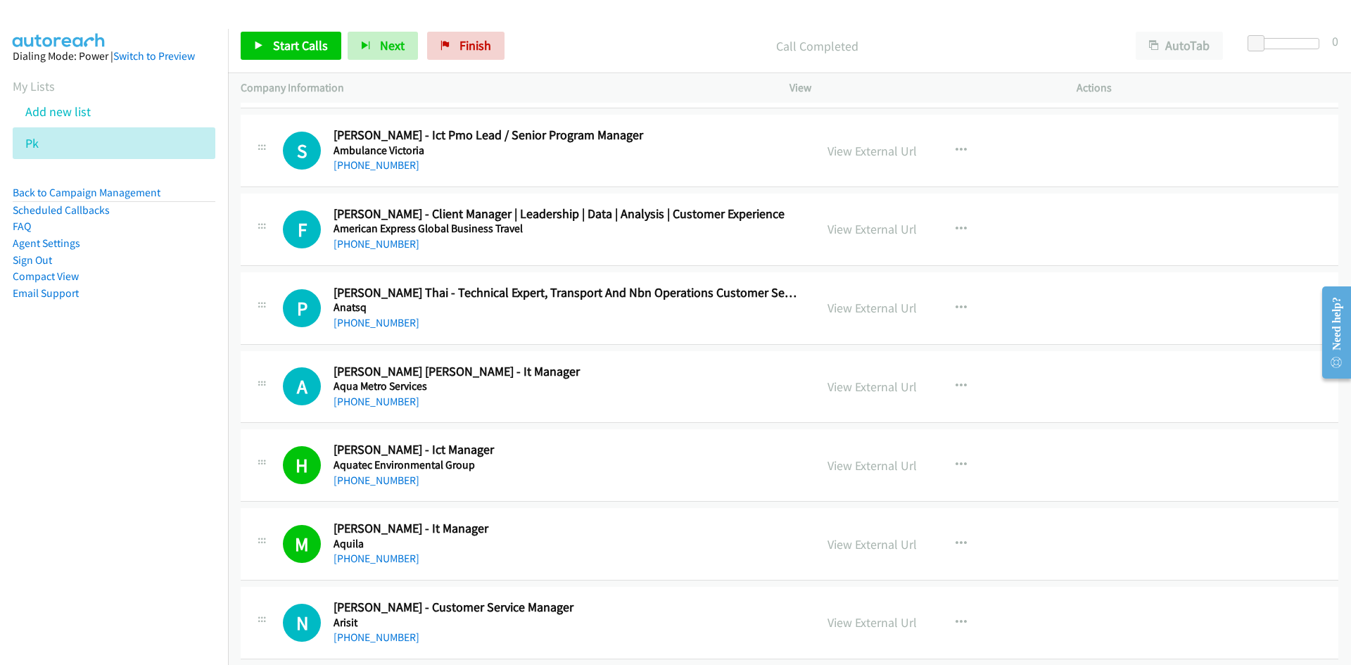
scroll to position [1478, 0]
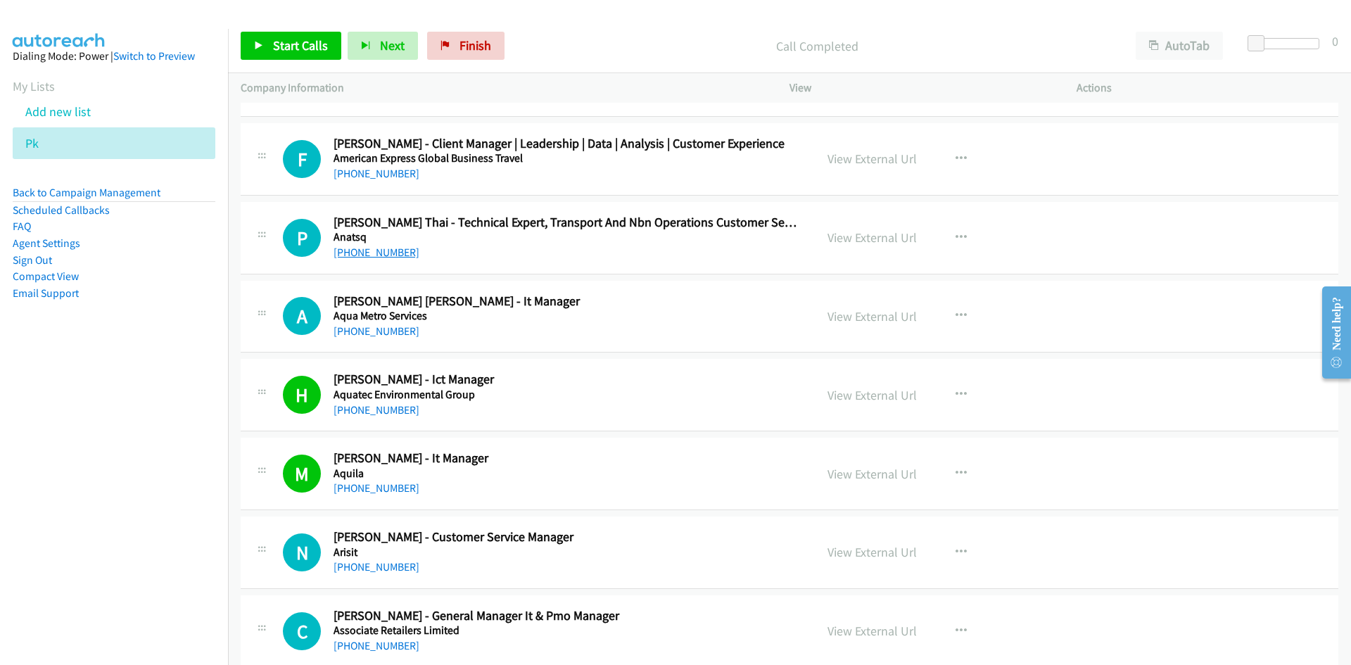
click at [382, 250] on link "[PHONE_NUMBER]" at bounding box center [377, 252] width 86 height 13
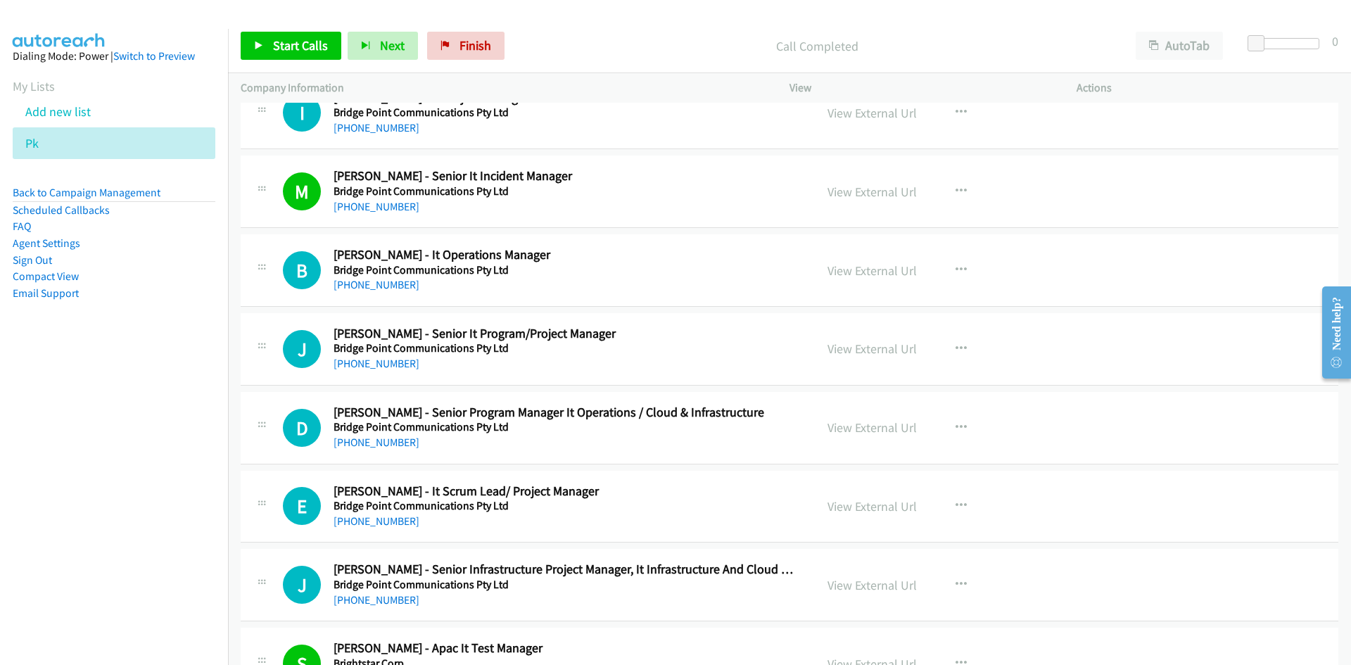
scroll to position [5066, 0]
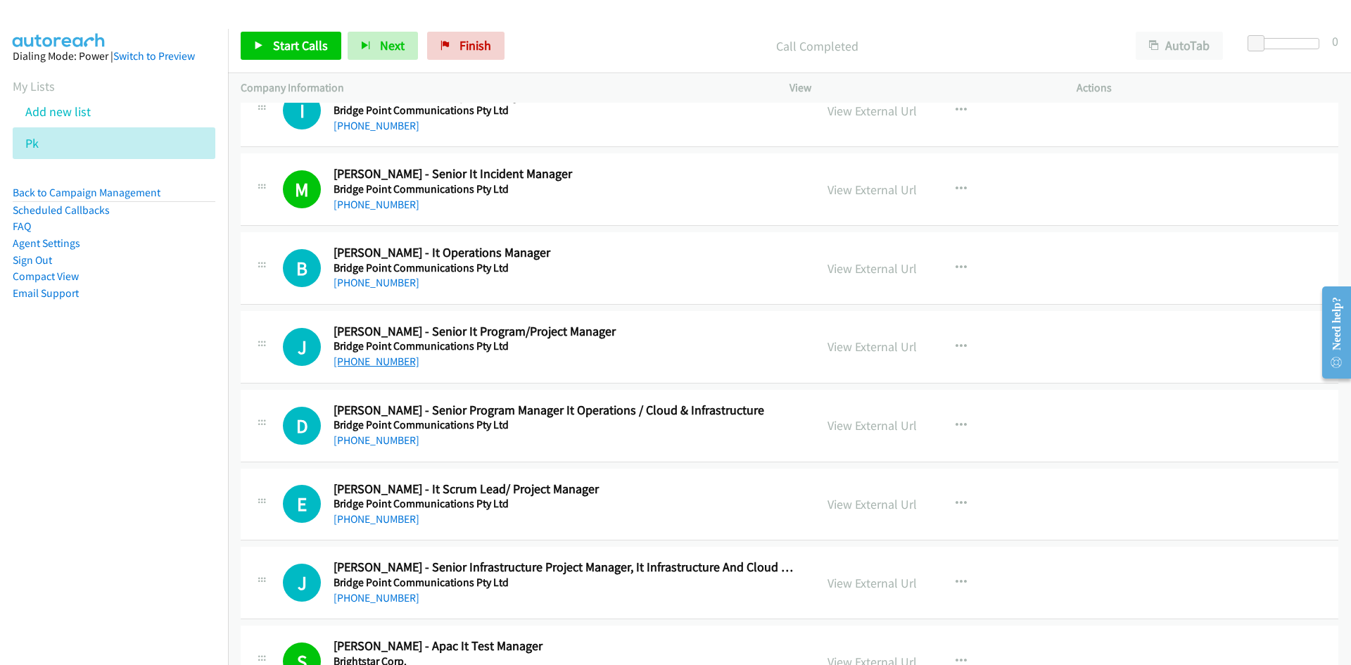
click at [372, 362] on link "[PHONE_NUMBER]" at bounding box center [377, 361] width 86 height 13
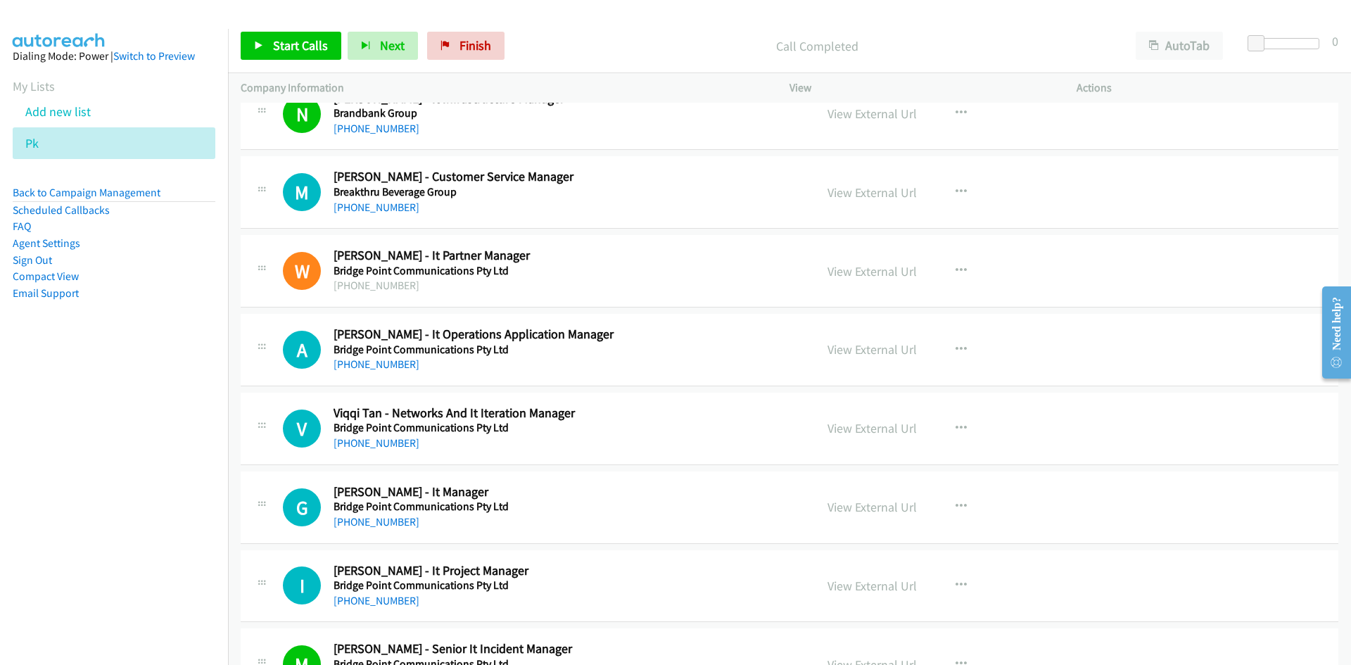
scroll to position [4574, 0]
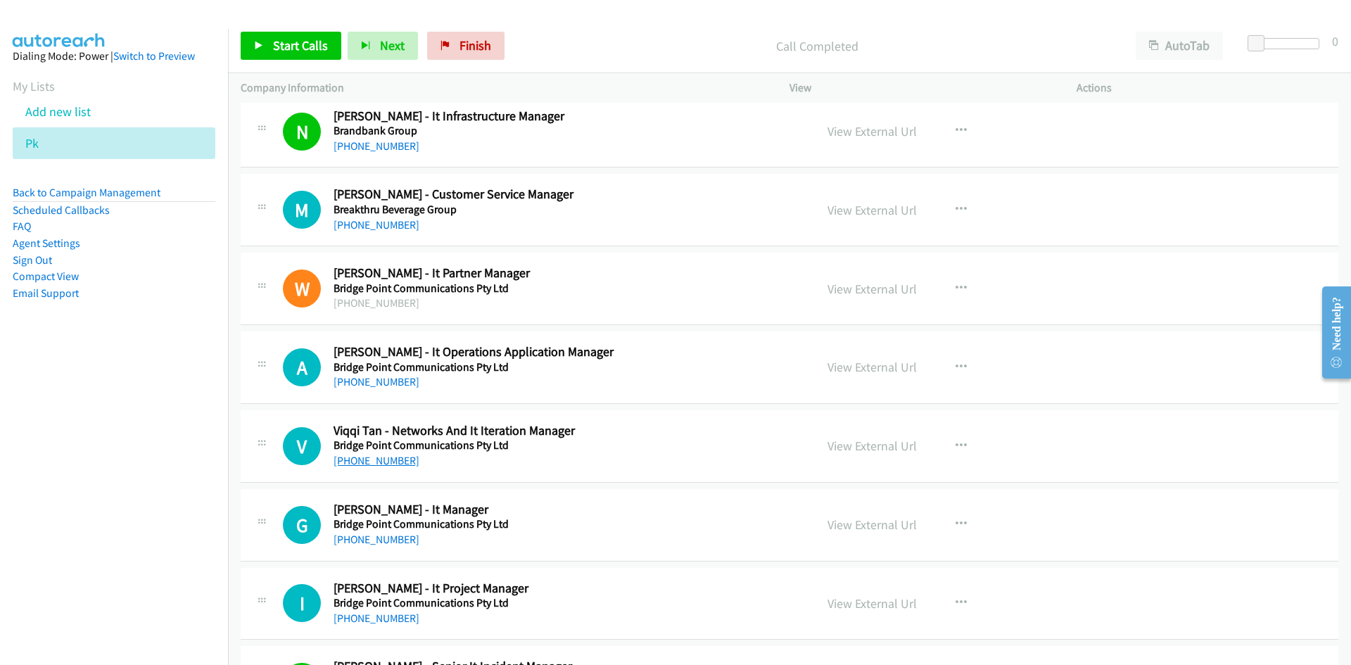
click at [368, 459] on link "[PHONE_NUMBER]" at bounding box center [377, 460] width 86 height 13
click at [375, 386] on link "[PHONE_NUMBER]" at bounding box center [377, 381] width 86 height 13
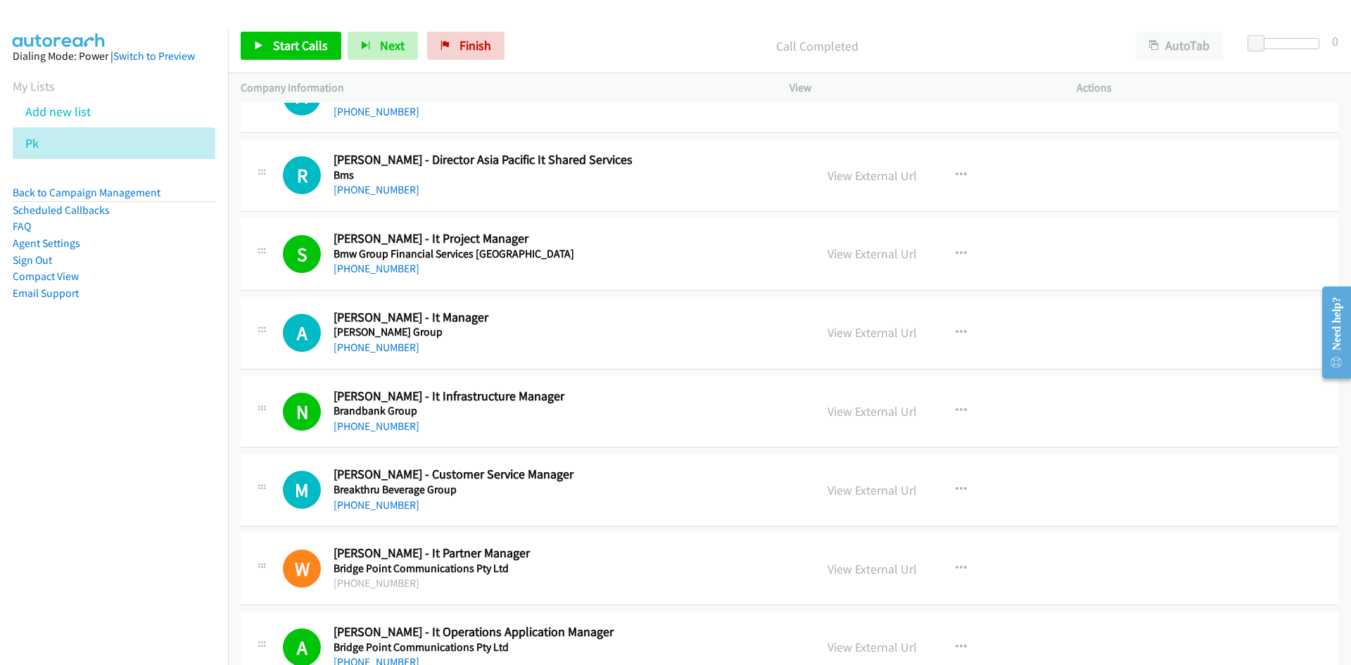
scroll to position [4292, 0]
click at [385, 346] on link "[PHONE_NUMBER]" at bounding box center [377, 348] width 86 height 13
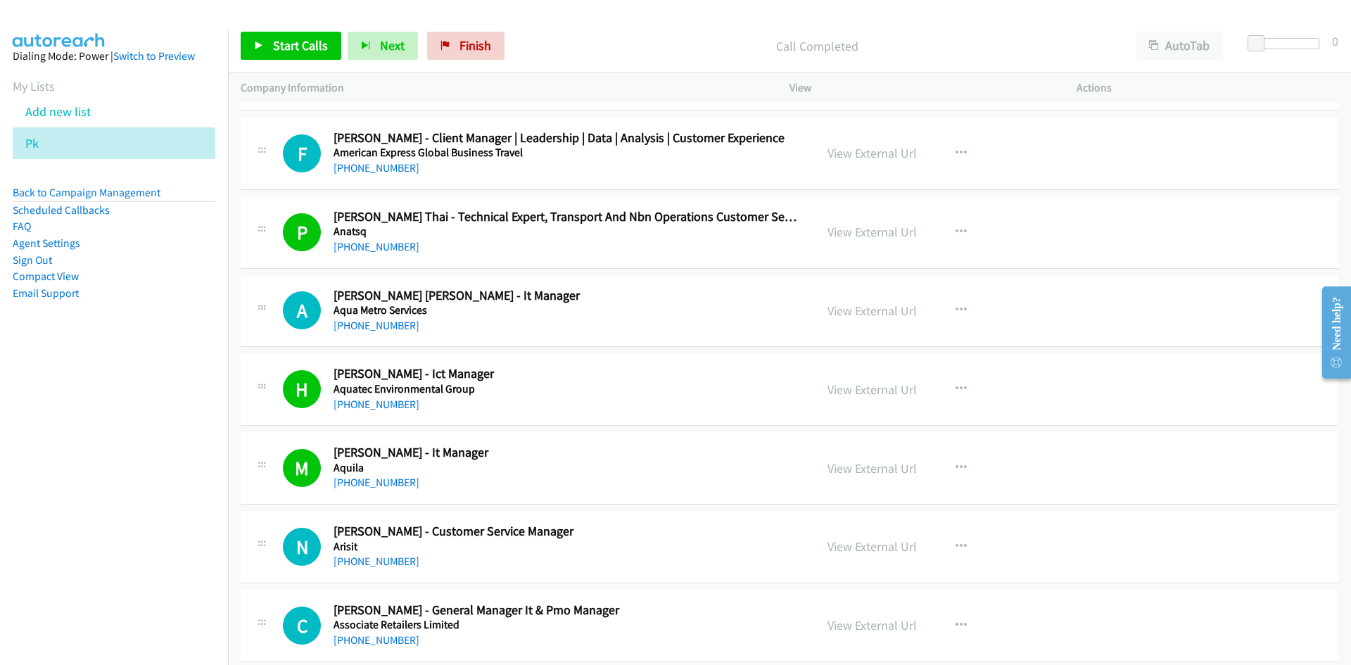
scroll to position [1478, 0]
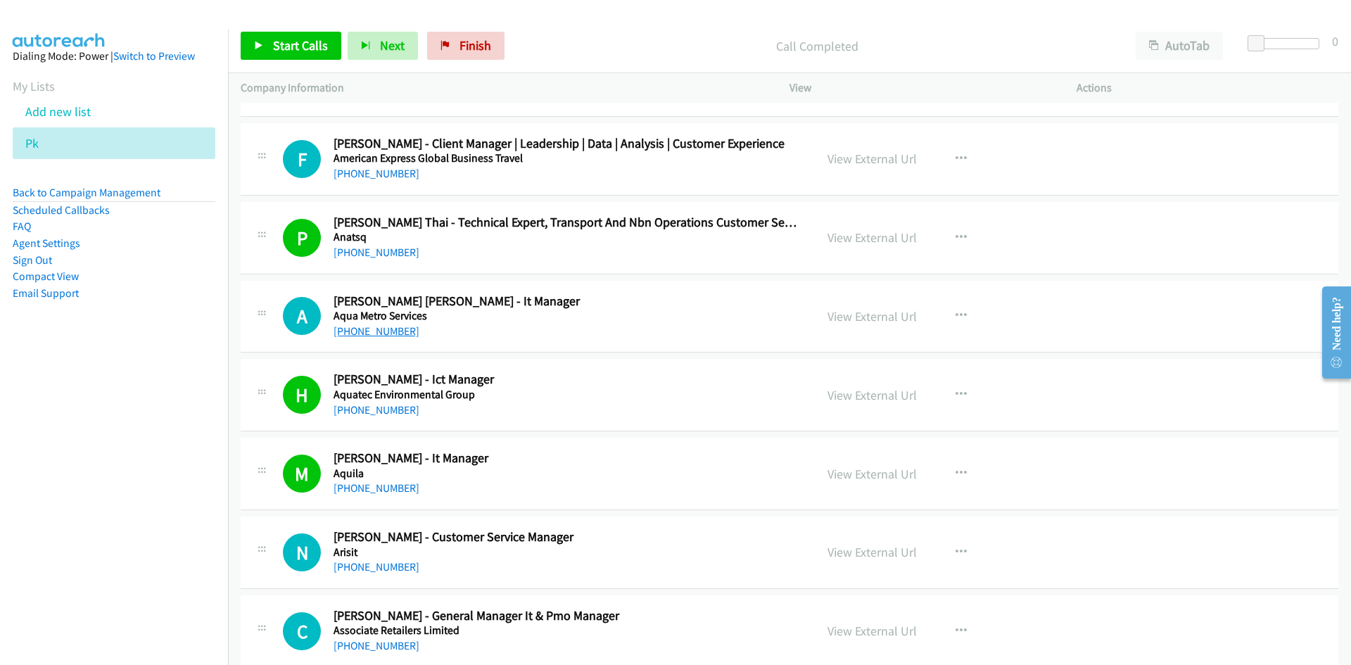
click at [393, 330] on link "[PHONE_NUMBER]" at bounding box center [377, 330] width 86 height 13
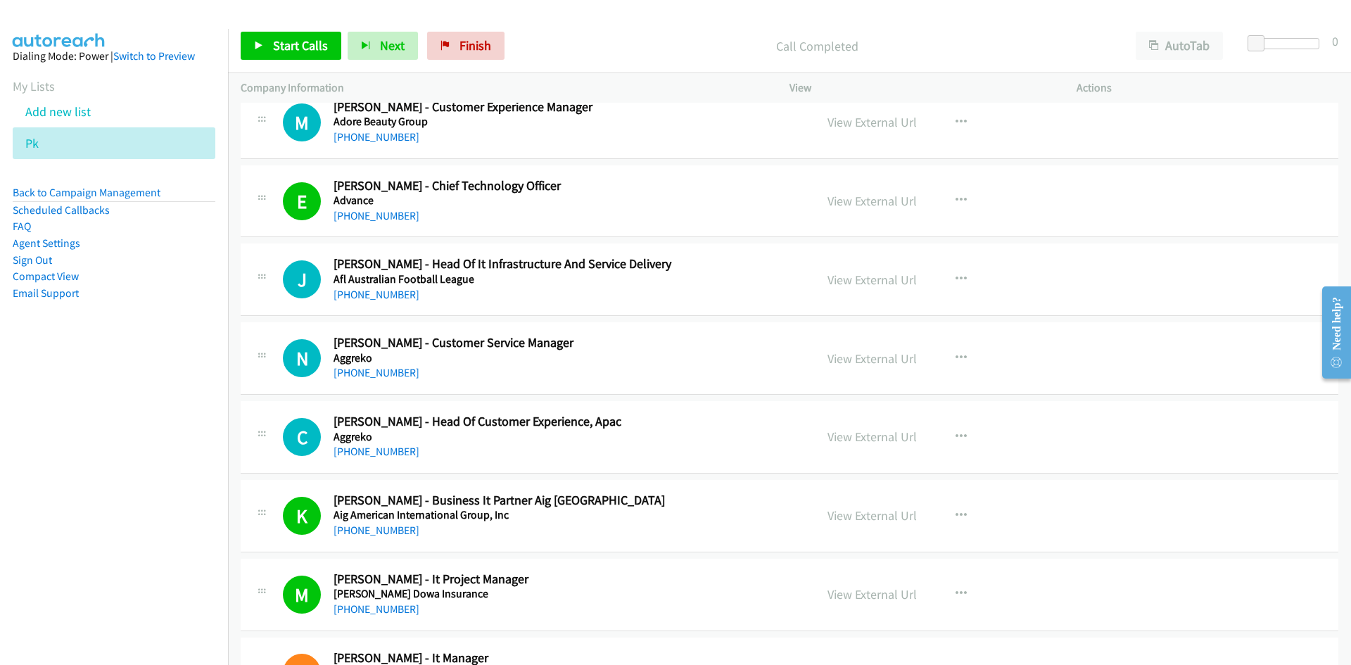
scroll to position [704, 0]
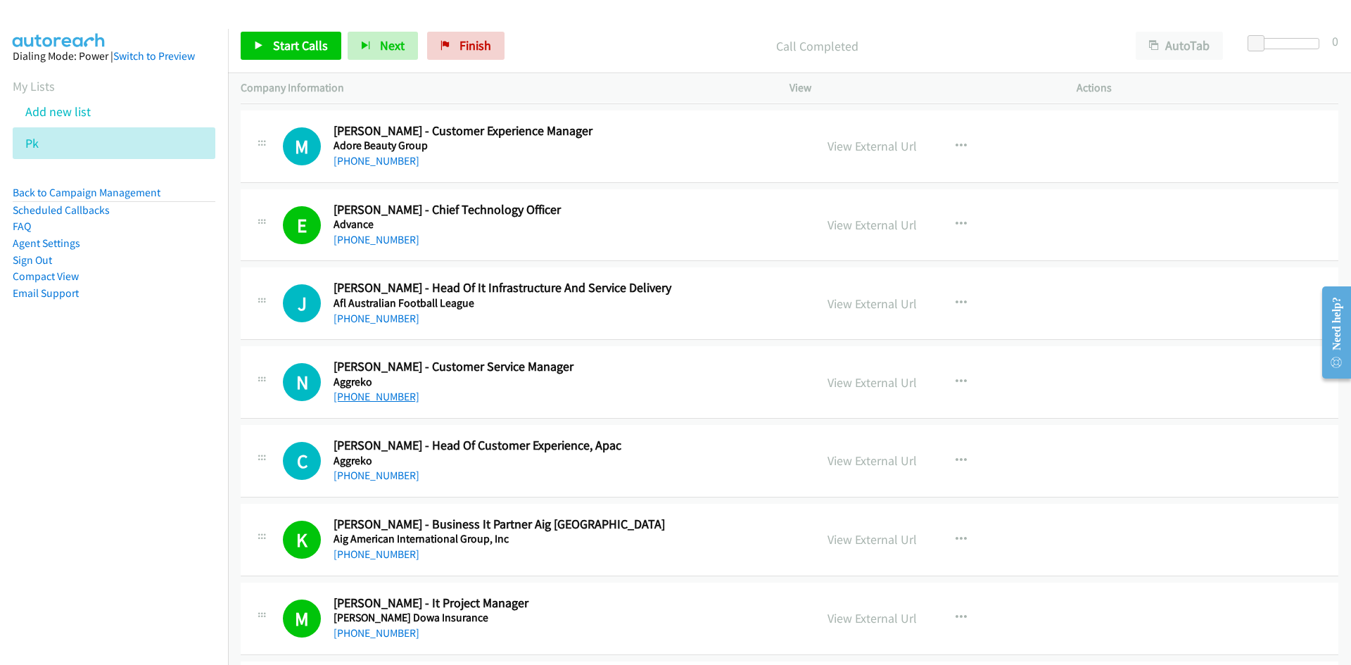
click at [354, 403] on link "[PHONE_NUMBER]" at bounding box center [377, 396] width 86 height 13
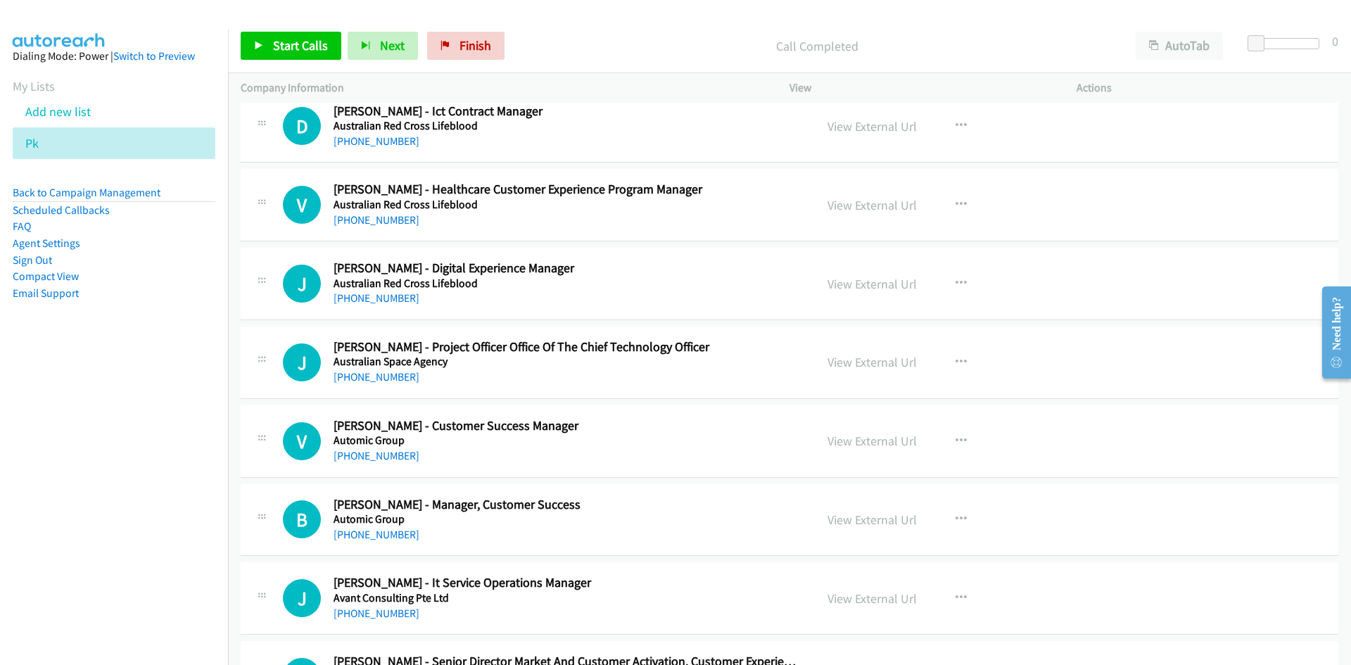
scroll to position [2463, 0]
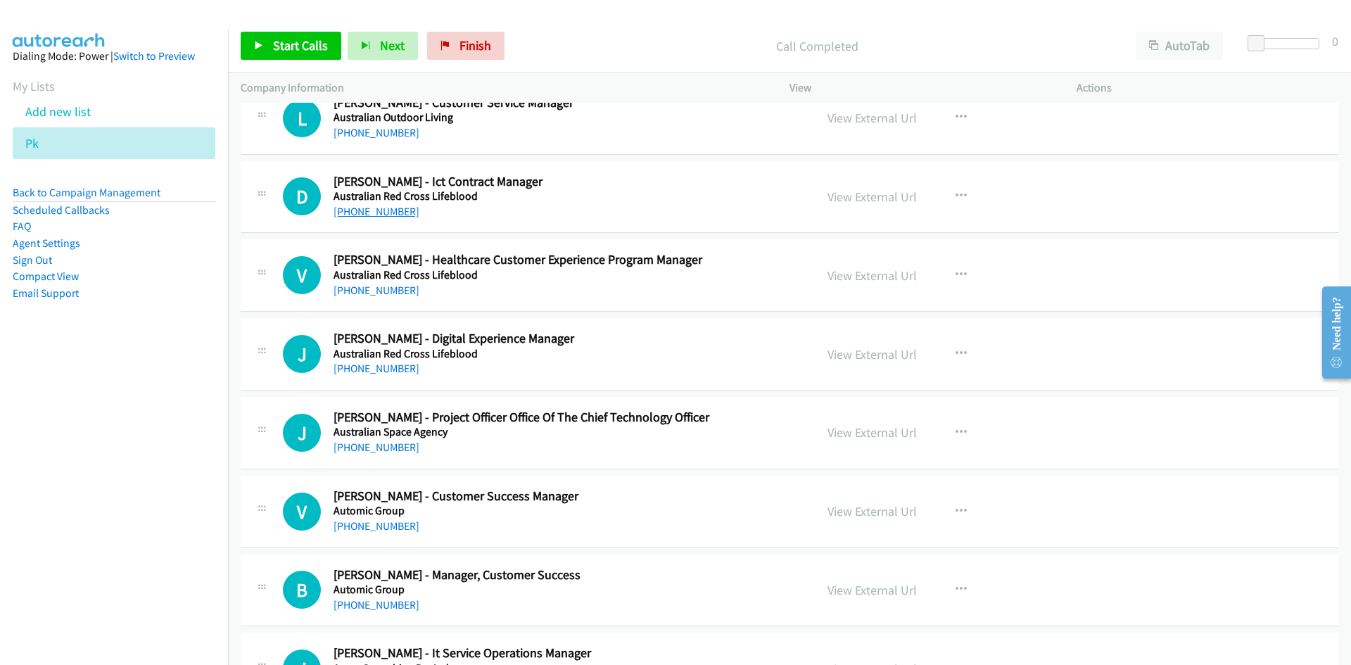
click at [368, 208] on link "[PHONE_NUMBER]" at bounding box center [377, 211] width 86 height 13
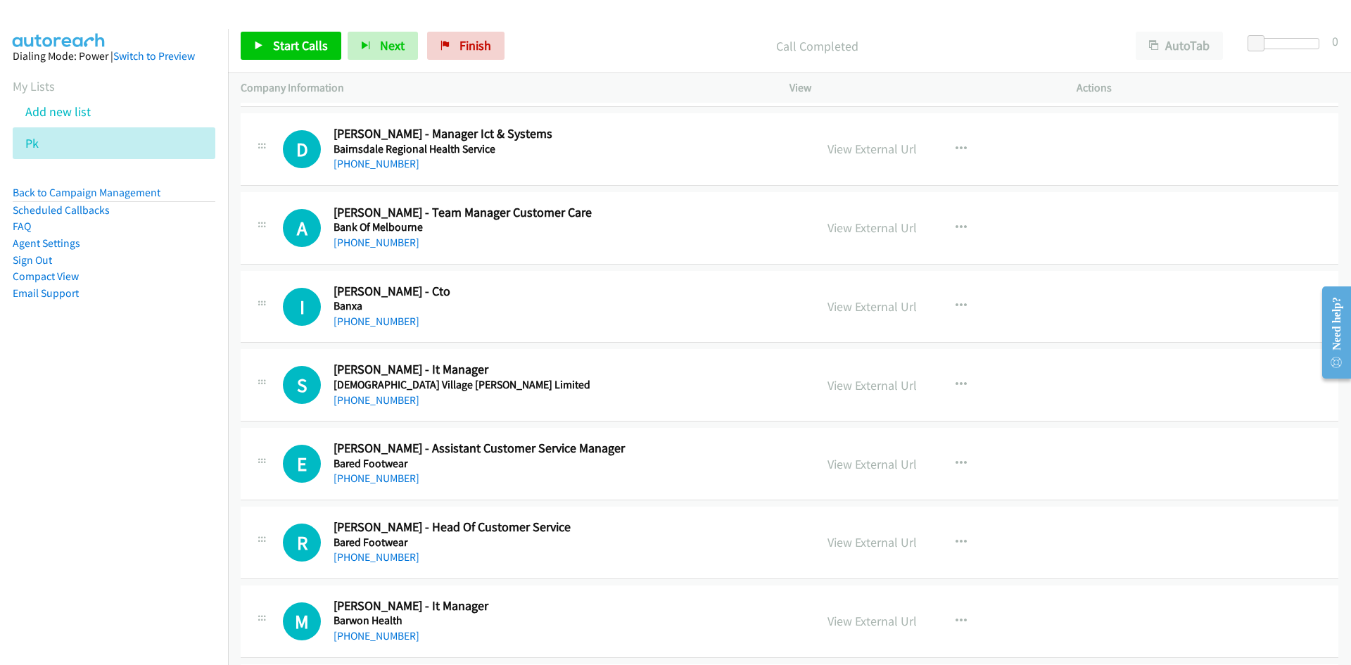
scroll to position [3166, 0]
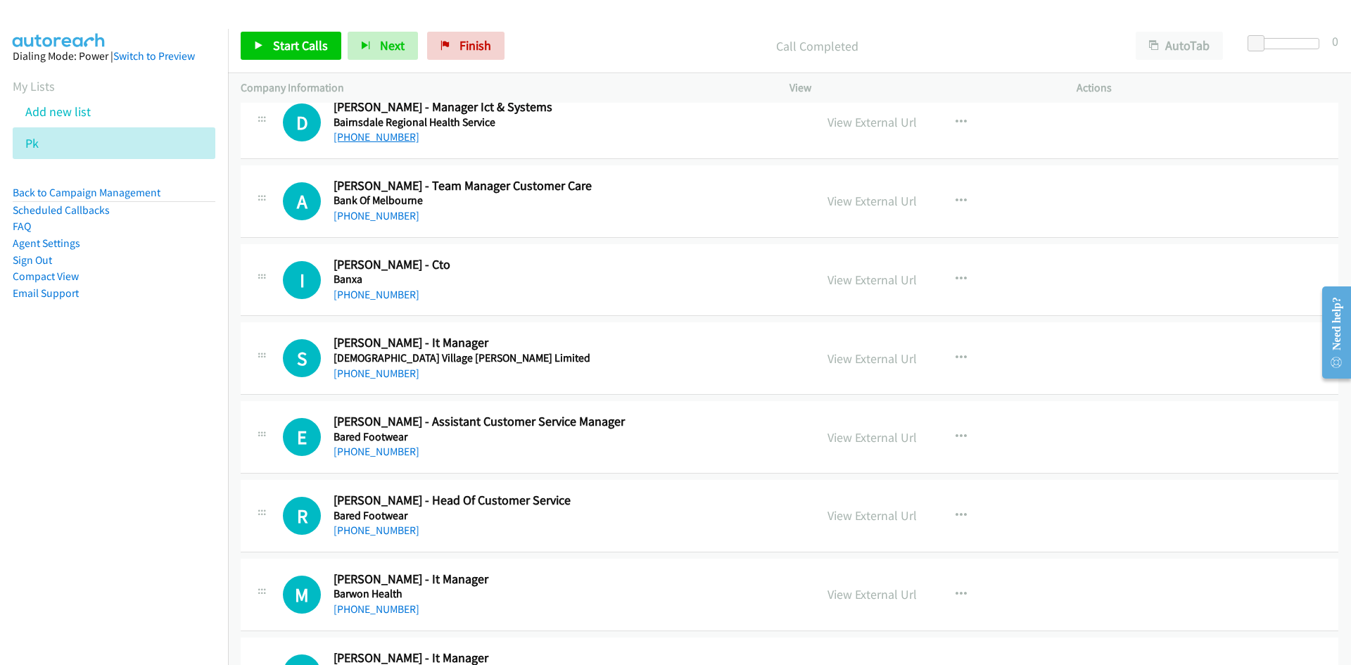
click at [389, 137] on link "[PHONE_NUMBER]" at bounding box center [377, 136] width 86 height 13
click at [614, 200] on h5 "Bank Of Melbourne" at bounding box center [566, 200] width 464 height 14
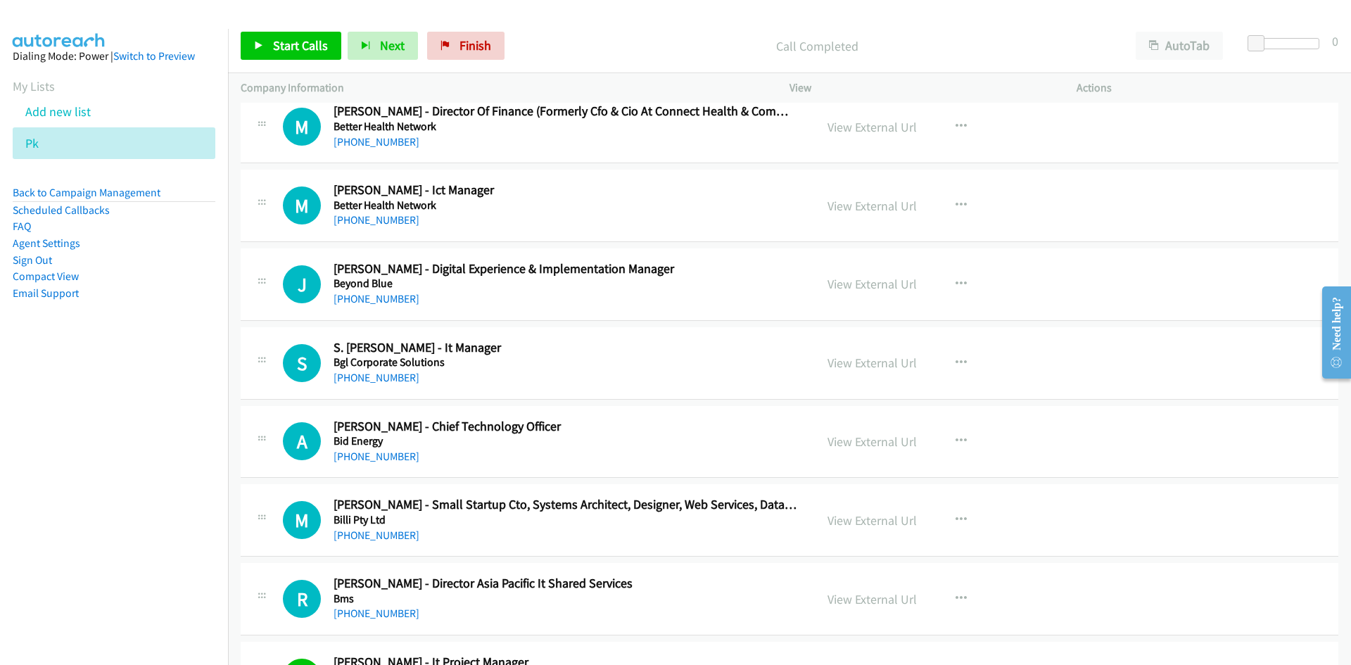
scroll to position [3940, 0]
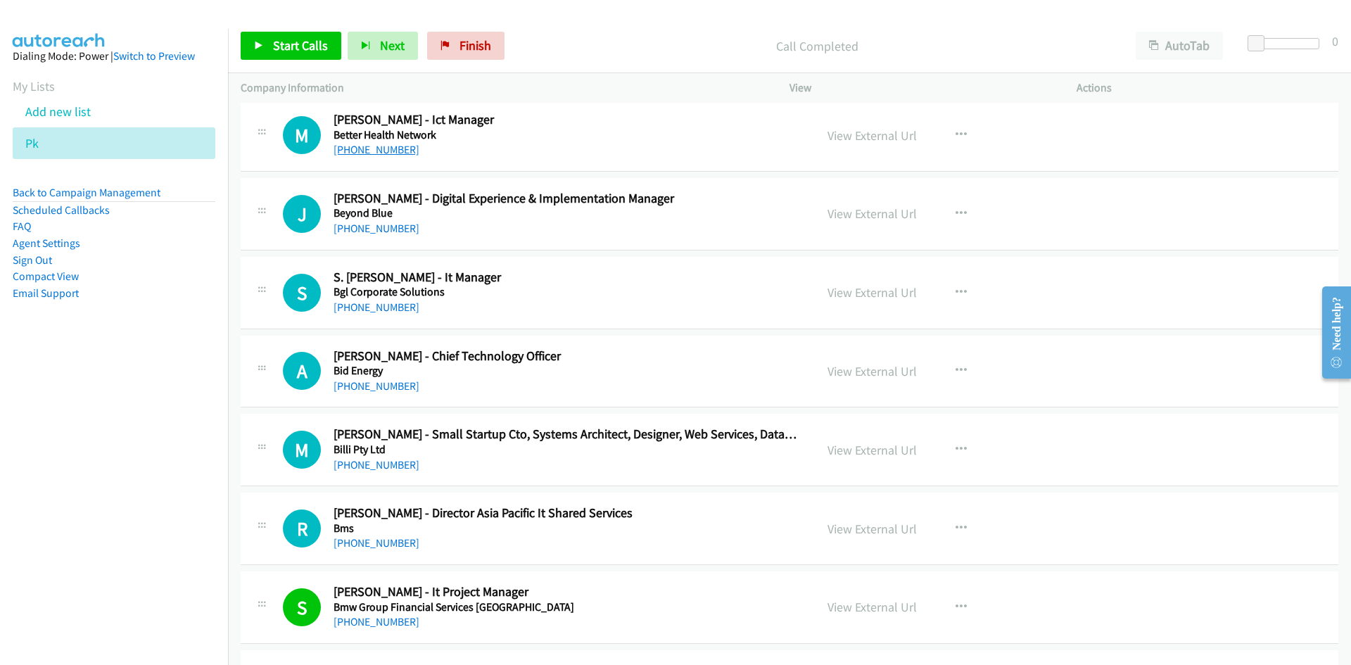
click at [367, 144] on link "[PHONE_NUMBER]" at bounding box center [377, 149] width 86 height 13
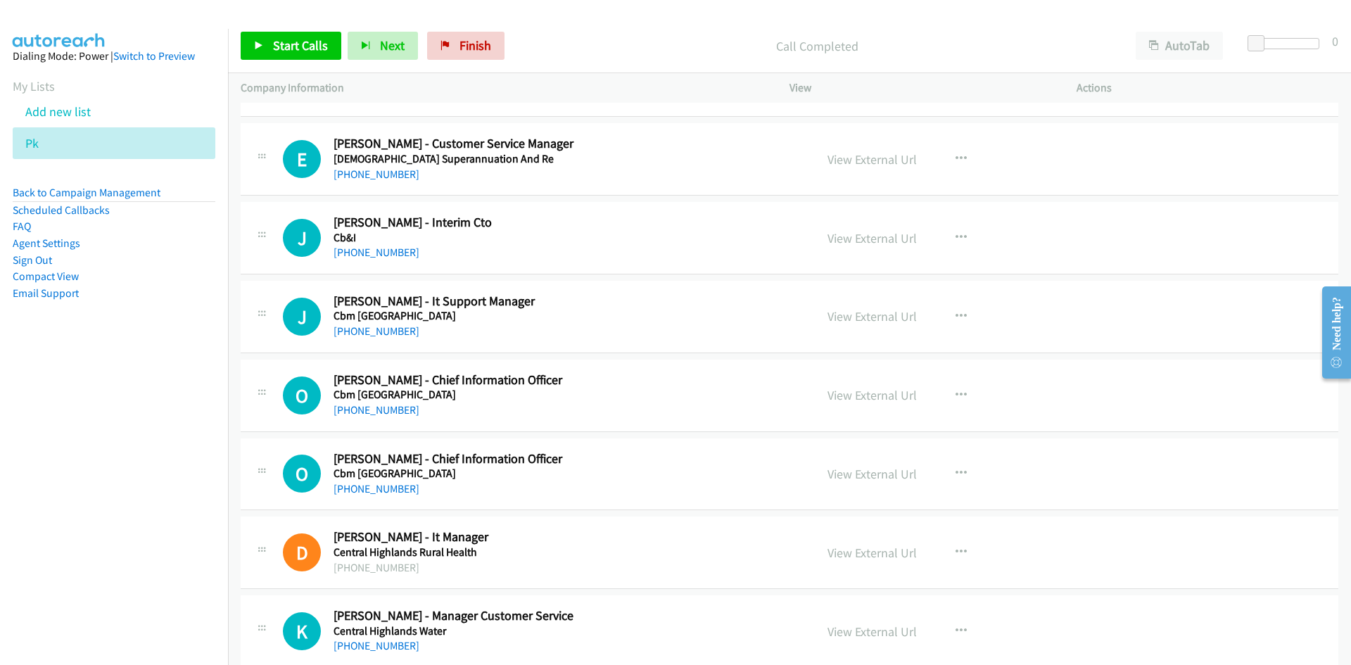
scroll to position [6333, 0]
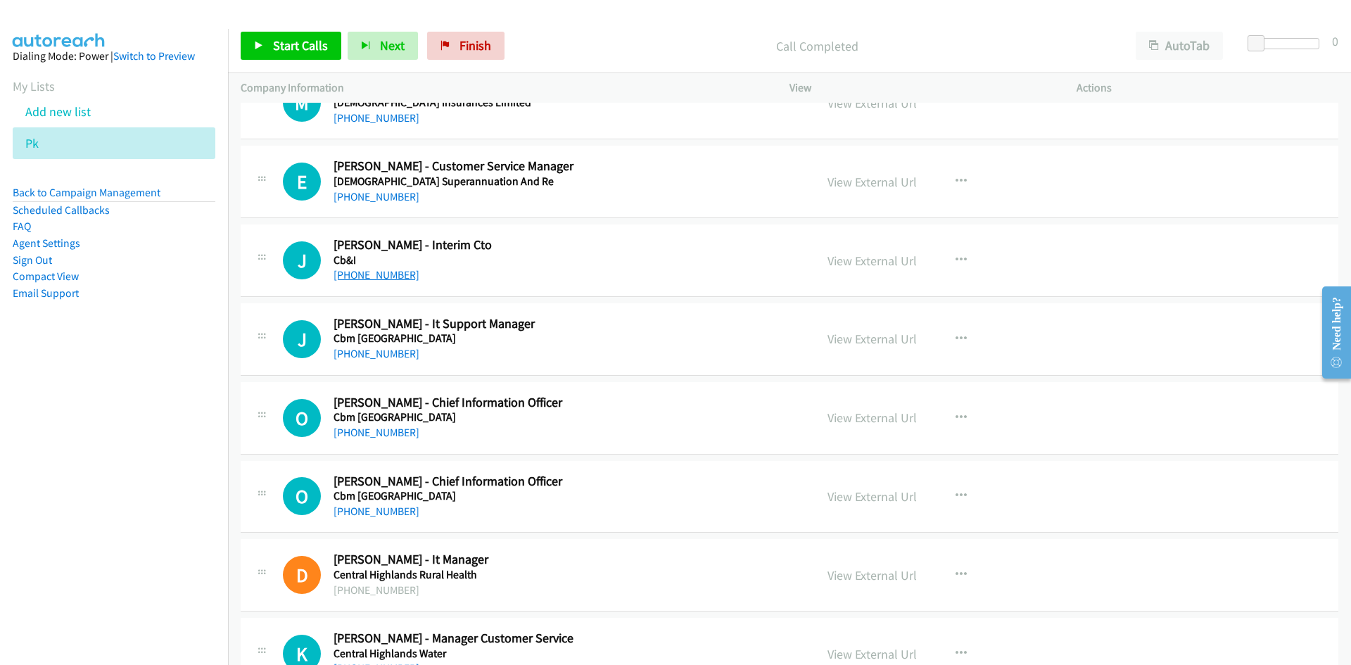
click at [376, 278] on link "[PHONE_NUMBER]" at bounding box center [377, 274] width 86 height 13
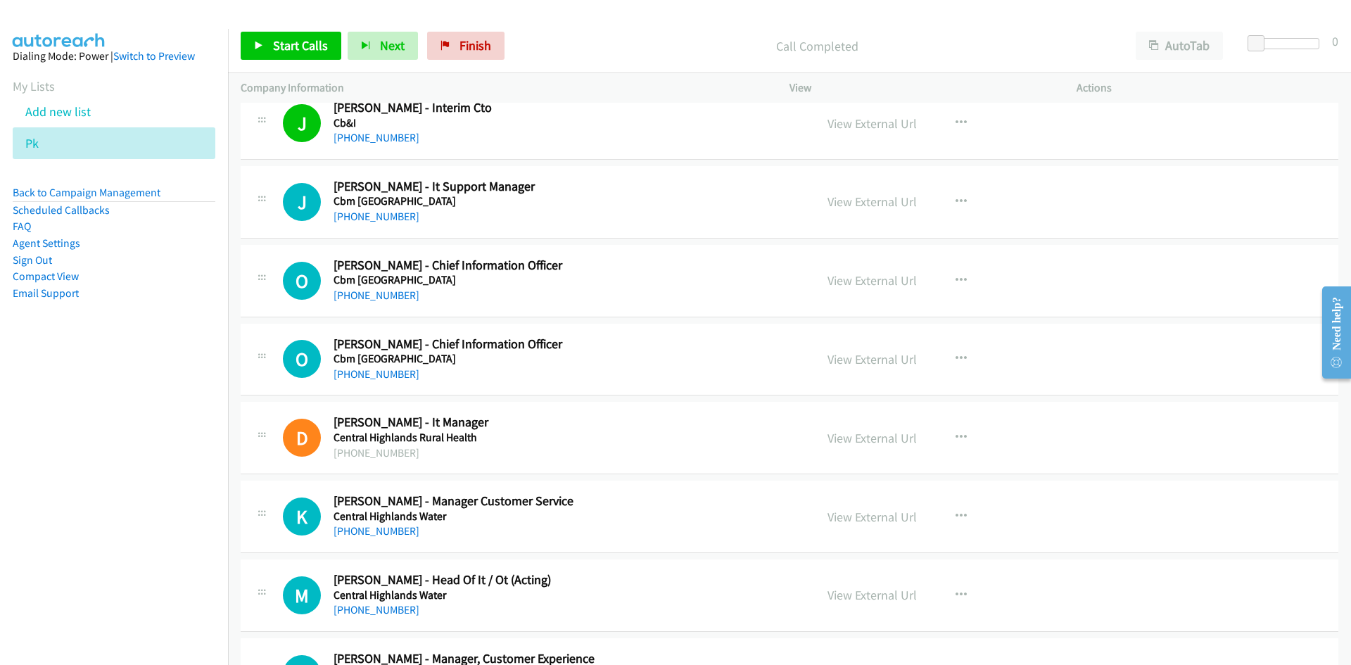
scroll to position [6473, 0]
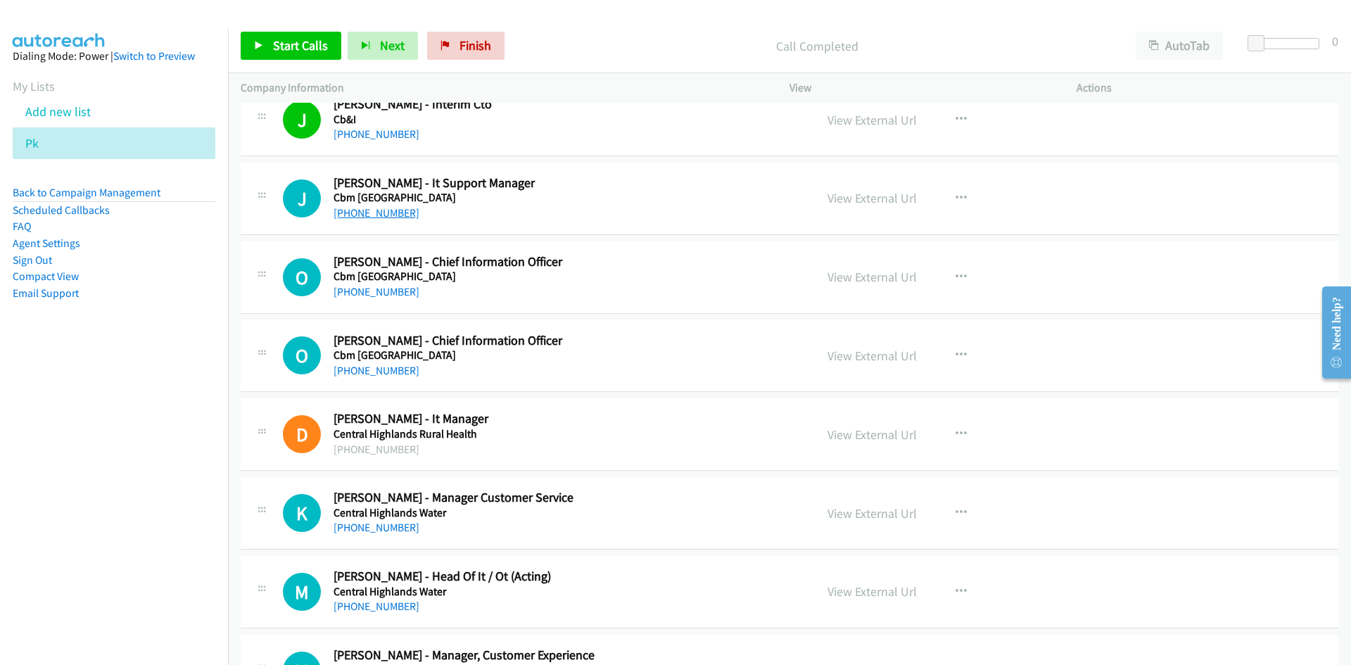
click at [363, 210] on link "[PHONE_NUMBER]" at bounding box center [377, 212] width 86 height 13
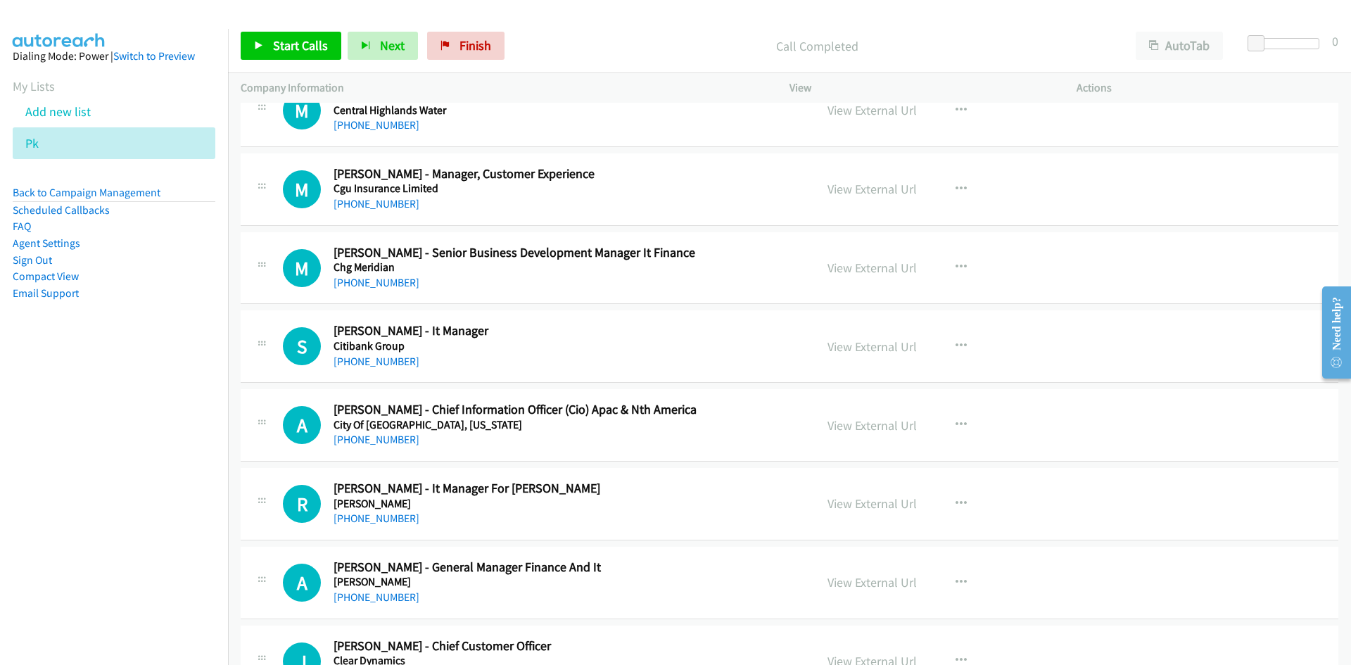
scroll to position [6966, 0]
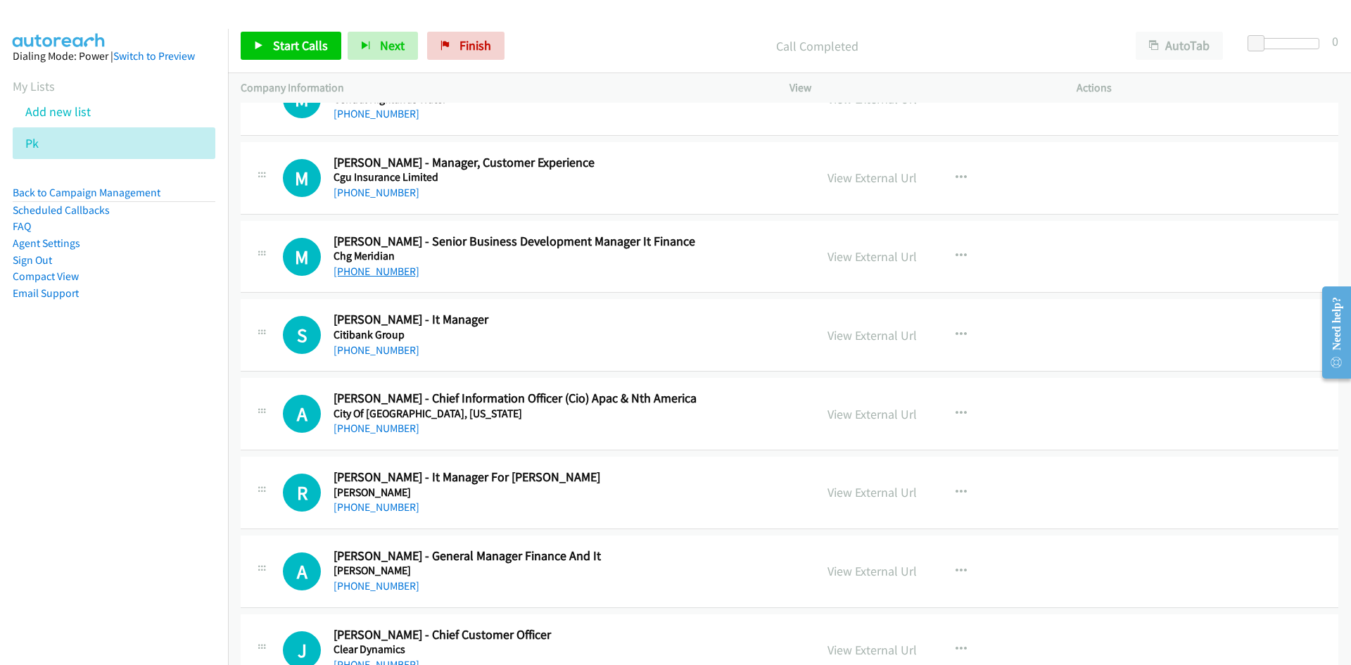
click at [343, 277] on link "[PHONE_NUMBER]" at bounding box center [377, 271] width 86 height 13
click at [656, 315] on h2 "[PERSON_NAME] - It Manager" at bounding box center [566, 320] width 464 height 16
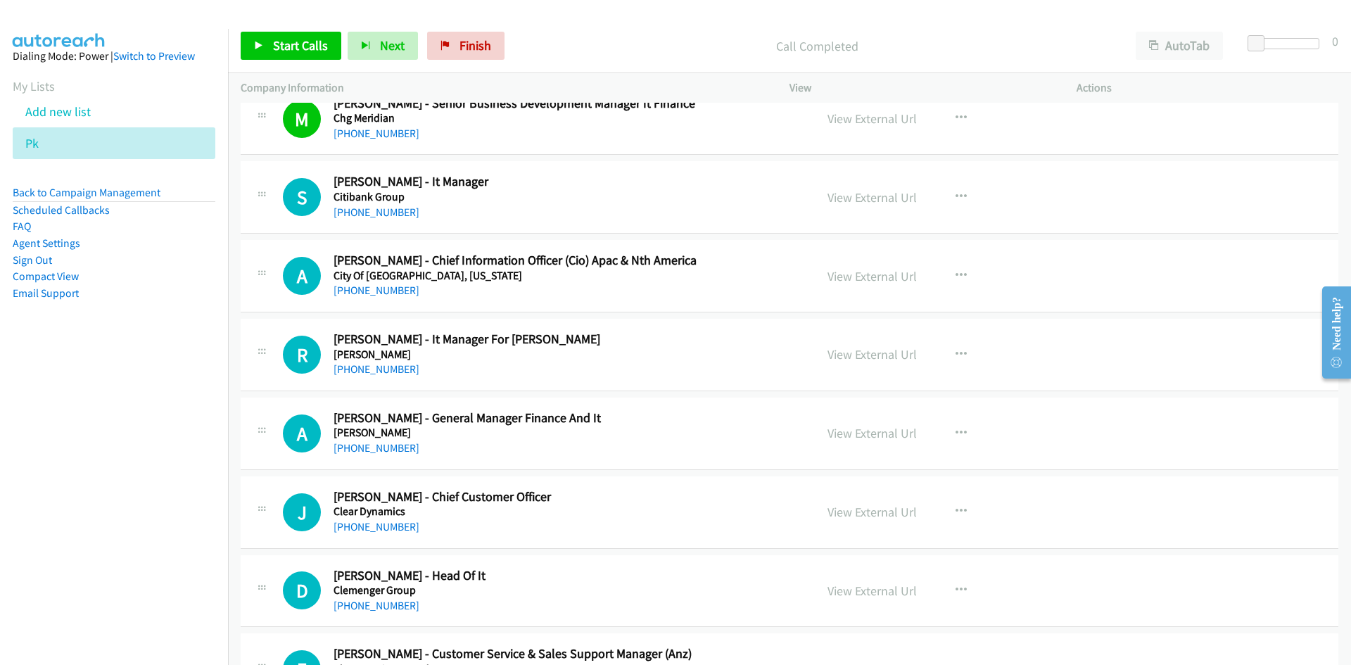
scroll to position [7107, 0]
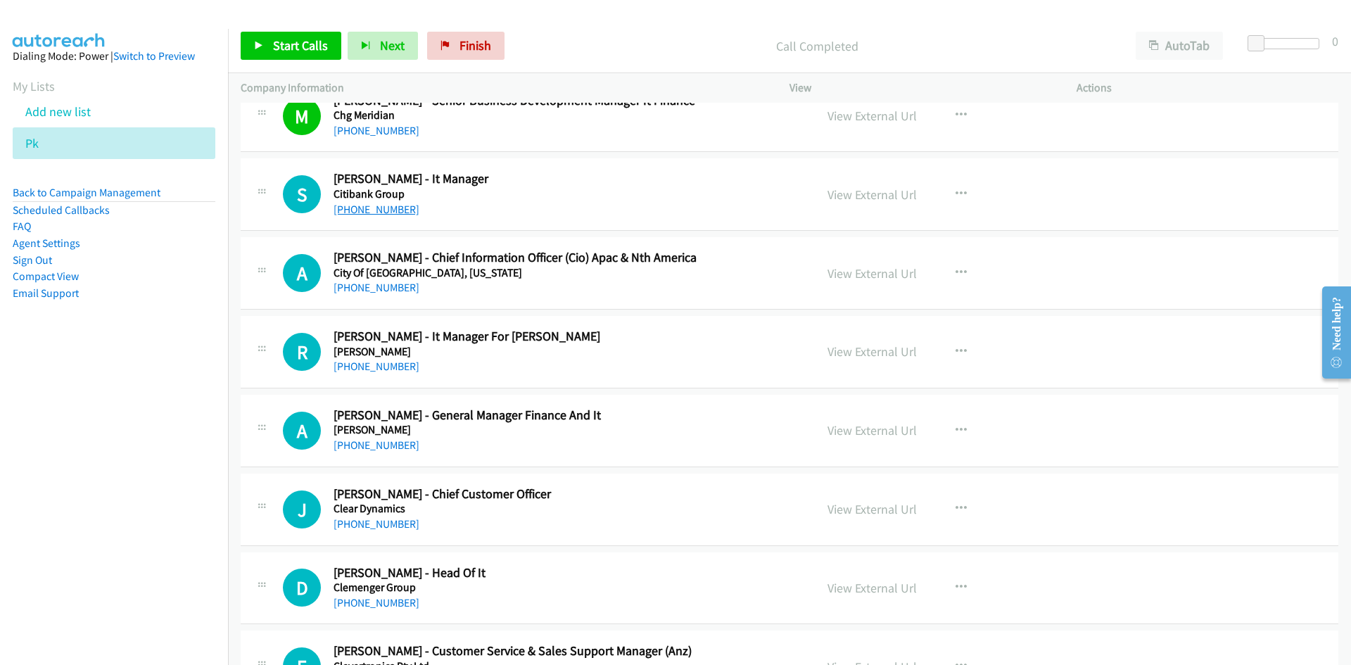
click at [372, 209] on link "[PHONE_NUMBER]" at bounding box center [377, 209] width 86 height 13
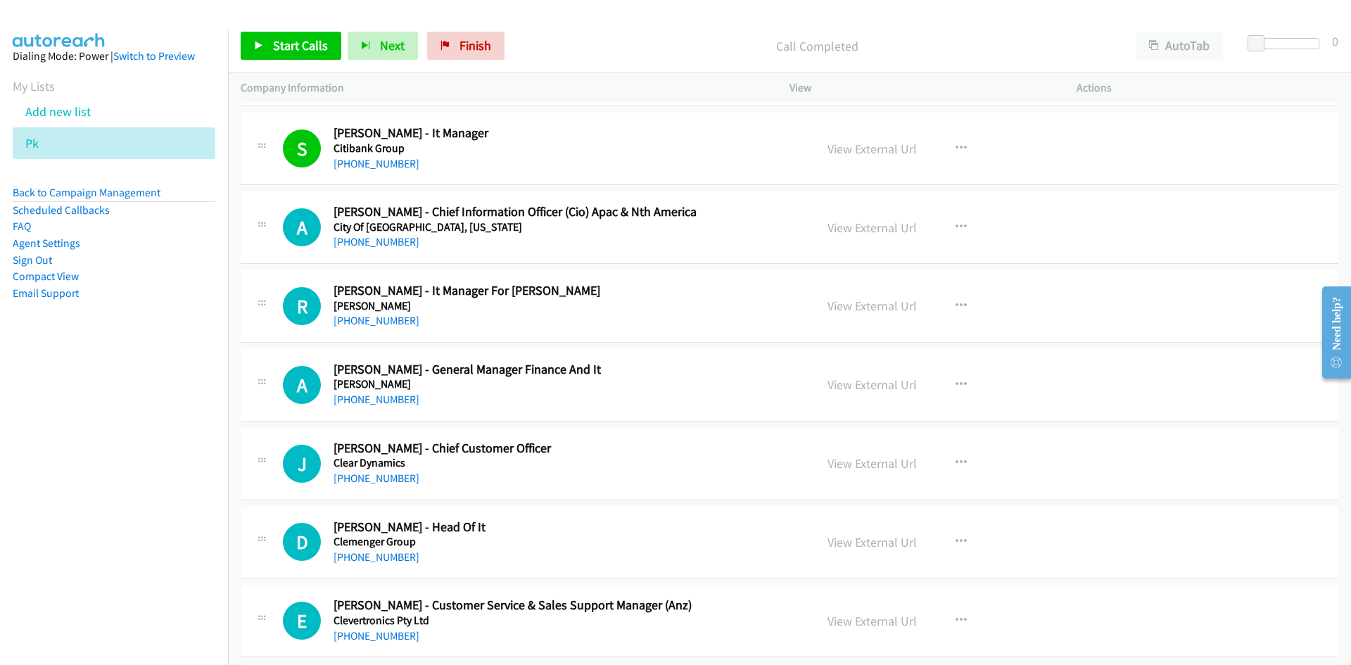
scroll to position [7177, 0]
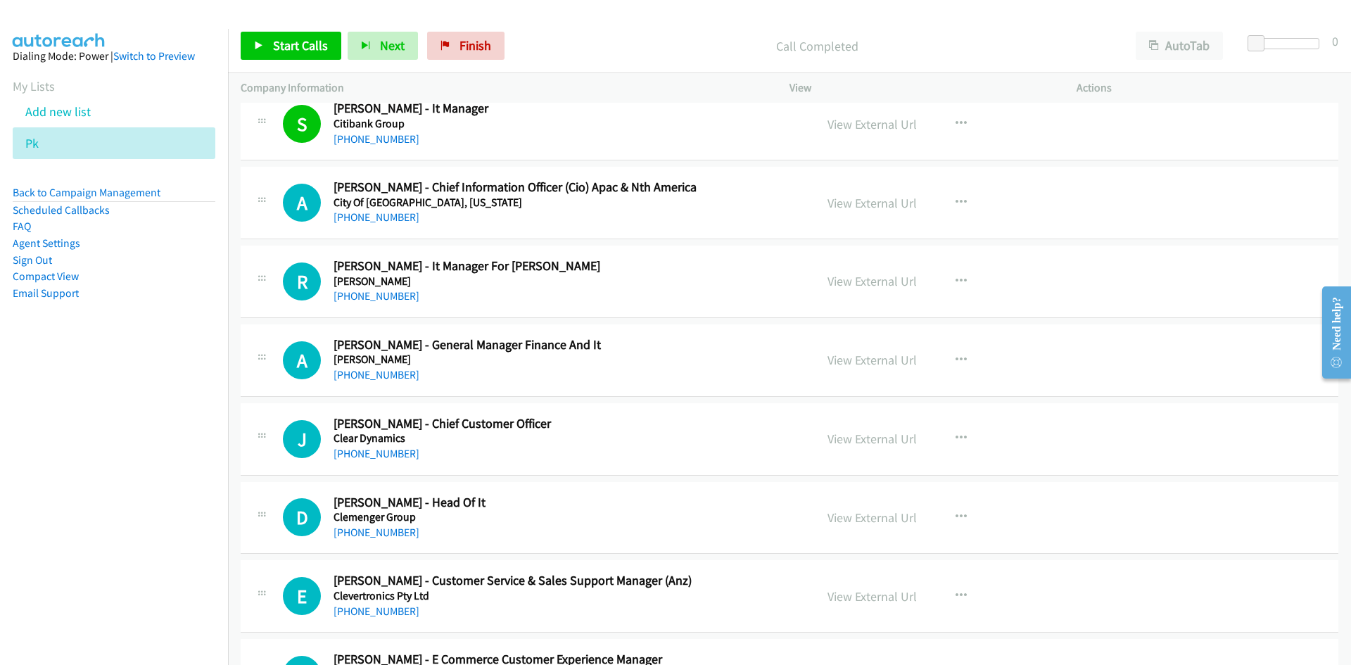
click at [668, 248] on div "R Callback Scheduled Ralph Dodson - It Manager For Clark Rubber Clark Rubber Au…" at bounding box center [790, 282] width 1098 height 72
click at [481, 34] on link "Finish" at bounding box center [465, 46] width 77 height 28
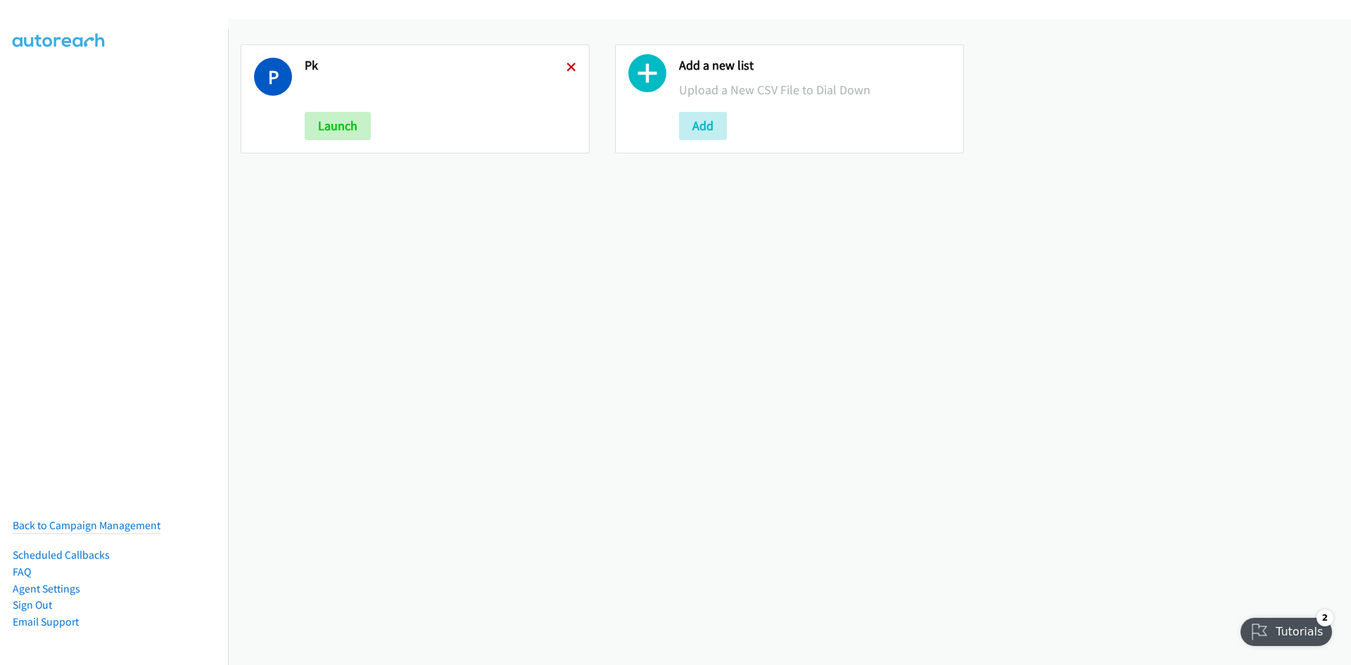
click at [566, 63] on icon at bounding box center [571, 68] width 10 height 10
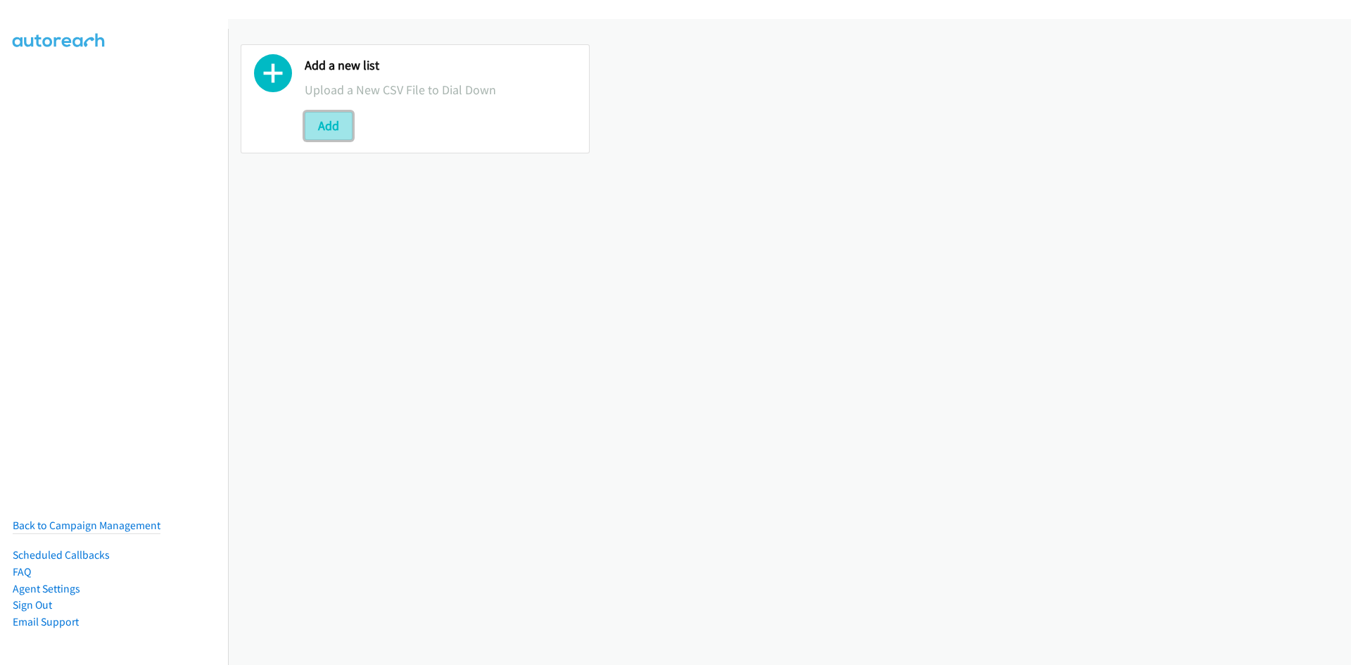
click at [329, 119] on button "Add" at bounding box center [329, 126] width 48 height 28
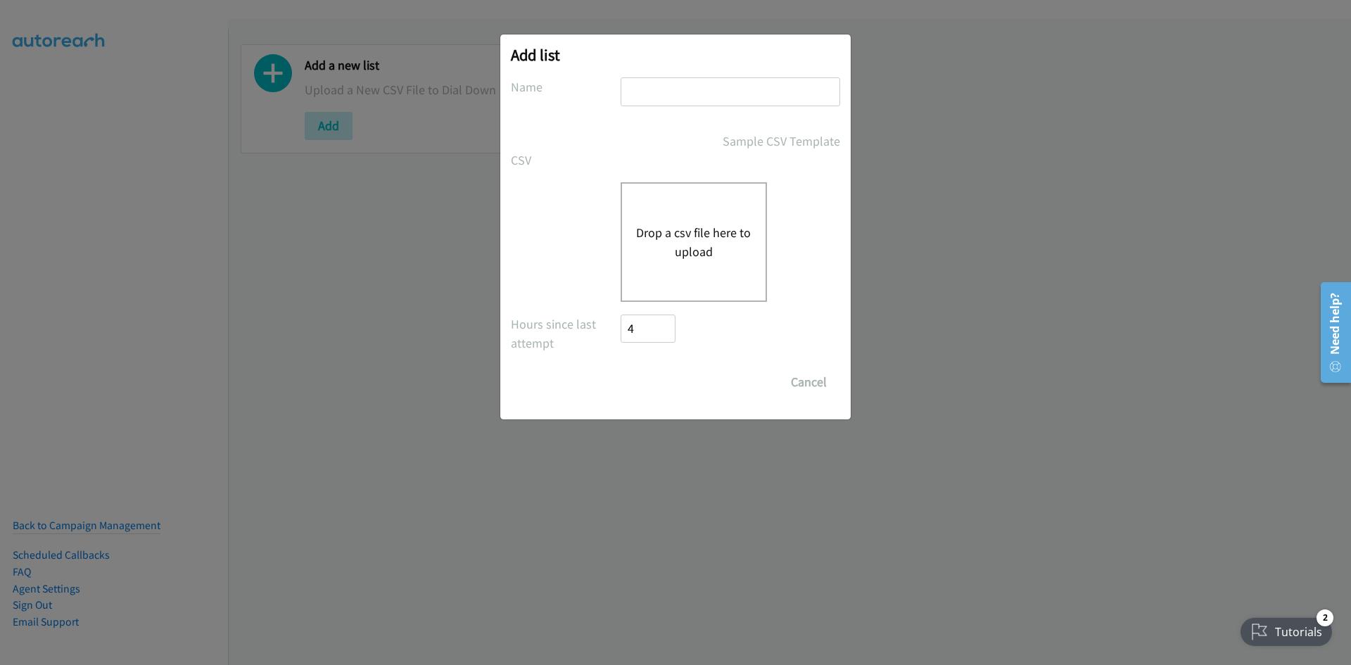
click at [697, 230] on button "Drop a csv file here to upload" at bounding box center [693, 242] width 115 height 38
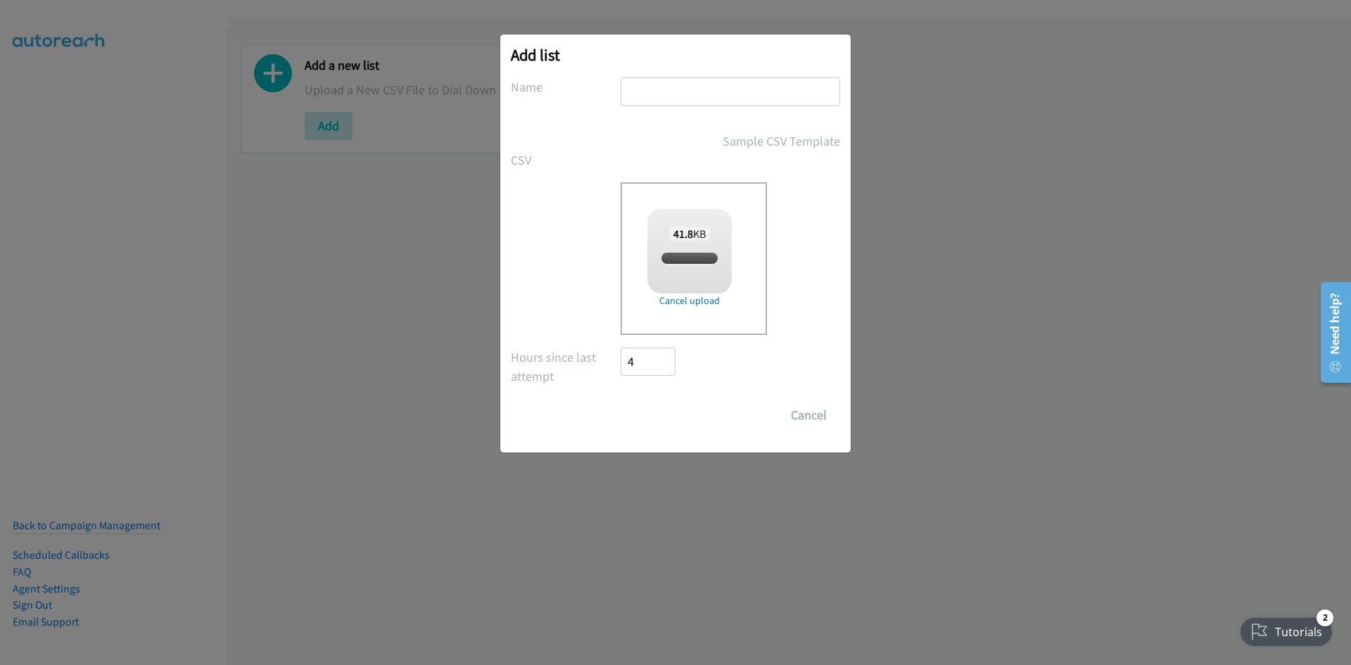
checkbox input "true"
click at [678, 96] on input "text" at bounding box center [731, 91] width 220 height 29
type input "new"
click at [662, 416] on input "Save List" at bounding box center [658, 415] width 74 height 28
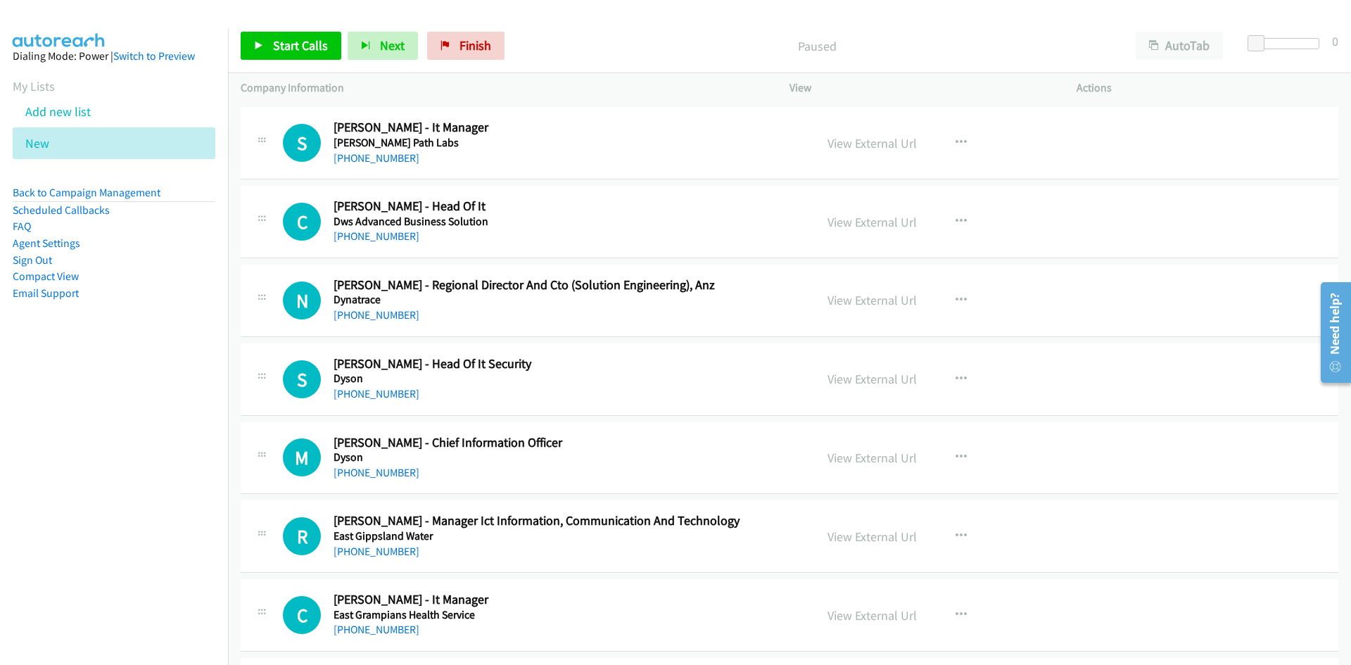
scroll to position [15112, 0]
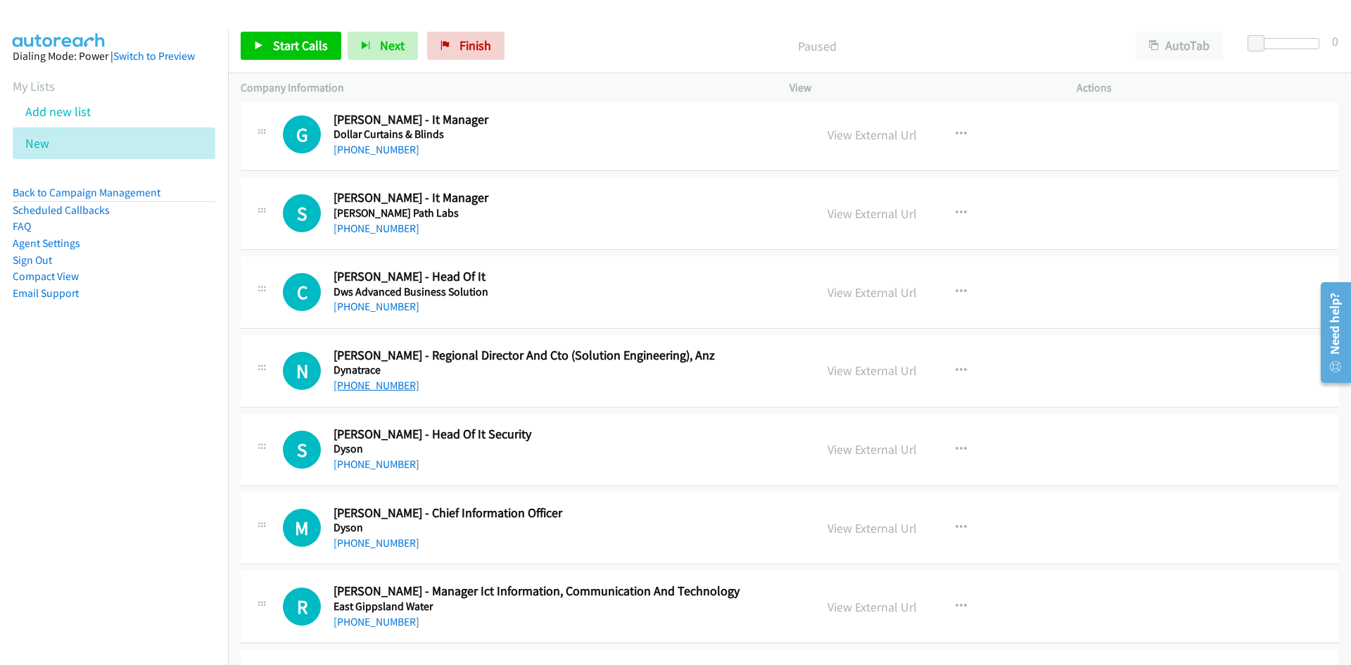
click at [363, 381] on link "[PHONE_NUMBER]" at bounding box center [377, 385] width 86 height 13
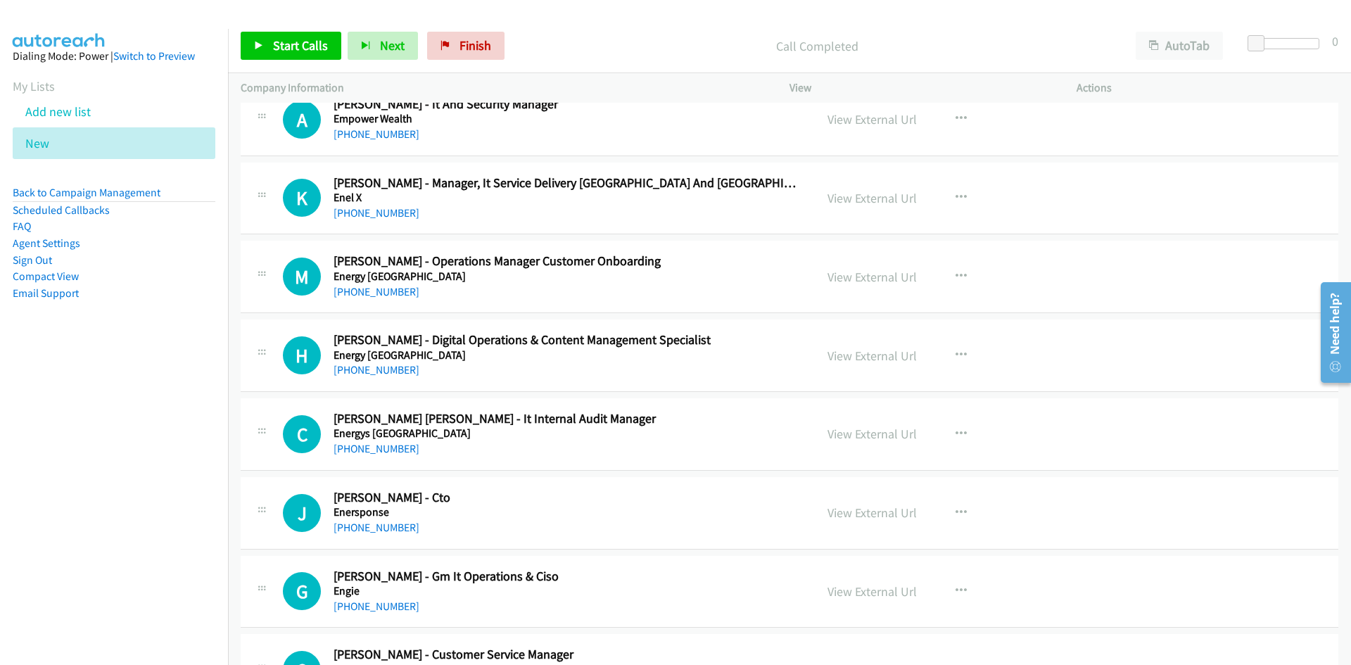
scroll to position [16309, 0]
click at [376, 209] on link "[PHONE_NUMBER]" at bounding box center [377, 211] width 86 height 13
click at [383, 441] on link "[PHONE_NUMBER]" at bounding box center [377, 447] width 86 height 13
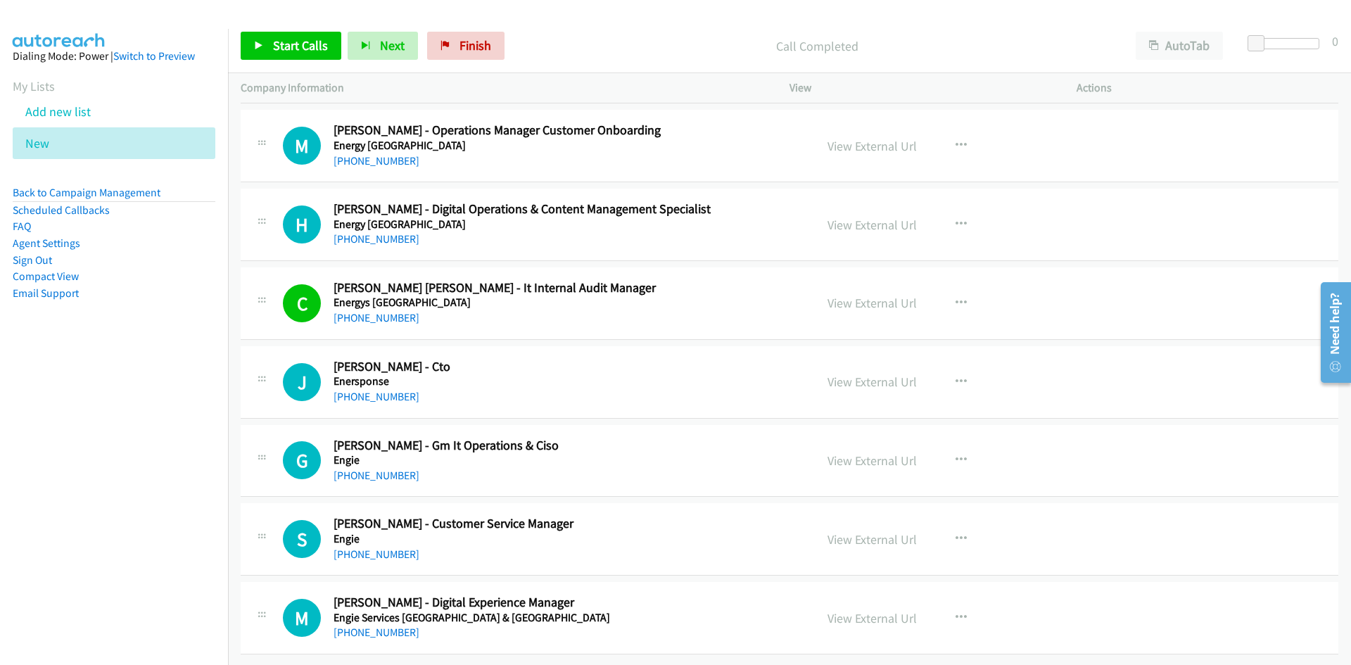
scroll to position [16449, 0]
click at [736, 438] on h2 "[PERSON_NAME] - Gm It Operations & Ciso" at bounding box center [566, 446] width 464 height 16
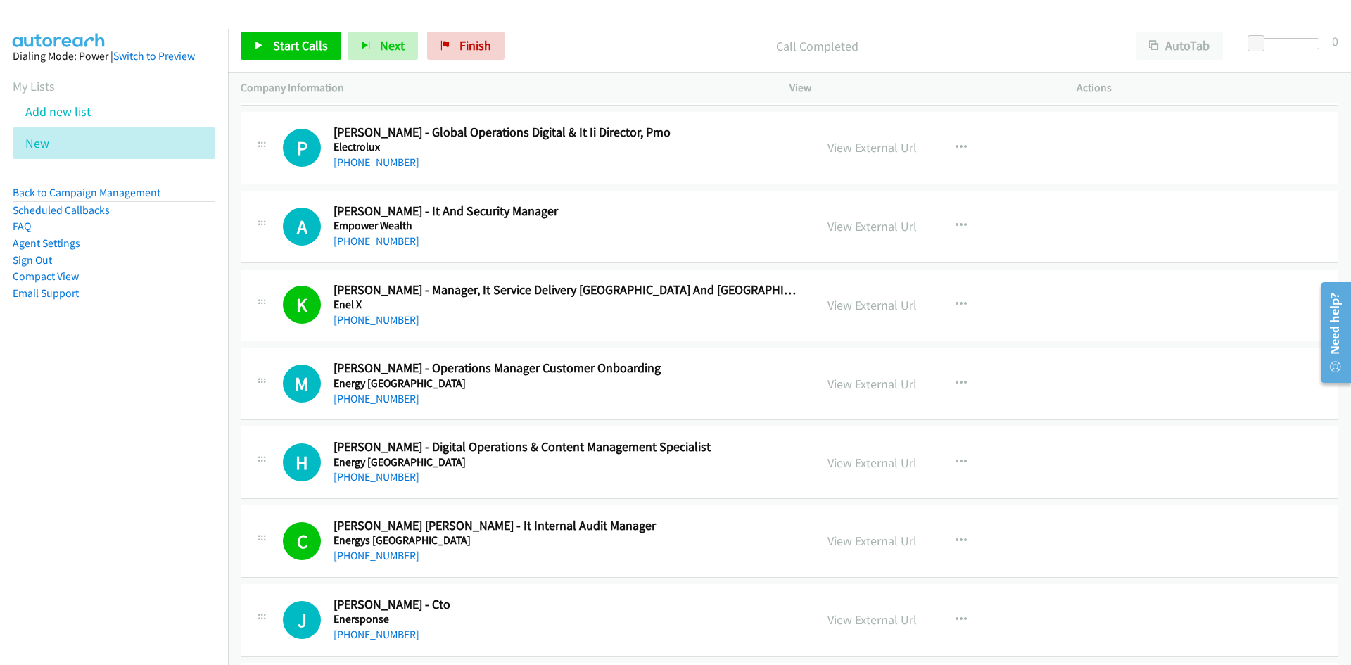
scroll to position [16168, 0]
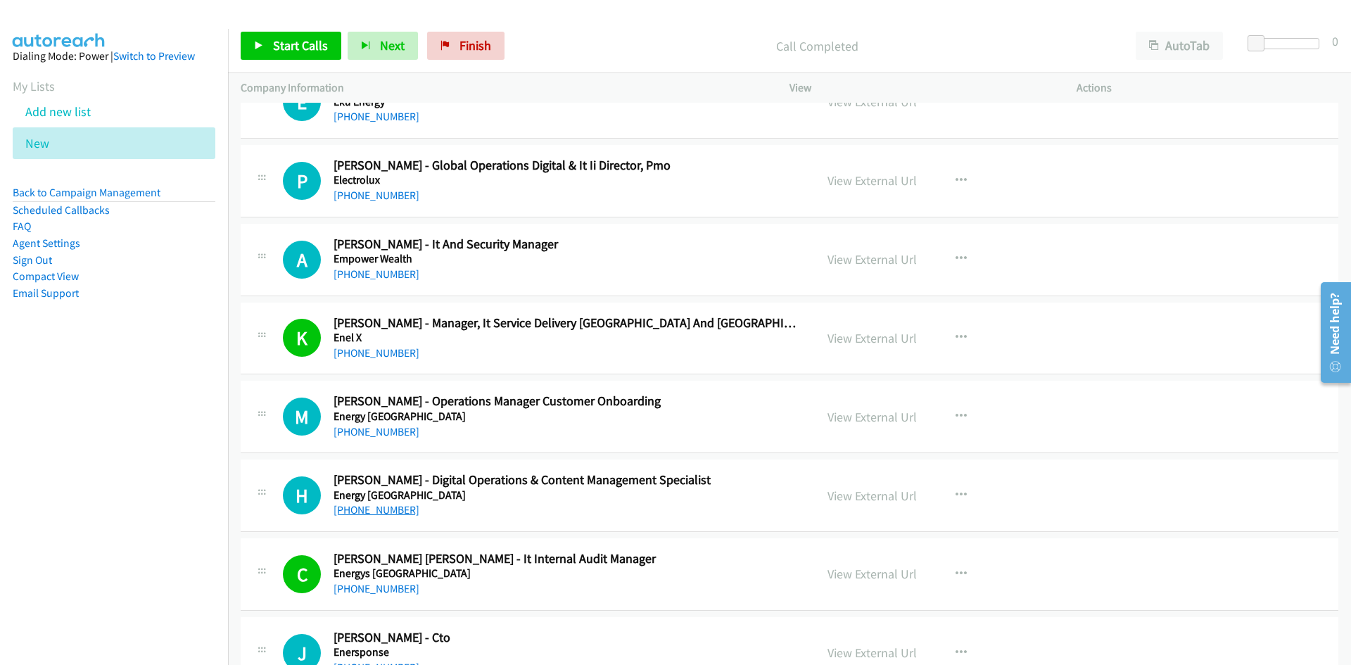
click at [362, 509] on link "[PHONE_NUMBER]" at bounding box center [377, 509] width 86 height 13
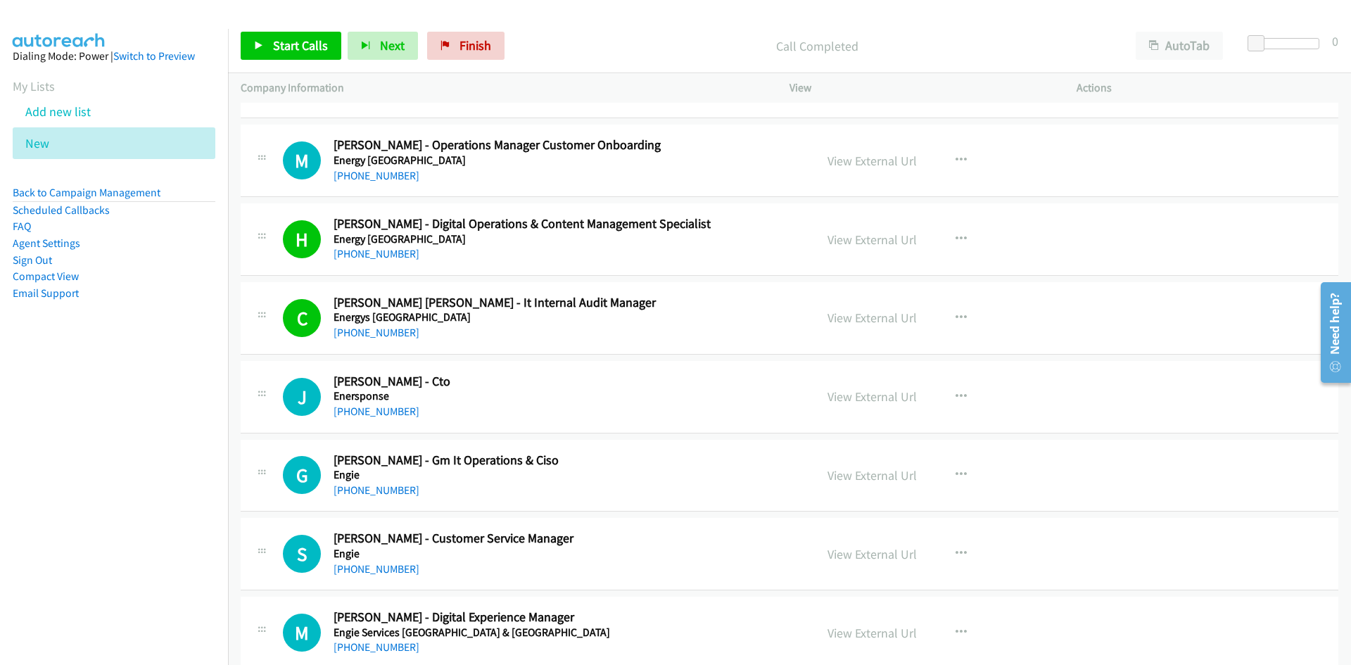
scroll to position [16449, 0]
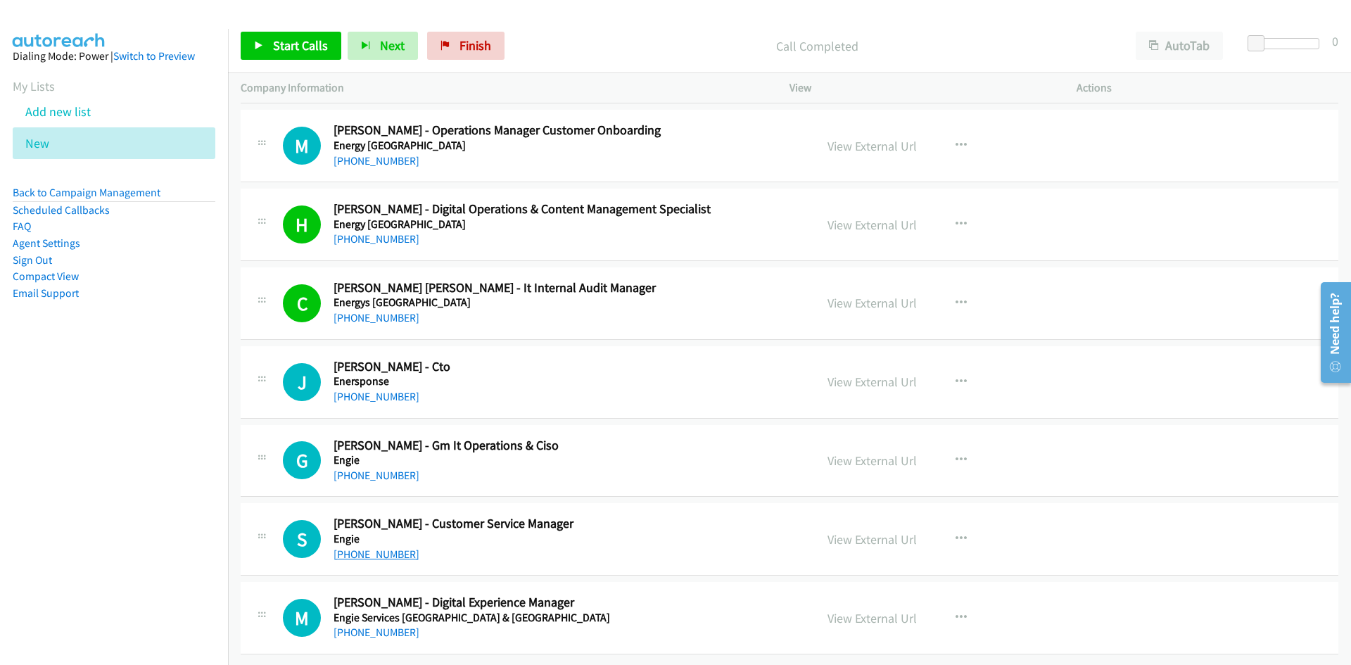
click at [381, 547] on link "[PHONE_NUMBER]" at bounding box center [377, 553] width 86 height 13
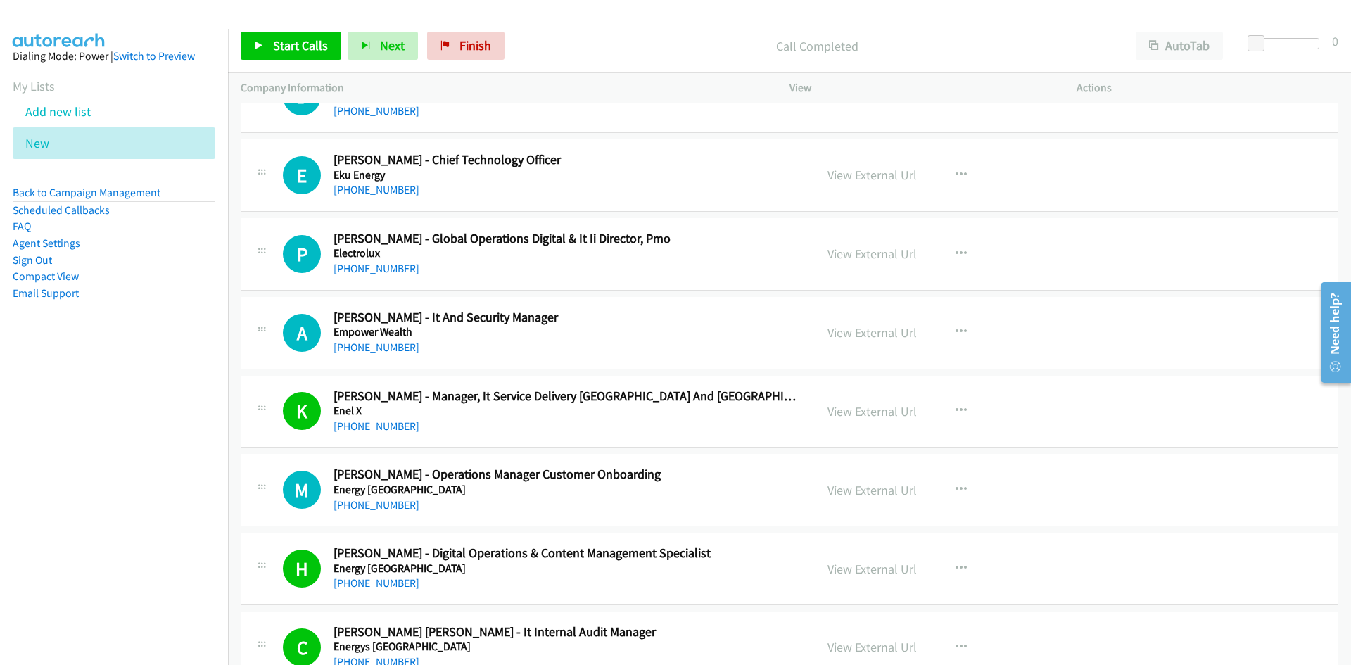
scroll to position [15957, 0]
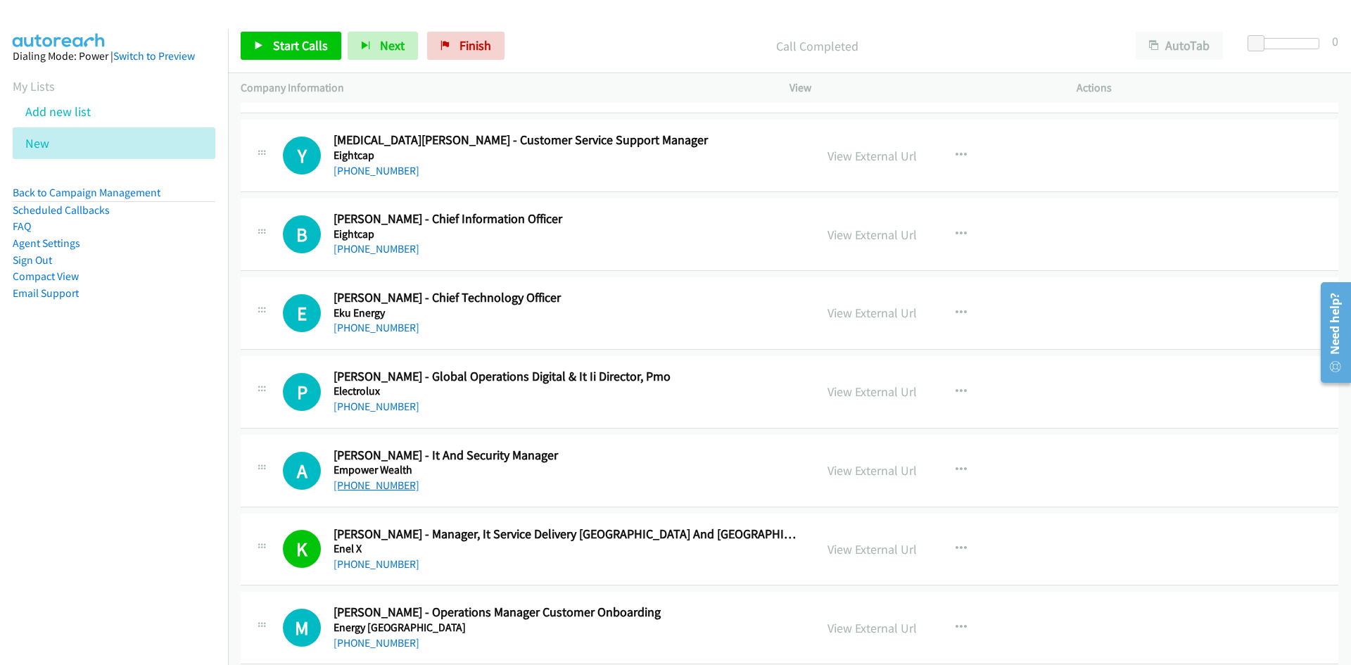
click at [379, 488] on link "[PHONE_NUMBER]" at bounding box center [377, 484] width 86 height 13
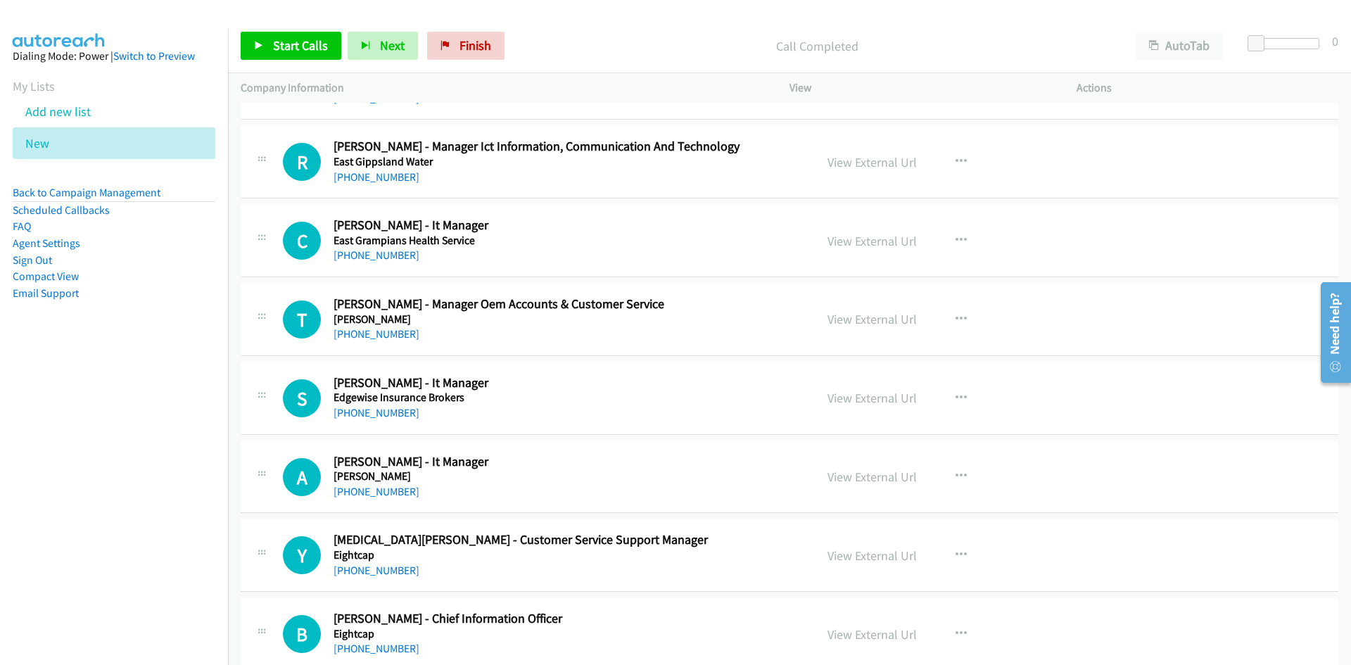
scroll to position [15535, 0]
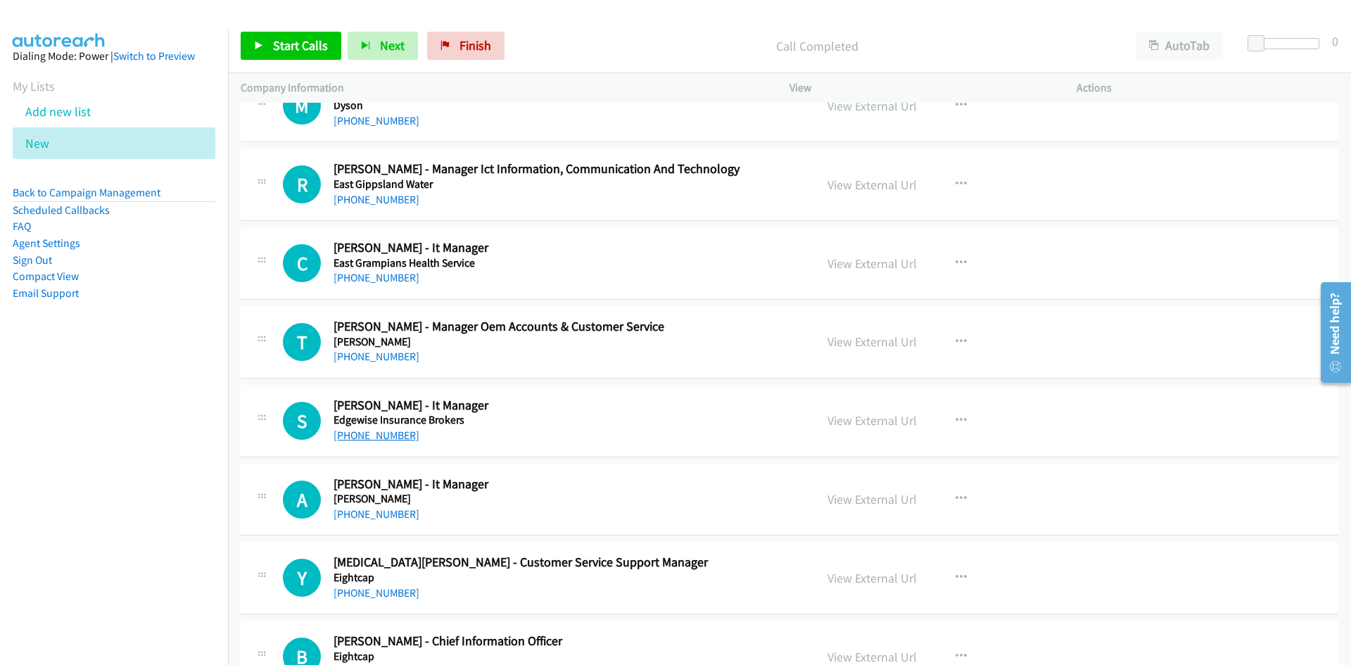
click at [355, 436] on link "[PHONE_NUMBER]" at bounding box center [377, 435] width 86 height 13
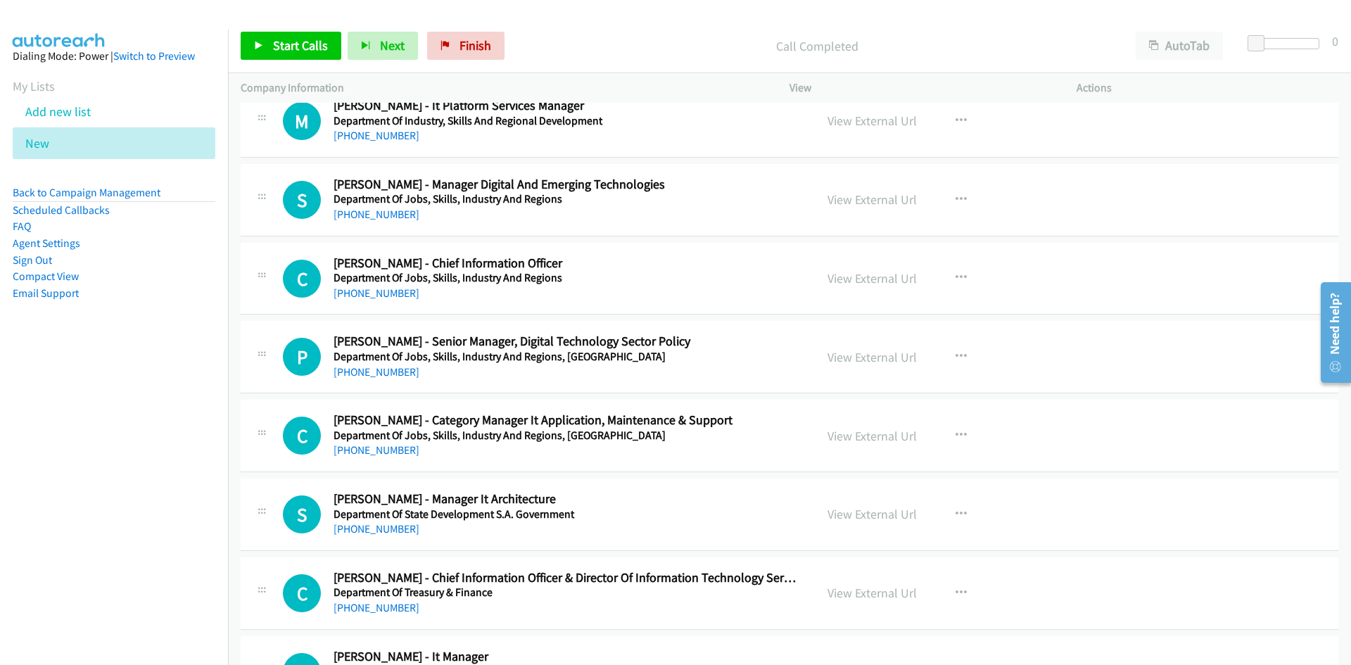
scroll to position [14479, 0]
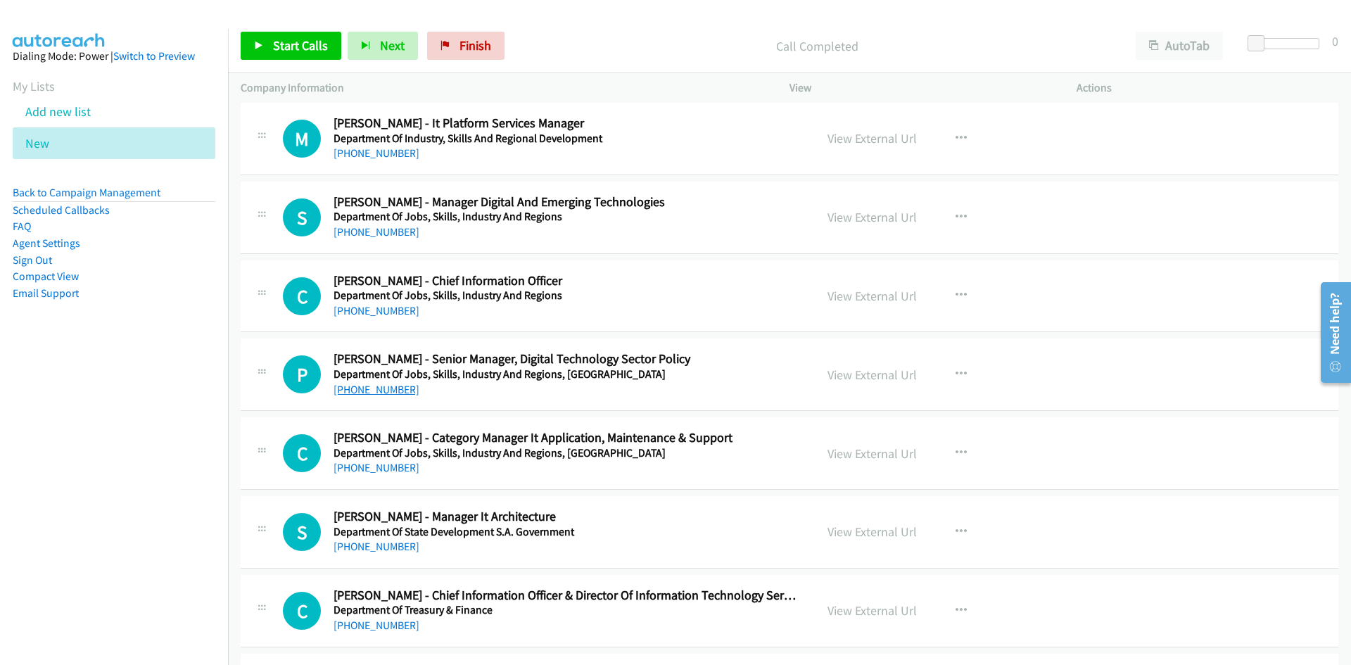
click at [376, 391] on link "[PHONE_NUMBER]" at bounding box center [377, 389] width 86 height 13
click at [709, 471] on div "[PHONE_NUMBER]" at bounding box center [566, 467] width 464 height 17
click at [374, 469] on link "[PHONE_NUMBER]" at bounding box center [377, 467] width 86 height 13
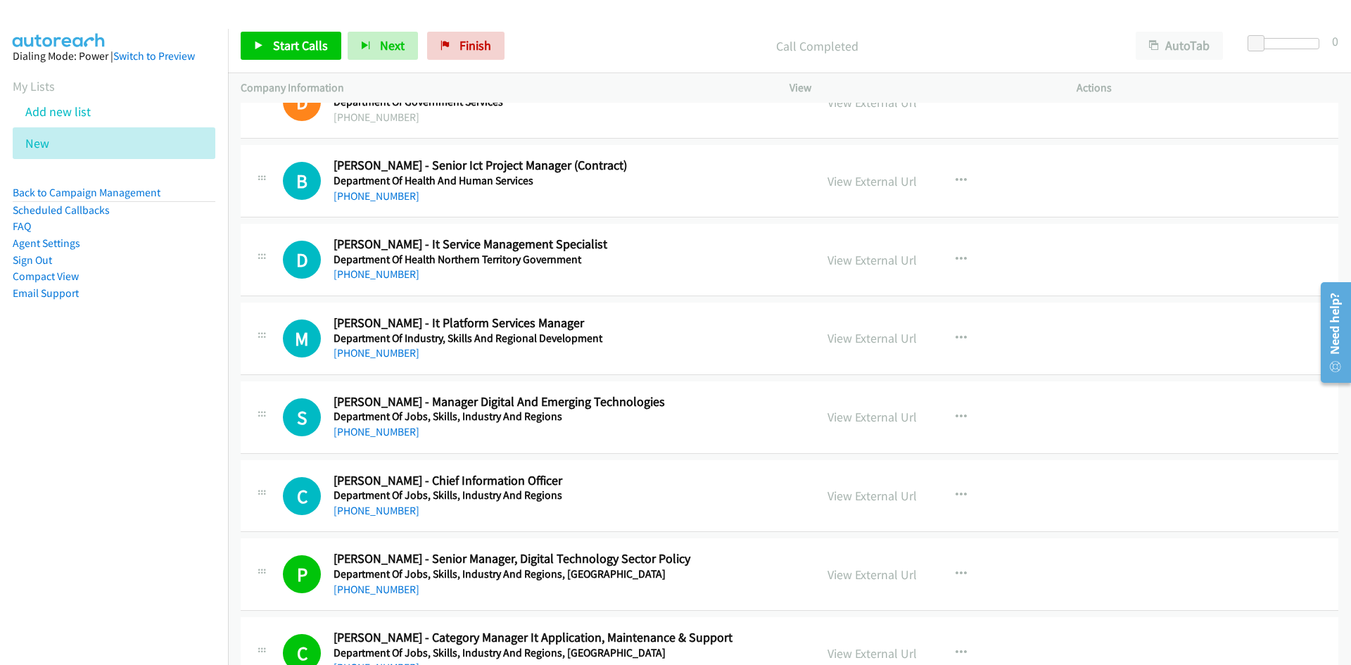
scroll to position [14198, 0]
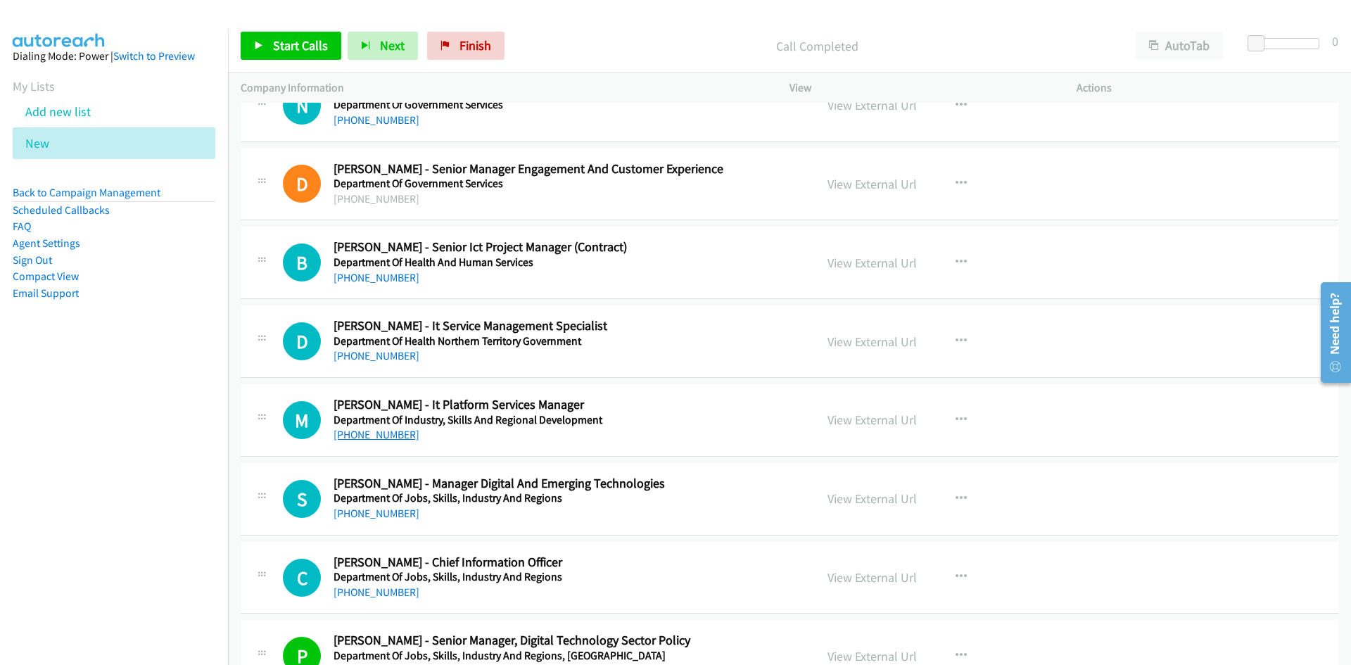
click at [386, 436] on link "[PHONE_NUMBER]" at bounding box center [377, 434] width 86 height 13
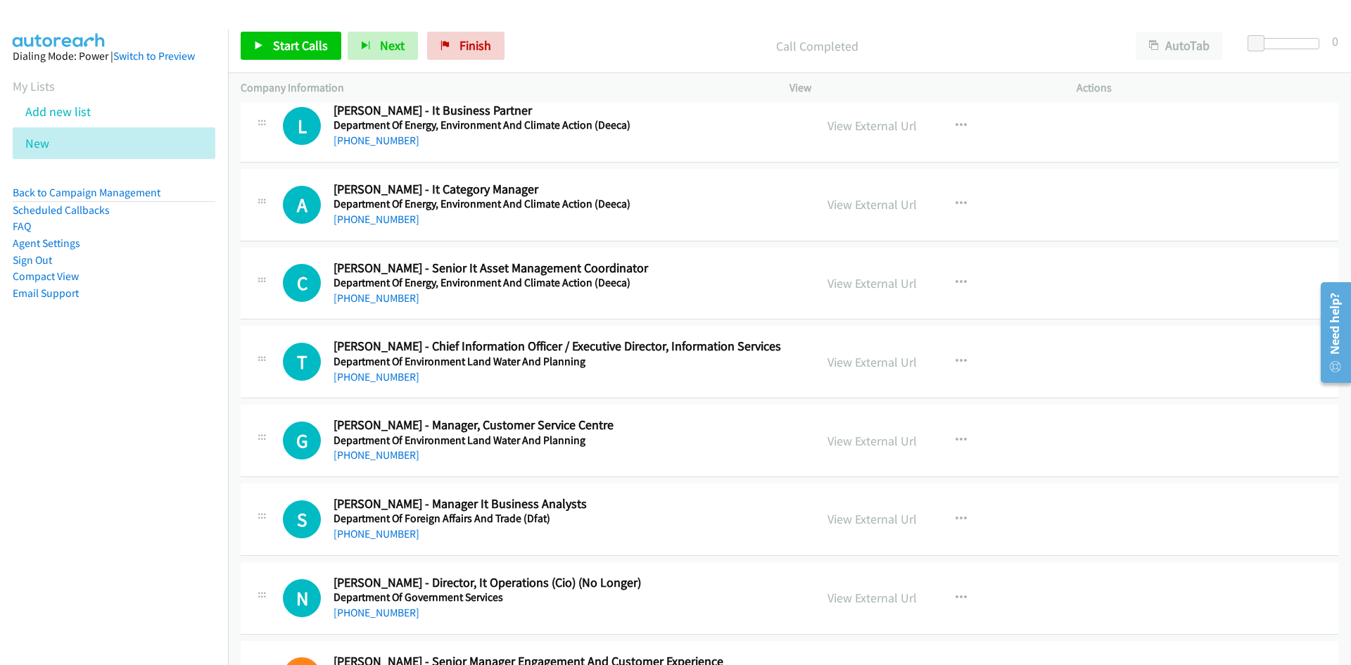
scroll to position [13564, 0]
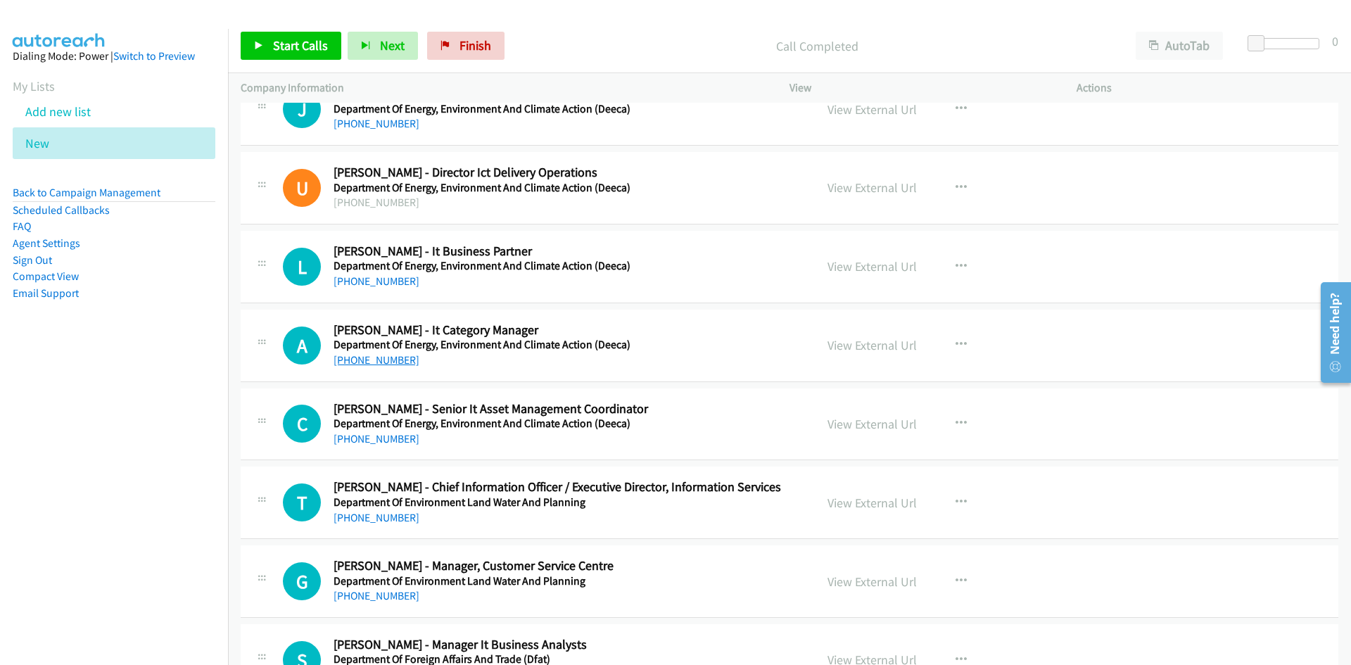
click at [367, 360] on link "[PHONE_NUMBER]" at bounding box center [377, 359] width 86 height 13
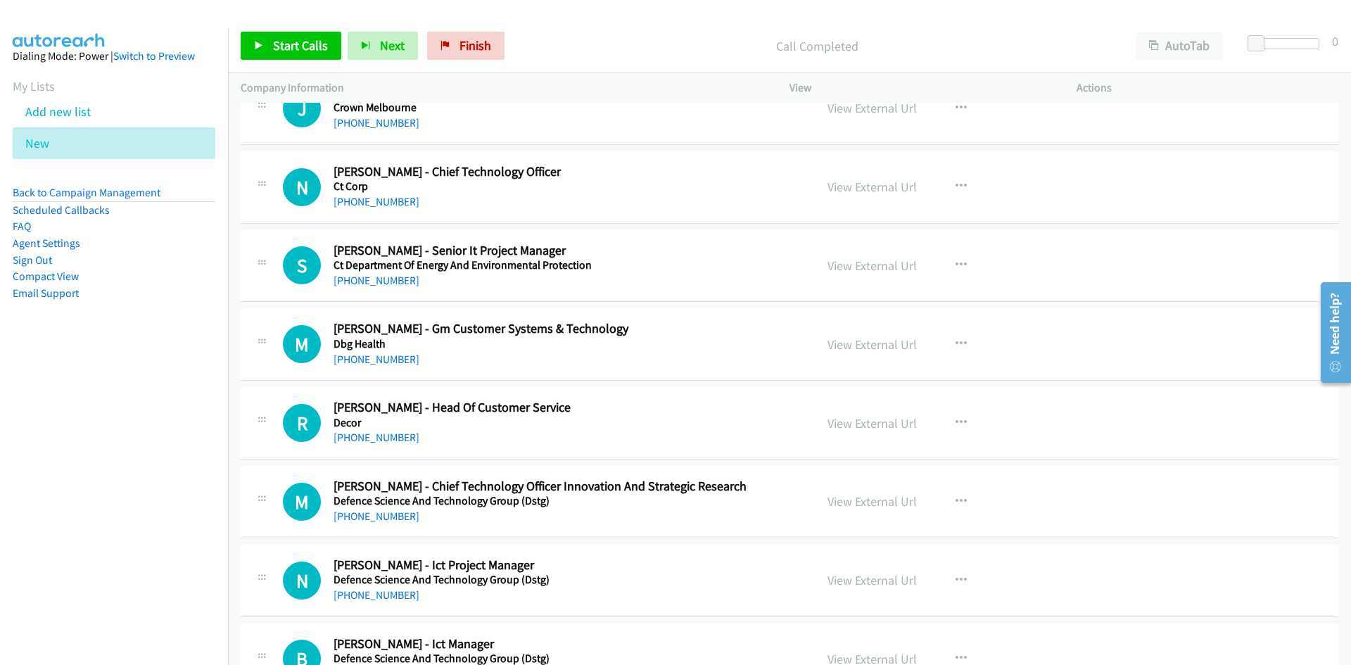
scroll to position [12439, 0]
